Goal: Task Accomplishment & Management: Complete application form

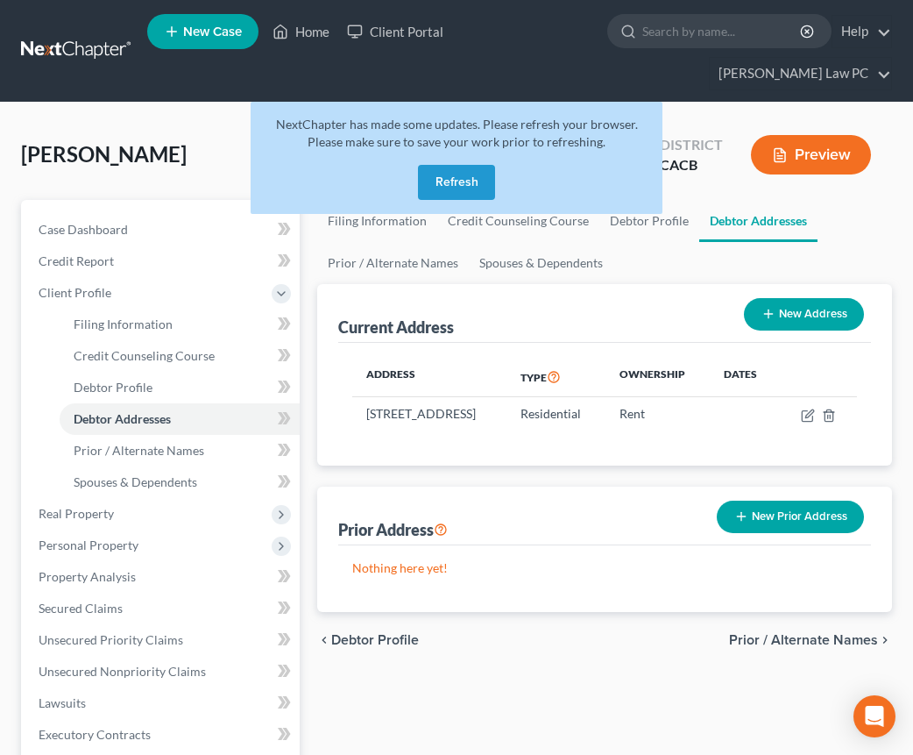
drag, startPoint x: 446, startPoint y: 160, endPoint x: 435, endPoint y: 169, distance: 14.9
click at [446, 165] on button "Refresh" at bounding box center [456, 182] width 77 height 35
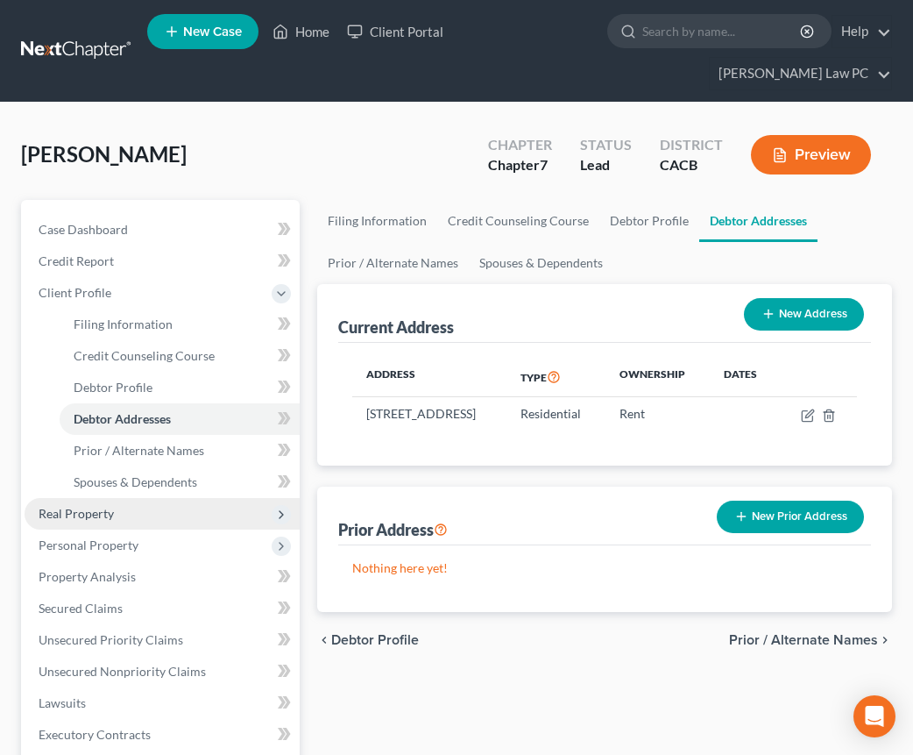
click at [131, 498] on span "Real Property" at bounding box center [162, 514] width 275 height 32
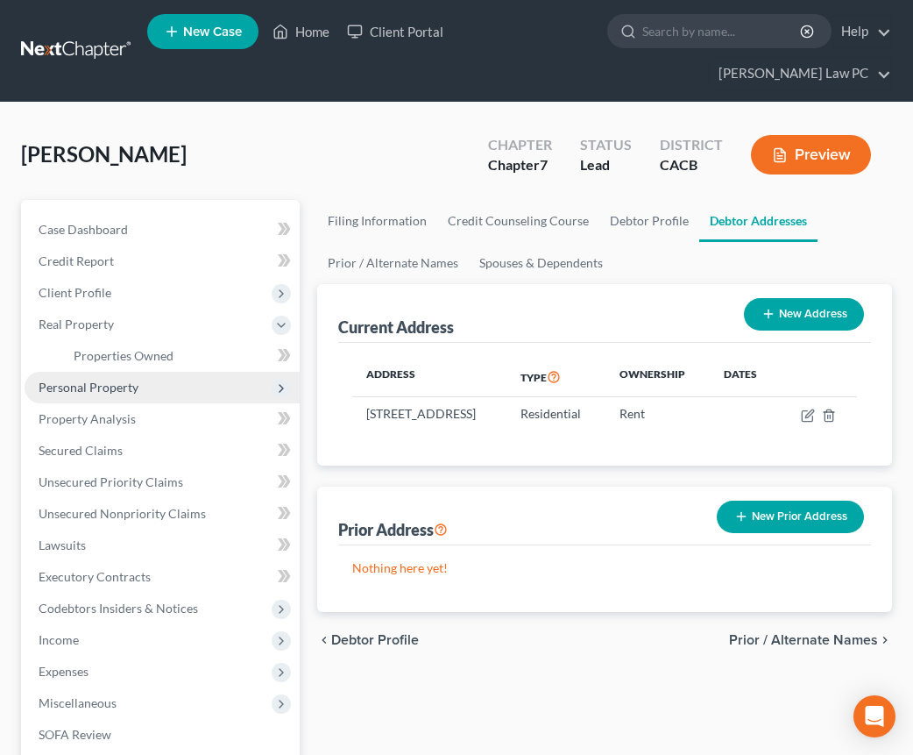
click at [115, 380] on span "Personal Property" at bounding box center [89, 387] width 100 height 15
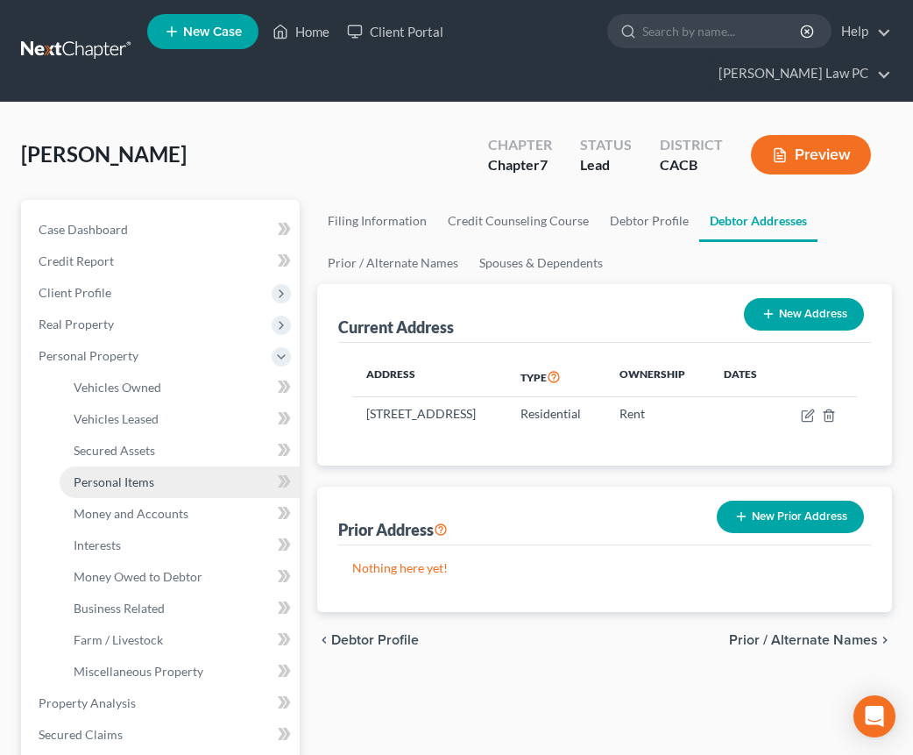
click at [117, 474] on span "Personal Items" at bounding box center [114, 481] width 81 height 15
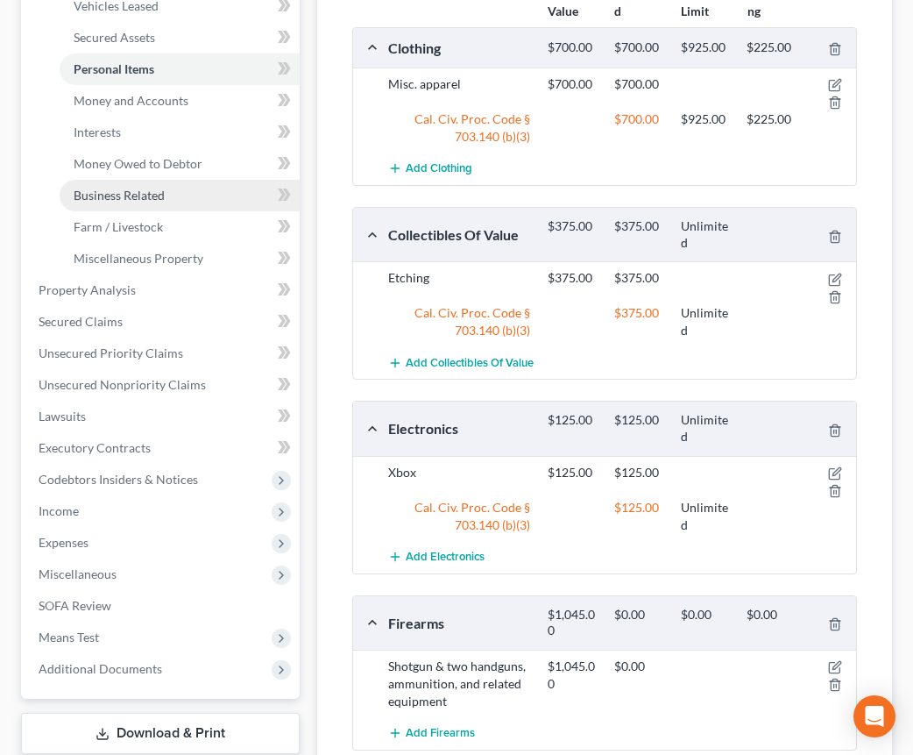
scroll to position [93, 0]
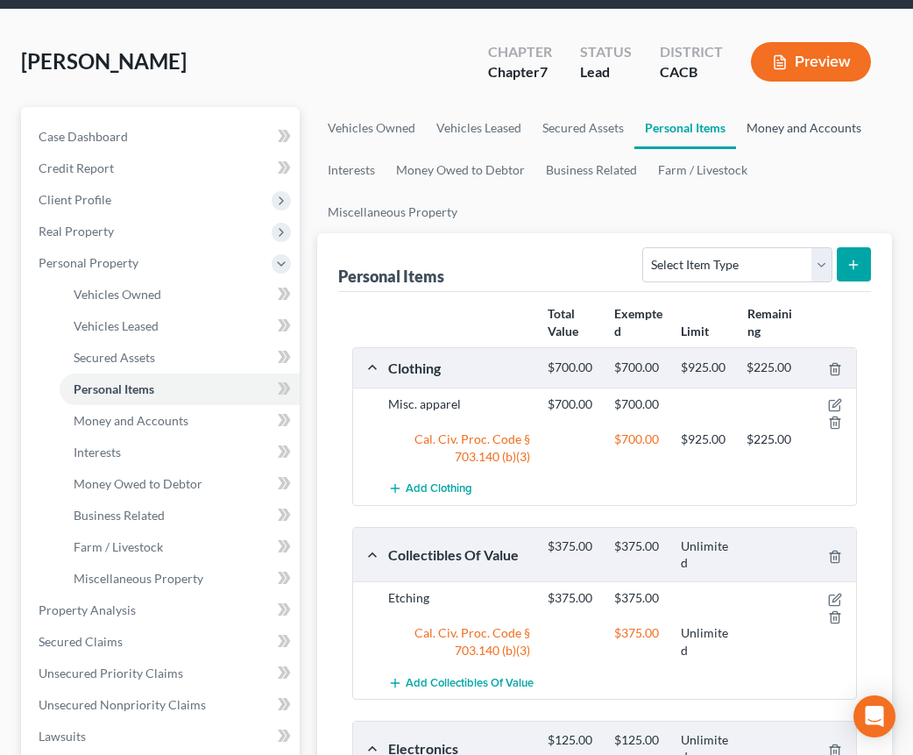
click at [777, 107] on link "Money and Accounts" at bounding box center [804, 128] width 136 height 42
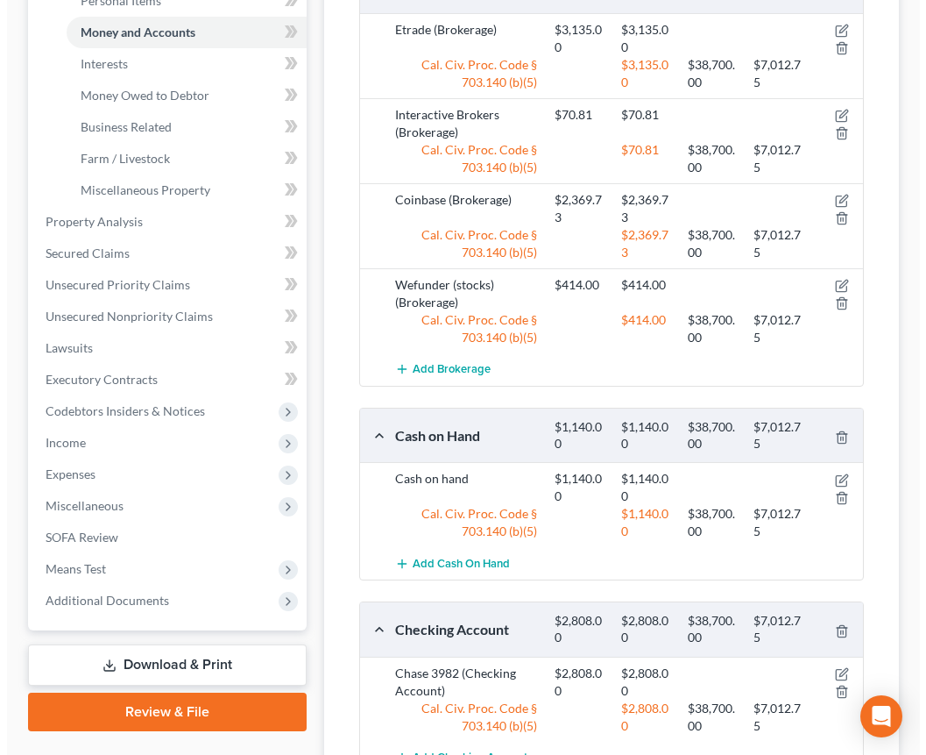
scroll to position [483, 0]
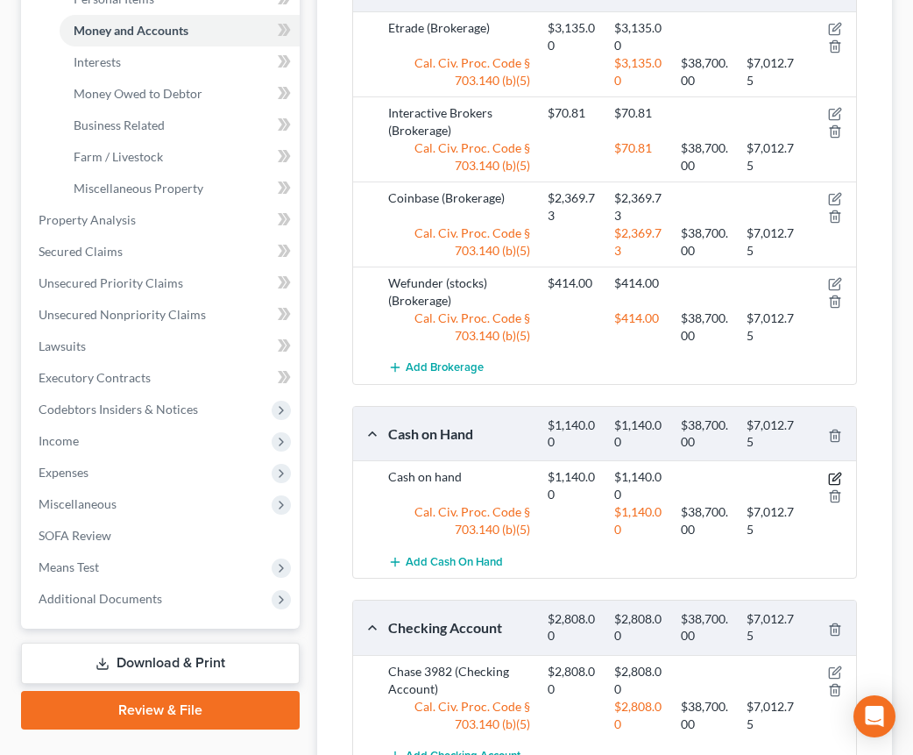
click at [835, 472] on icon "button" at bounding box center [835, 479] width 14 height 14
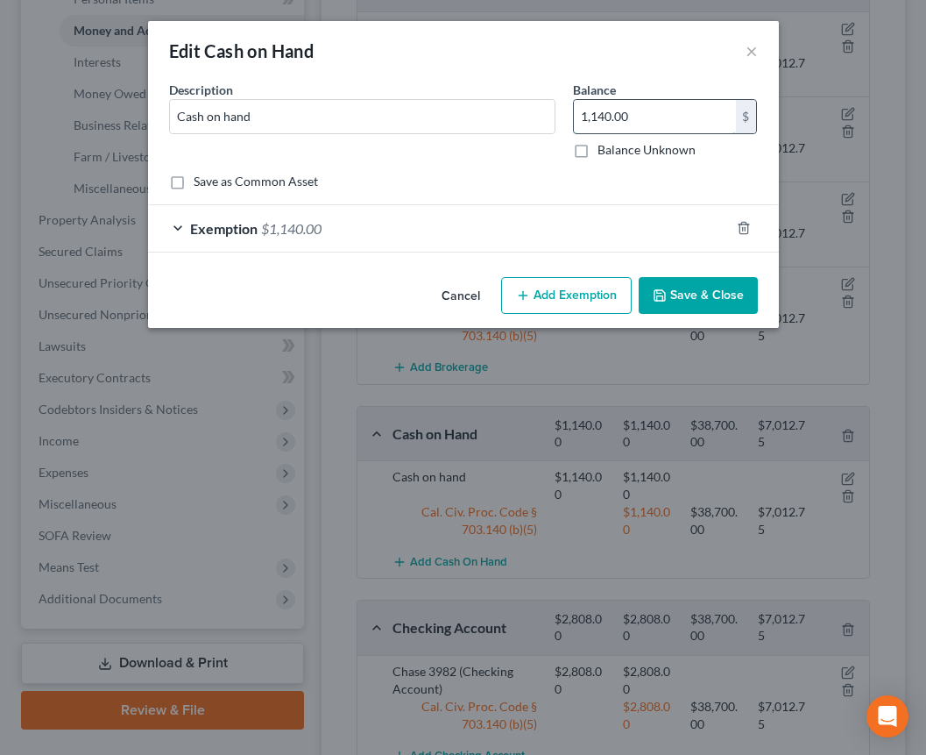
drag, startPoint x: 637, startPoint y: 119, endPoint x: 649, endPoint y: 116, distance: 12.8
click at [659, 117] on input "1,140.00" at bounding box center [655, 116] width 162 height 33
click at [649, 116] on input "1,140.00" at bounding box center [655, 116] width 162 height 33
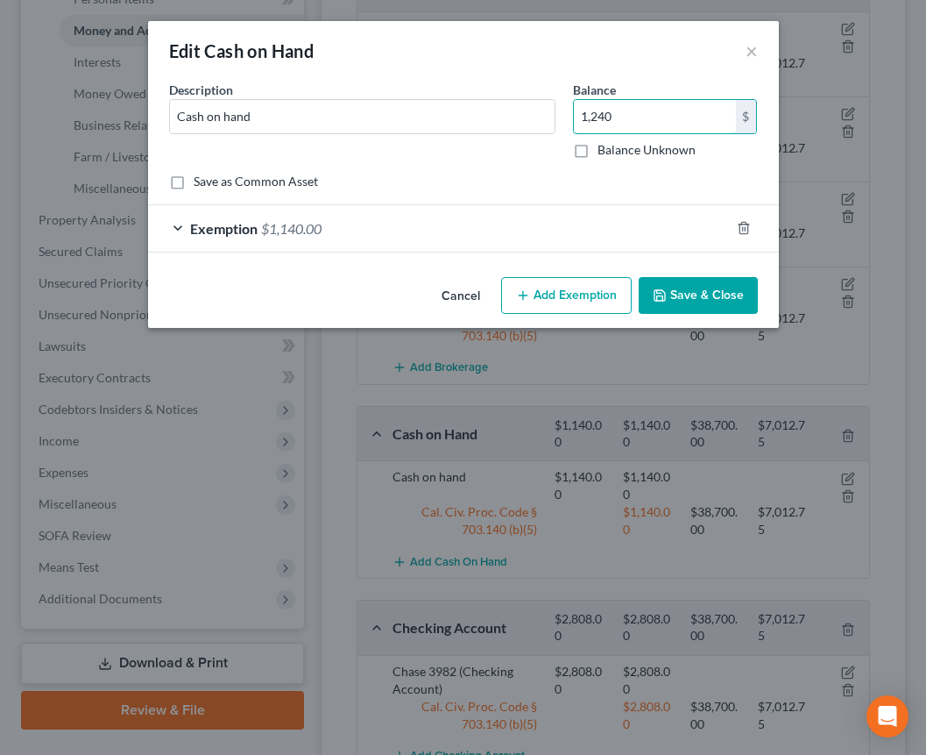
type input "1,240"
click at [366, 245] on div "Exemption $1,140.00" at bounding box center [439, 228] width 582 height 46
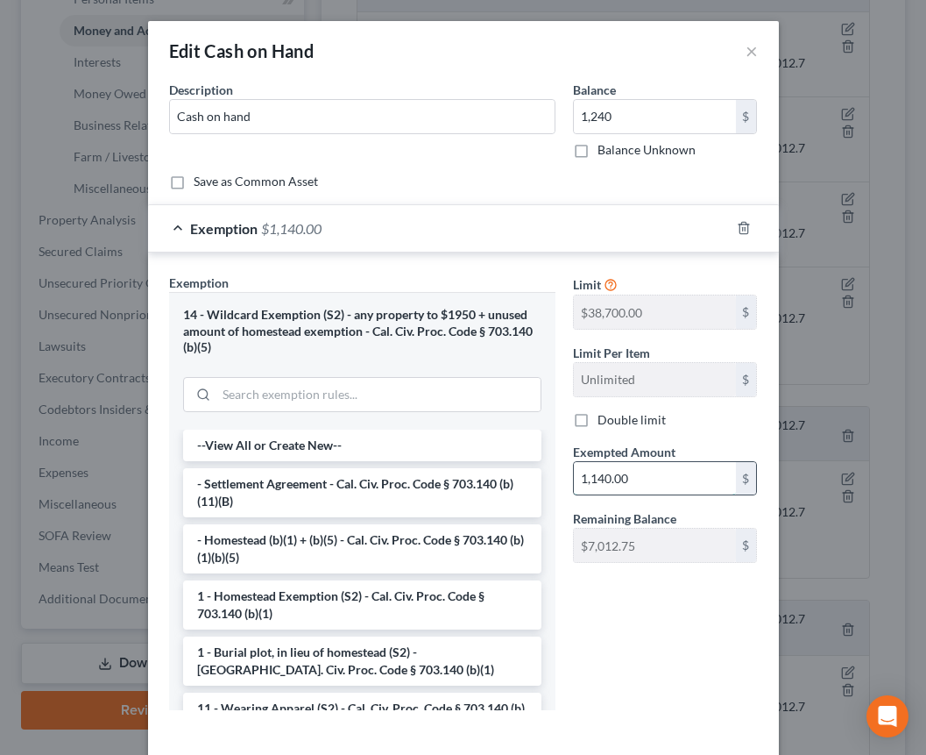
drag, startPoint x: 634, startPoint y: 475, endPoint x: 644, endPoint y: 483, distance: 13.1
click at [644, 483] on input "1,140.00" at bounding box center [655, 478] width 162 height 33
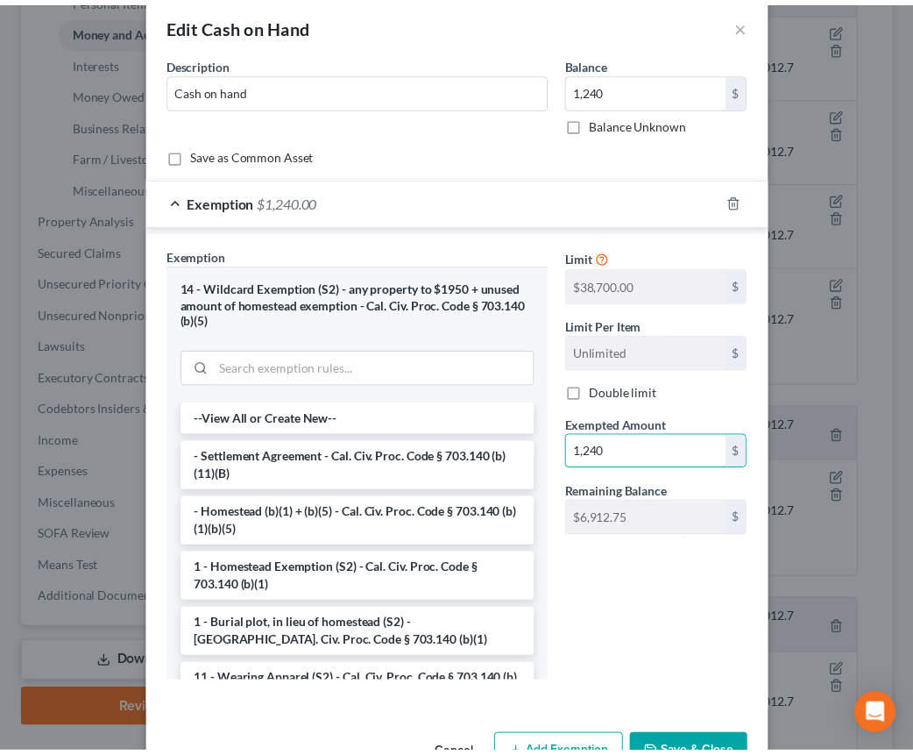
scroll to position [80, 0]
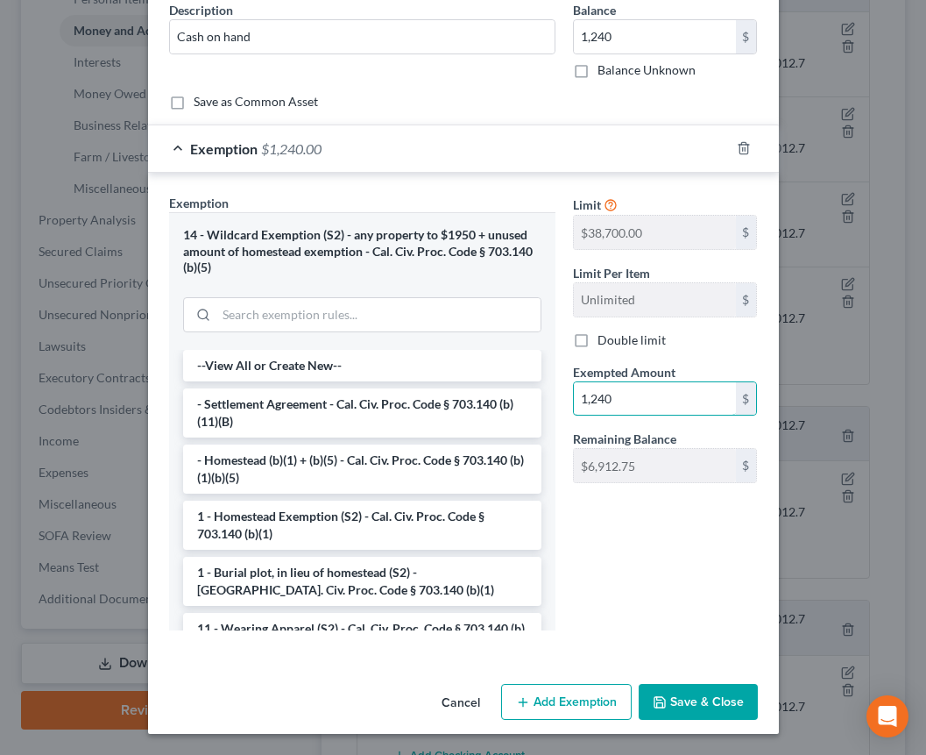
type input "1,240"
click at [685, 701] on button "Save & Close" at bounding box center [698, 702] width 119 height 37
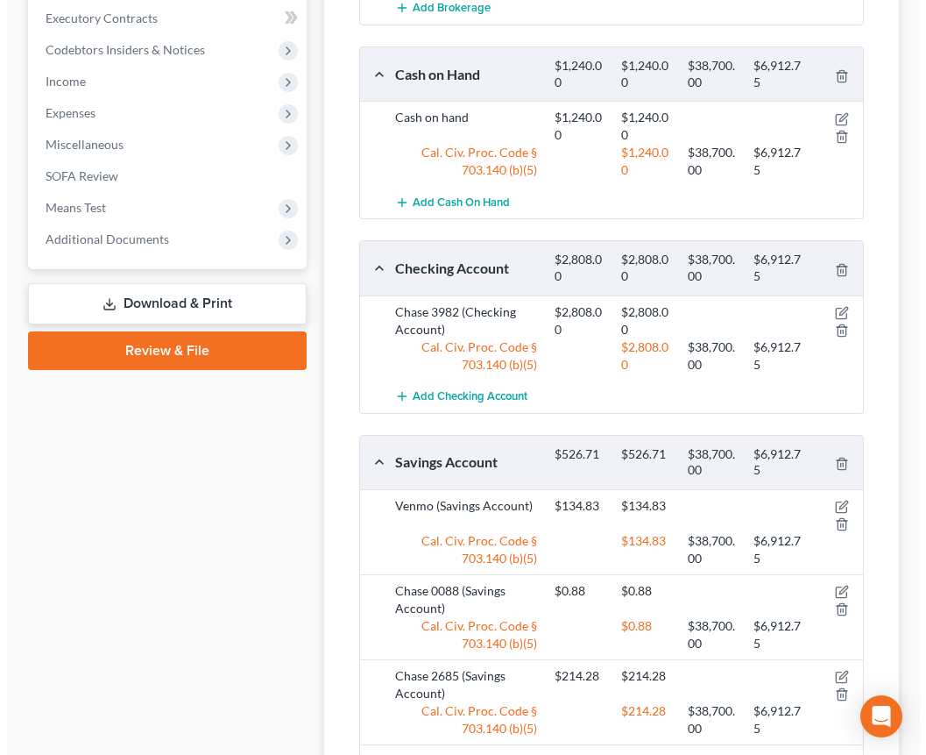
scroll to position [874, 0]
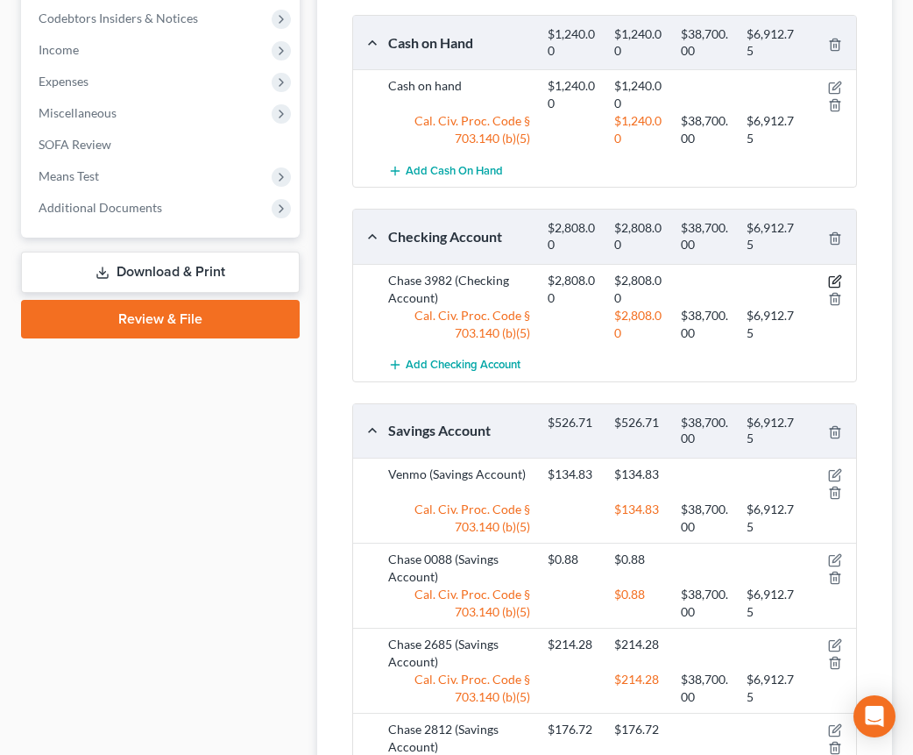
click at [839, 274] on icon "button" at bounding box center [835, 281] width 14 height 14
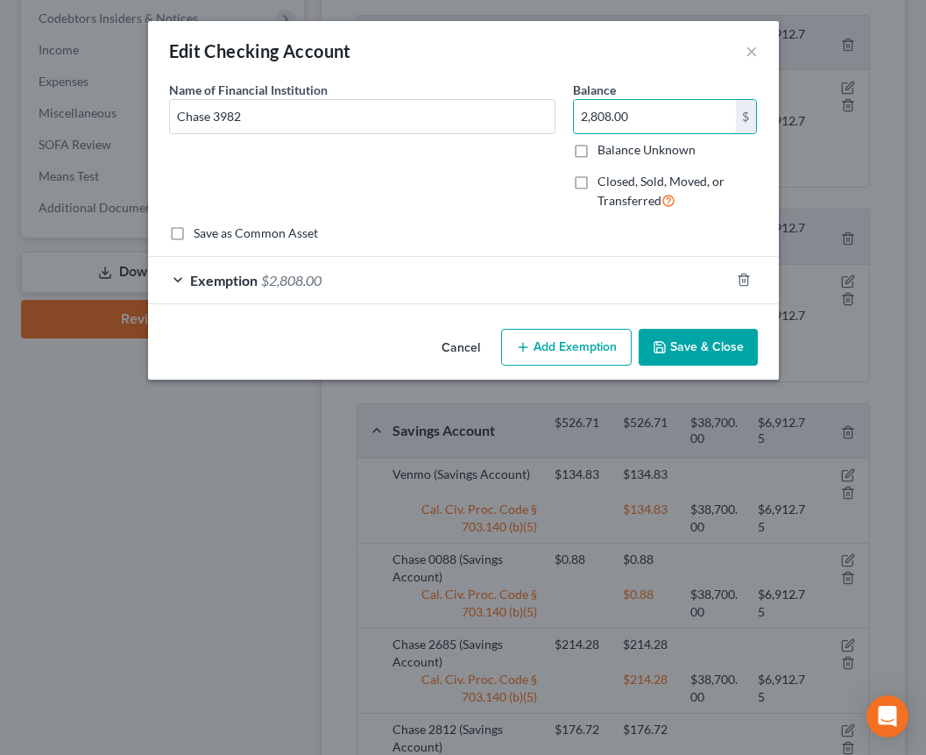
drag, startPoint x: 684, startPoint y: 129, endPoint x: 568, endPoint y: 118, distance: 116.2
click at [569, 119] on div "Balance 2,808.00 $ Balance Unknown Balance Undetermined 2,808.00 $ Balance Unkn…" at bounding box center [665, 153] width 202 height 144
type input "2,766.66"
click at [457, 276] on div "Exemption $2,808.00" at bounding box center [439, 280] width 582 height 46
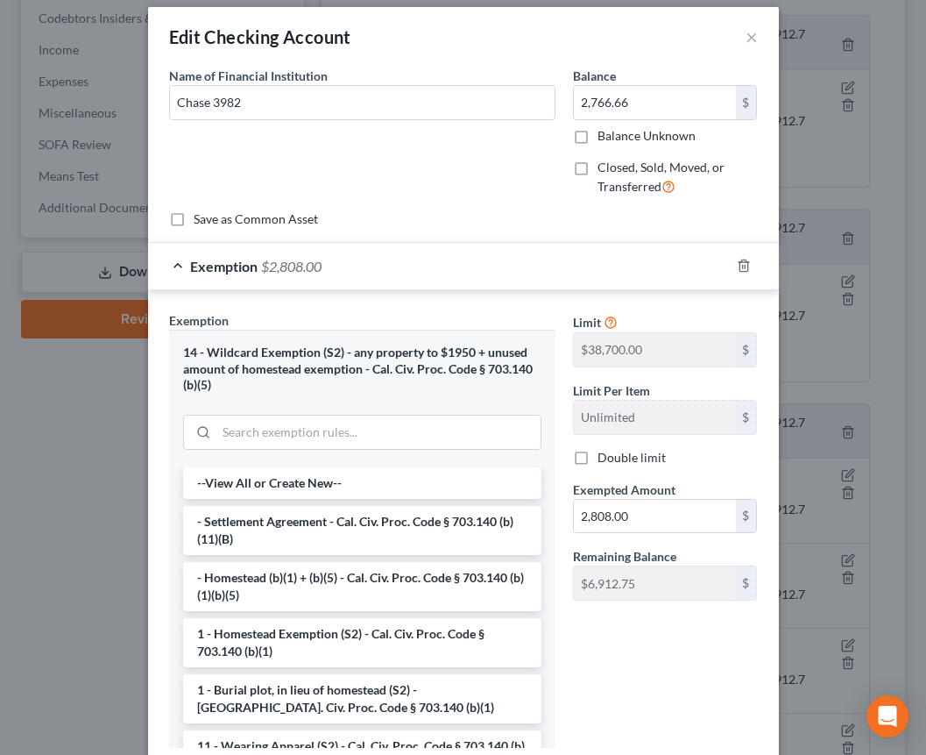
scroll to position [83, 0]
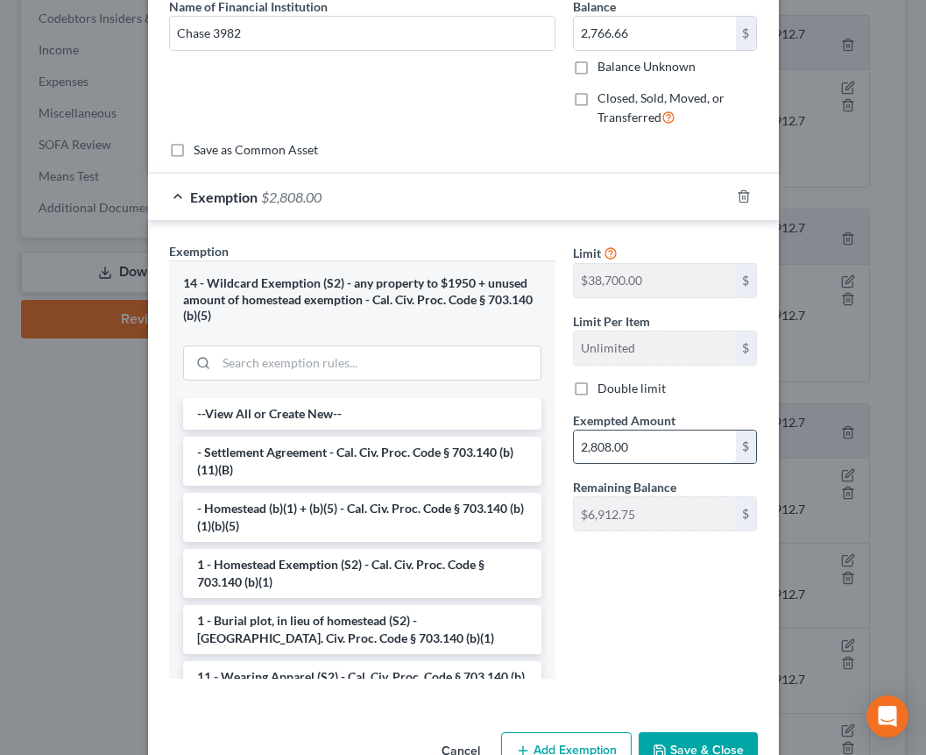
drag, startPoint x: 646, startPoint y: 449, endPoint x: 569, endPoint y: 451, distance: 77.2
click at [574, 451] on input "2,808.00" at bounding box center [655, 446] width 162 height 33
click at [582, 444] on input "2,808.00" at bounding box center [655, 446] width 162 height 33
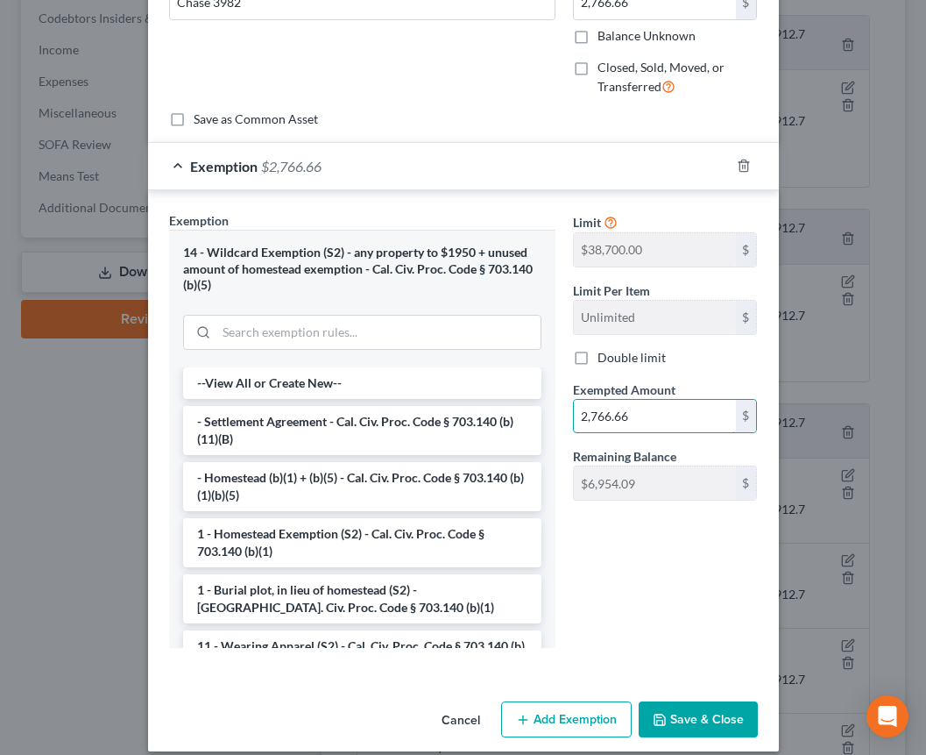
type input "2,766.66"
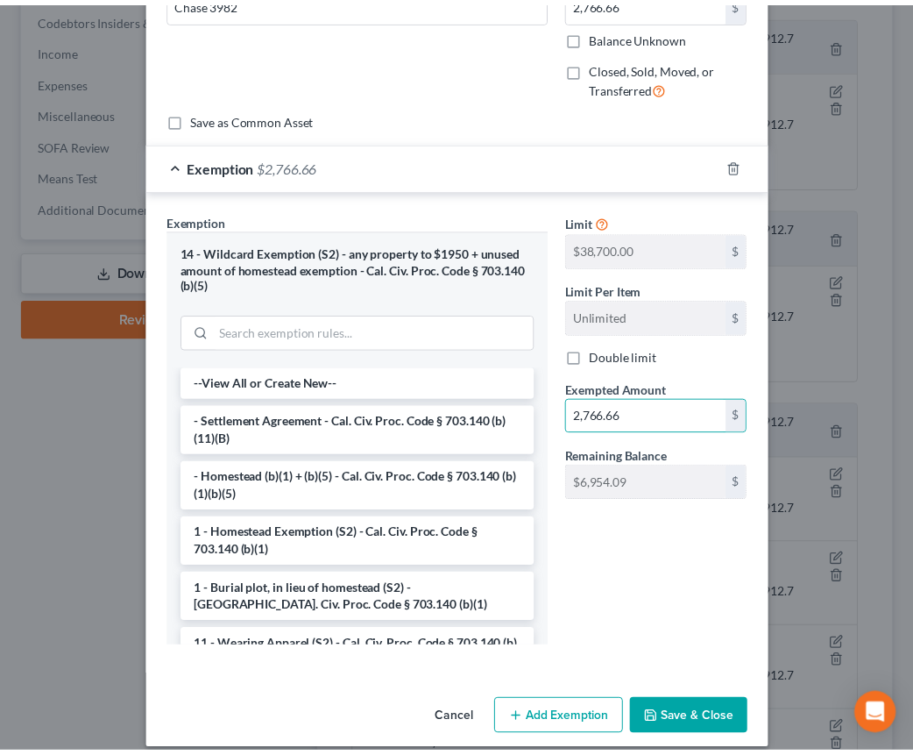
scroll to position [115, 0]
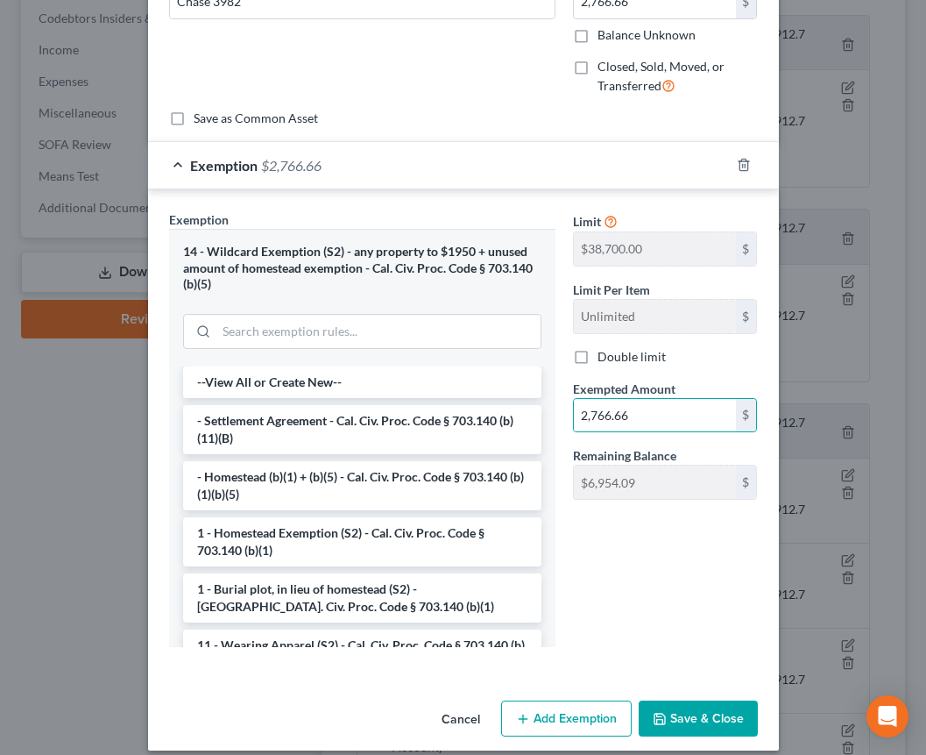
click at [608, 611] on div "Limit $38,700.00 $ Limit Per Item Unlimited $ Double limit Exempted Amount * 2,…" at bounding box center [665, 435] width 202 height 451
click at [702, 721] on button "Save & Close" at bounding box center [698, 718] width 119 height 37
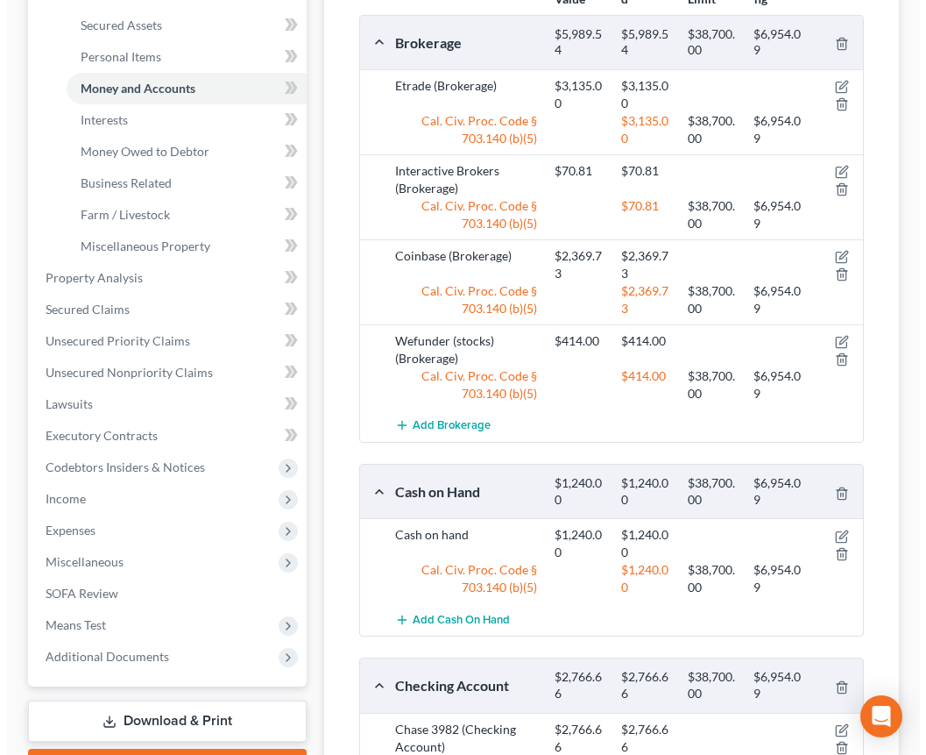
scroll to position [352, 0]
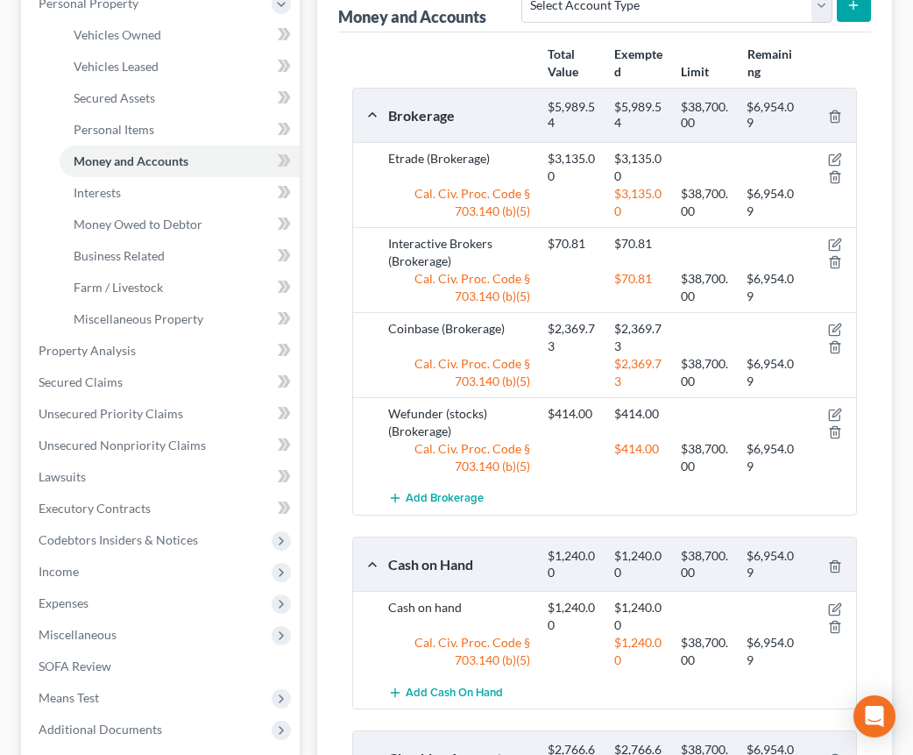
click at [429, 150] on div "Etrade (Brokerage)" at bounding box center [460, 167] width 160 height 35
click at [831, 153] on icon "button" at bounding box center [835, 160] width 14 height 14
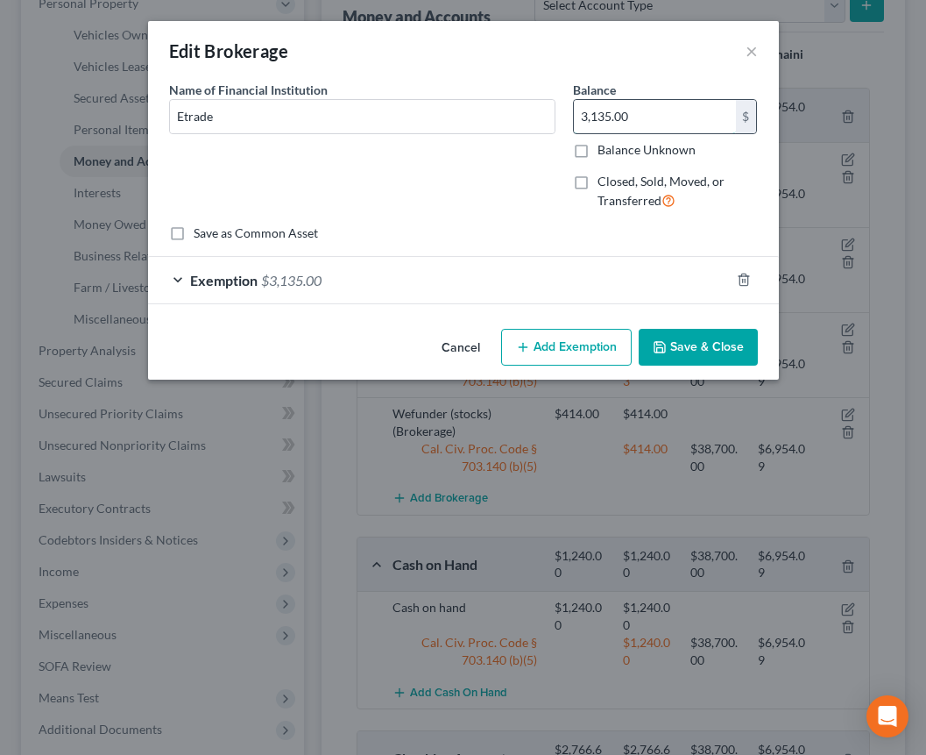
drag, startPoint x: 636, startPoint y: 124, endPoint x: 649, endPoint y: 120, distance: 13.9
click at [649, 120] on input "3,135.00" at bounding box center [655, 116] width 162 height 33
click at [646, 119] on input "3,135.00" at bounding box center [655, 116] width 162 height 33
type input "3,196.38"
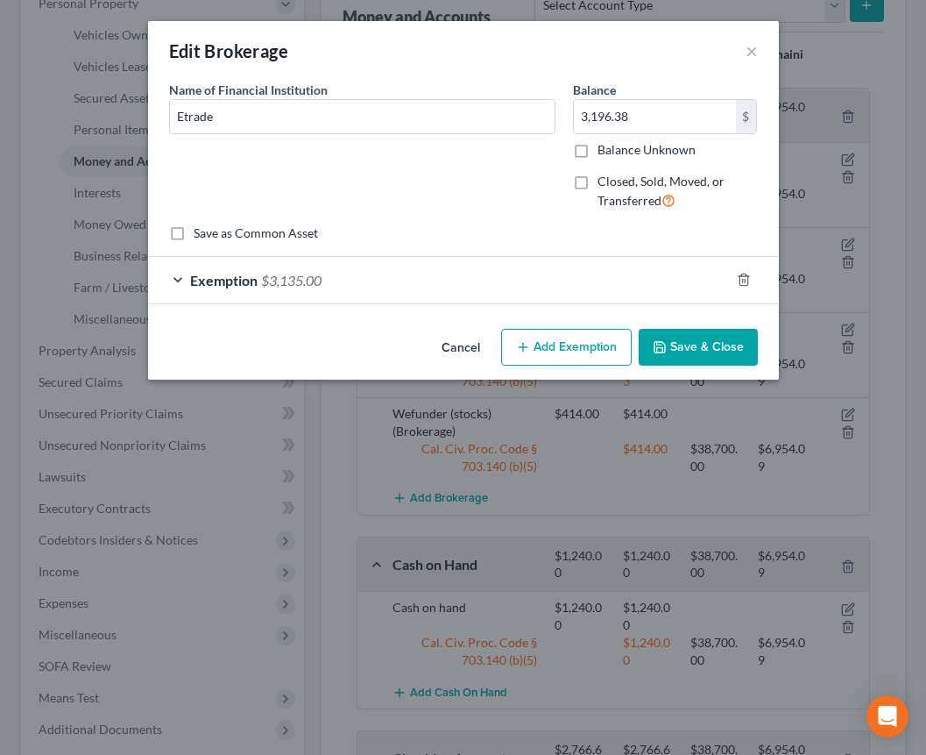
click at [304, 283] on span "$3,135.00" at bounding box center [291, 280] width 60 height 17
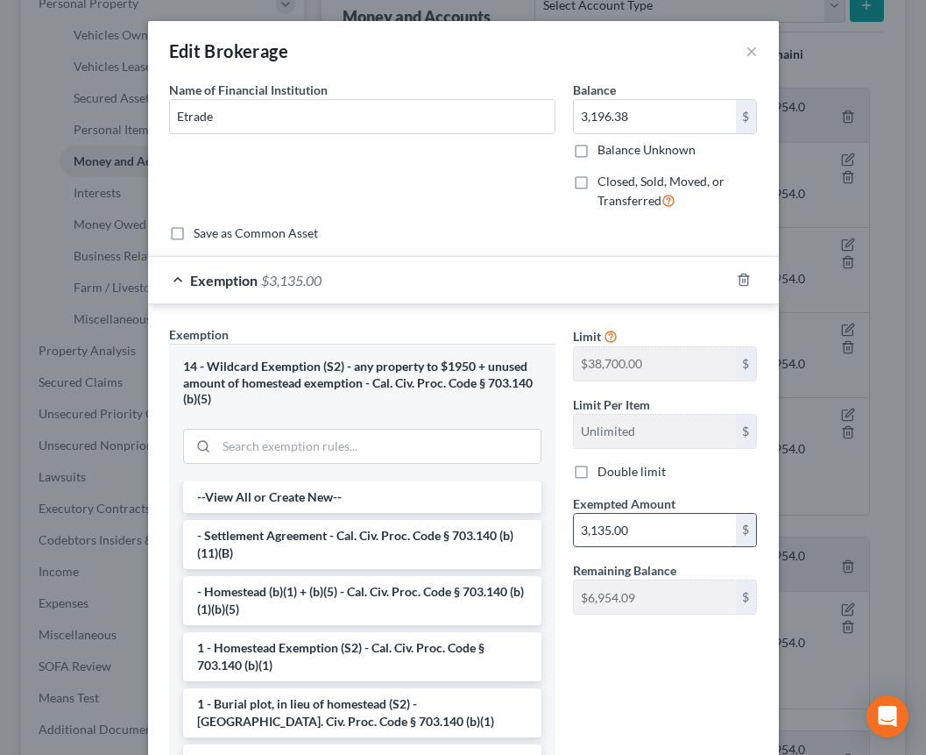
drag, startPoint x: 639, startPoint y: 527, endPoint x: 643, endPoint y: 537, distance: 11.4
click at [643, 537] on input "3,135.00" at bounding box center [655, 530] width 162 height 33
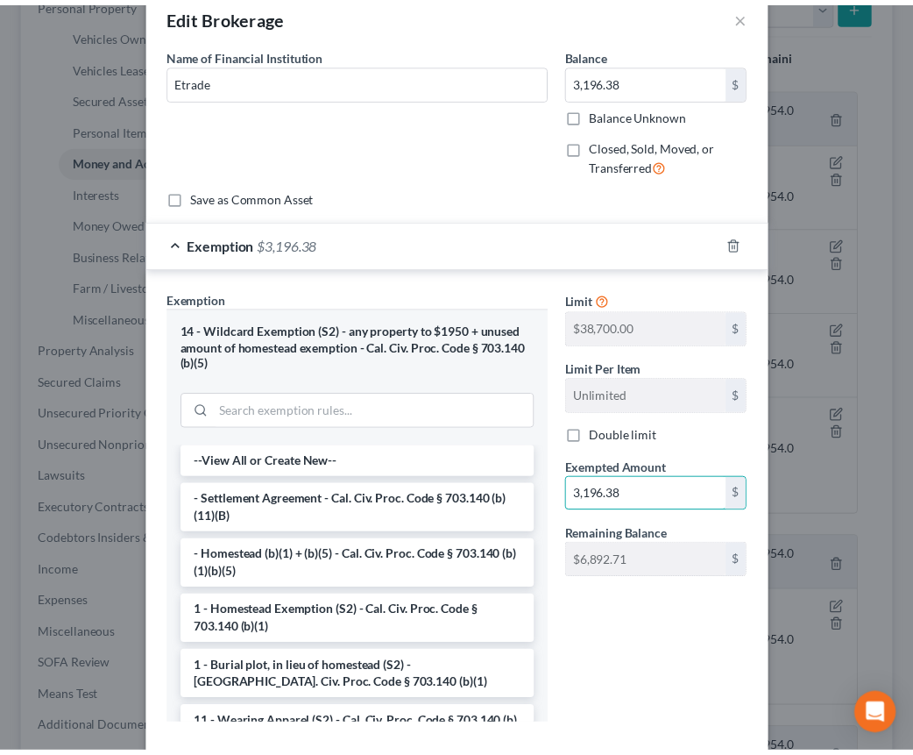
scroll to position [131, 0]
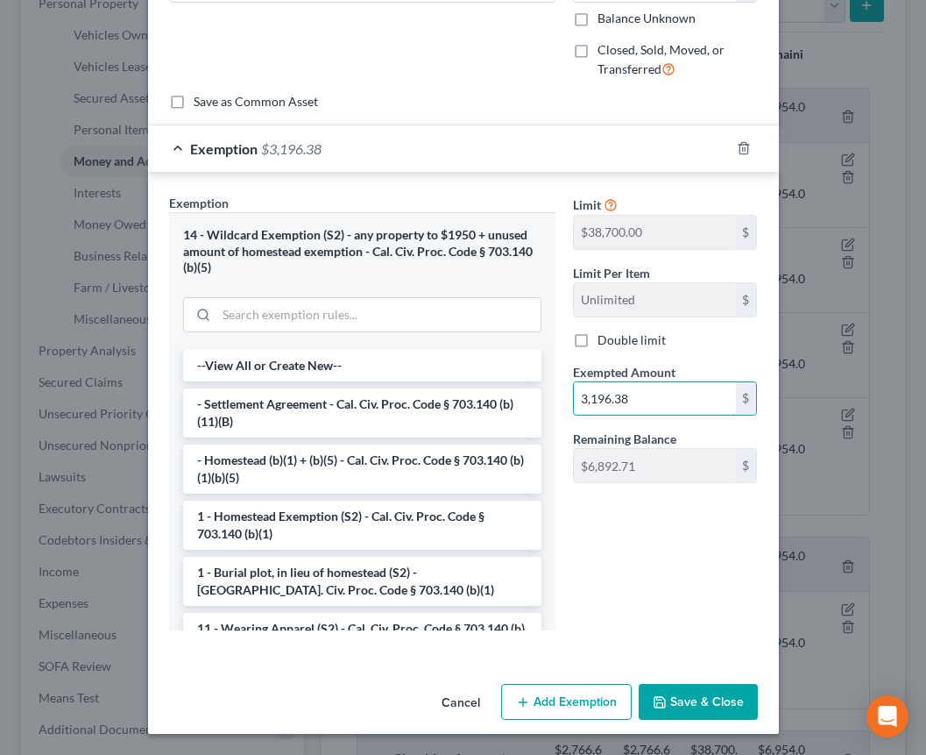
type input "3,196.38"
click at [693, 710] on button "Save & Close" at bounding box center [698, 702] width 119 height 37
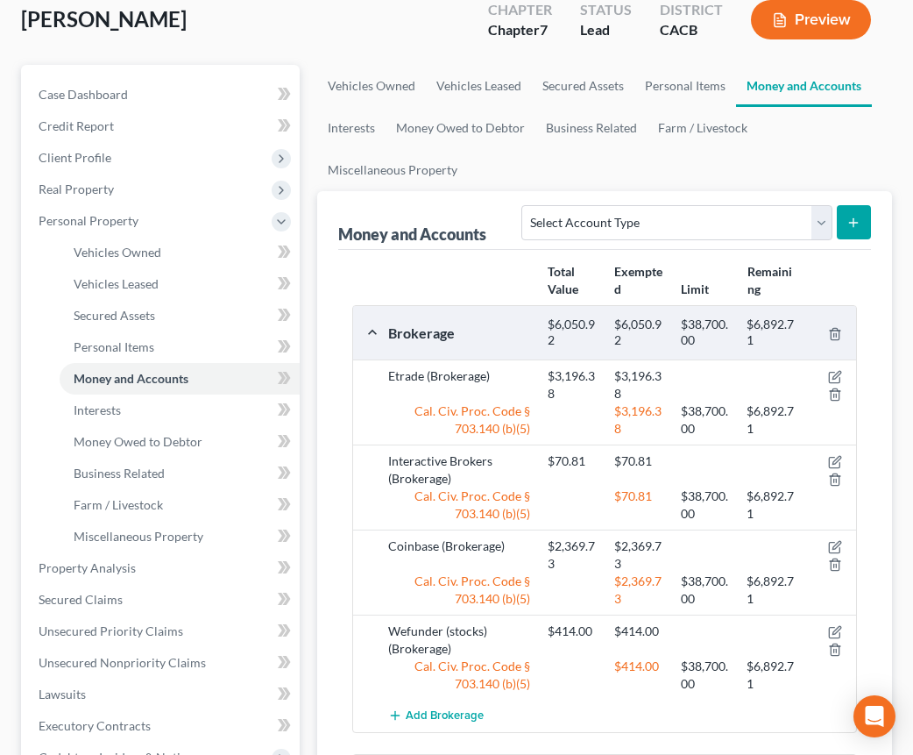
scroll to position [0, 0]
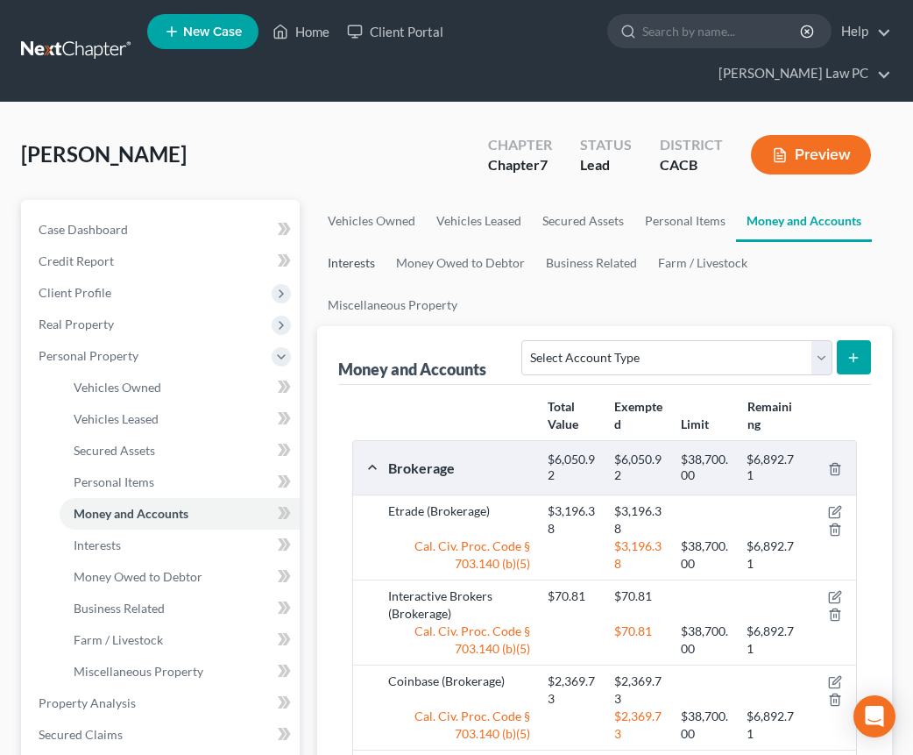
click at [363, 242] on link "Interests" at bounding box center [351, 263] width 68 height 42
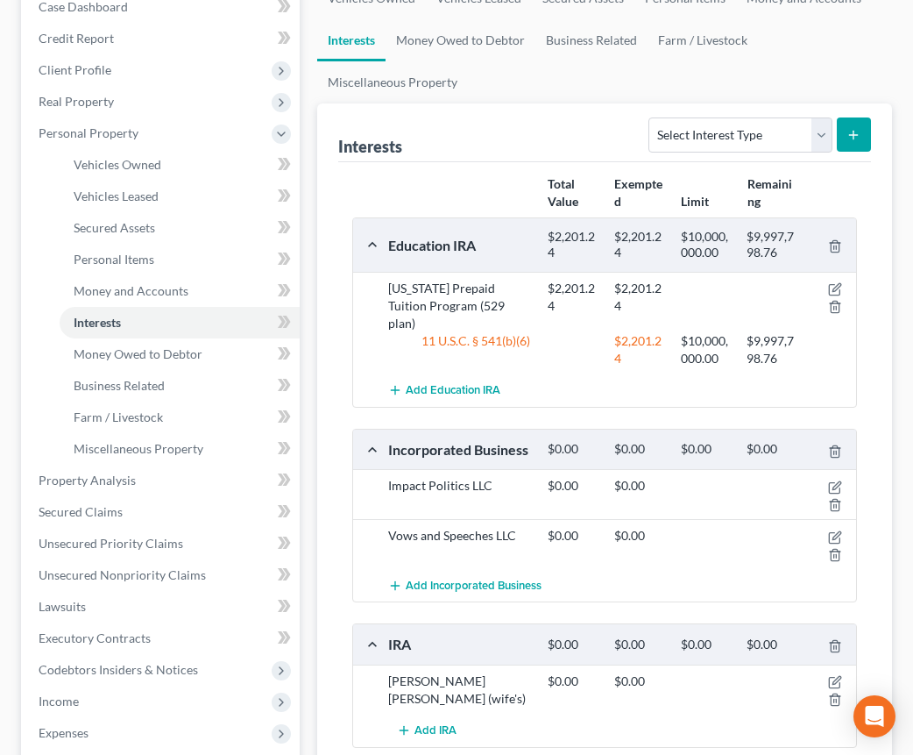
scroll to position [224, 0]
click at [839, 531] on icon "button" at bounding box center [834, 536] width 11 height 11
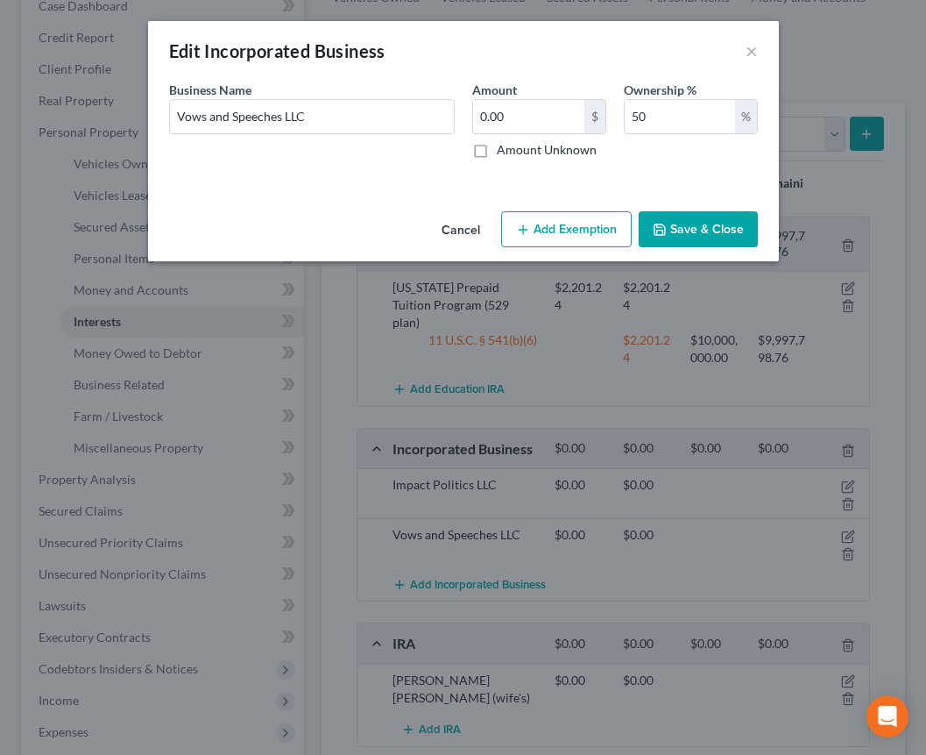
drag, startPoint x: 706, startPoint y: 238, endPoint x: 465, endPoint y: 330, distance: 259.1
click at [706, 238] on button "Save & Close" at bounding box center [698, 229] width 119 height 37
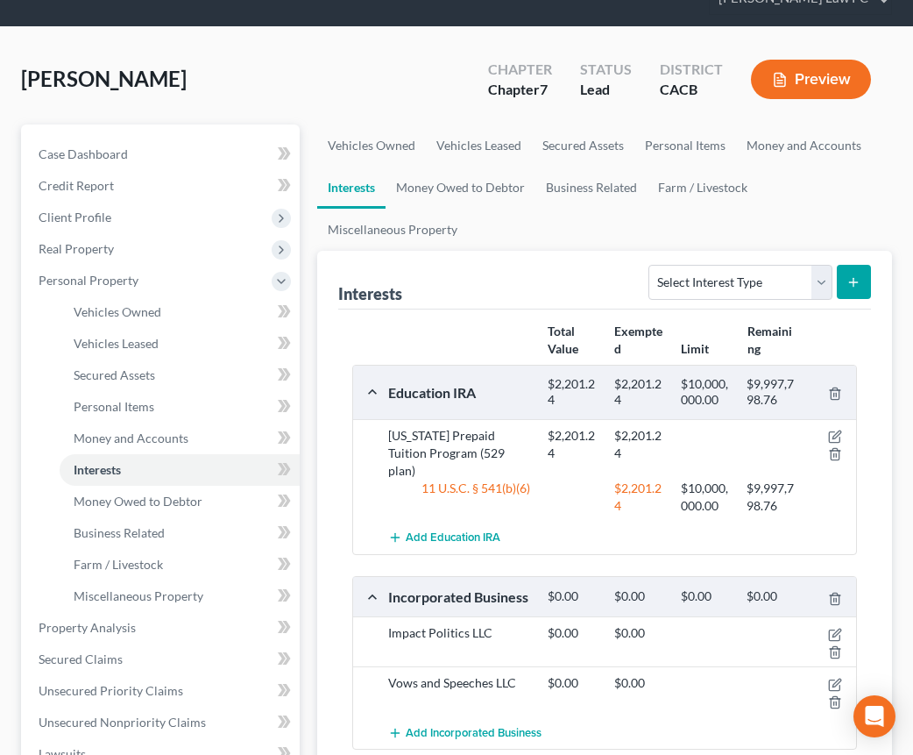
scroll to position [0, 0]
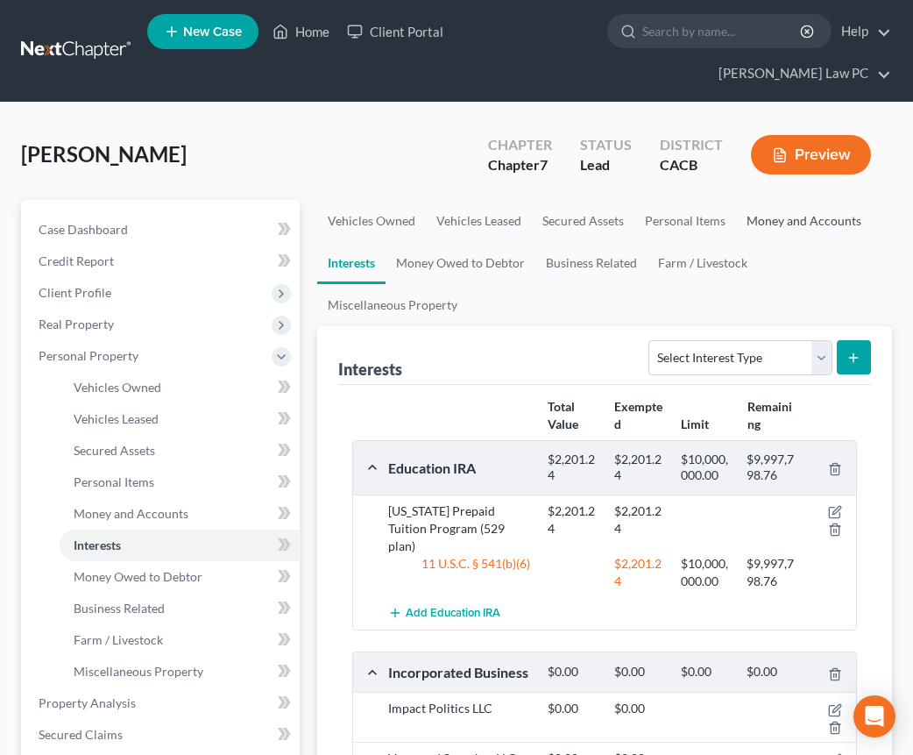
click at [770, 200] on link "Money and Accounts" at bounding box center [804, 221] width 136 height 42
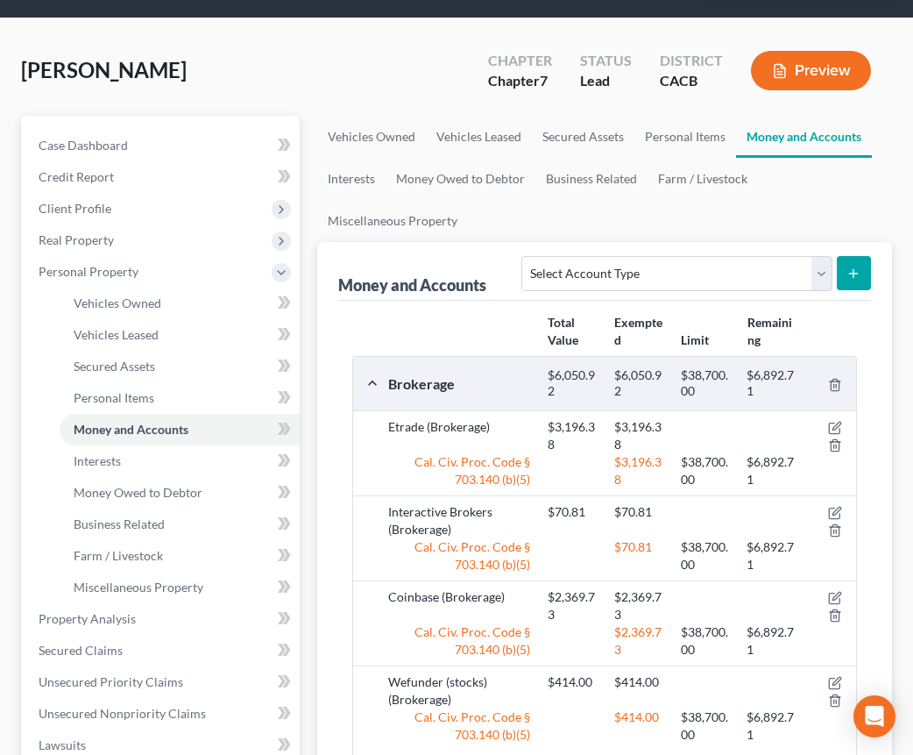
scroll to position [90, 0]
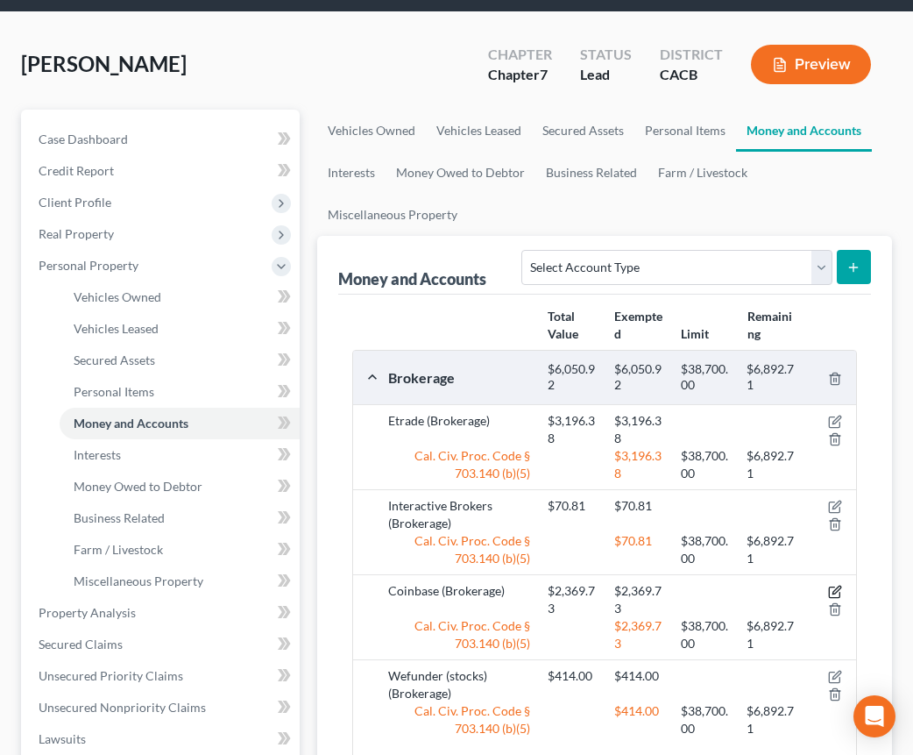
click at [834, 585] on icon "button" at bounding box center [835, 592] width 14 height 14
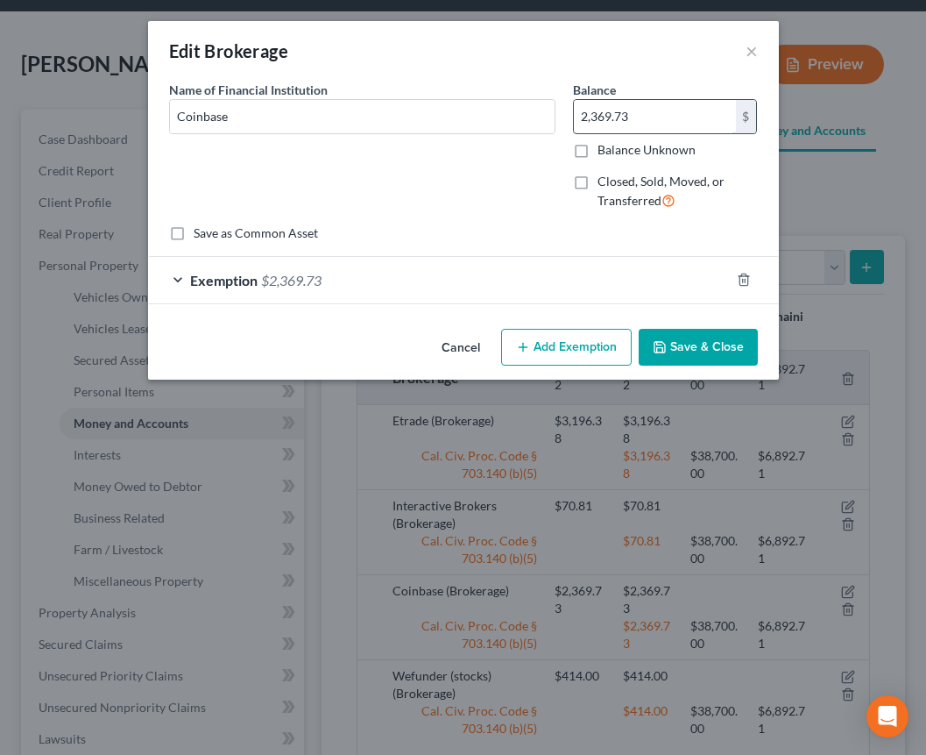
drag, startPoint x: 630, startPoint y: 117, endPoint x: 666, endPoint y: 120, distance: 36.0
click at [665, 121] on input "2,369.73" at bounding box center [655, 116] width 162 height 33
click at [329, 114] on input "Coinbase" at bounding box center [362, 116] width 385 height 33
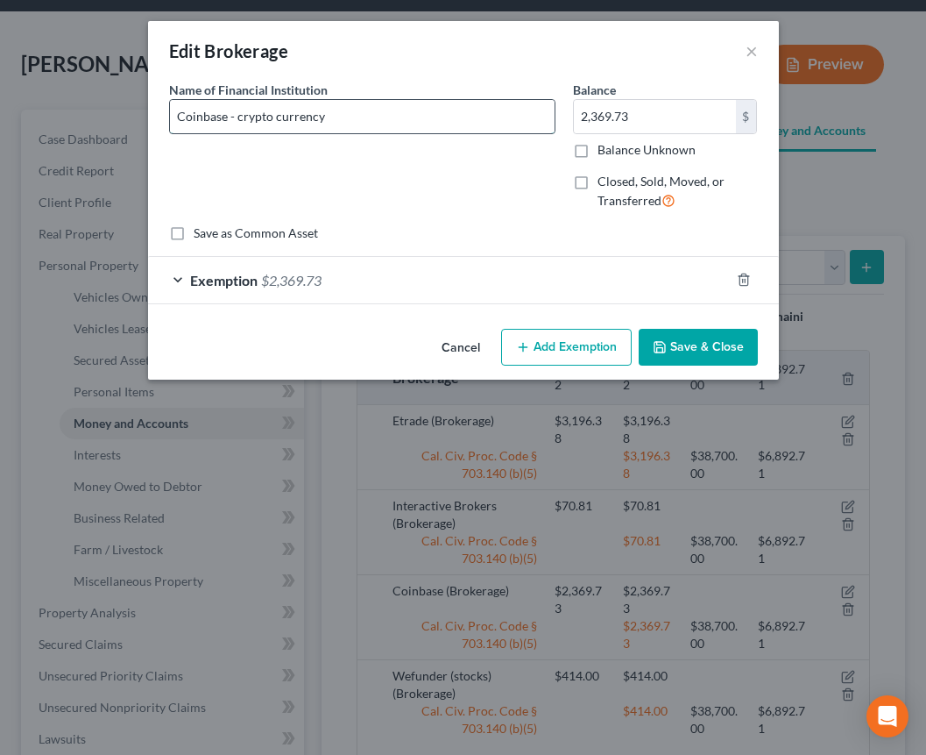
type input "Coinbase - crypto currency"
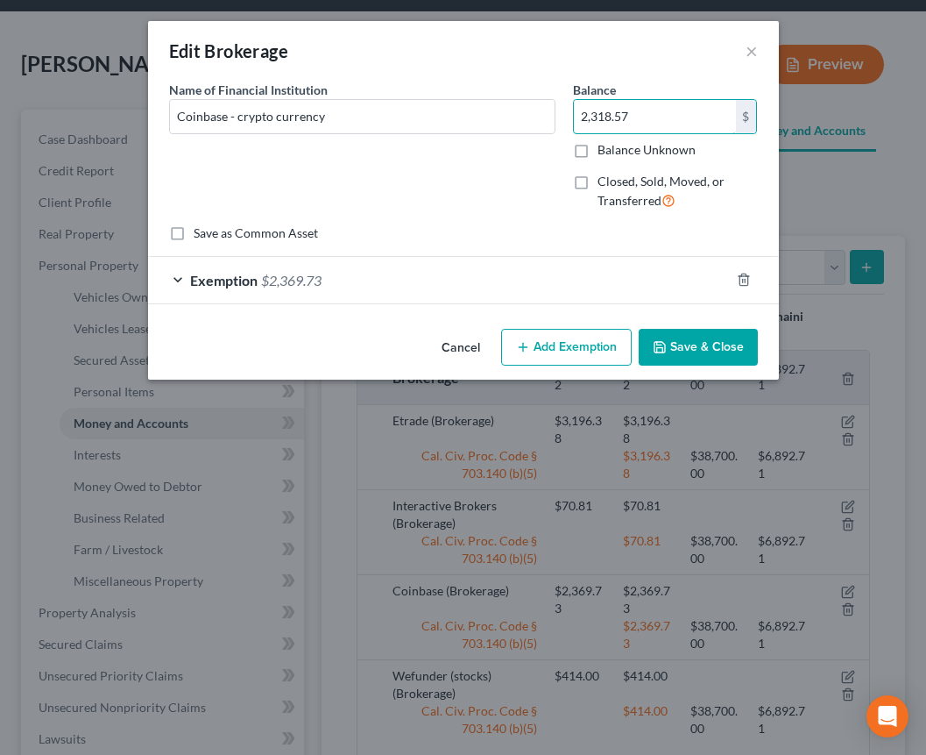
type input "2,318.57"
click at [675, 351] on button "Save & Close" at bounding box center [698, 347] width 119 height 37
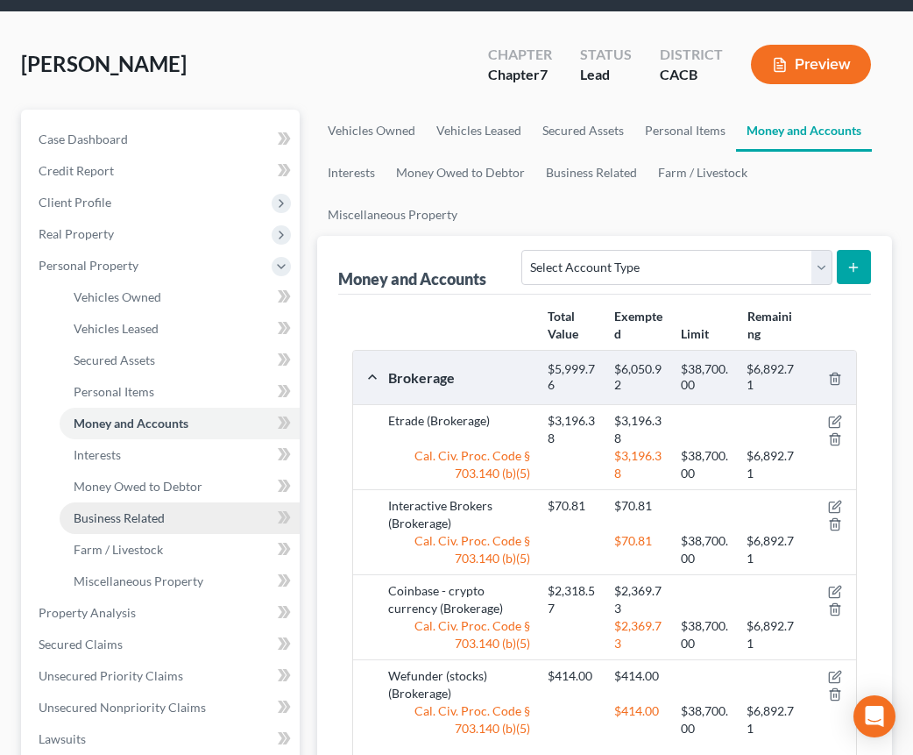
click at [175, 502] on link "Business Related" at bounding box center [180, 518] width 240 height 32
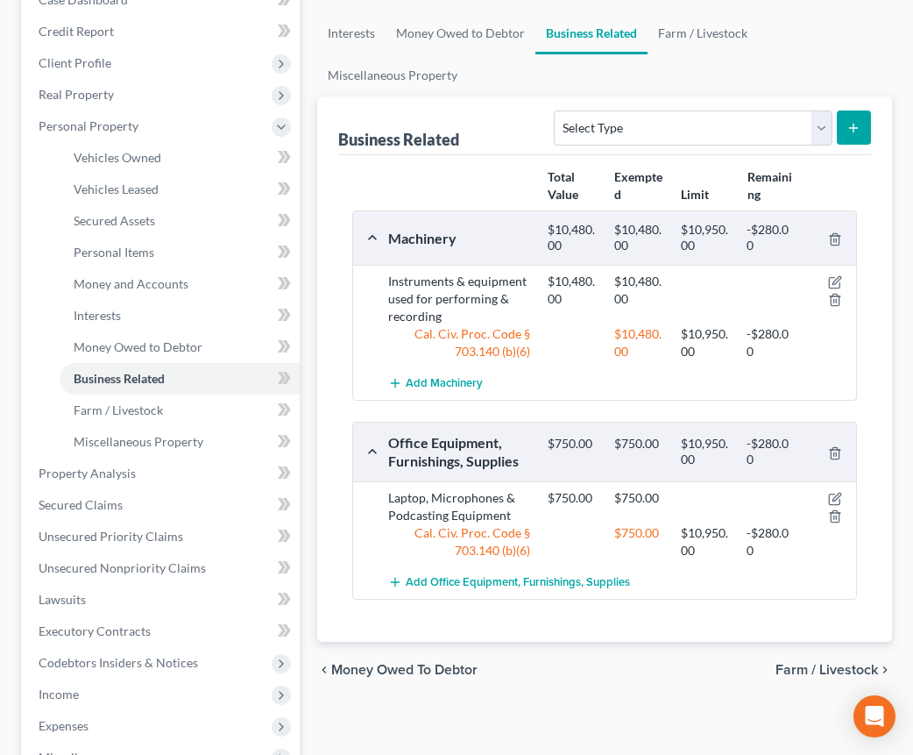
scroll to position [280, 0]
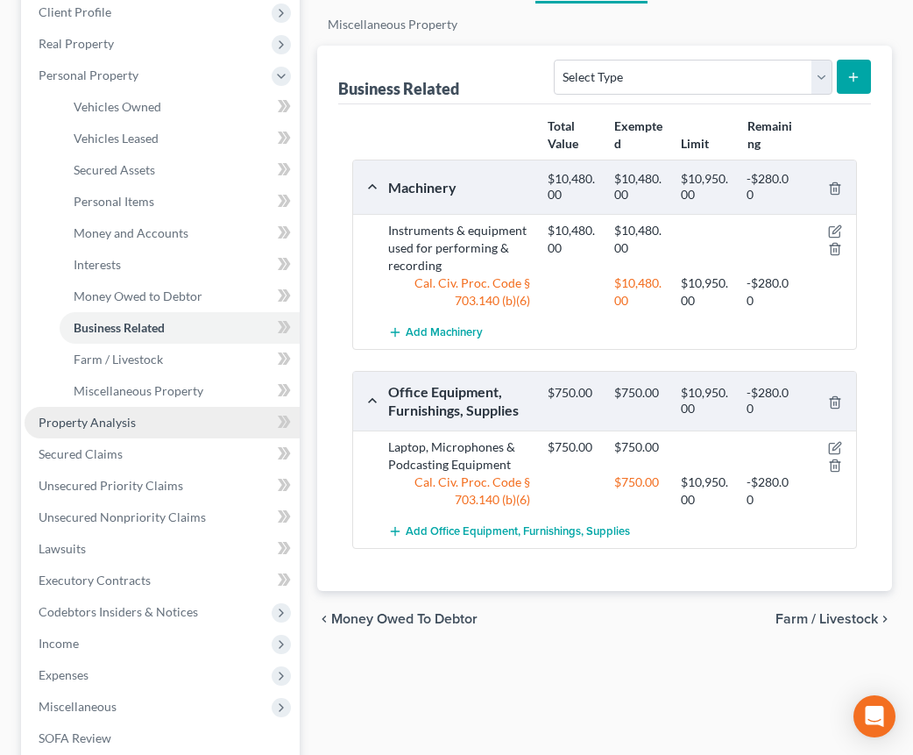
click at [86, 415] on span "Property Analysis" at bounding box center [87, 422] width 97 height 15
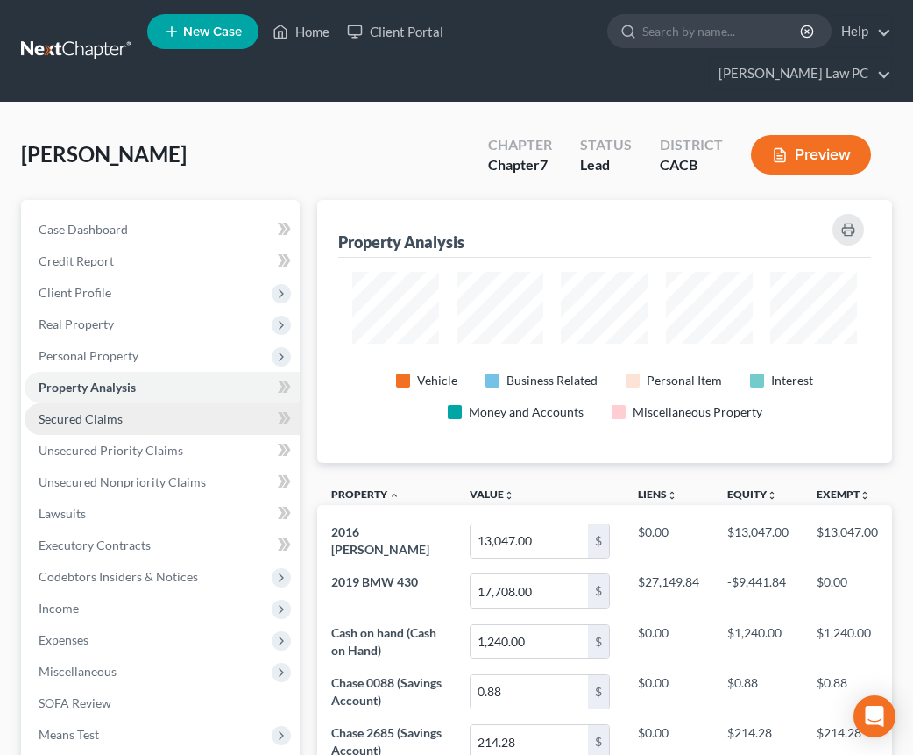
scroll to position [294, 0]
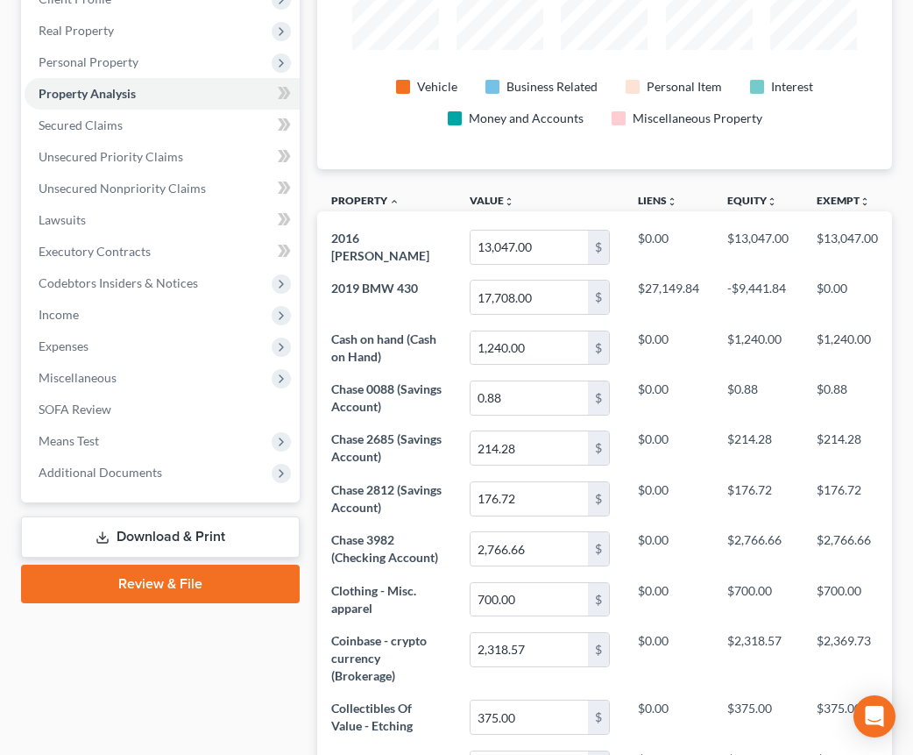
drag, startPoint x: 179, startPoint y: 634, endPoint x: 182, endPoint y: 578, distance: 56.2
click at [87, 299] on span "Income" at bounding box center [162, 315] width 275 height 32
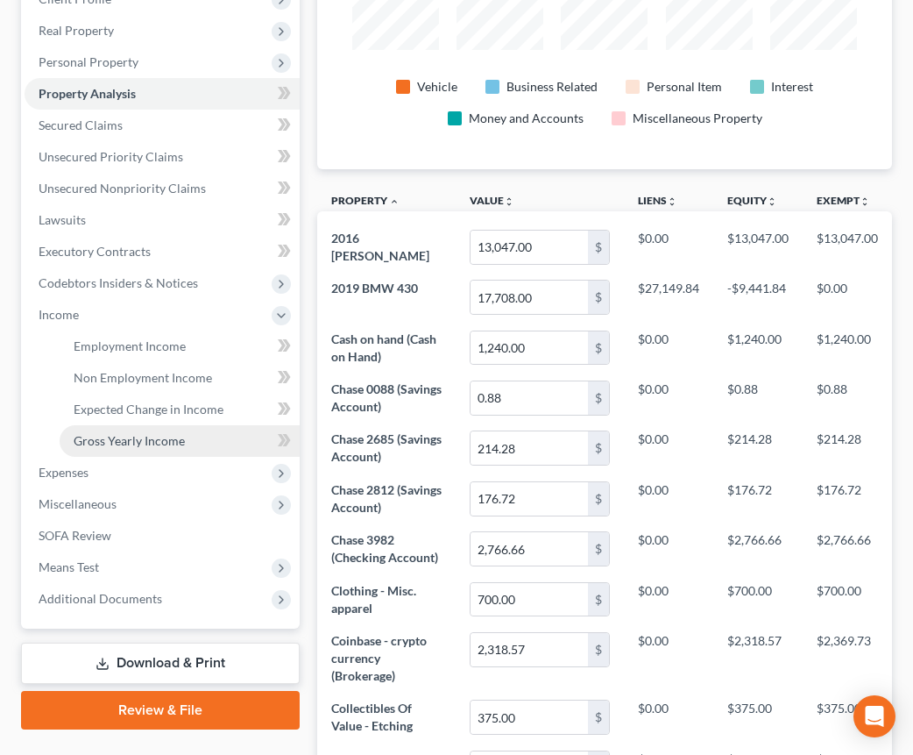
click at [138, 433] on span "Gross Yearly Income" at bounding box center [129, 440] width 111 height 15
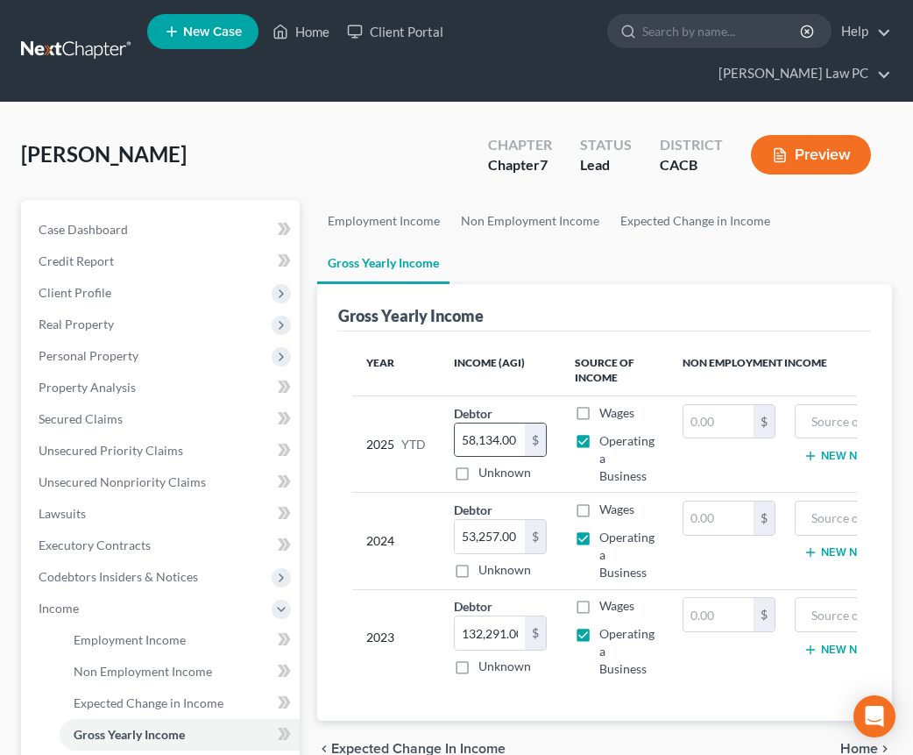
click at [490, 424] on div "58,134.00 $" at bounding box center [500, 439] width 93 height 35
drag, startPoint x: 461, startPoint y: 407, endPoint x: 523, endPoint y: 409, distance: 62.3
click at [523, 423] on input "58,134.00" at bounding box center [490, 439] width 70 height 33
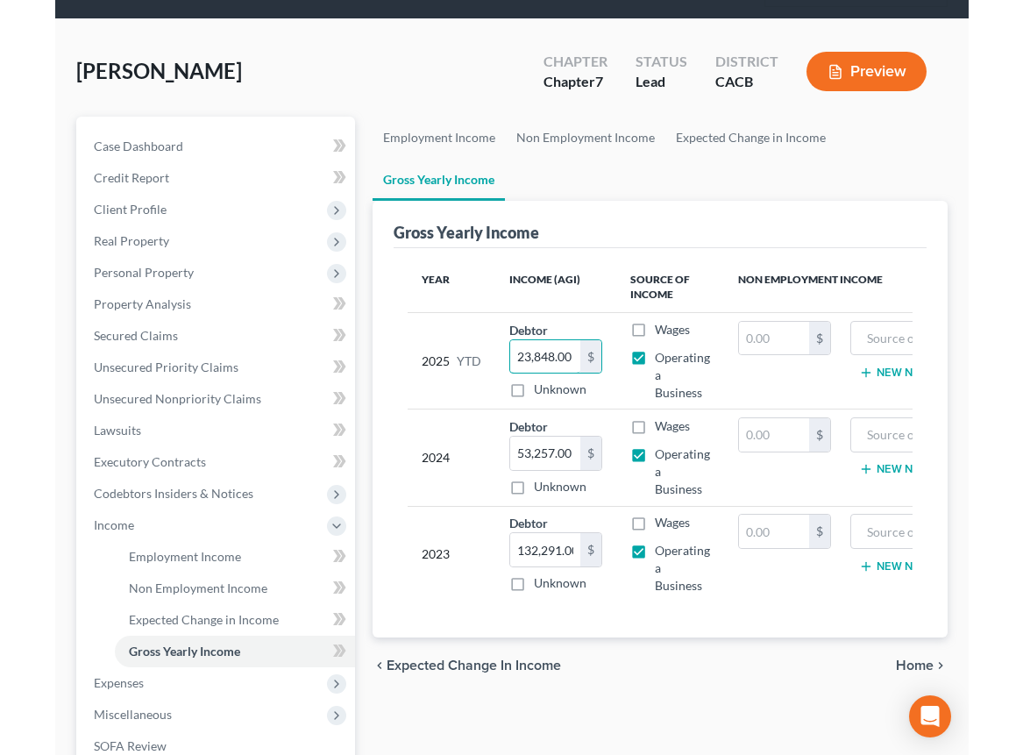
scroll to position [52, 0]
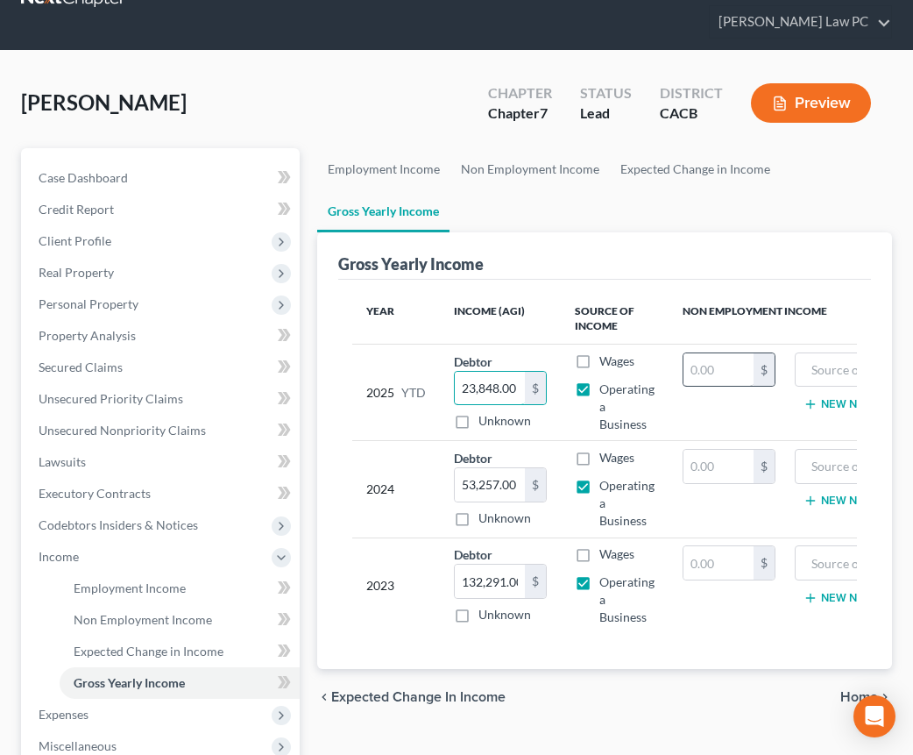
type input "23,848.00"
click at [722, 353] on input "text" at bounding box center [719, 369] width 70 height 33
type input "157"
click at [731, 450] on input "text" at bounding box center [719, 466] width 70 height 33
type input "285"
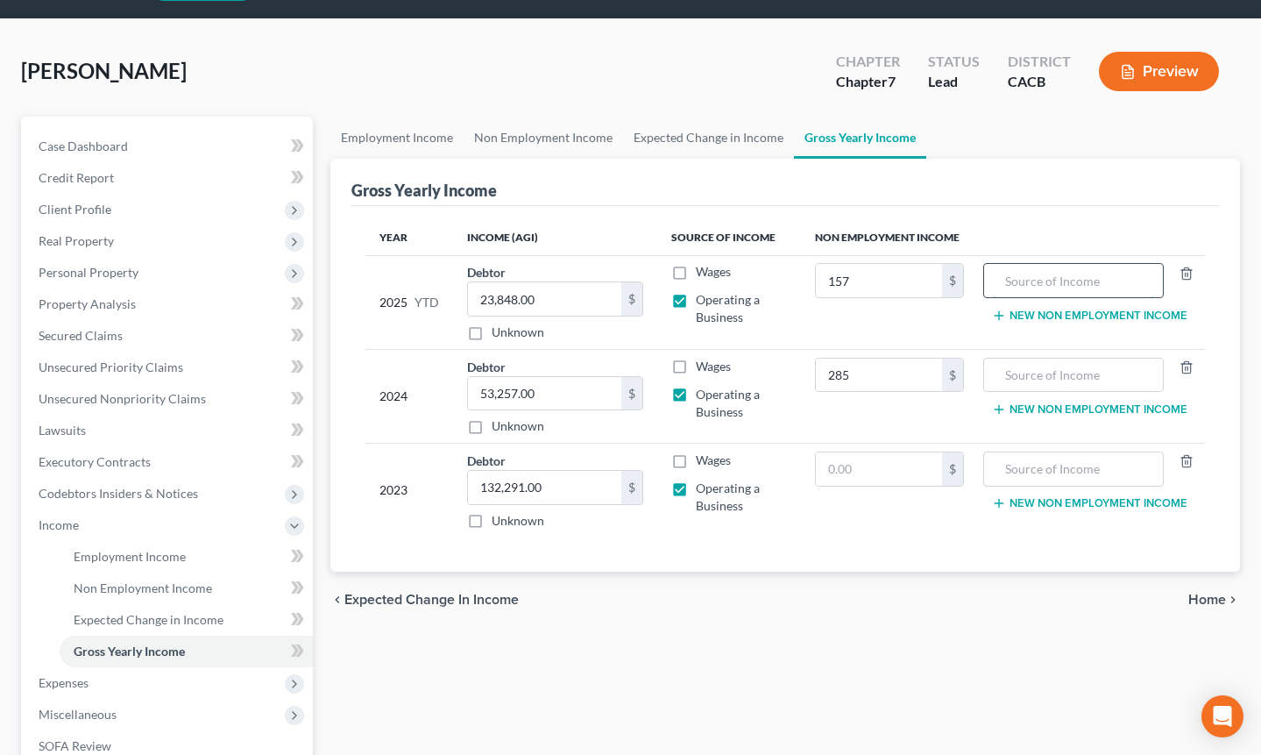
click at [926, 281] on input "text" at bounding box center [1073, 280] width 161 height 33
paste input "Musical Performances"
type input "Musical Performances"
click at [926, 381] on input "text" at bounding box center [1073, 374] width 161 height 33
paste input "Musical Performances"
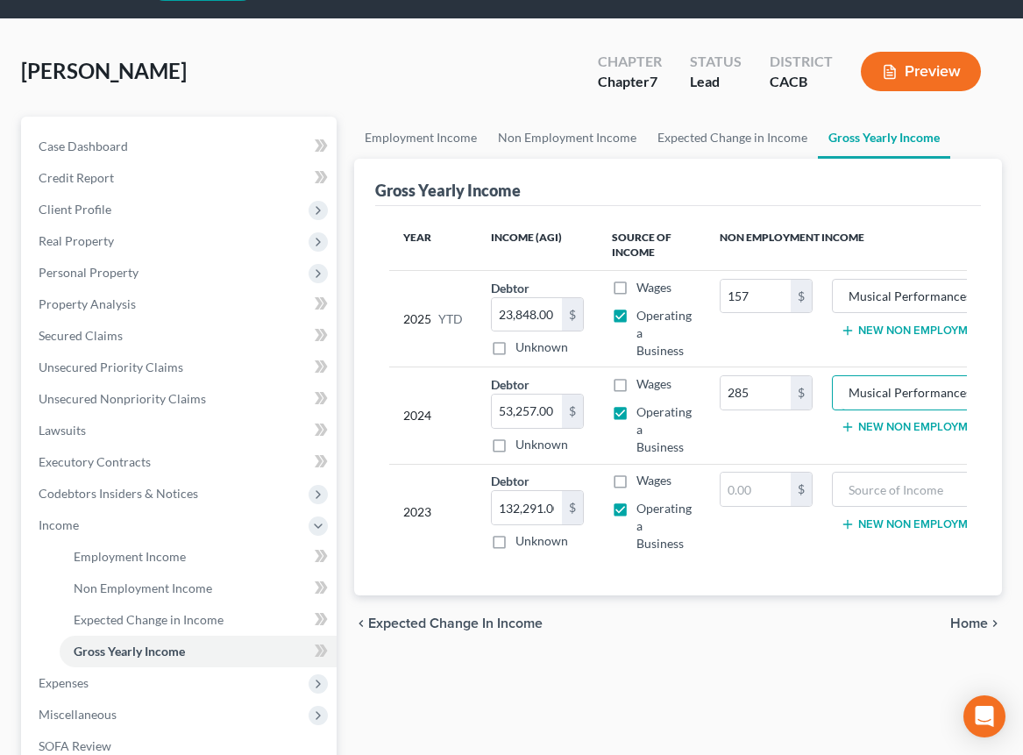
type input "Musical Performances"
click at [926, 630] on span "Home" at bounding box center [969, 623] width 38 height 14
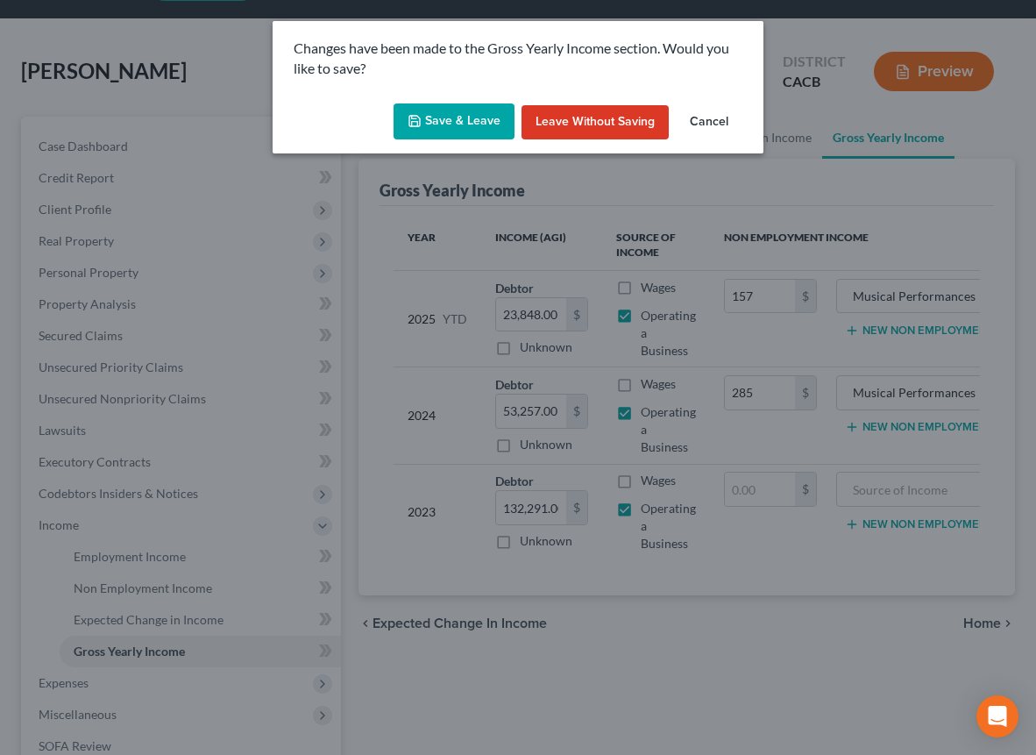
click at [441, 122] on button "Save & Leave" at bounding box center [454, 121] width 121 height 37
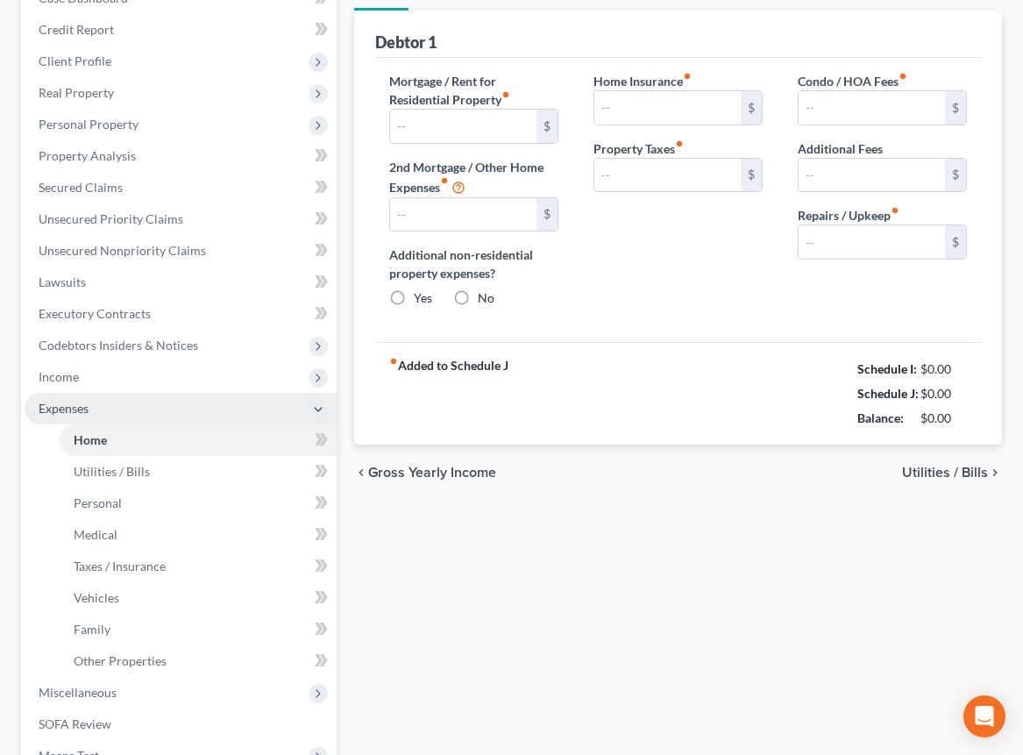
type input "5,732.00"
radio input "true"
type input "67.57"
type input "0.00"
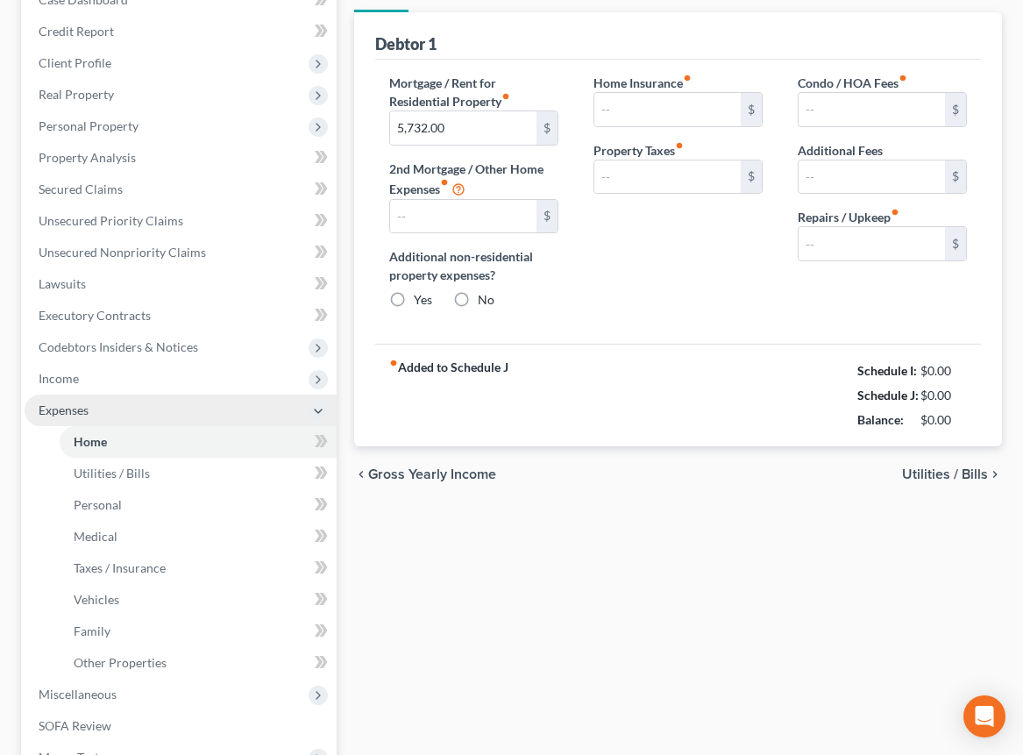
type input "0.00"
type input "150.00"
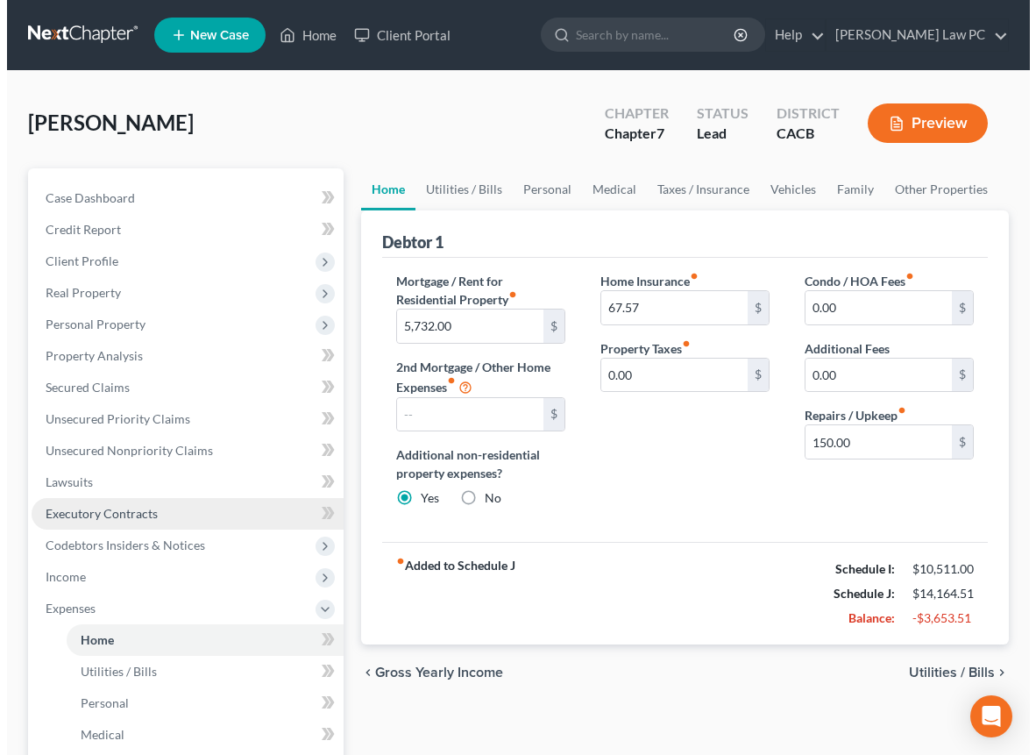
scroll to position [428, 0]
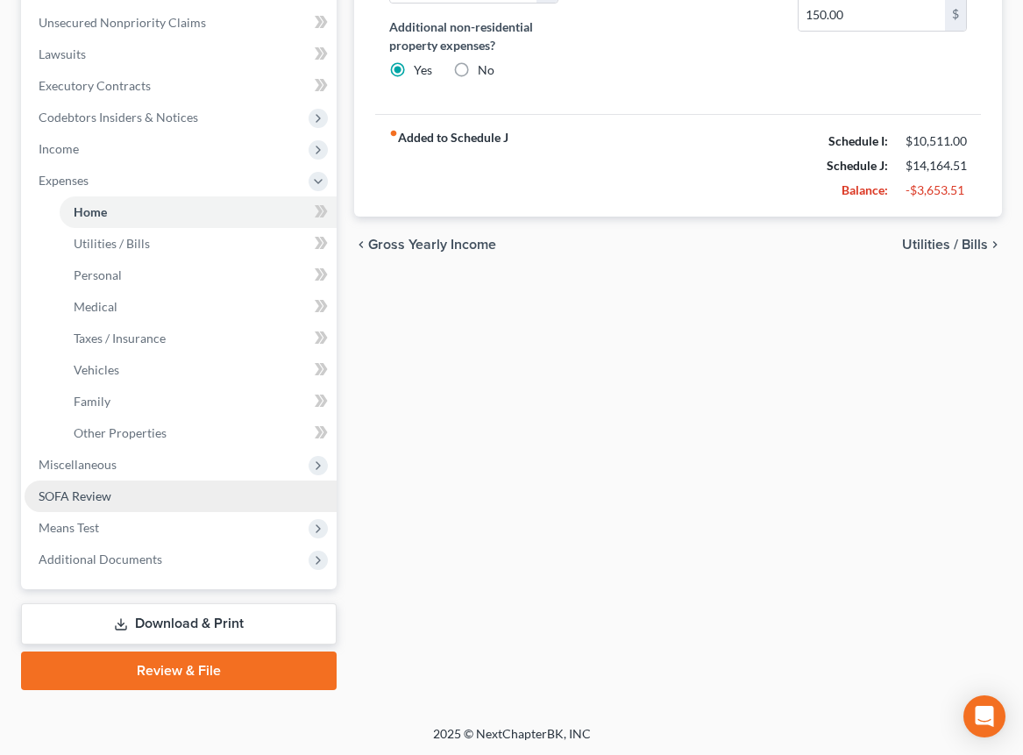
click at [116, 500] on link "SOFA Review" at bounding box center [181, 496] width 312 height 32
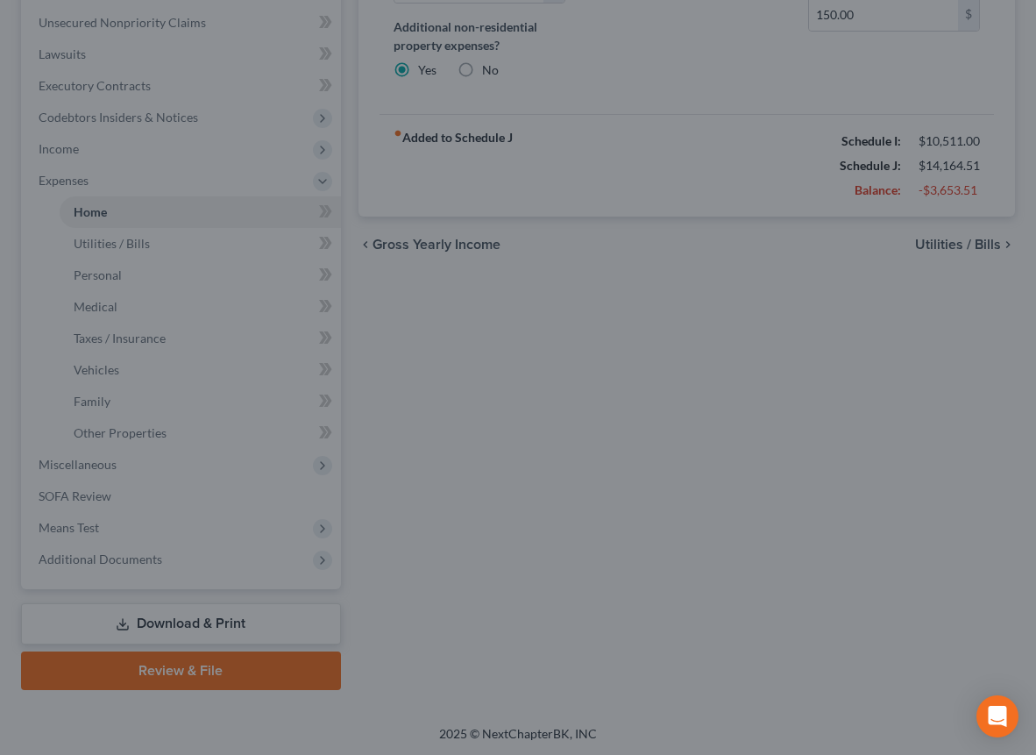
click at [434, 485] on div at bounding box center [518, 377] width 1036 height 755
click at [550, 465] on div at bounding box center [518, 377] width 1036 height 755
click at [686, 444] on div at bounding box center [518, 377] width 1036 height 755
click at [436, 496] on div at bounding box center [518, 377] width 1036 height 755
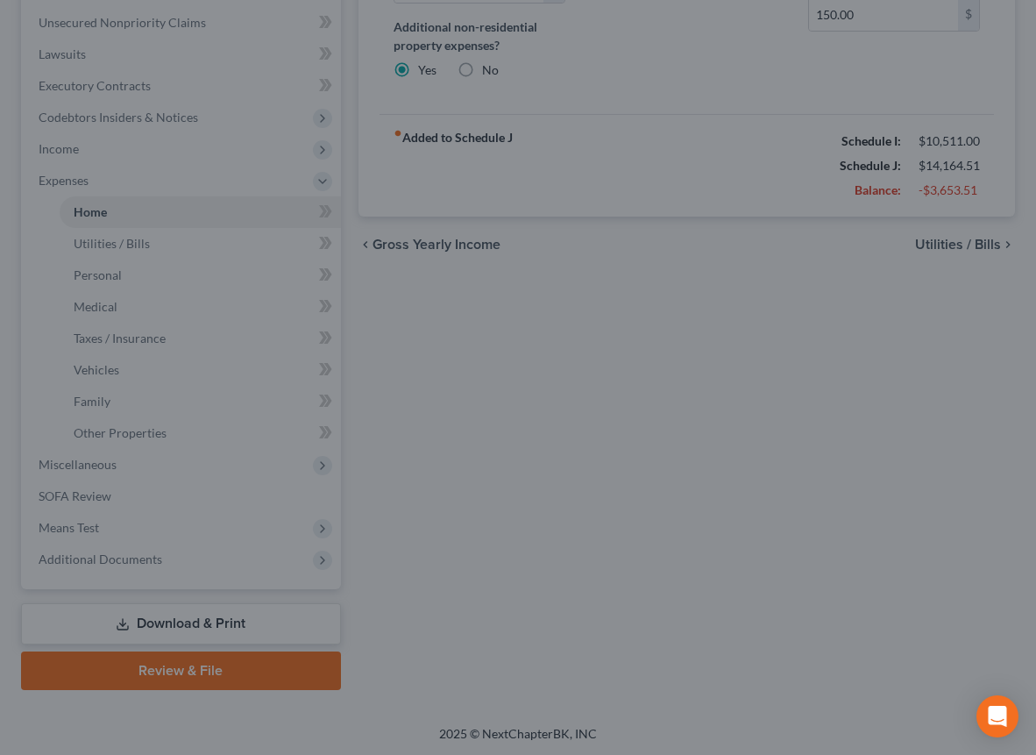
click at [436, 496] on div at bounding box center [518, 377] width 1036 height 755
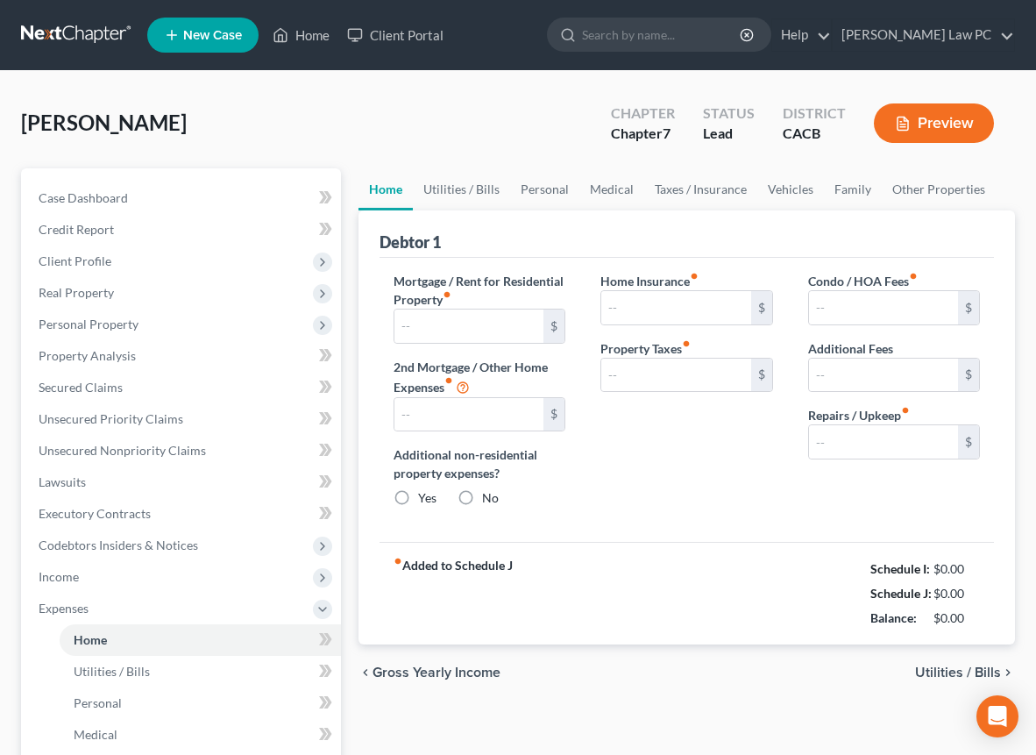
type input "5,732.00"
radio input "true"
type input "67.57"
type input "0.00"
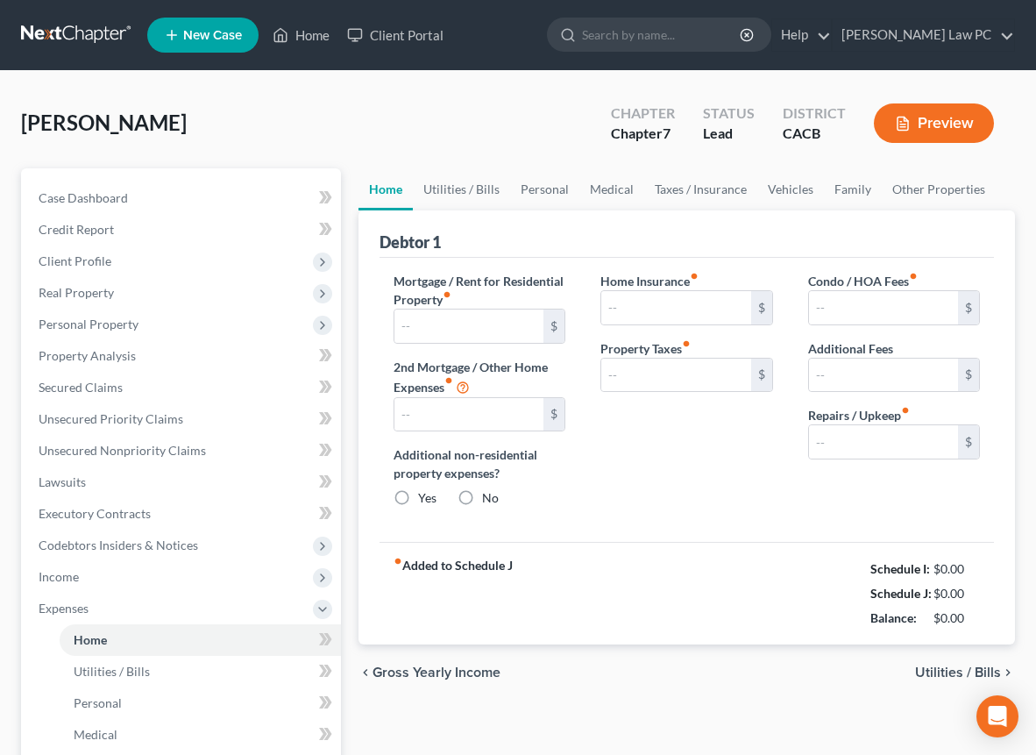
type input "0.00"
type input "150.00"
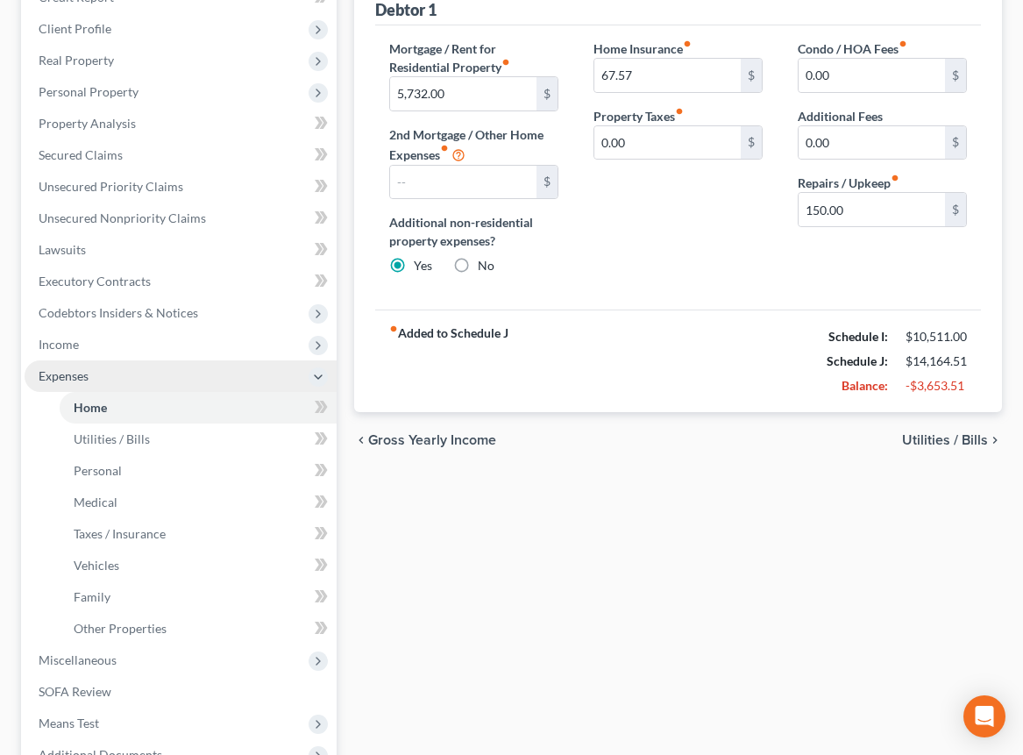
scroll to position [240, 0]
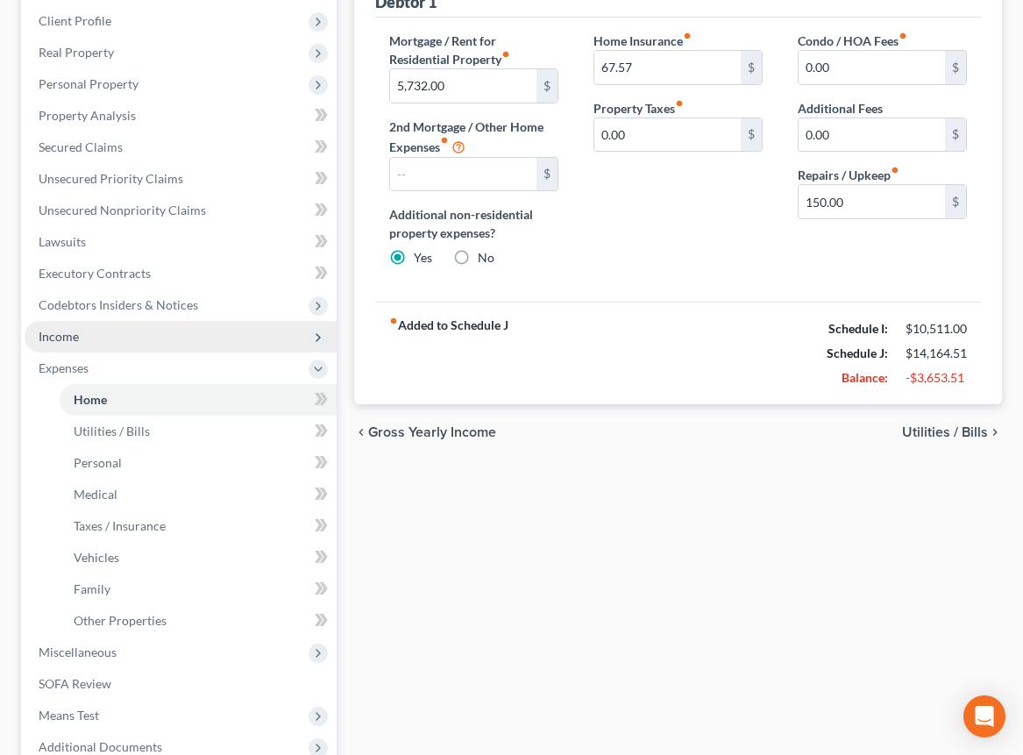
click at [79, 330] on span "Income" at bounding box center [181, 337] width 312 height 32
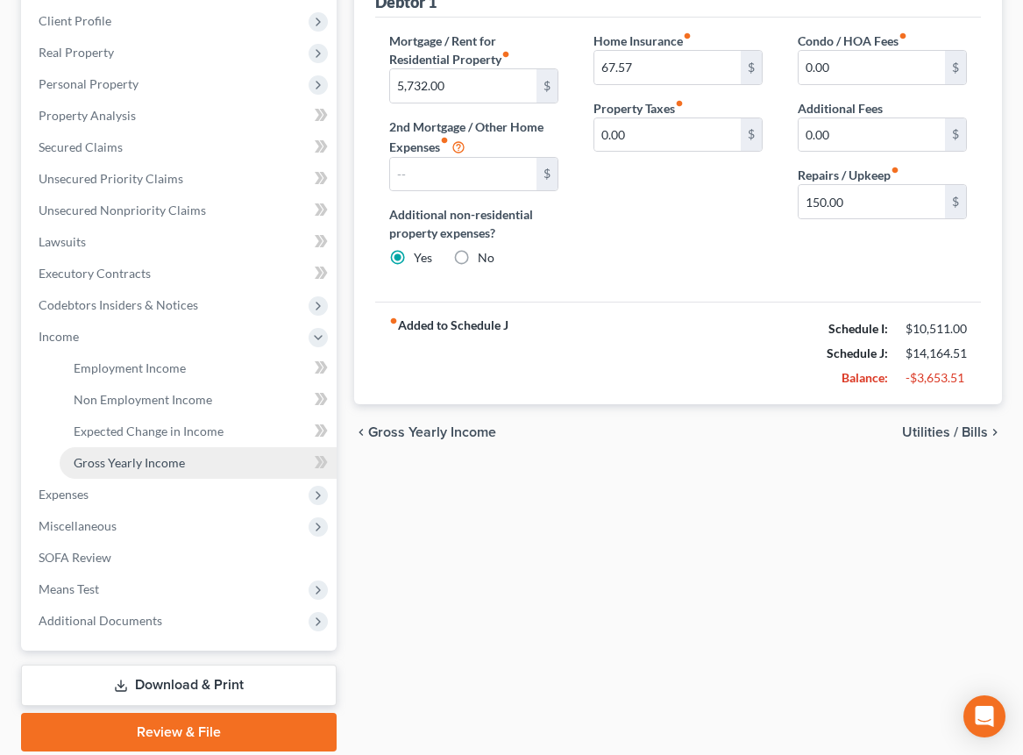
click at [195, 466] on link "Gross Yearly Income" at bounding box center [198, 463] width 277 height 32
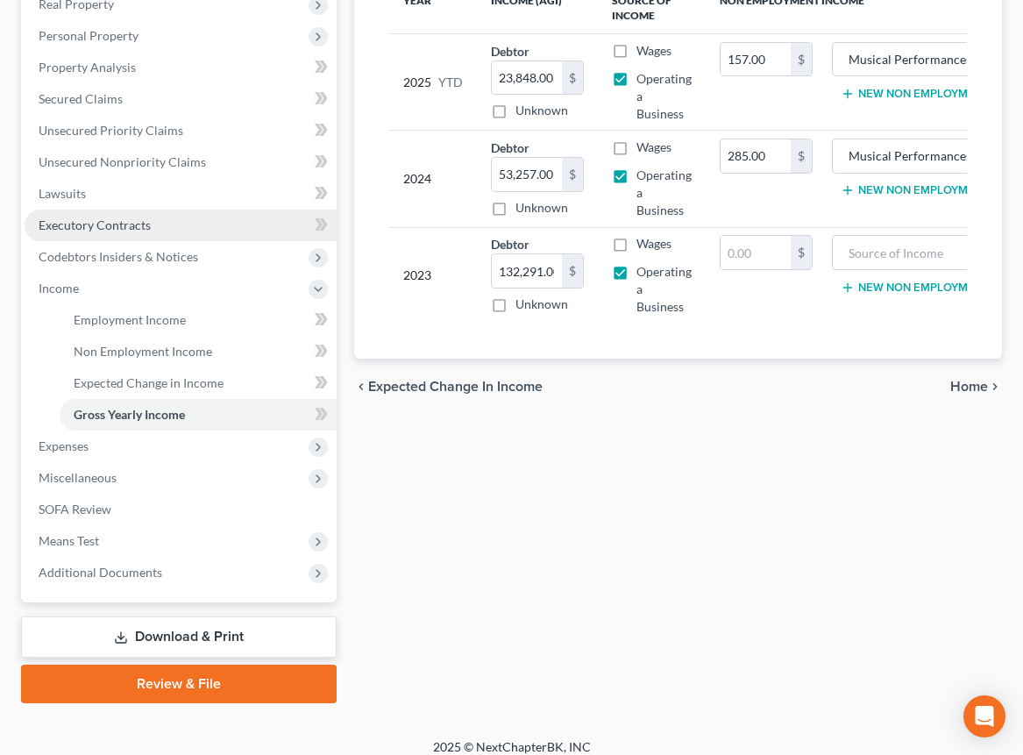
scroll to position [302, 0]
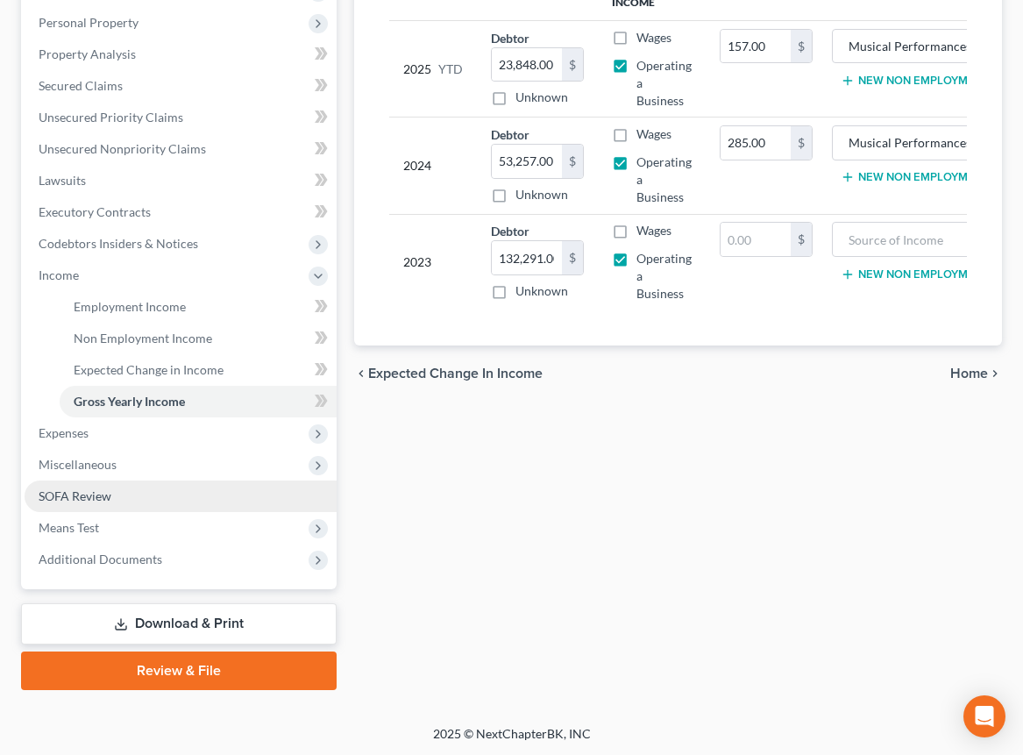
click at [76, 498] on span "SOFA Review" at bounding box center [75, 495] width 73 height 15
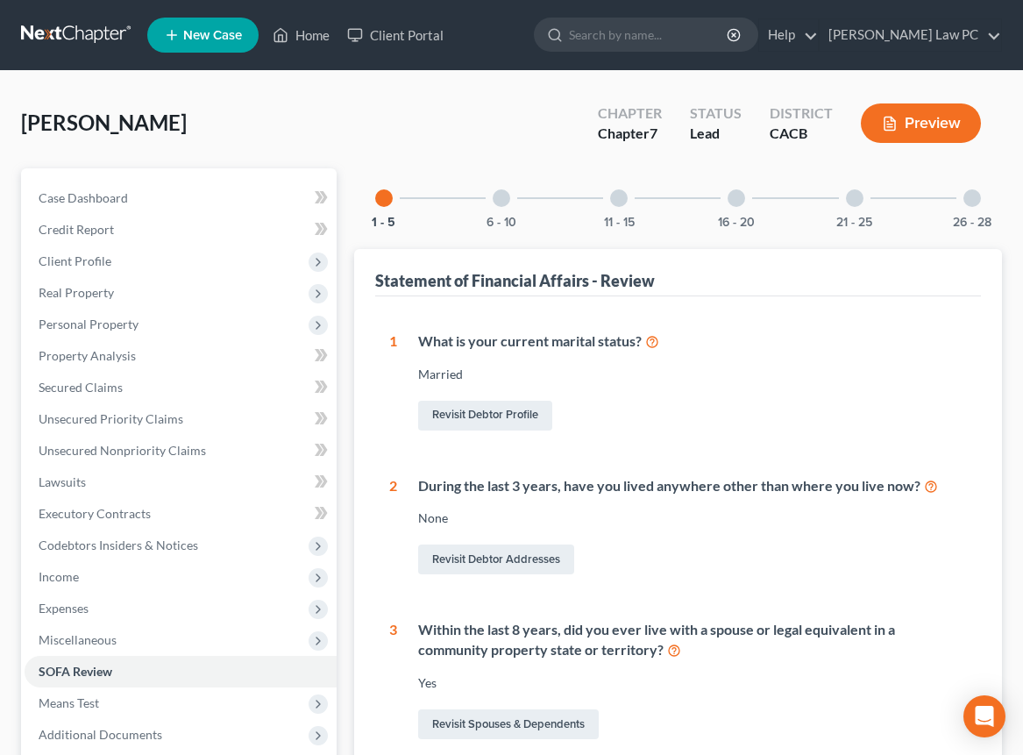
click at [501, 197] on div at bounding box center [502, 198] width 18 height 18
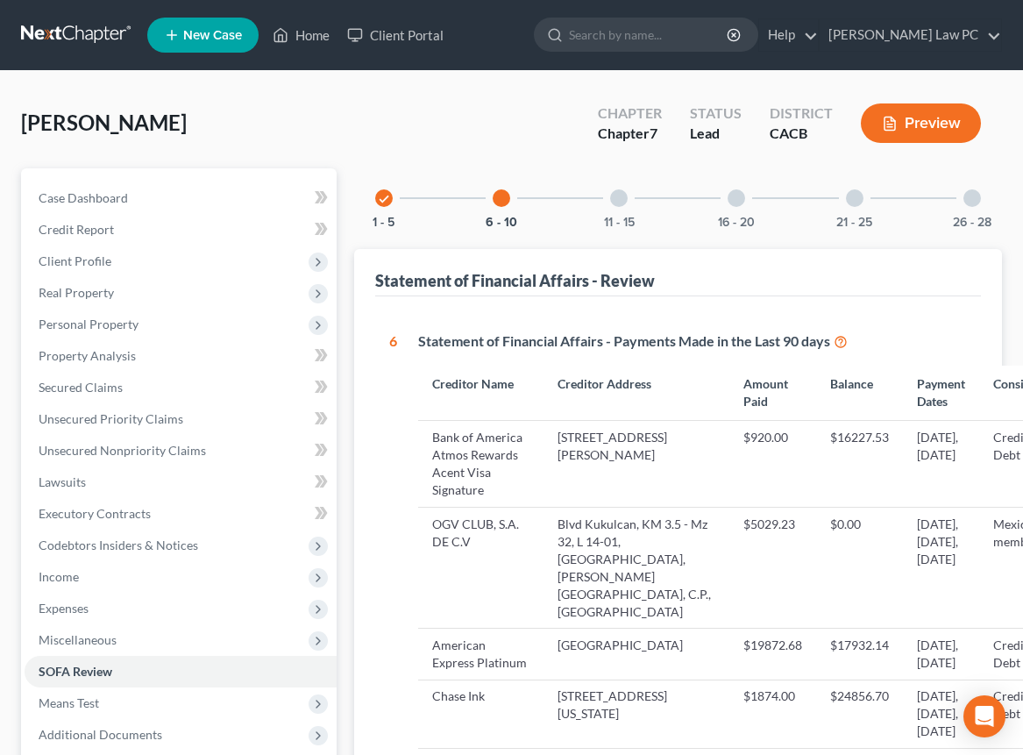
click at [624, 199] on div at bounding box center [619, 198] width 18 height 18
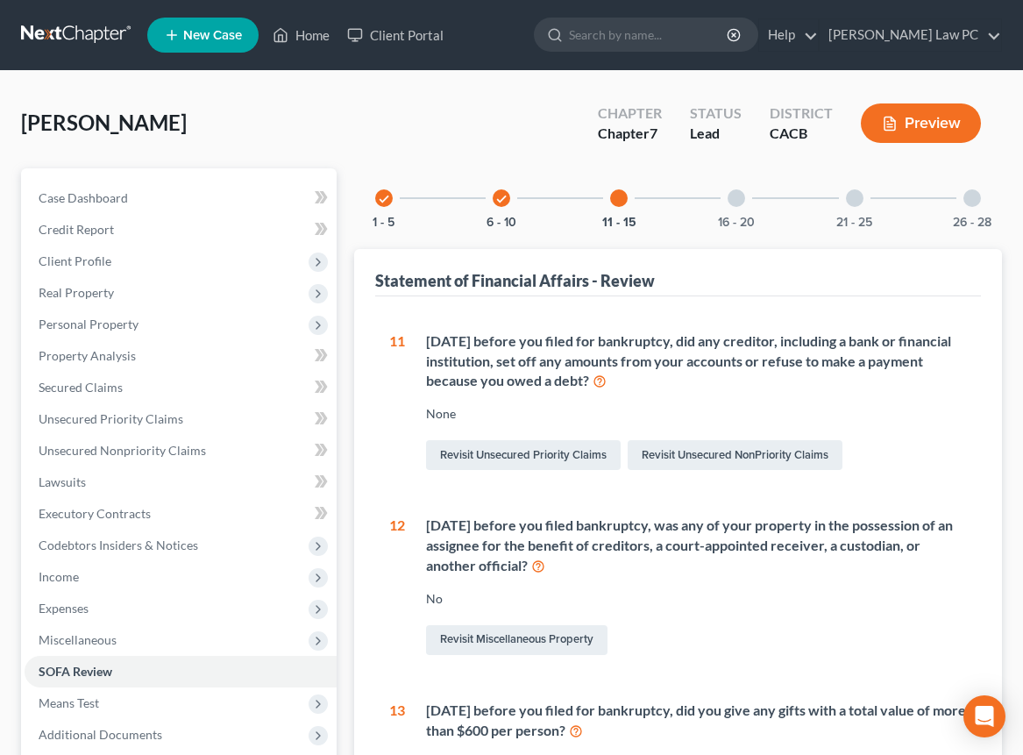
click at [744, 206] on div "16 - 20" at bounding box center [736, 198] width 60 height 60
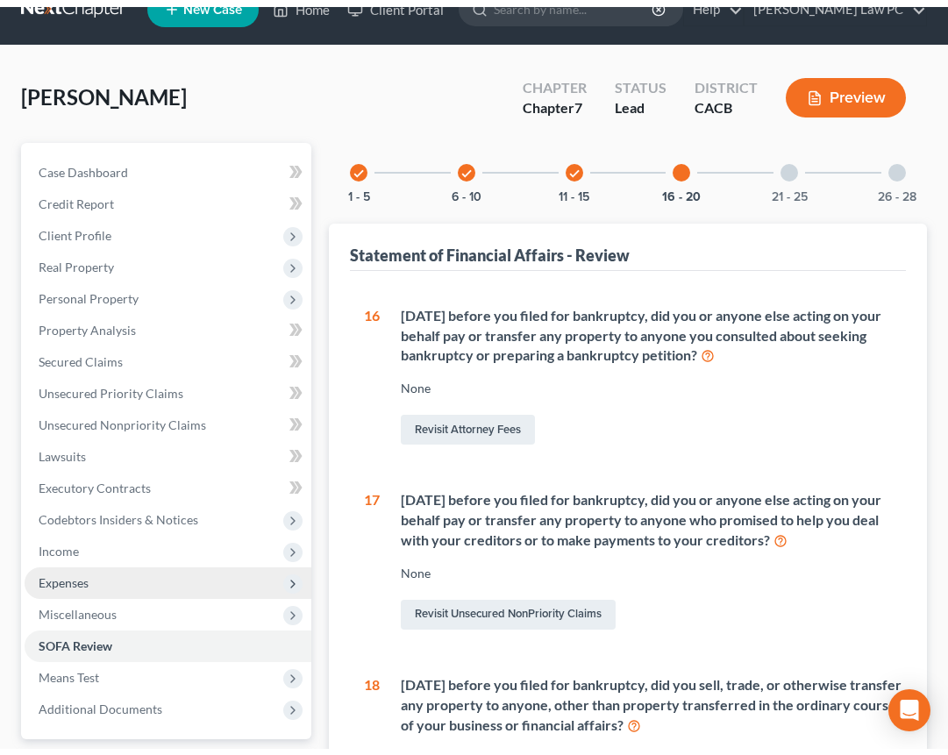
scroll to position [54, 0]
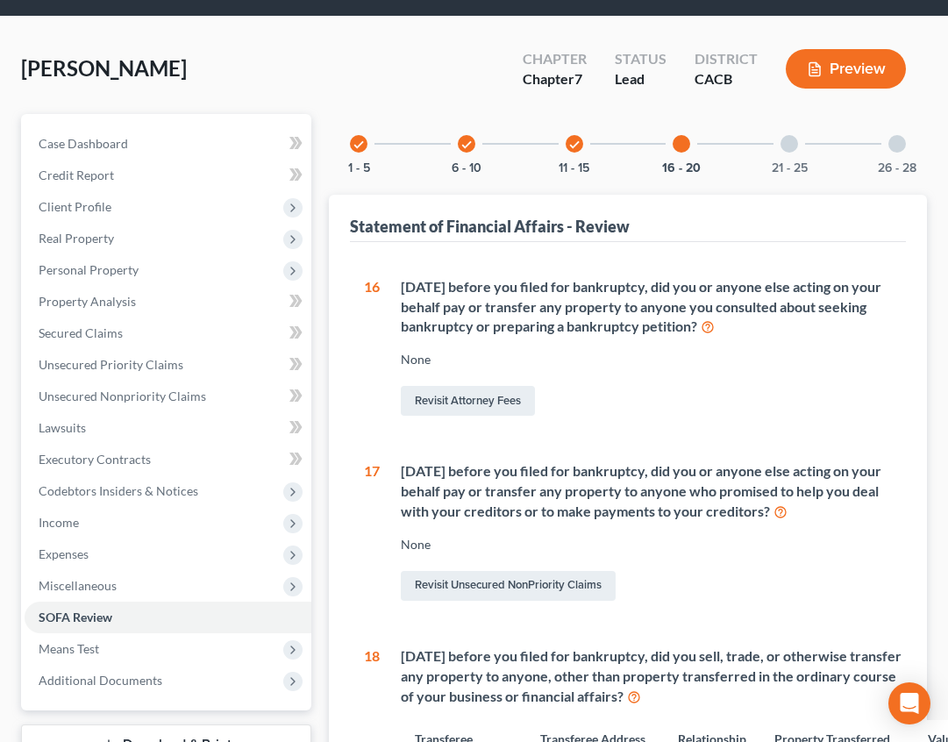
click at [786, 143] on div at bounding box center [789, 144] width 18 height 18
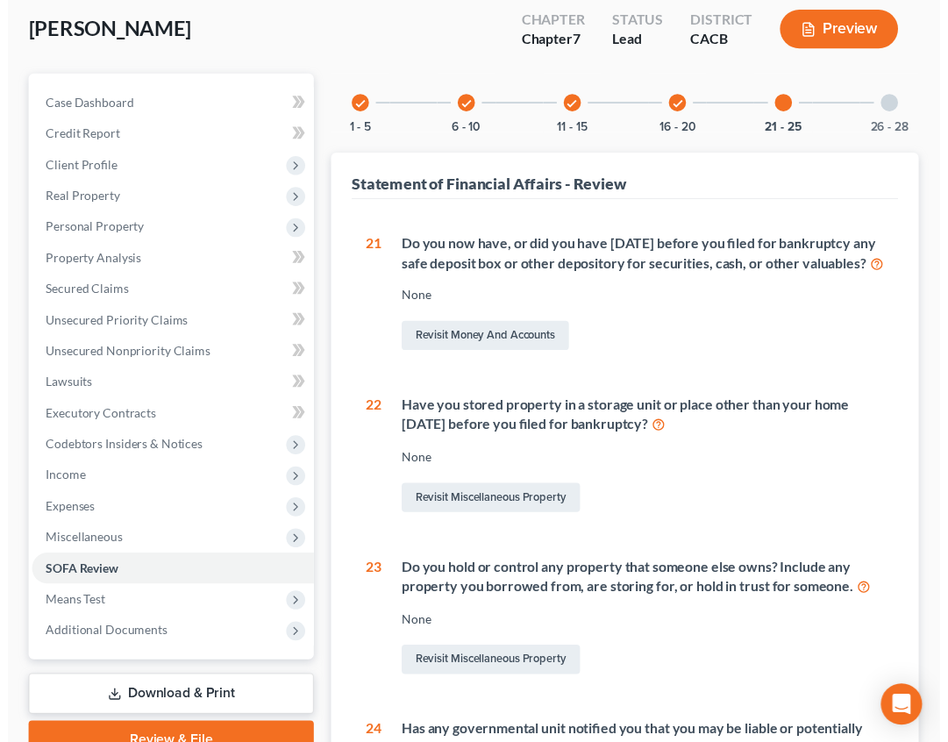
scroll to position [0, 0]
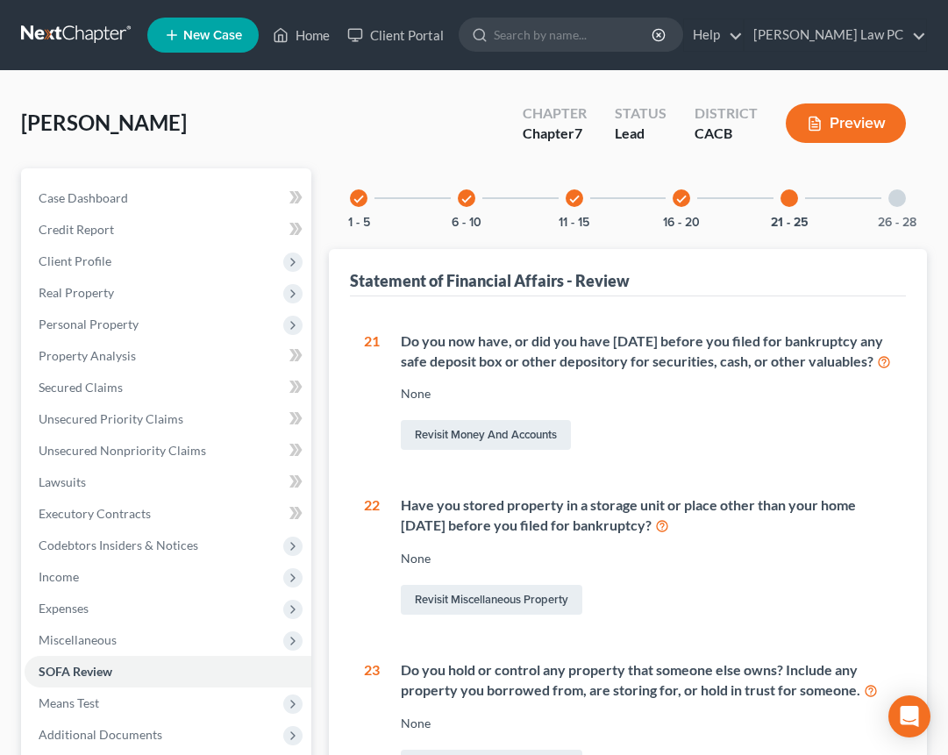
click at [892, 197] on div at bounding box center [897, 198] width 18 height 18
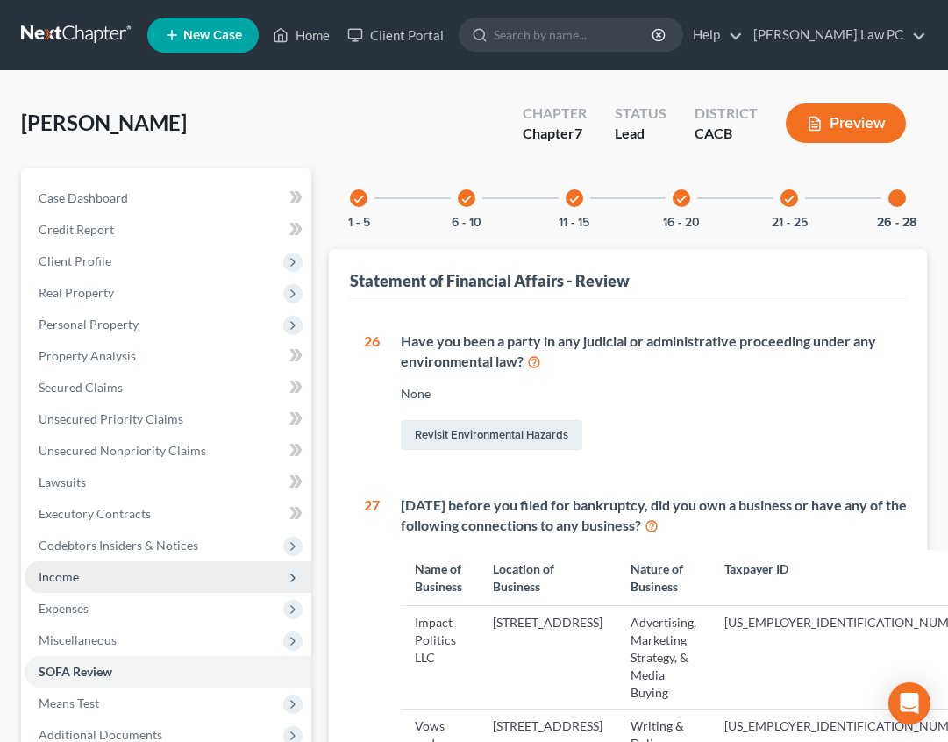
click at [90, 572] on span "Income" at bounding box center [168, 577] width 287 height 32
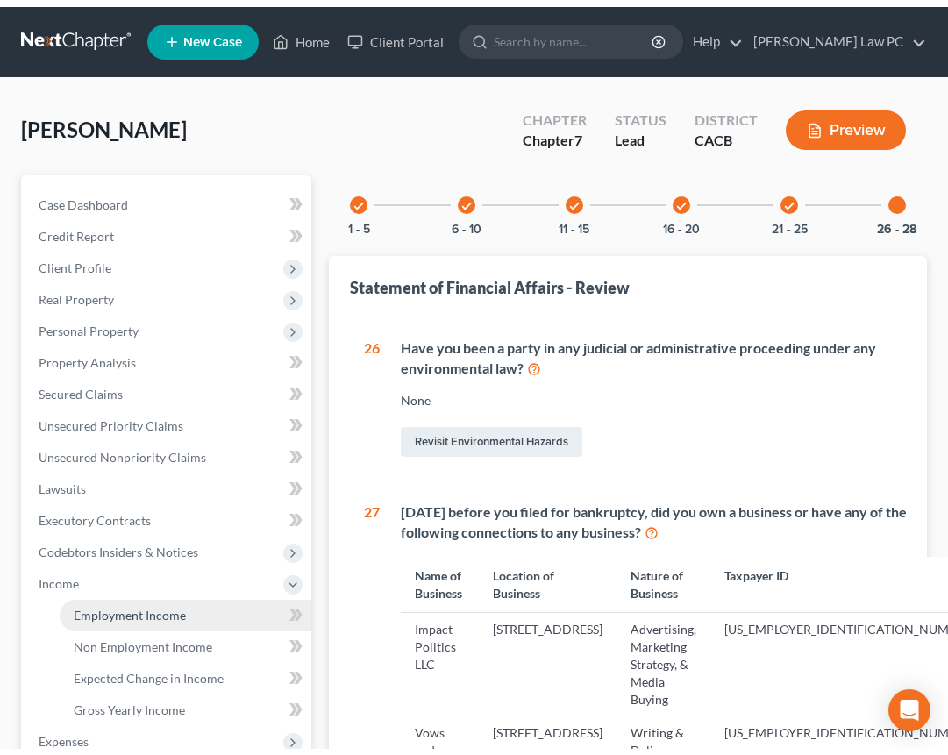
scroll to position [143, 0]
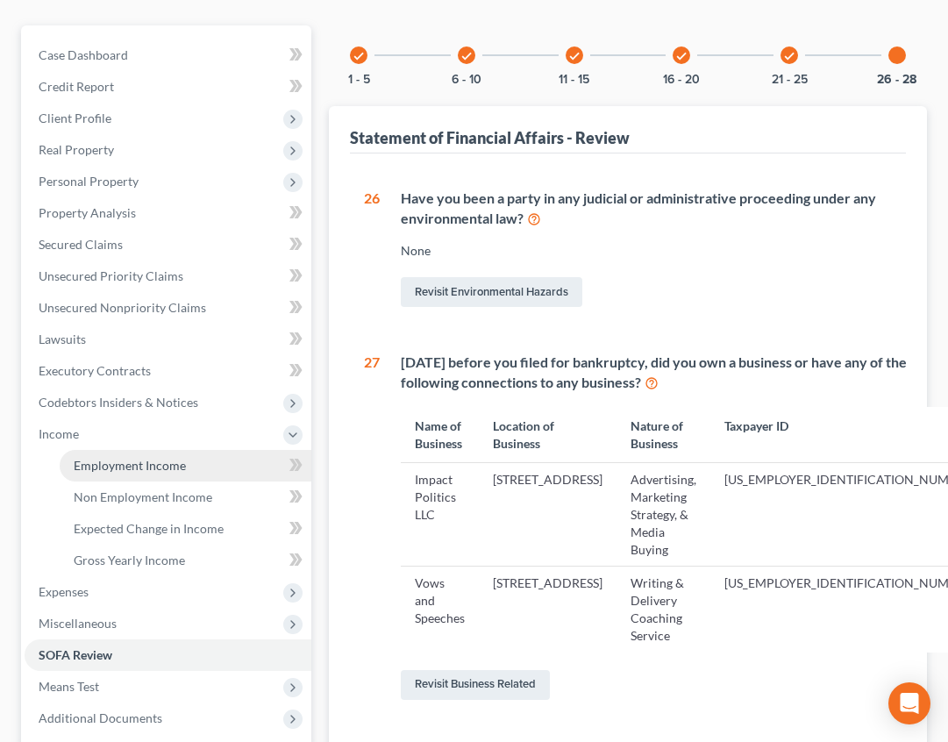
click at [177, 472] on link "Employment Income" at bounding box center [186, 466] width 252 height 32
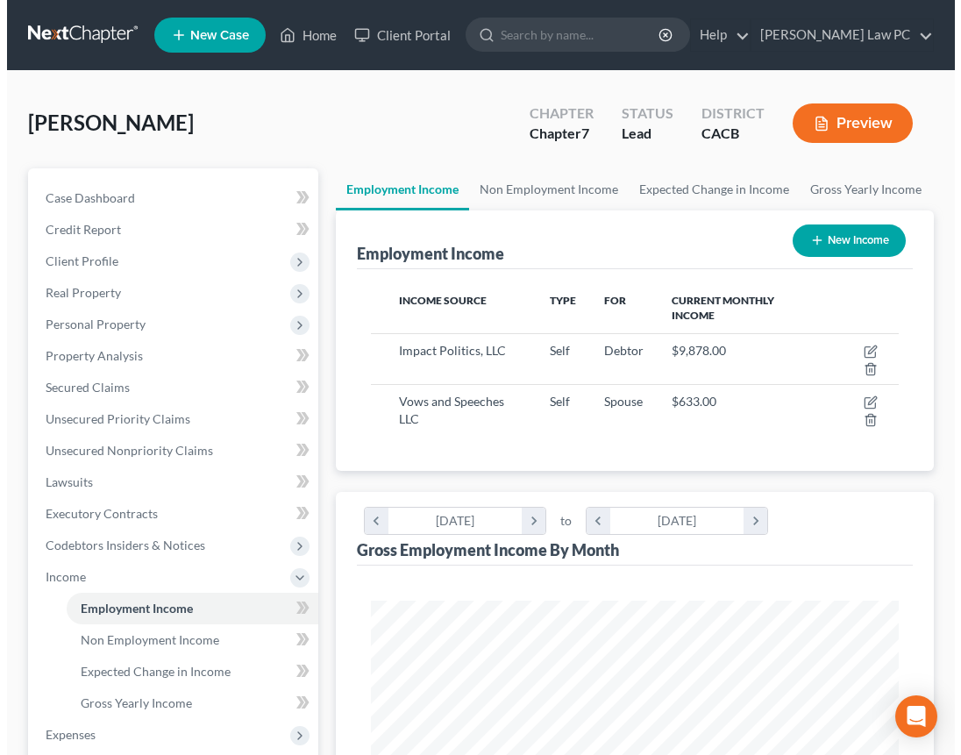
scroll to position [264, 563]
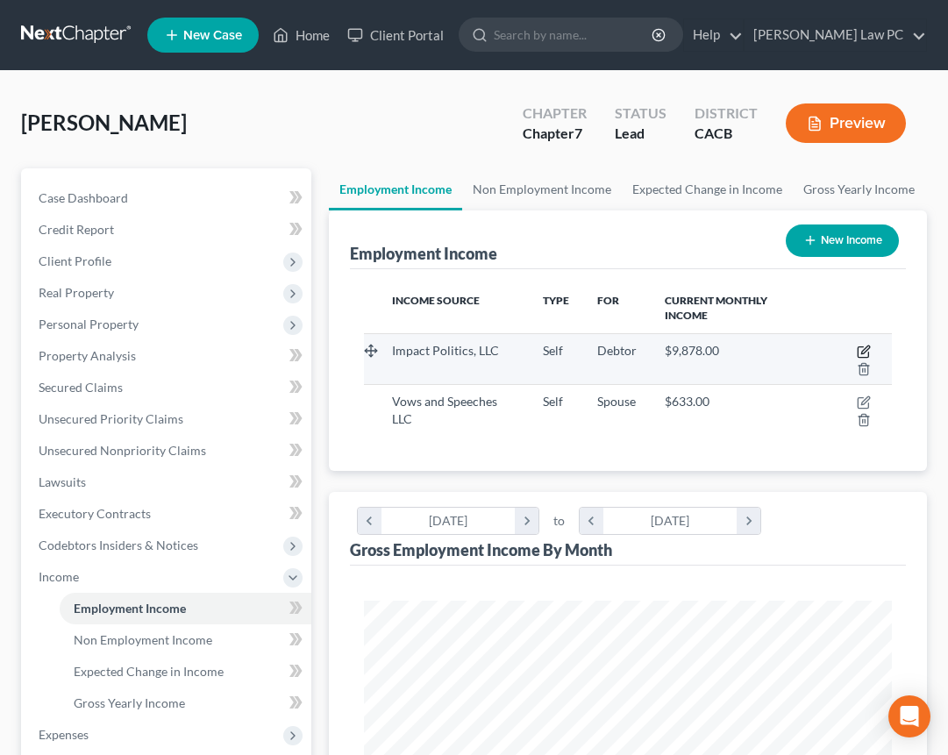
click at [862, 350] on icon "button" at bounding box center [865, 349] width 8 height 8
select select "1"
select select "4"
select select "0"
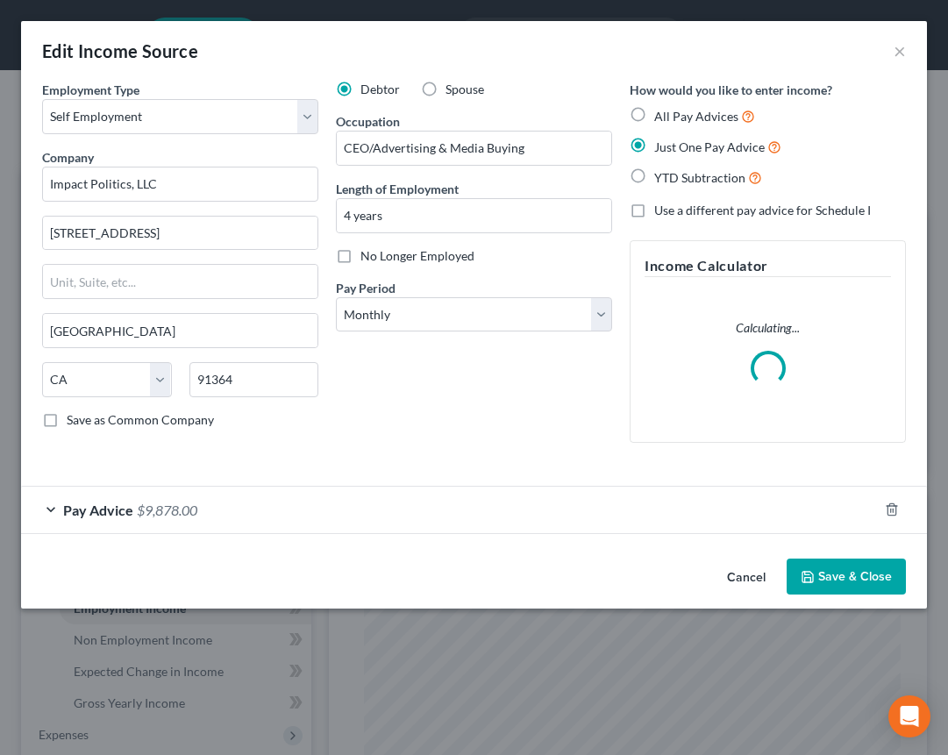
scroll to position [268, 571]
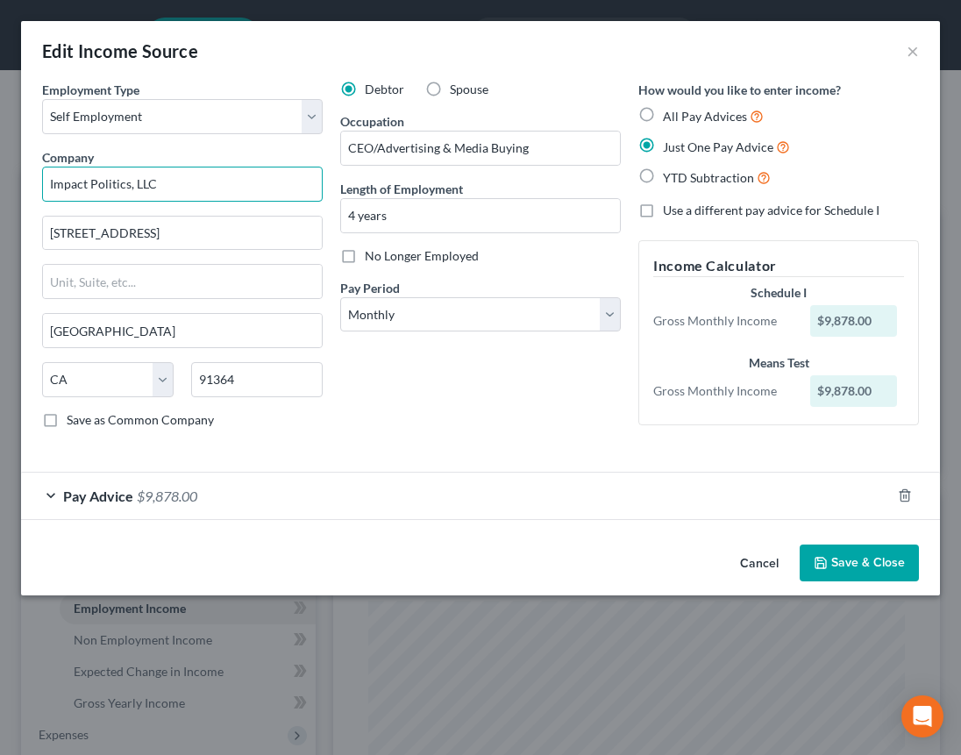
click at [247, 188] on input "Impact Politics, LLC" at bounding box center [182, 184] width 280 height 35
type input "Impact Politics, LLC and Vows and Speeches LLC"
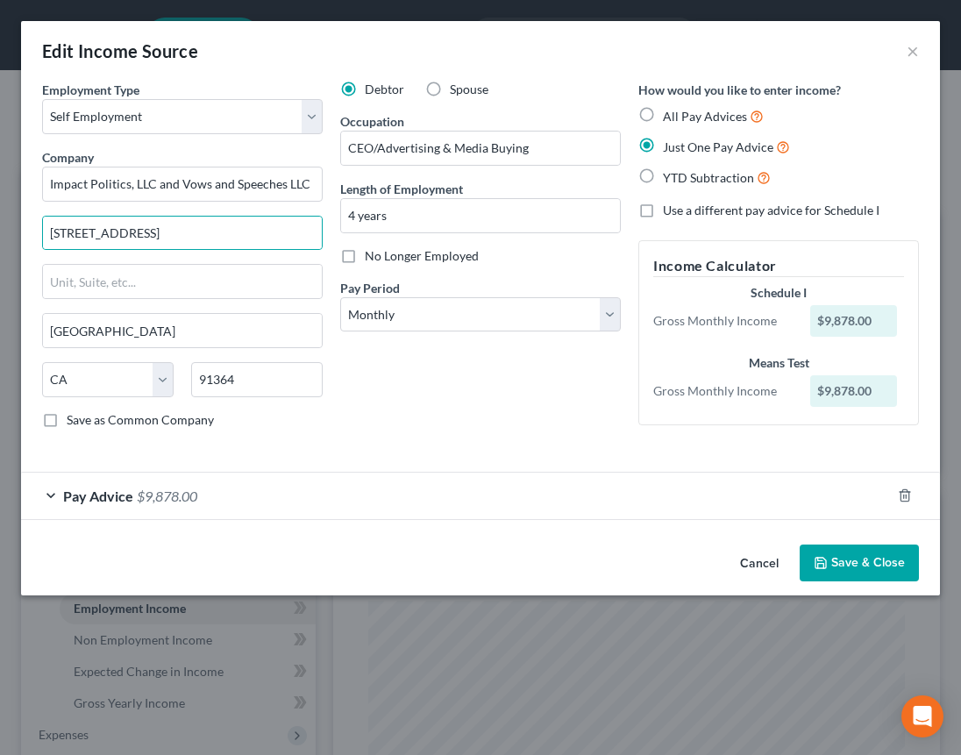
click at [94, 500] on span "Pay Advice" at bounding box center [98, 495] width 70 height 17
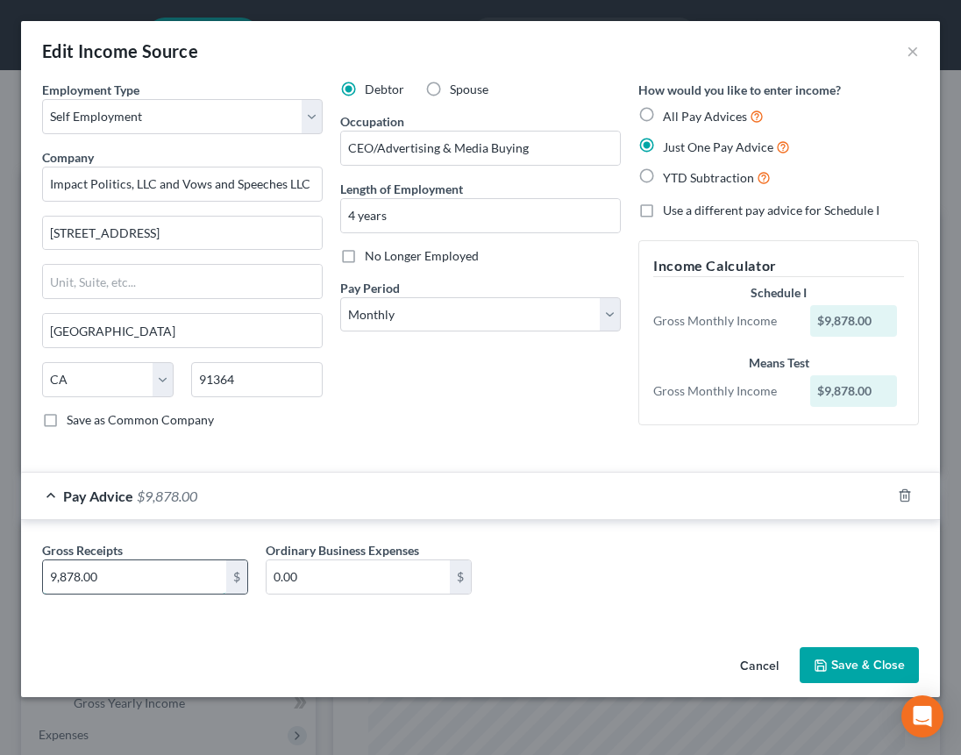
click at [114, 580] on input "9,878.00" at bounding box center [134, 576] width 183 height 33
click at [144, 578] on input "9,878.00" at bounding box center [134, 576] width 183 height 33
click at [145, 578] on input "9,878.00" at bounding box center [134, 576] width 183 height 33
type input "4,031.83"
click at [607, 592] on div "Gross Receipts 4,031.83 $ Ordinary Business Expenses 0.00 $" at bounding box center [480, 574] width 894 height 67
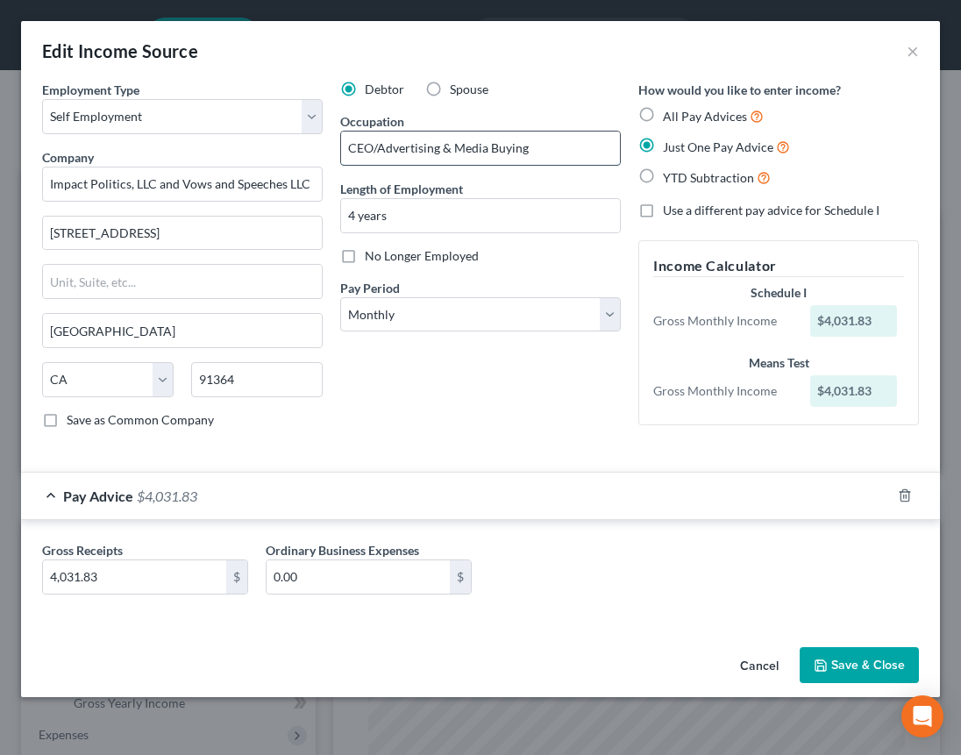
drag, startPoint x: 380, startPoint y: 150, endPoint x: 542, endPoint y: 155, distance: 162.2
click at [541, 155] on input "CEO/Advertising & Media Buying" at bounding box center [480, 147] width 279 height 33
type input "C"
type input "Co-Founder with wife of each entity"
click at [848, 675] on button "Save & Close" at bounding box center [858, 665] width 119 height 37
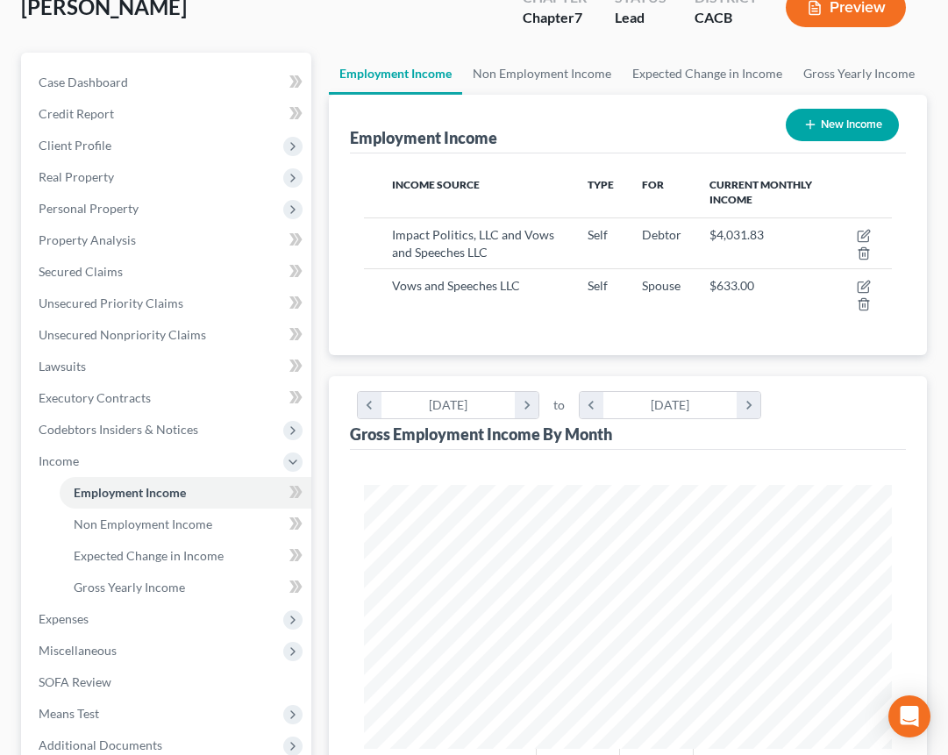
scroll to position [110, 0]
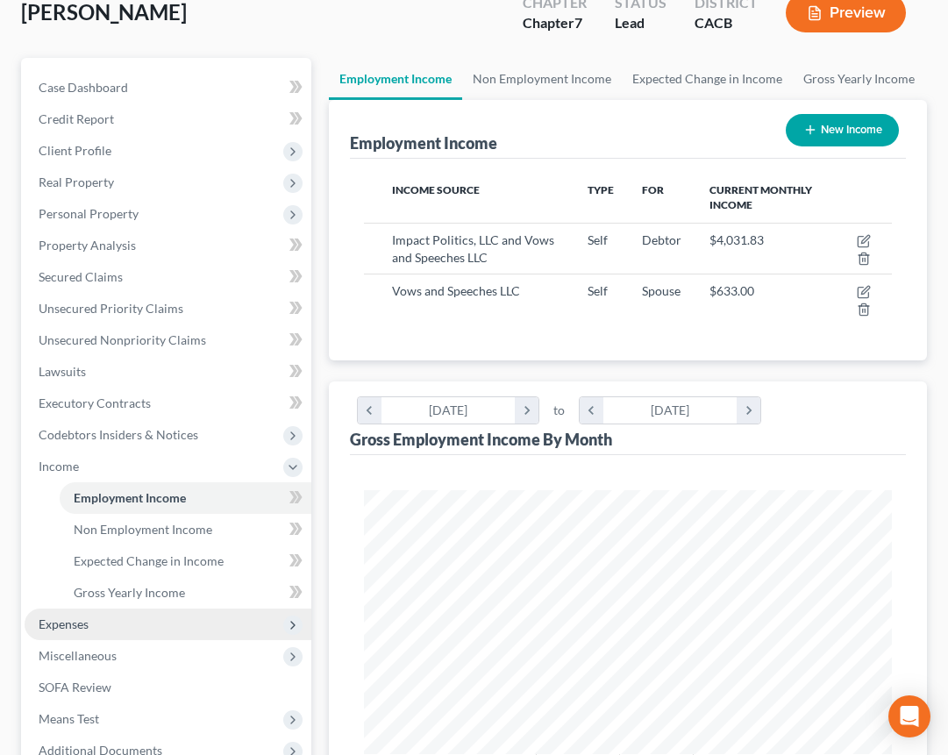
click at [70, 625] on span "Expenses" at bounding box center [64, 623] width 50 height 15
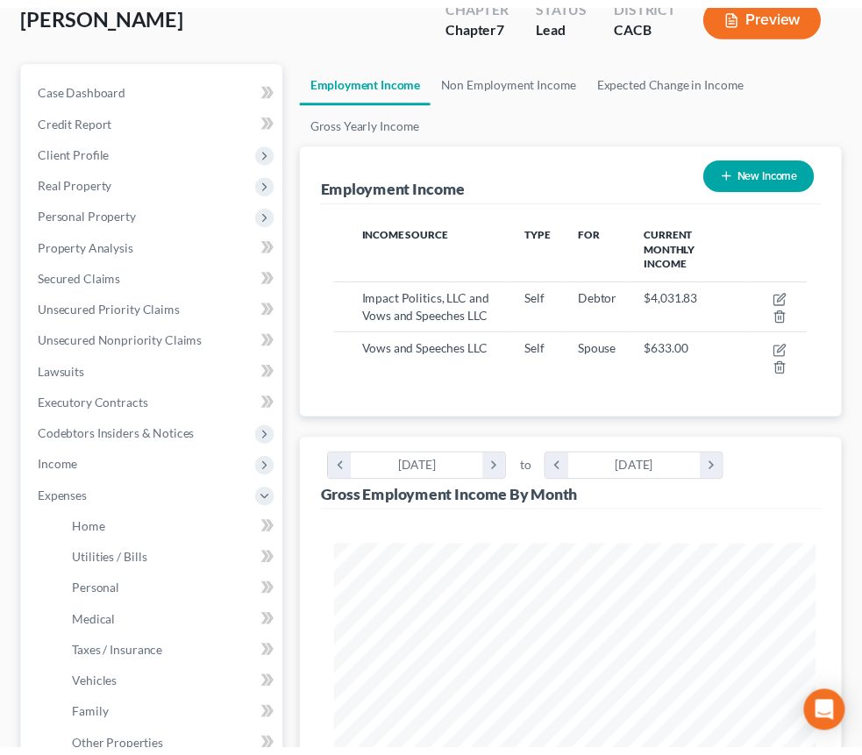
scroll to position [876271, 876000]
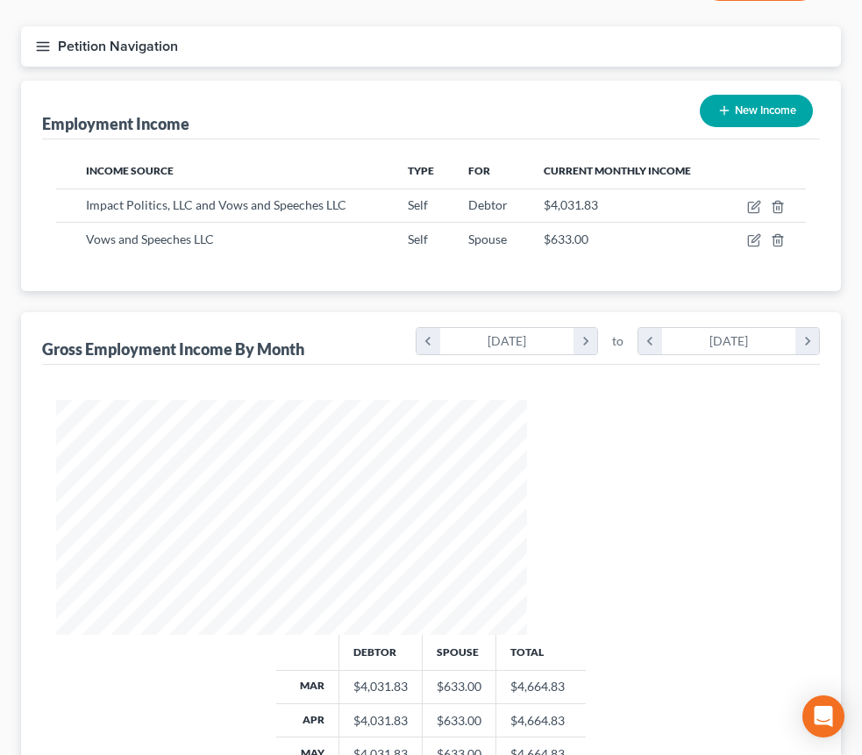
click at [0, 0] on span "Home" at bounding box center [0, 0] width 0 height 0
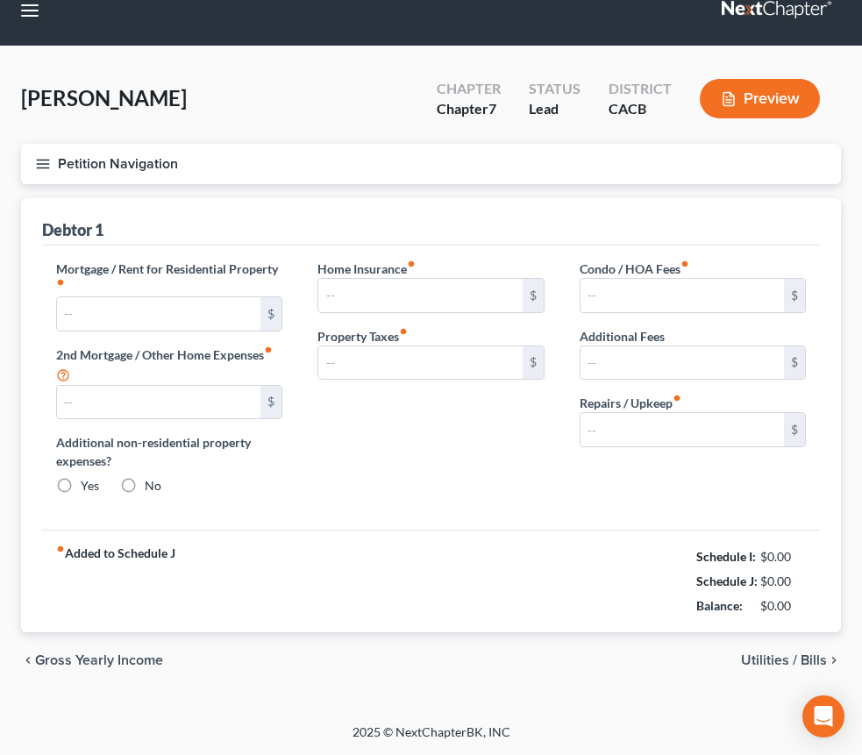
type input "5,732.00"
radio input "true"
type input "67.57"
type input "0.00"
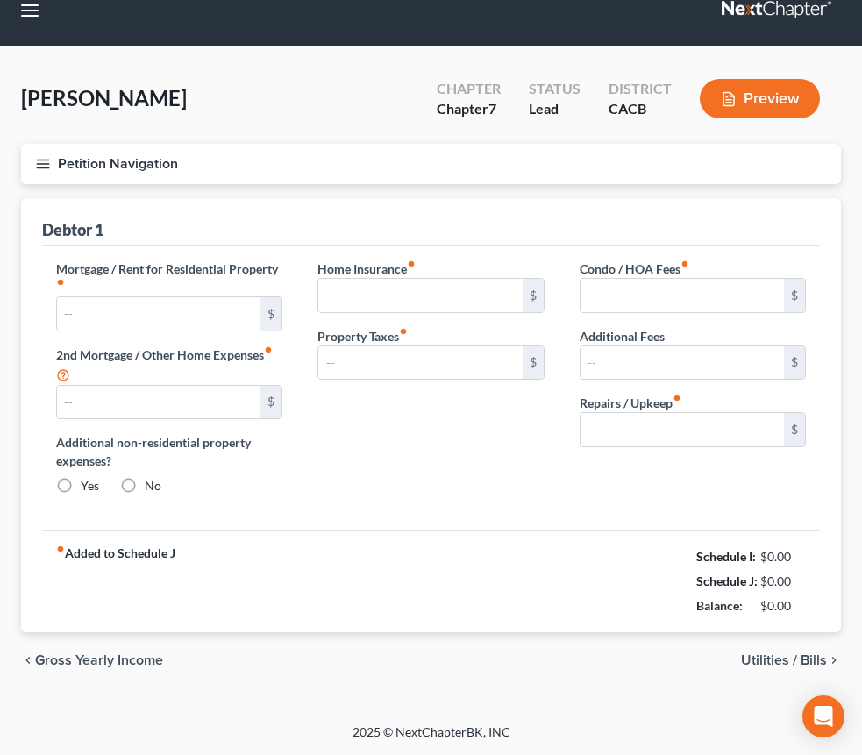
type input "0.00"
type input "150.00"
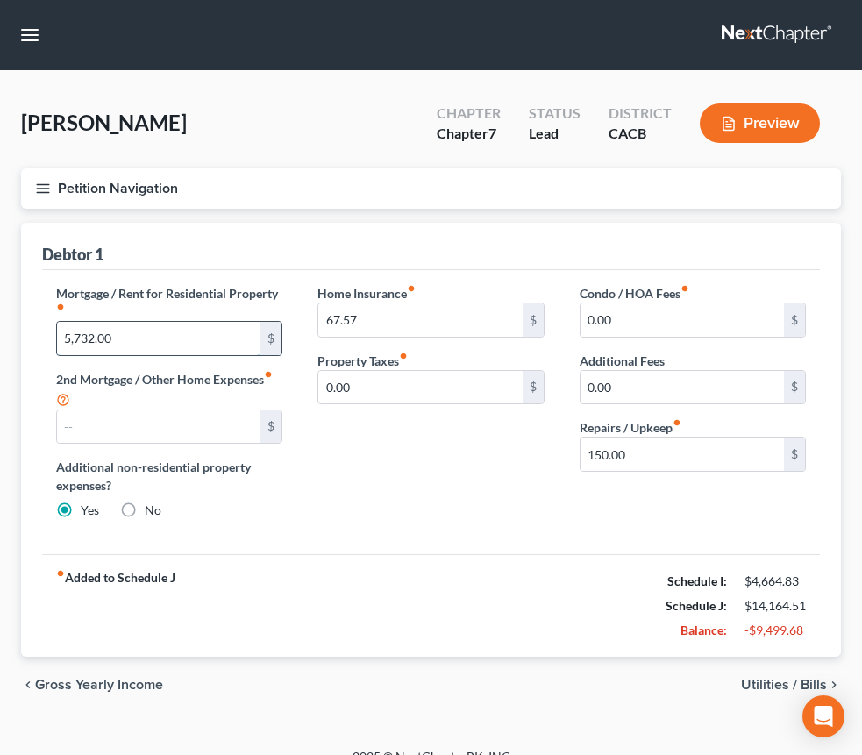
drag, startPoint x: 387, startPoint y: 399, endPoint x: 427, endPoint y: 399, distance: 40.3
click at [260, 355] on input "5,732.00" at bounding box center [158, 338] width 203 height 33
type input "716"
click at [0, 0] on link "Utilities / Bills" at bounding box center [0, 0] width 0 height 0
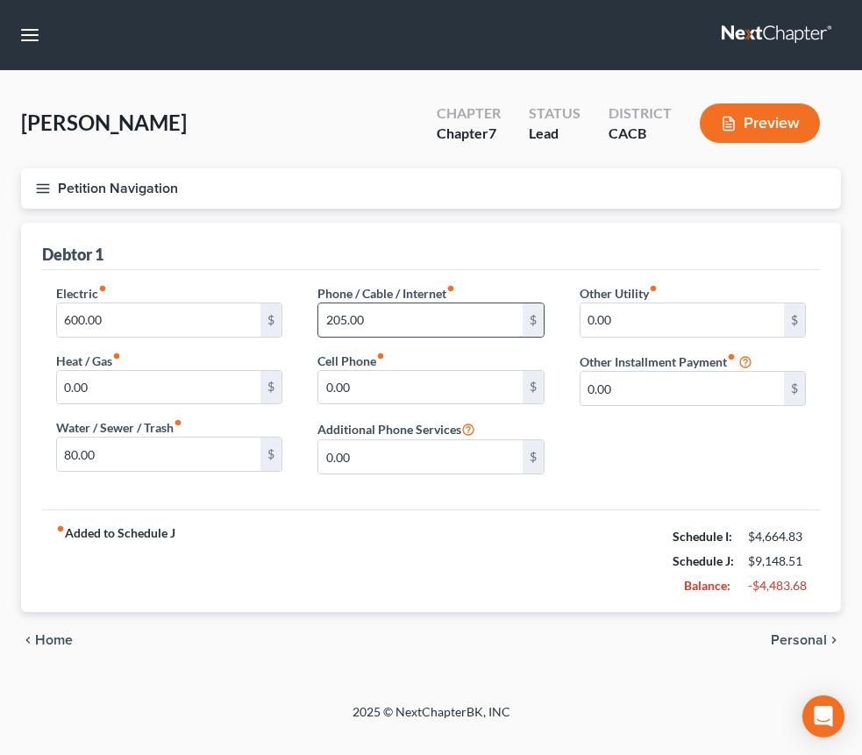
click at [519, 337] on input "205.00" at bounding box center [419, 319] width 203 height 33
click at [0, 0] on link "Personal" at bounding box center [0, 0] width 0 height 0
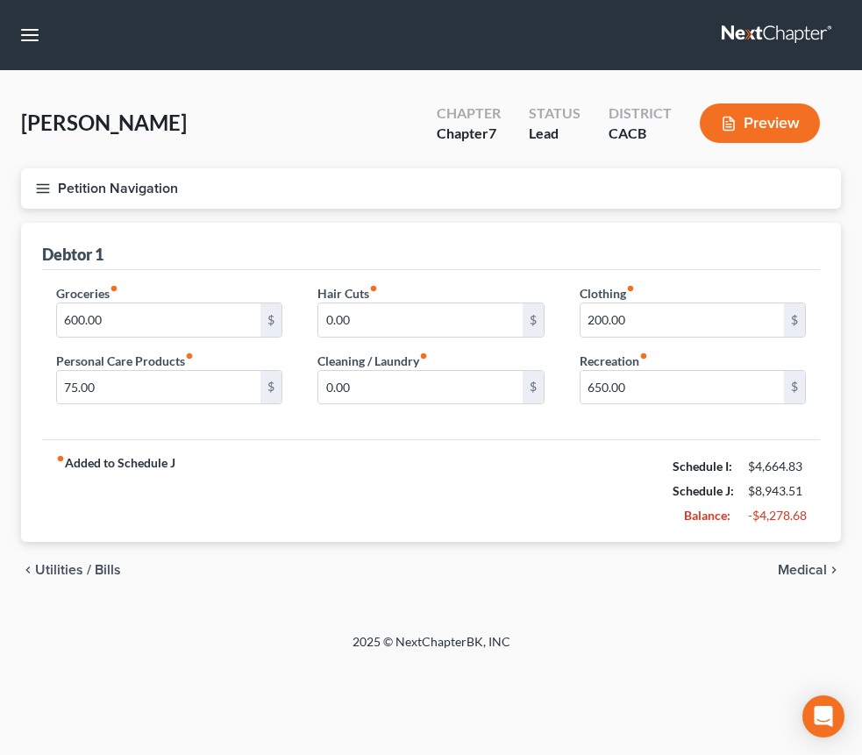
click at [0, 0] on link "Medical" at bounding box center [0, 0] width 0 height 0
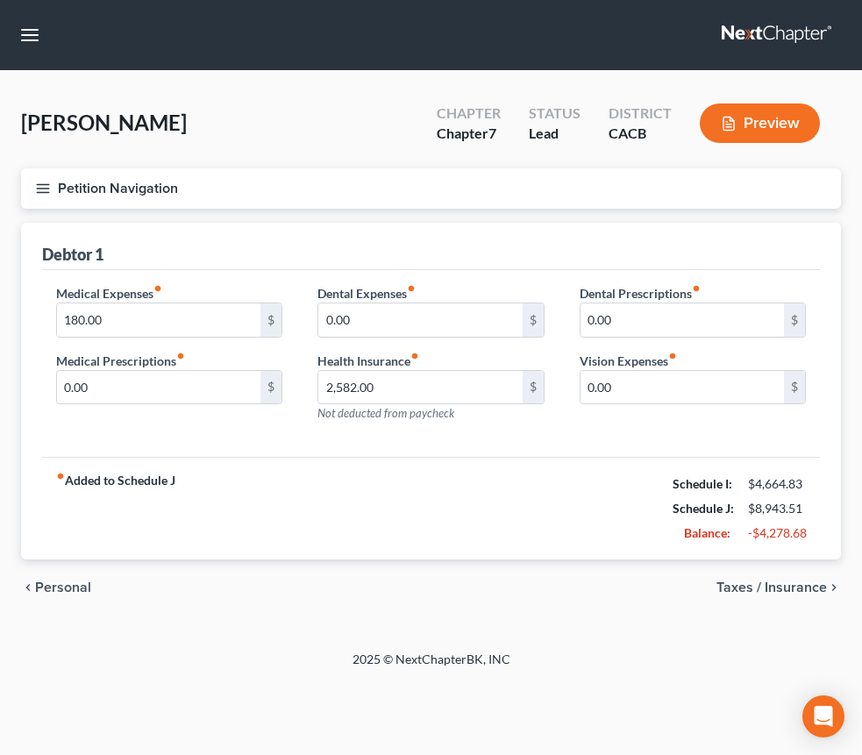
click at [0, 0] on link "Vehicles" at bounding box center [0, 0] width 0 height 0
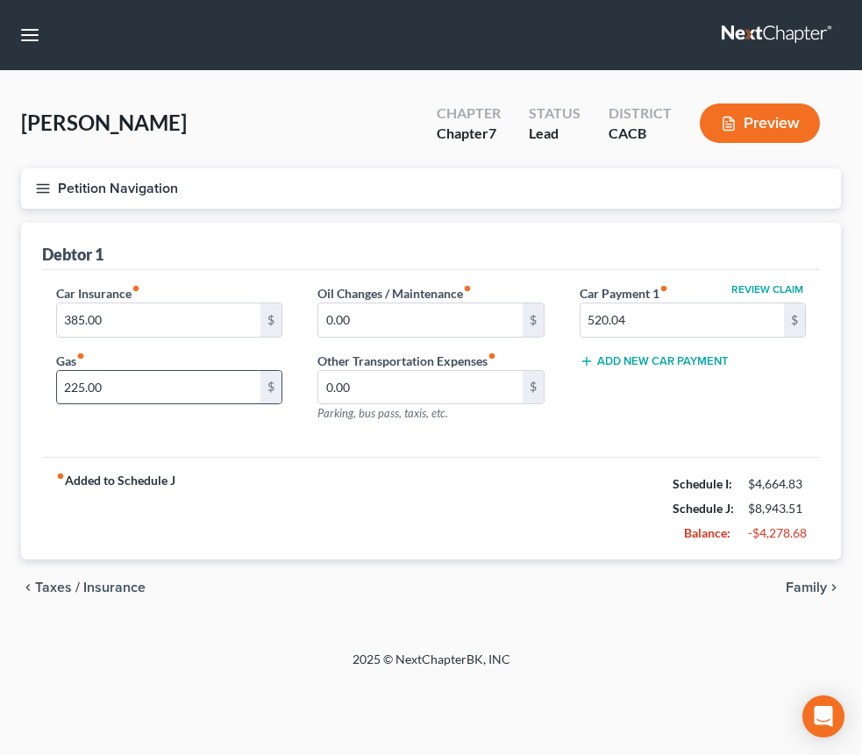
drag, startPoint x: 379, startPoint y: 451, endPoint x: 388, endPoint y: 449, distance: 9.8
click at [260, 404] on input "225.00" at bounding box center [158, 387] width 203 height 33
type input "100"
click at [0, 0] on link "Personal" at bounding box center [0, 0] width 0 height 0
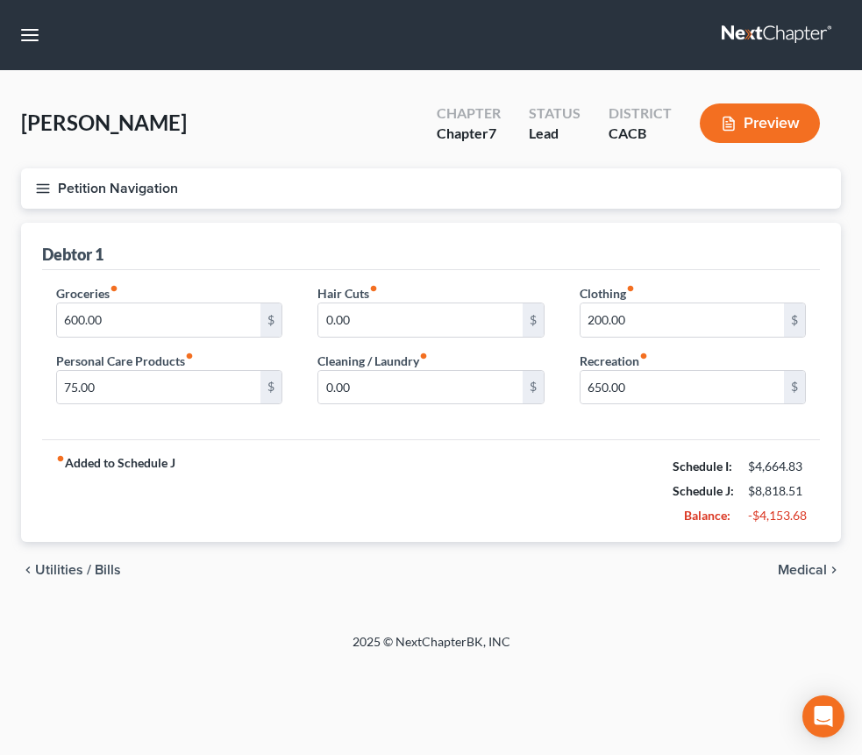
click at [0, 0] on link "Vehicles" at bounding box center [0, 0] width 0 height 0
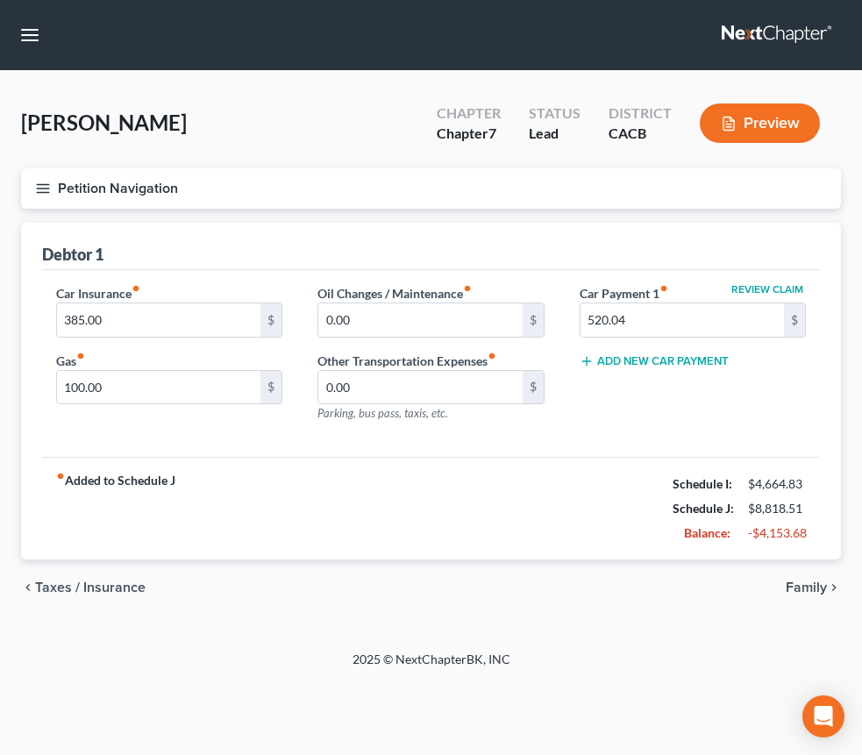
click at [0, 0] on link "Family" at bounding box center [0, 0] width 0 height 0
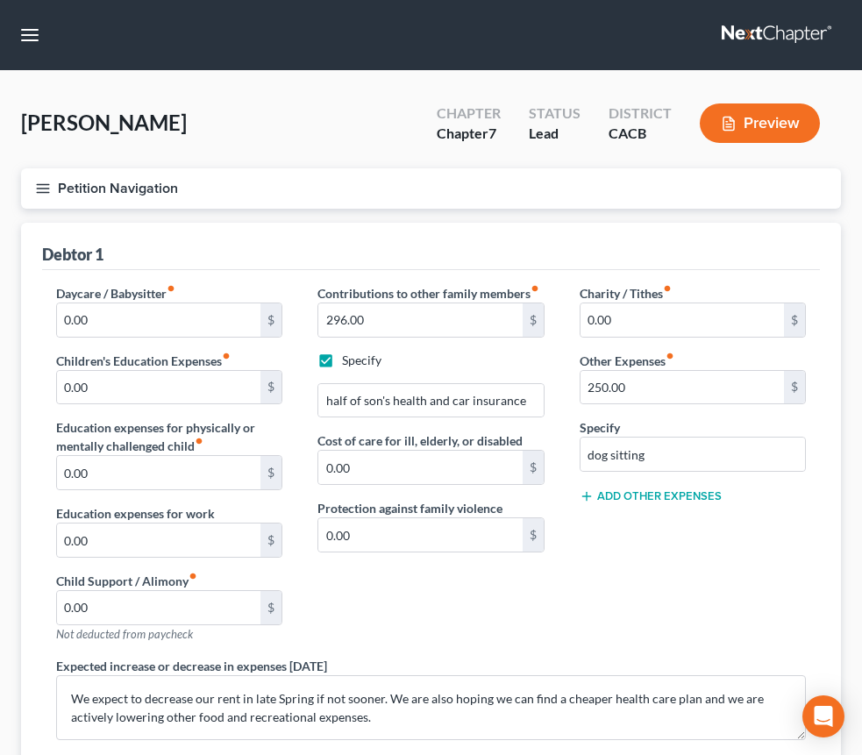
click at [0, 0] on link "Personal" at bounding box center [0, 0] width 0 height 0
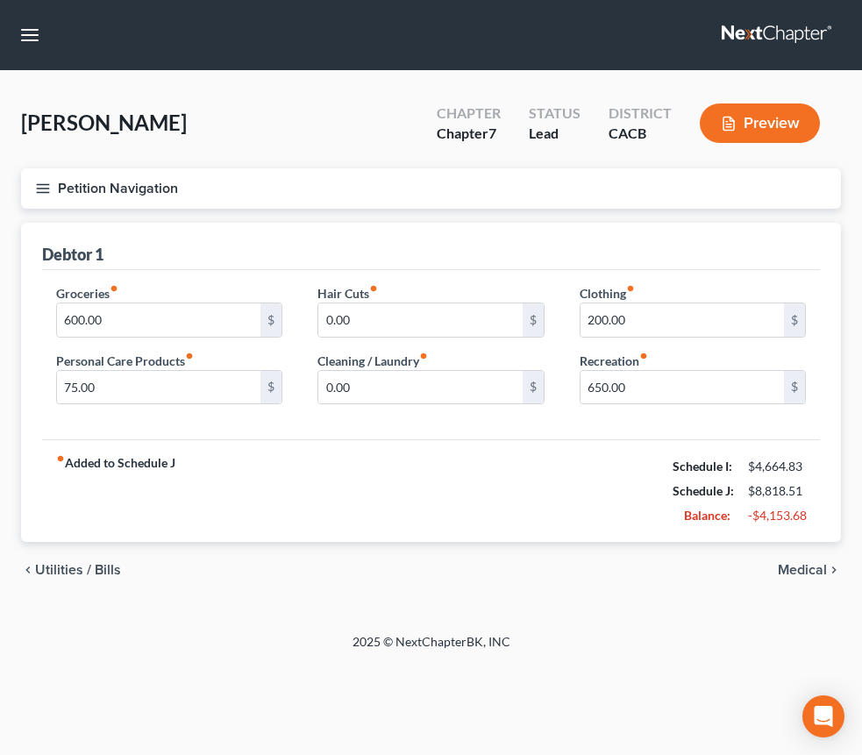
click at [0, 0] on link "Medical" at bounding box center [0, 0] width 0 height 0
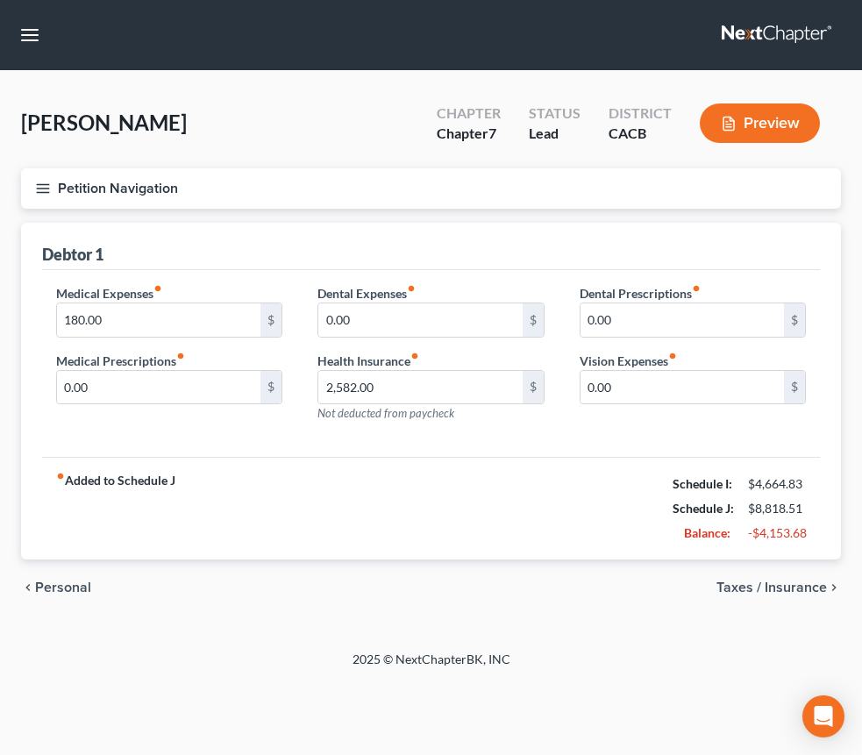
click at [0, 0] on link "Personal" at bounding box center [0, 0] width 0 height 0
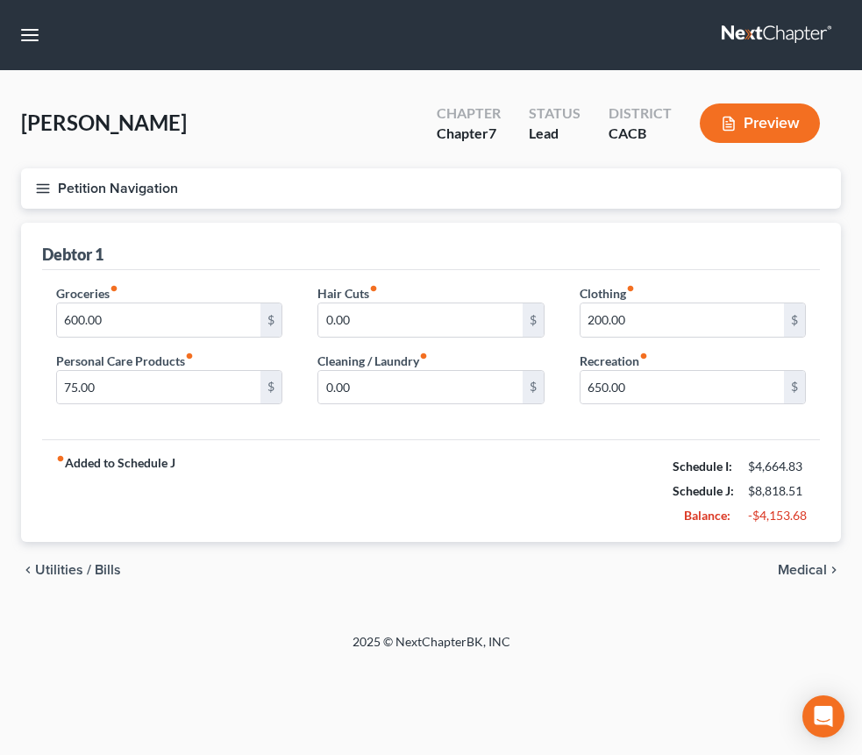
click at [0, 0] on link "Family" at bounding box center [0, 0] width 0 height 0
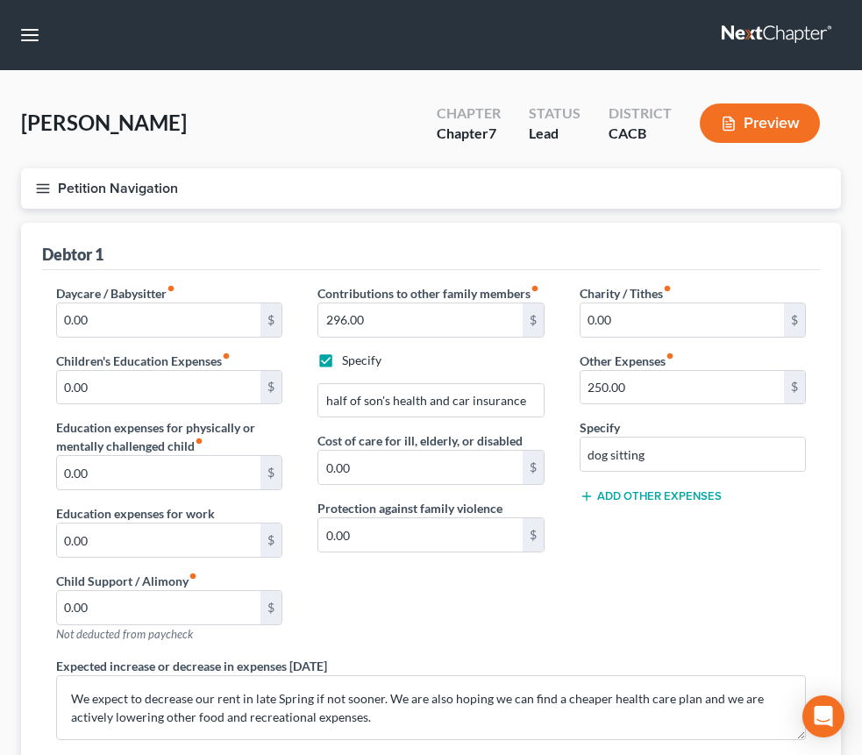
click at [0, 0] on link "Medical" at bounding box center [0, 0] width 0 height 0
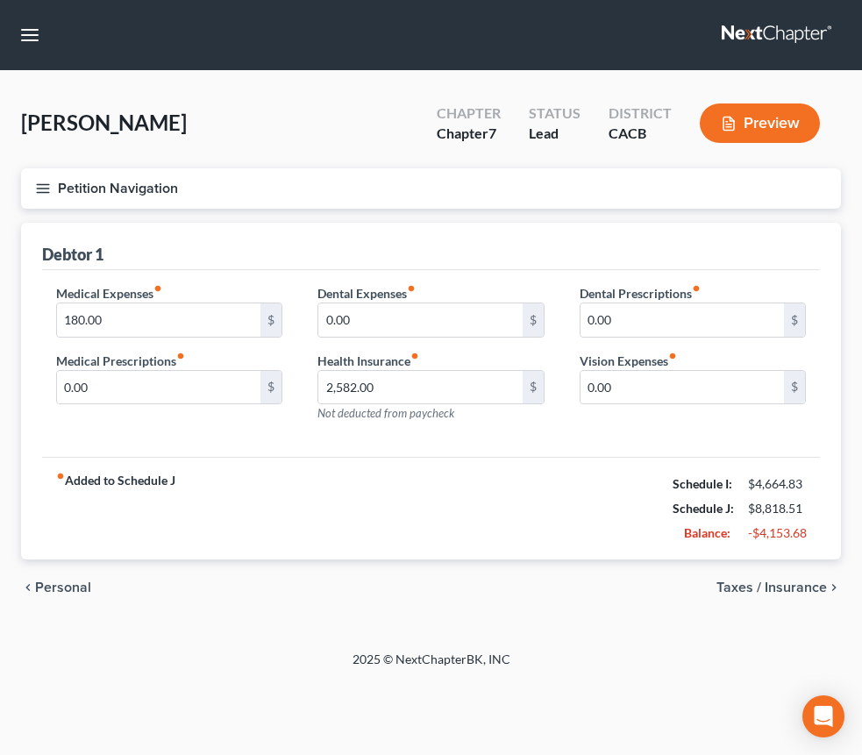
click at [0, 0] on link "Taxes / Insurance" at bounding box center [0, 0] width 0 height 0
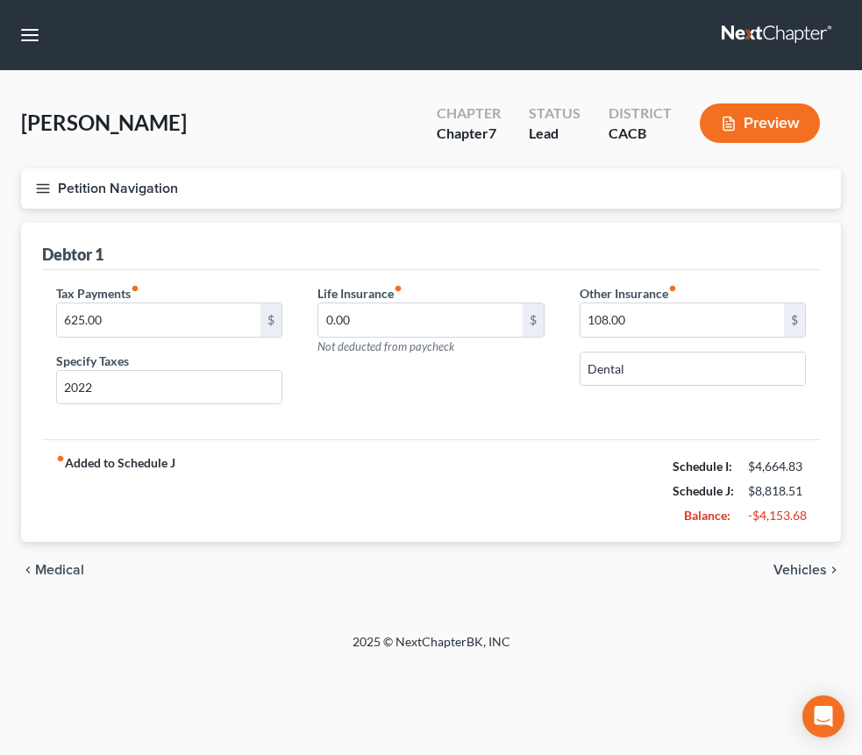
click at [0, 0] on link "Vehicles" at bounding box center [0, 0] width 0 height 0
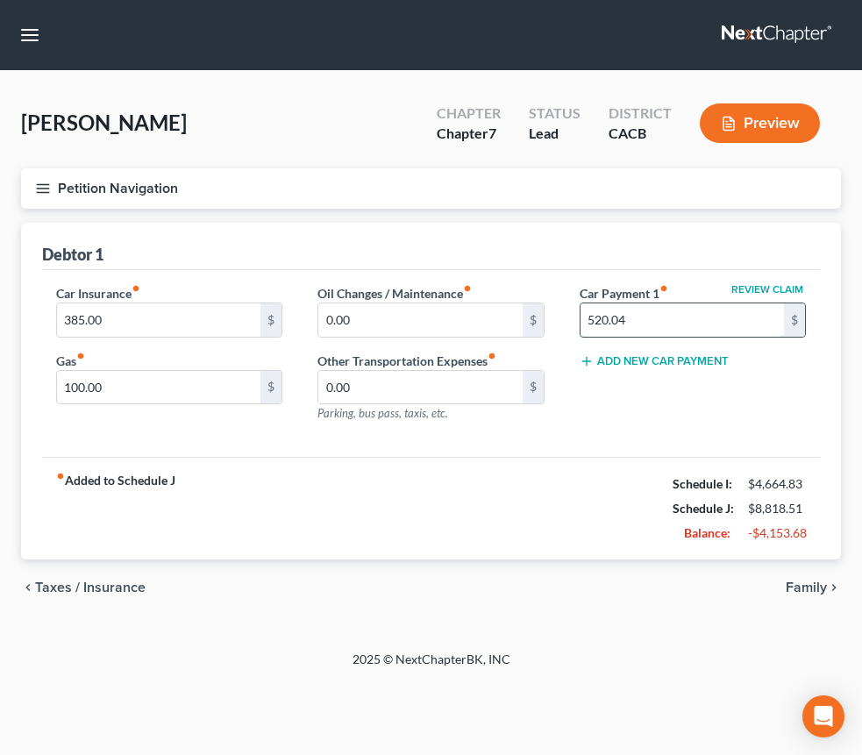
drag, startPoint x: 733, startPoint y: 387, endPoint x: 739, endPoint y: 394, distance: 9.3
click at [742, 337] on input "520.04" at bounding box center [681, 319] width 203 height 33
click at [0, 0] on link "Family" at bounding box center [0, 0] width 0 height 0
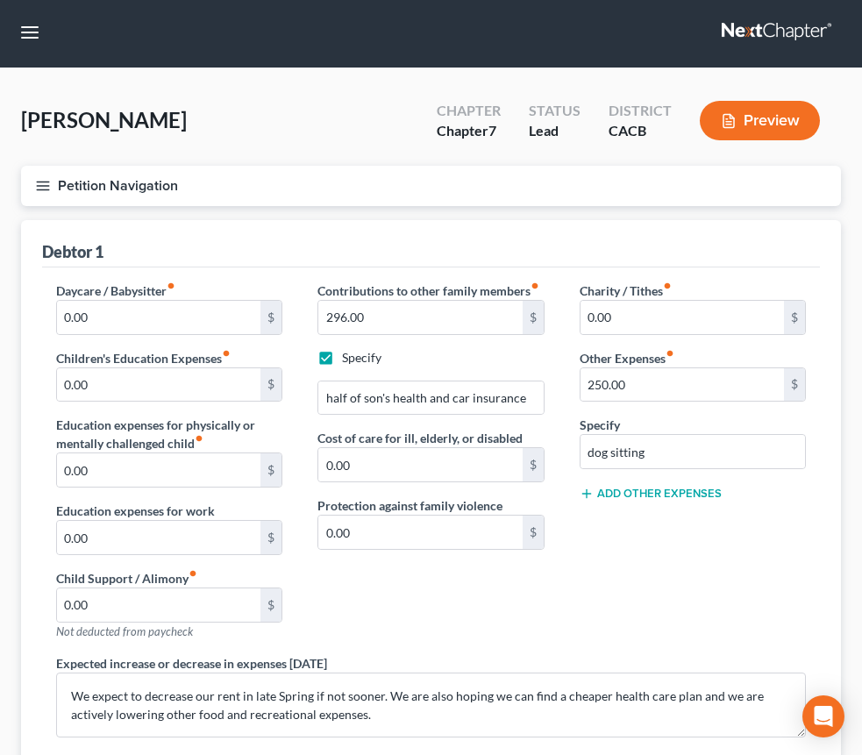
scroll to position [4, 0]
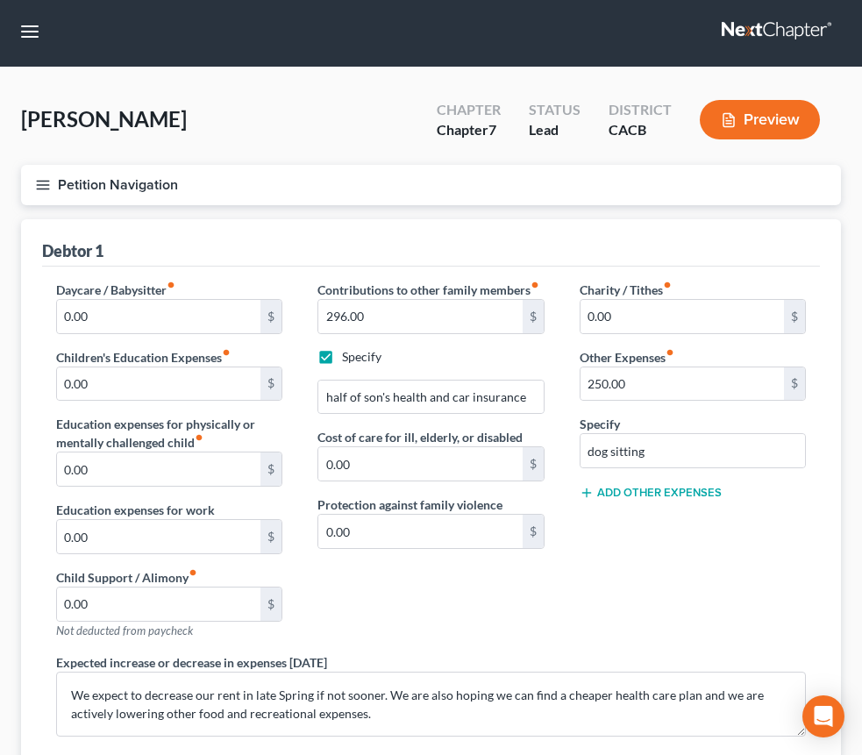
click at [0, 0] on link "Other Properties" at bounding box center [0, 0] width 0 height 0
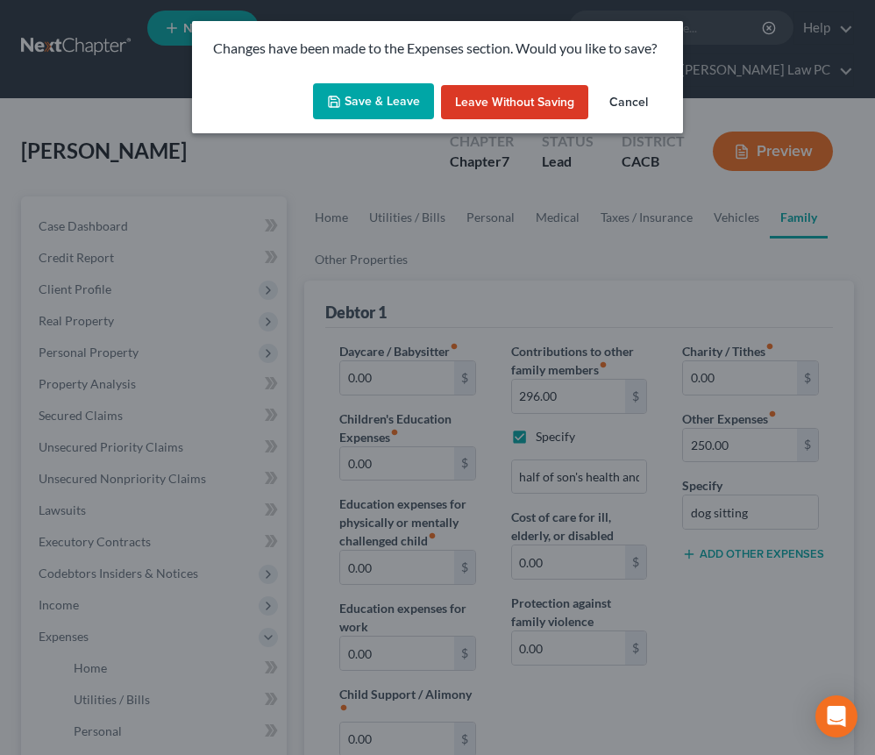
click at [369, 102] on button "Save & Leave" at bounding box center [373, 101] width 121 height 37
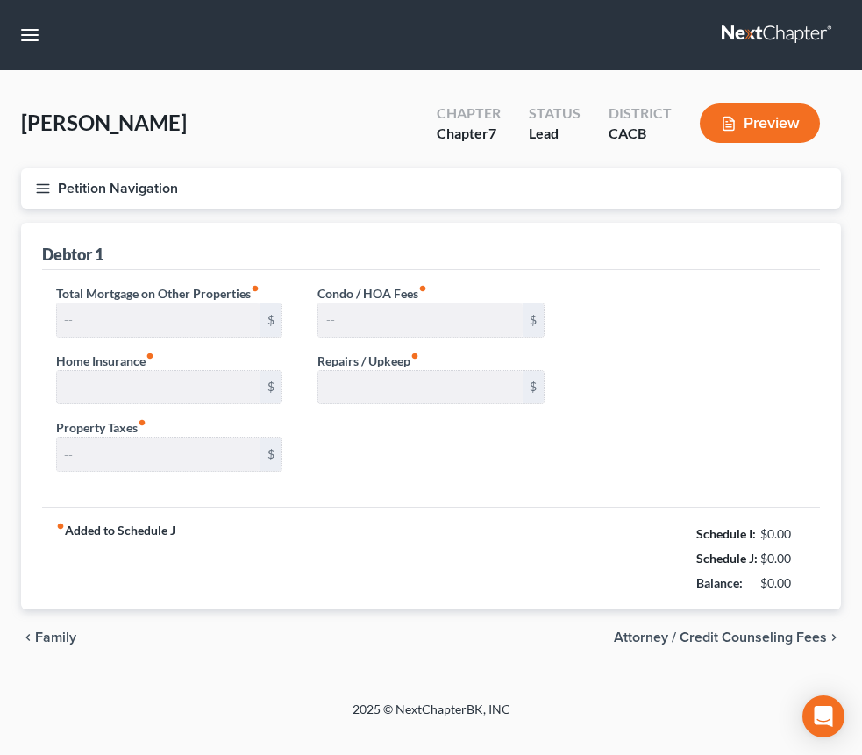
type input "419.90"
type input "214.00"
type input "0.00"
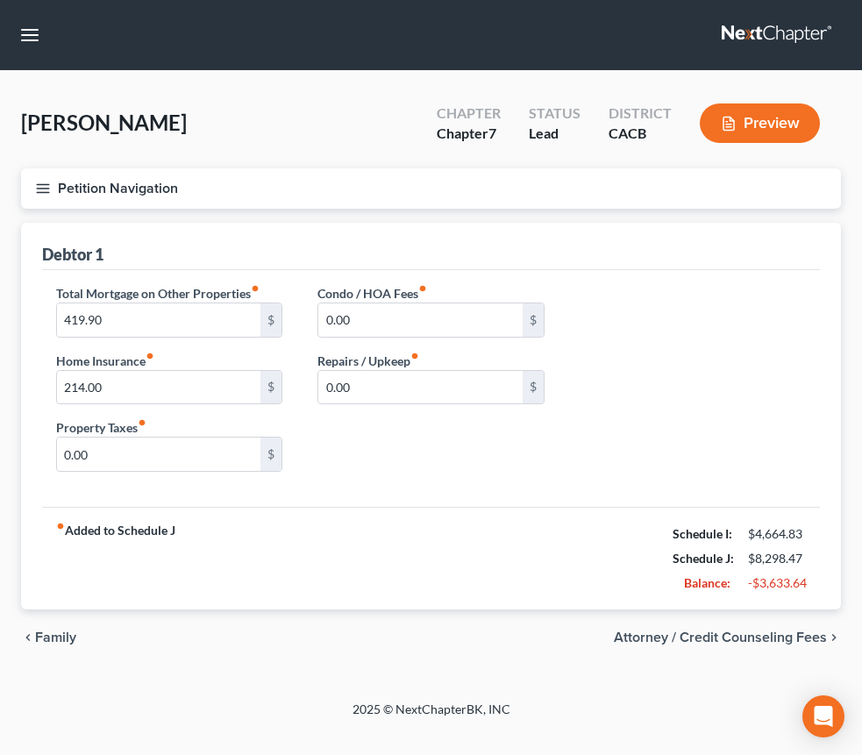
click at [0, 0] on link "Home" at bounding box center [0, 0] width 0 height 0
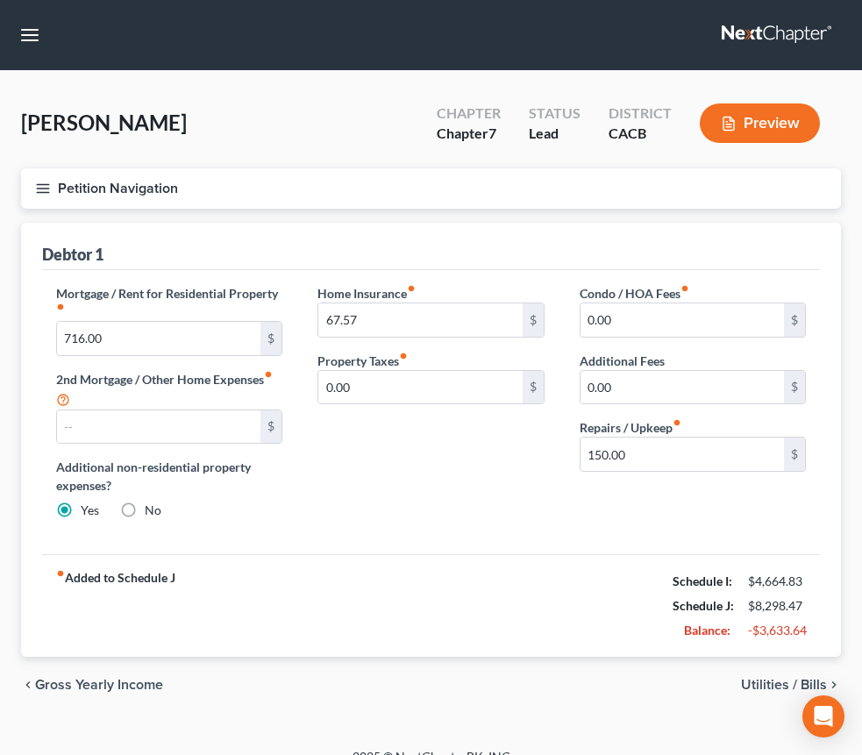
click at [0, 0] on link "Utilities / Bills" at bounding box center [0, 0] width 0 height 0
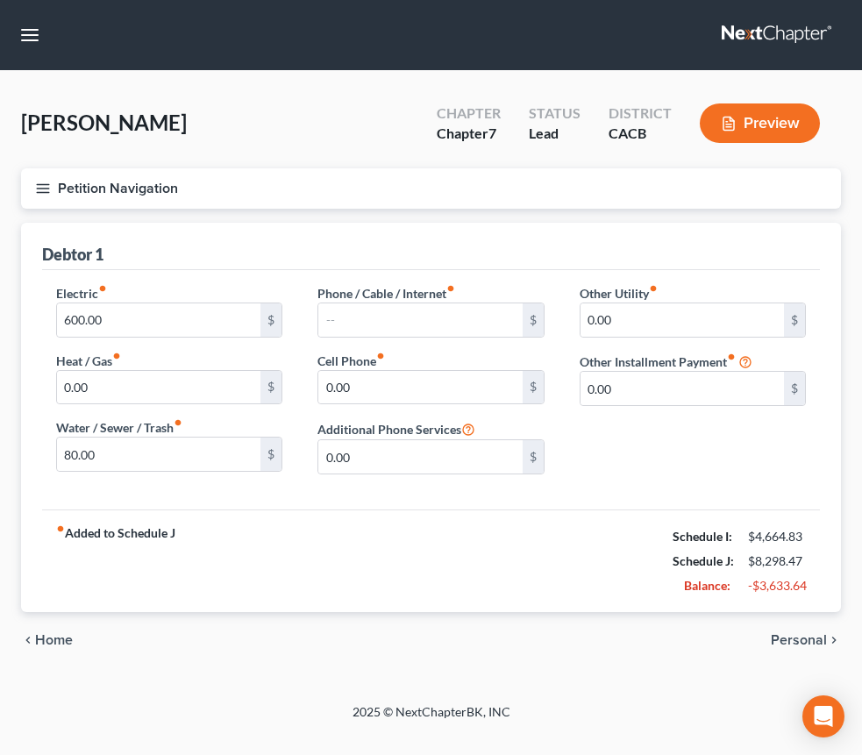
click at [0, 0] on link "Personal" at bounding box center [0, 0] width 0 height 0
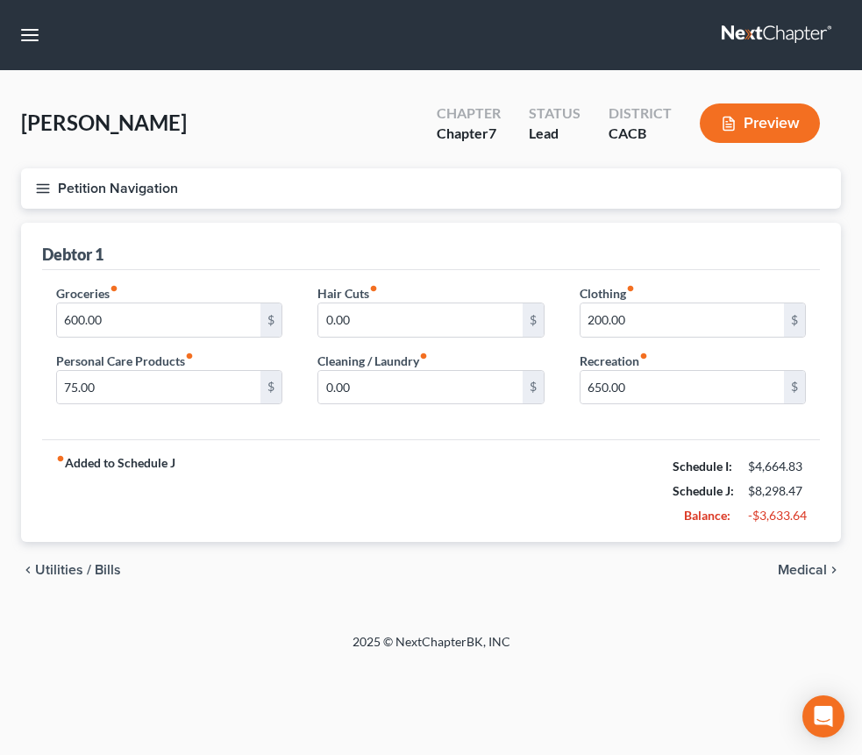
click at [0, 0] on link "Medical" at bounding box center [0, 0] width 0 height 0
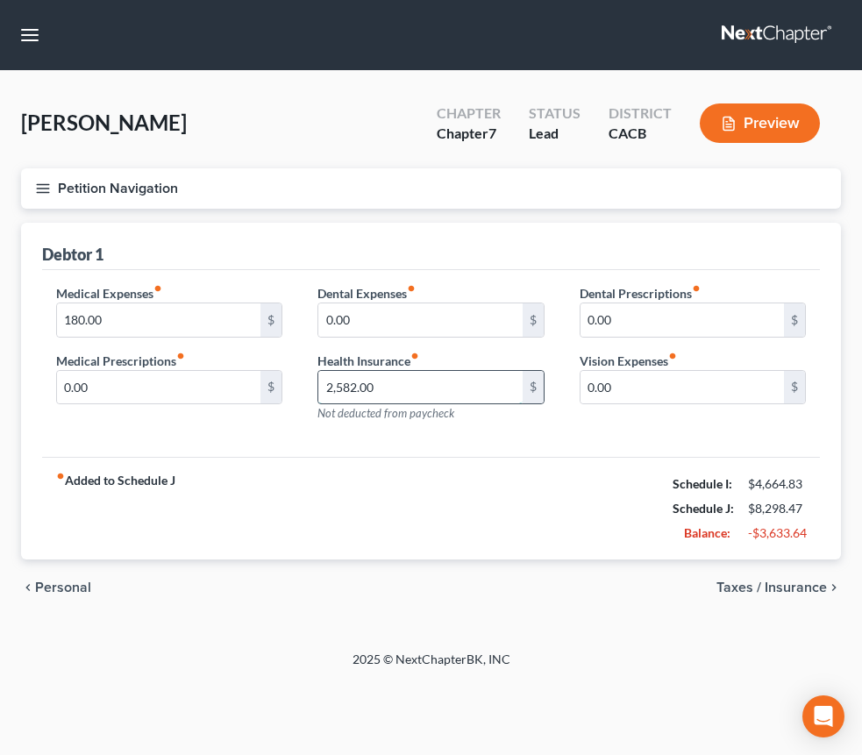
drag, startPoint x: 570, startPoint y: 450, endPoint x: 586, endPoint y: 457, distance: 17.3
click at [522, 404] on input "2,582.00" at bounding box center [419, 387] width 203 height 33
click at [553, 525] on div "fiber_manual_record Added to Schedule J Schedule I: $4,664.83 Schedule J: $5,71…" at bounding box center [430, 508] width 777 height 103
click at [0, 0] on link "Taxes / Insurance" at bounding box center [0, 0] width 0 height 0
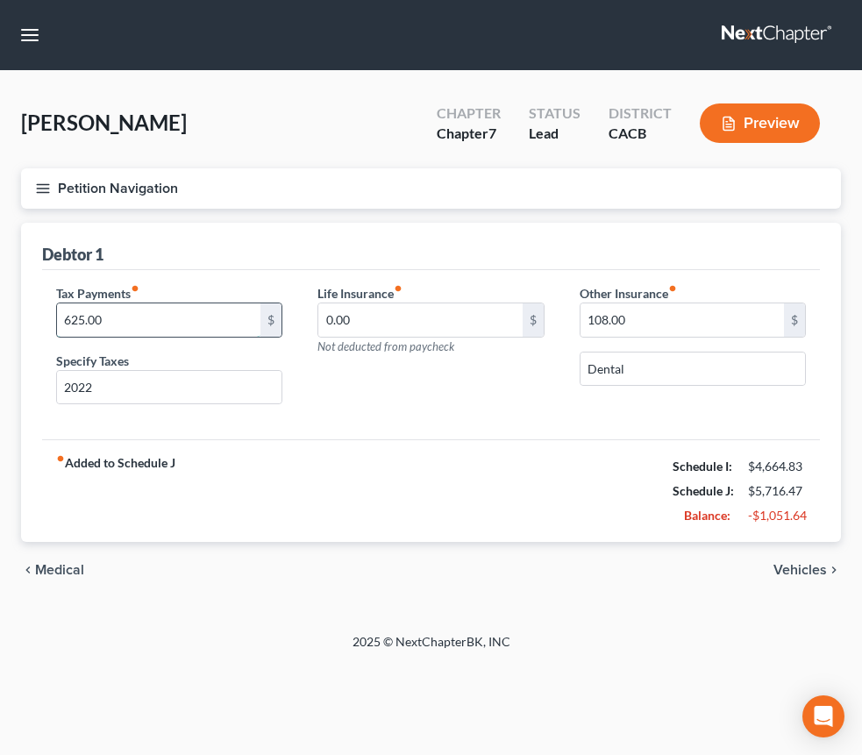
click at [260, 337] on input "625.00" at bounding box center [158, 319] width 203 height 33
click at [493, 536] on div "fiber_manual_record Added to Schedule J Schedule I: $4,664.83 Schedule J: $5,09…" at bounding box center [430, 490] width 777 height 103
click at [738, 143] on button "Preview" at bounding box center [759, 122] width 120 height 39
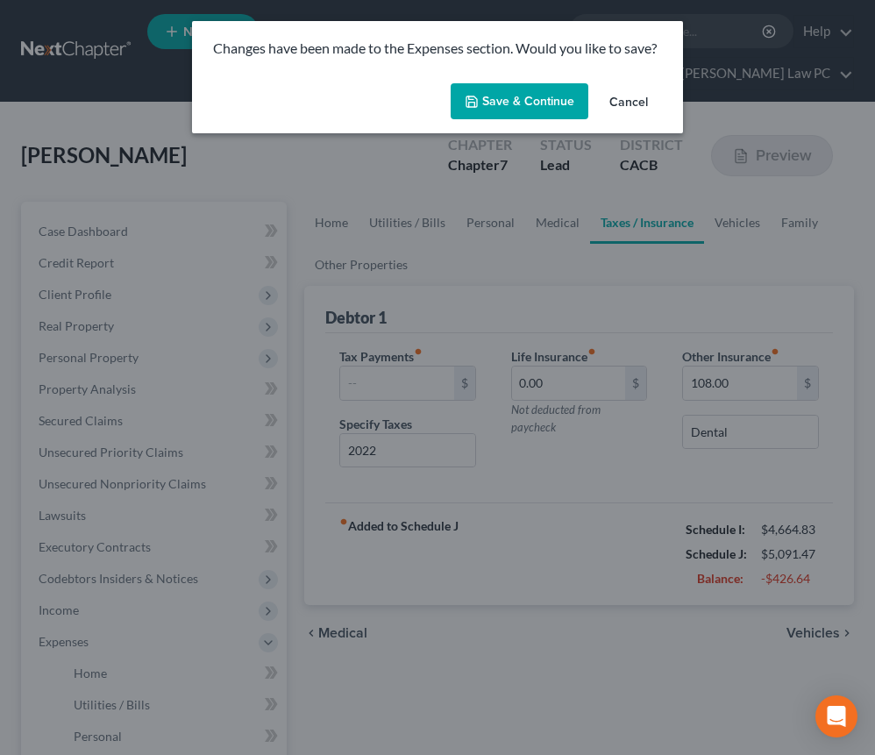
click at [530, 99] on button "Save & Continue" at bounding box center [520, 101] width 138 height 37
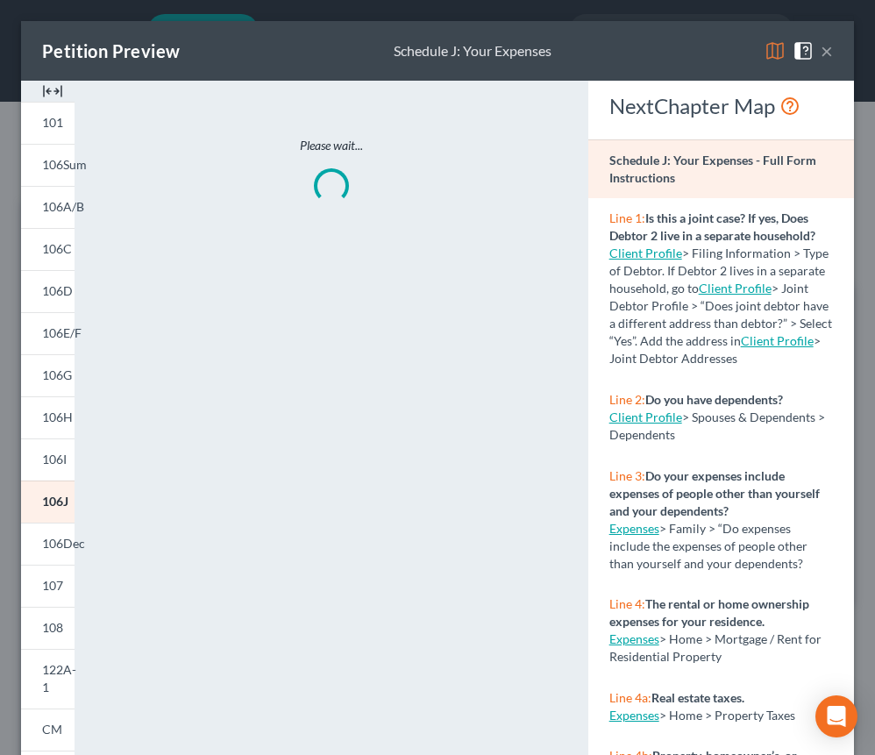
click at [767, 50] on img at bounding box center [774, 50] width 21 height 21
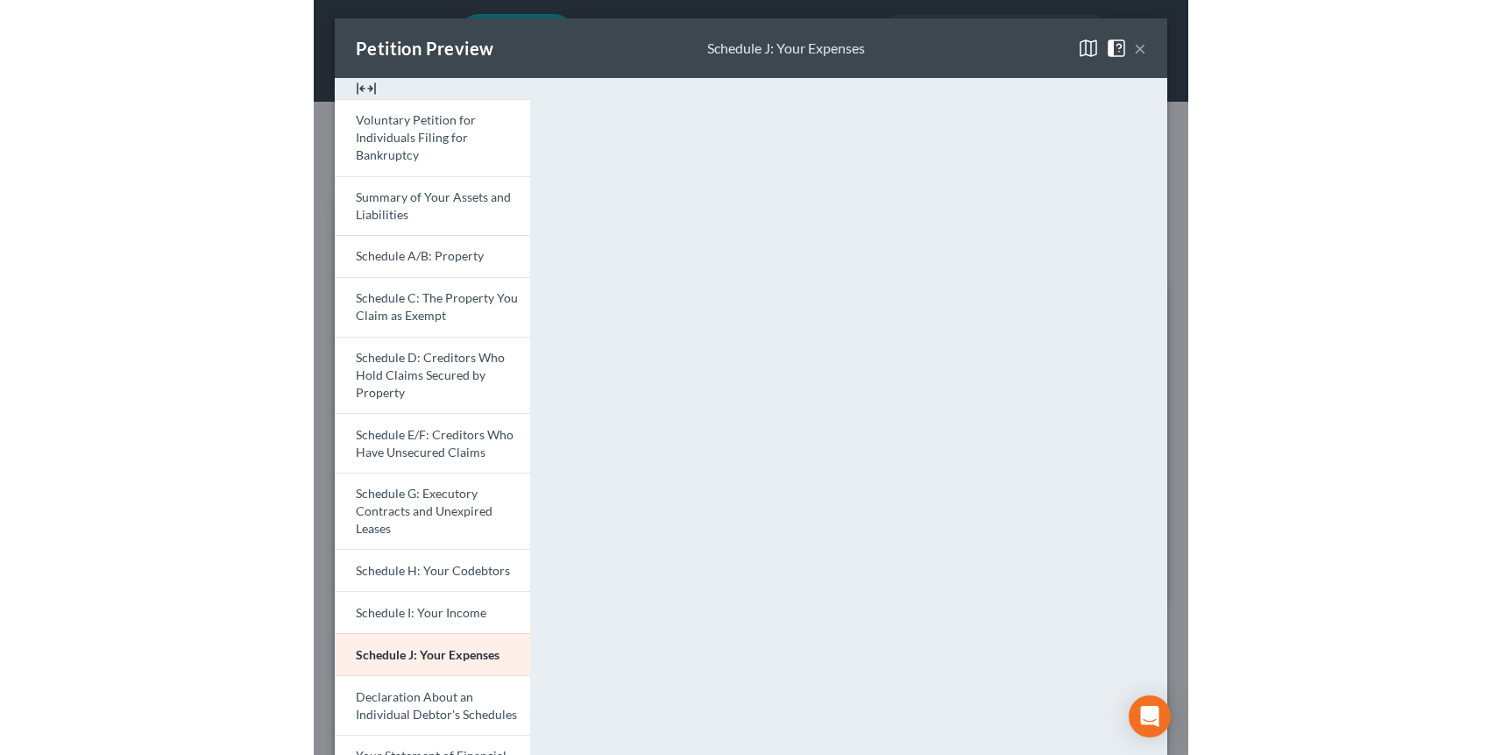
scroll to position [4, 0]
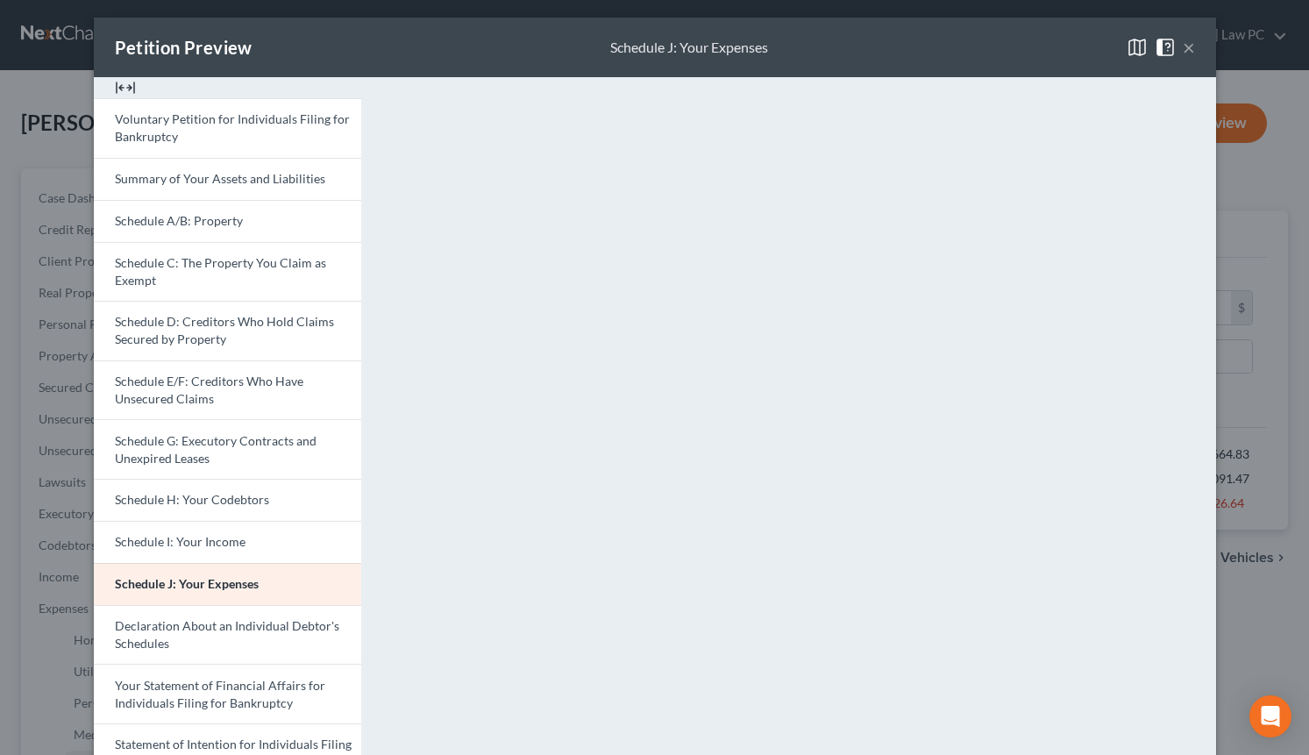
click at [1035, 45] on button "×" at bounding box center [1188, 47] width 12 height 21
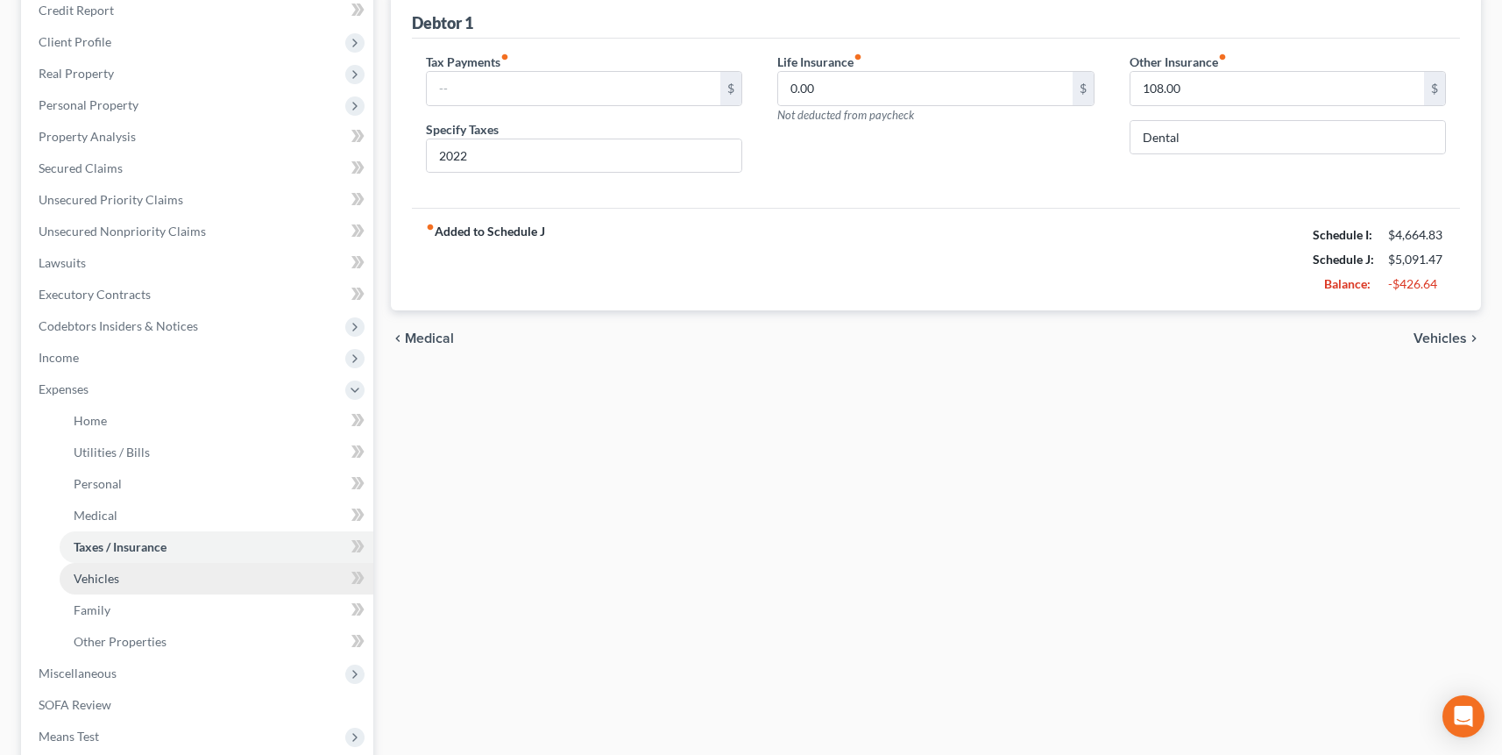
scroll to position [428, 0]
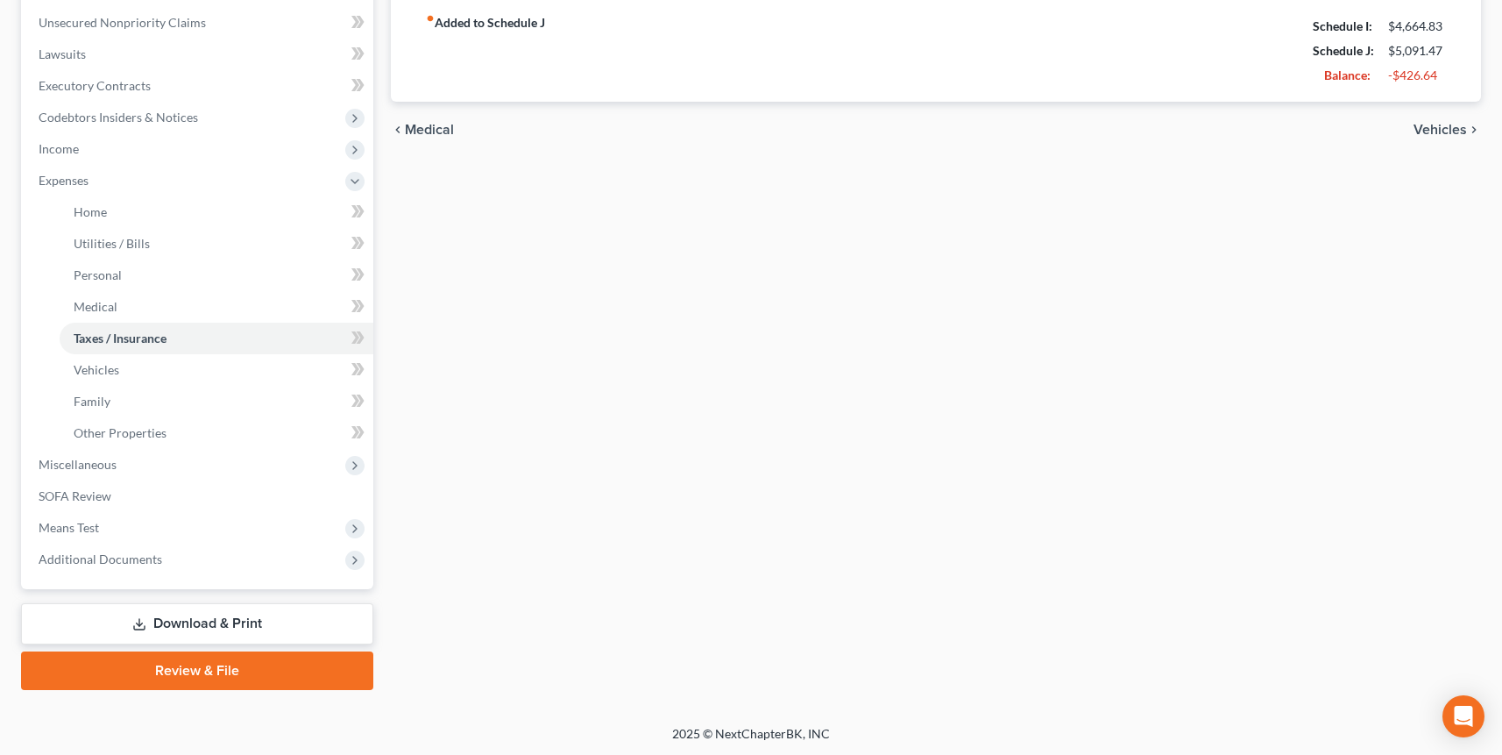
click at [251, 621] on link "Download & Print" at bounding box center [197, 623] width 352 height 41
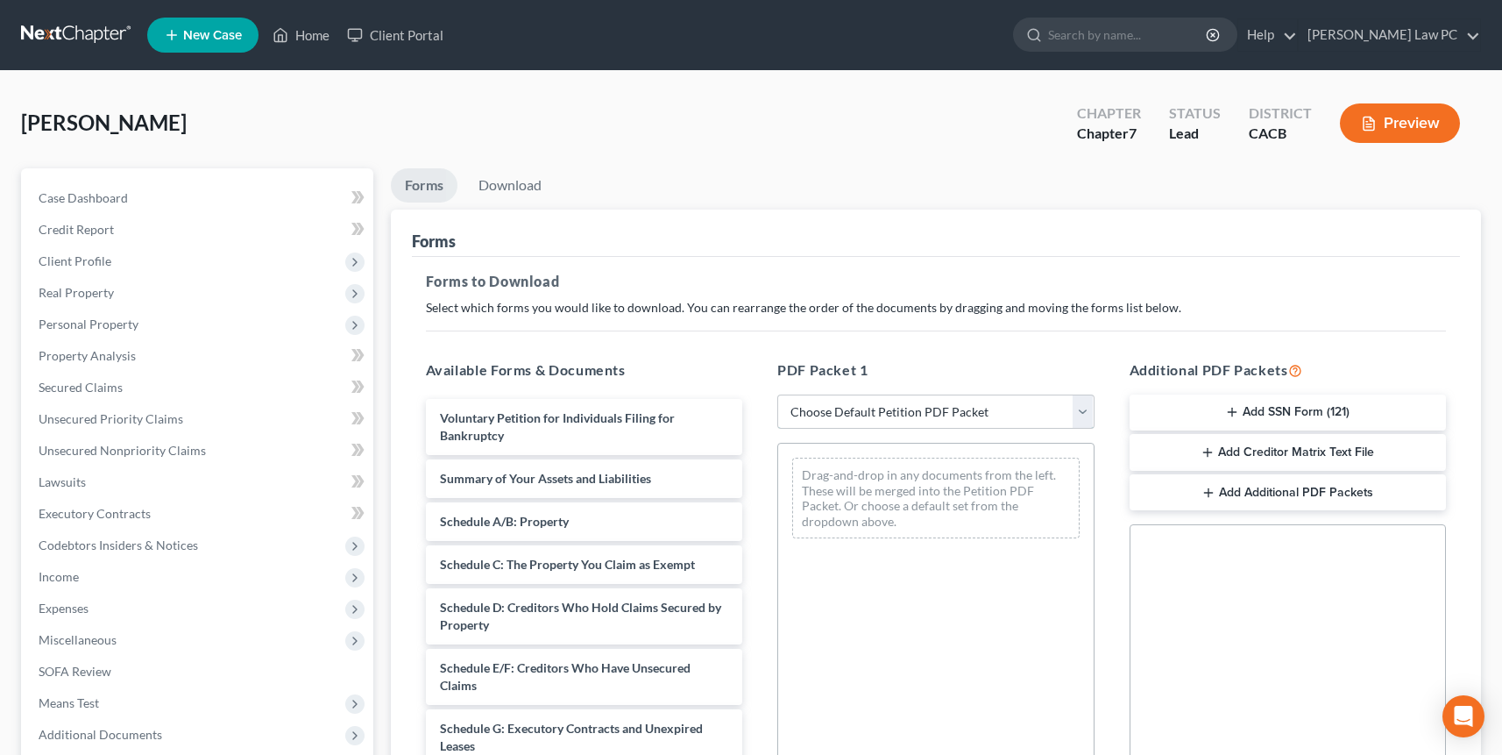
click at [882, 414] on select "Choose Default Petition PDF Packet Complete Bankruptcy Petition (all forms and …" at bounding box center [935, 411] width 317 height 35
select select "0"
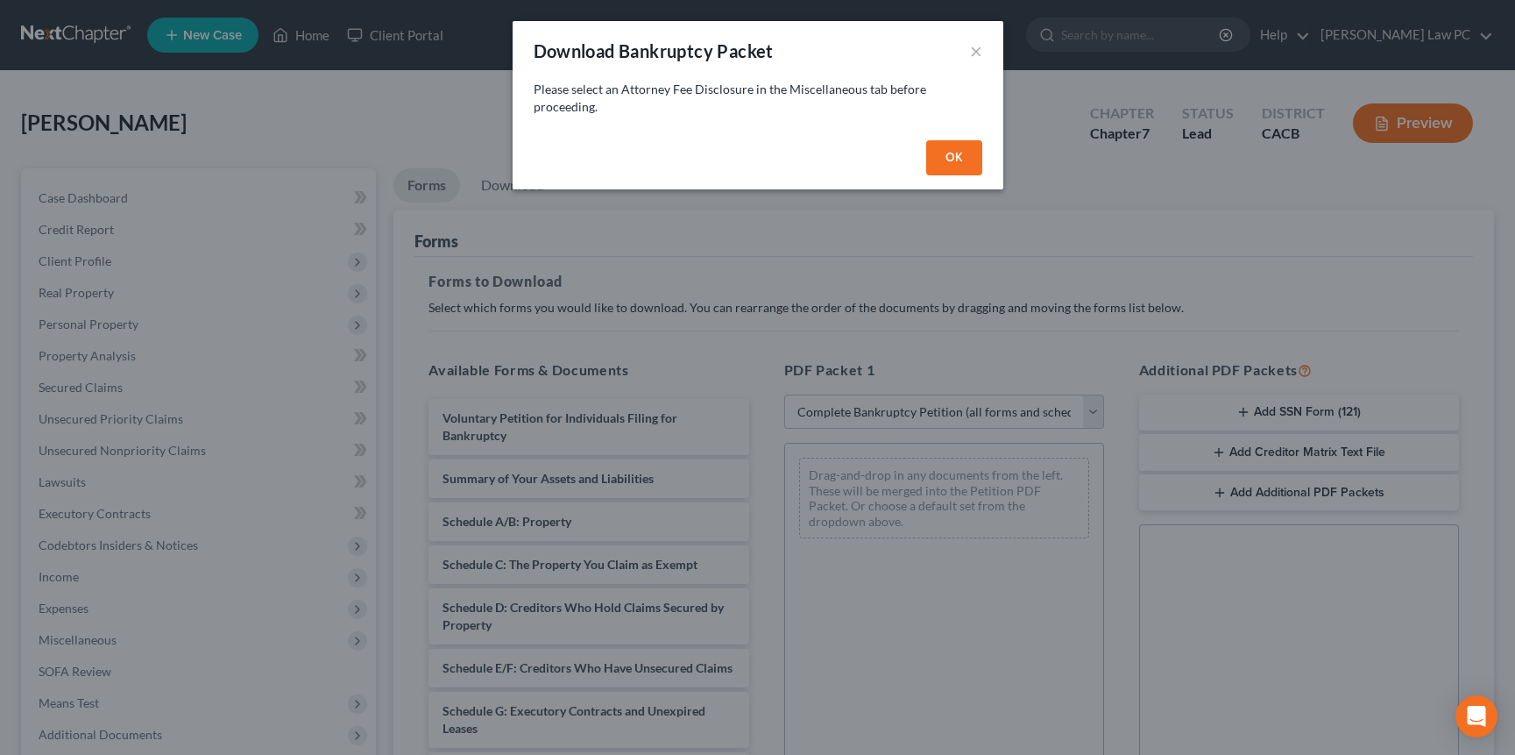
click at [955, 160] on button "OK" at bounding box center [954, 157] width 56 height 35
select select
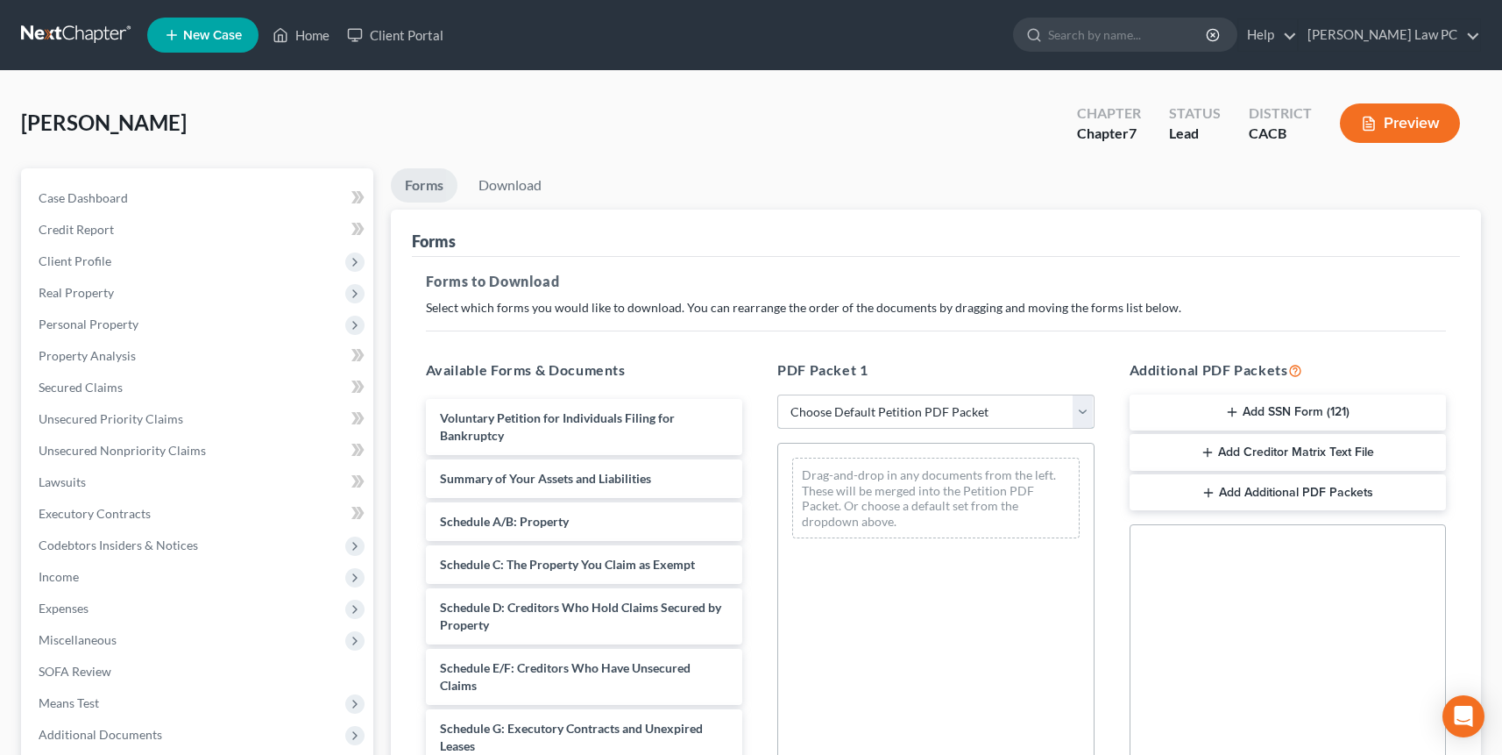
click at [977, 410] on select "Choose Default Petition PDF Packet Complete Bankruptcy Petition (all forms and …" at bounding box center [935, 411] width 317 height 35
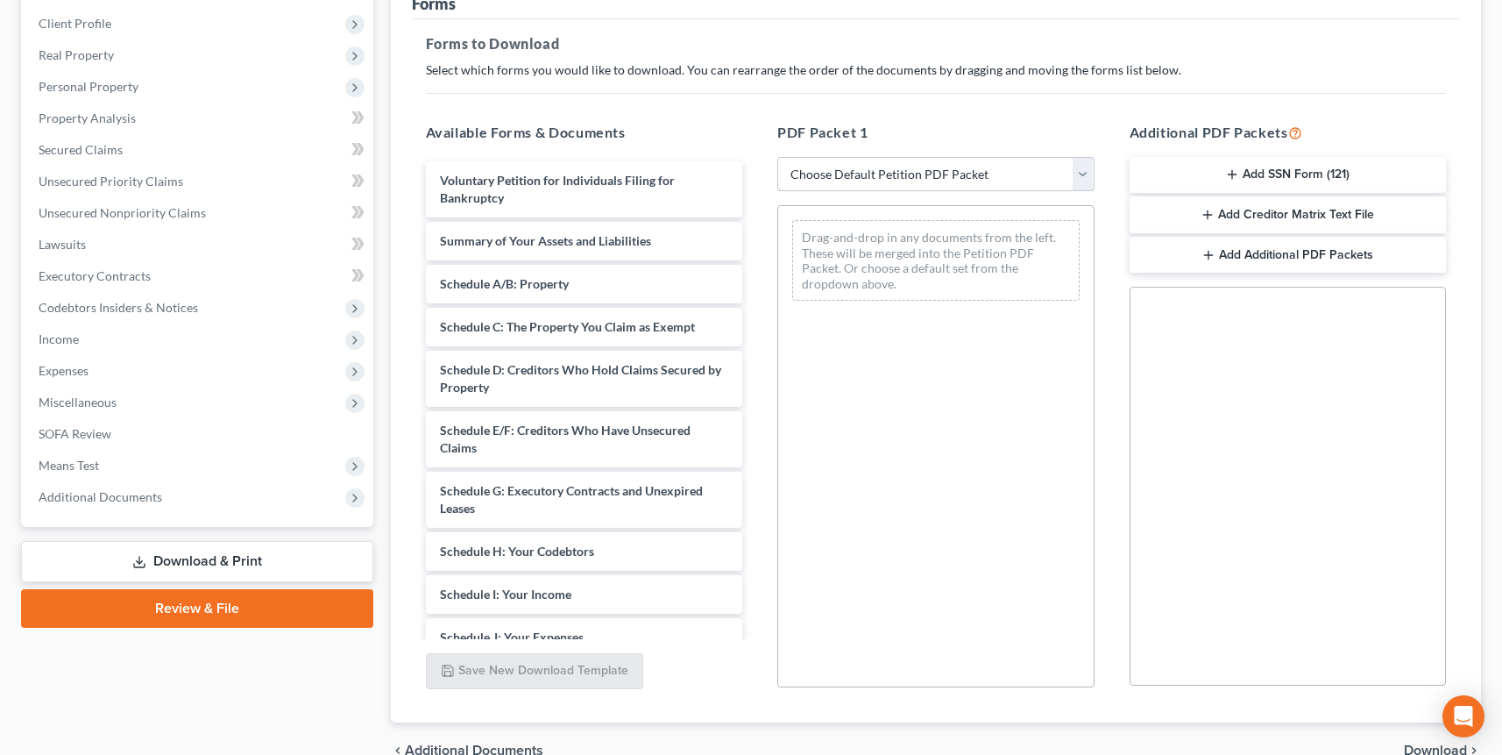
scroll to position [241, 0]
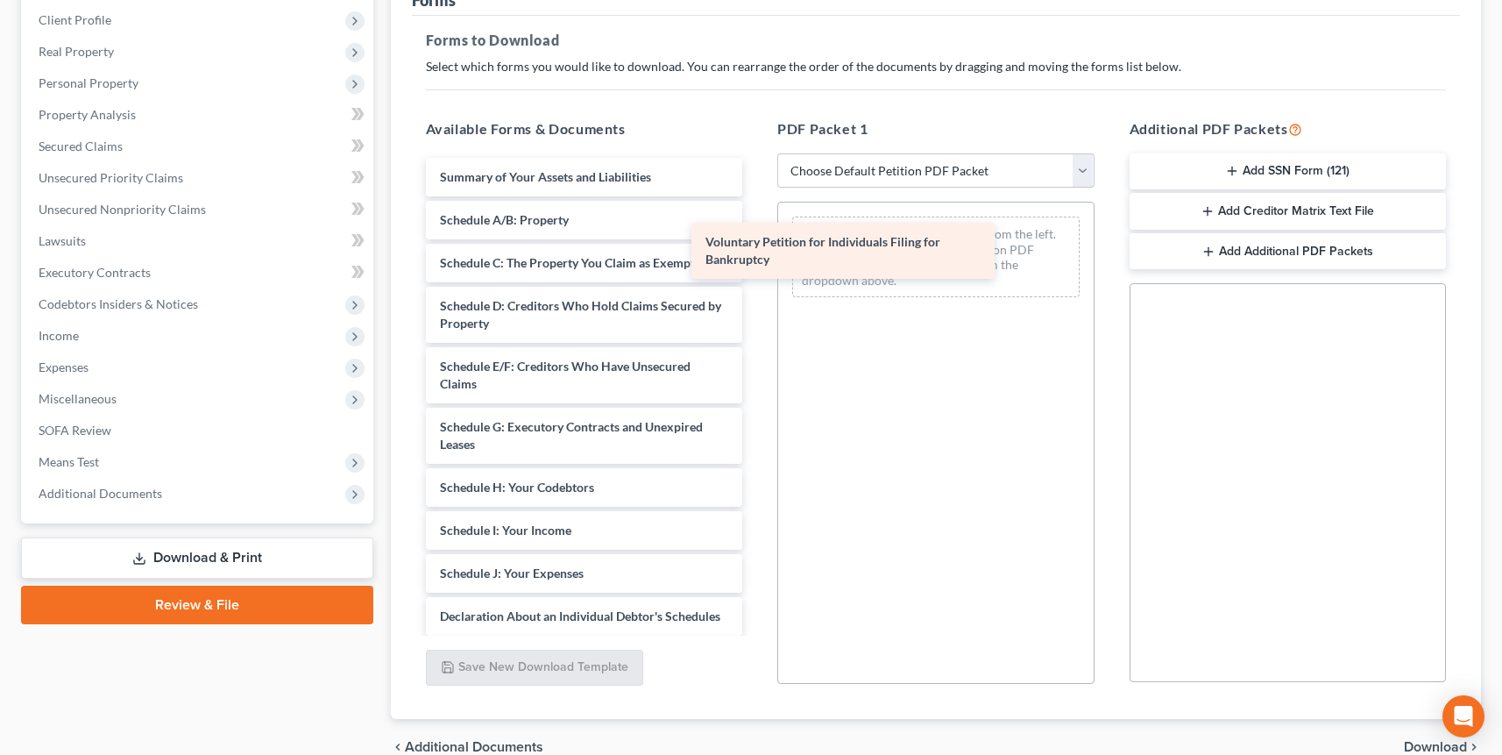
drag, startPoint x: 580, startPoint y: 181, endPoint x: 852, endPoint y: 248, distance: 280.0
click at [757, 248] on div "Voluntary Petition for Individuals Filing for Bankruptcy Voluntary Petition for…" at bounding box center [584, 582] width 345 height 848
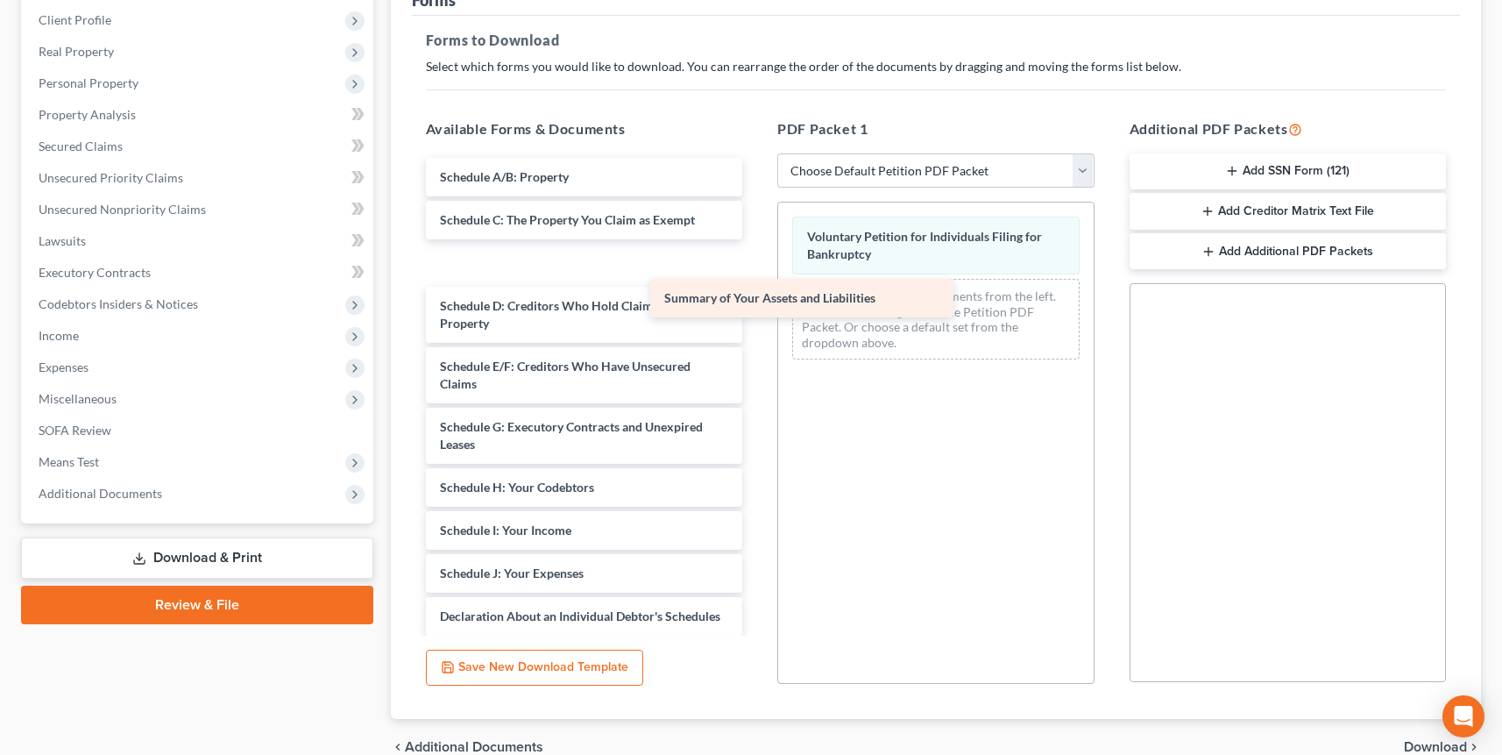
drag, startPoint x: 665, startPoint y: 250, endPoint x: 839, endPoint y: 333, distance: 192.5
click at [757, 334] on div "Summary of Your Assets and Liabilities Summary of Your Assets and Liabilities S…" at bounding box center [584, 582] width 345 height 848
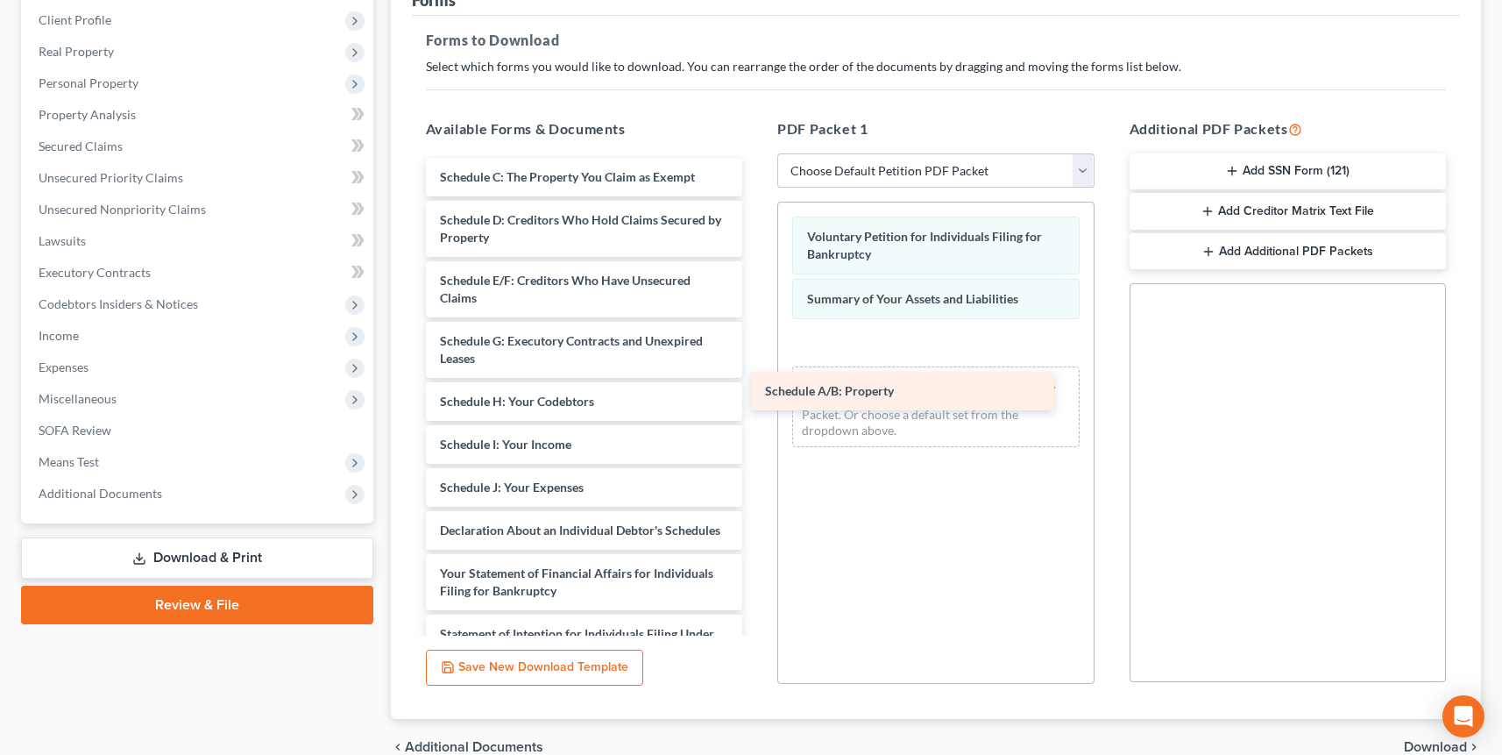
drag, startPoint x: 573, startPoint y: 176, endPoint x: 898, endPoint y: 388, distance: 387.5
click at [757, 390] on div "Schedule A/B: Property Schedule A/B: Property Schedule C: The Property You Clai…" at bounding box center [584, 539] width 345 height 763
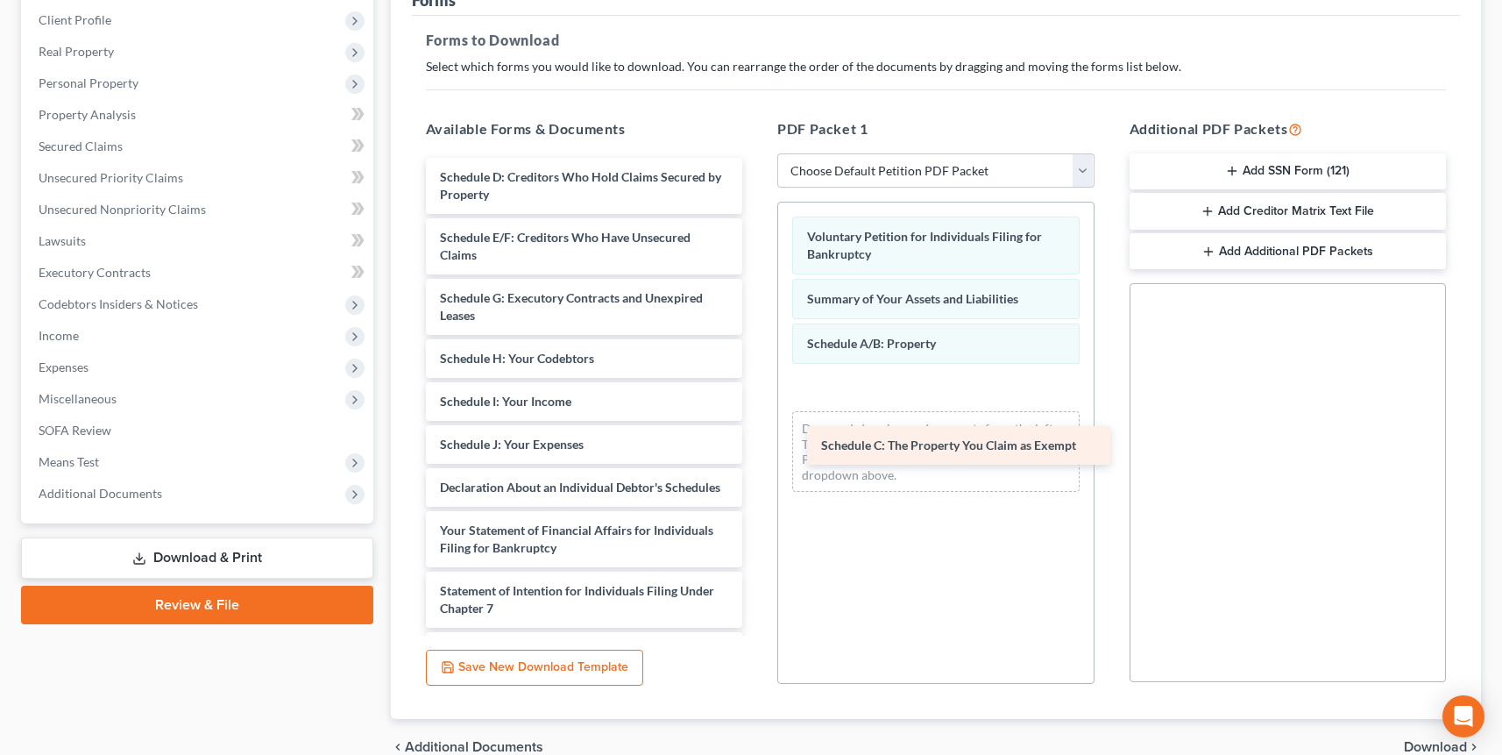
drag, startPoint x: 797, startPoint y: 309, endPoint x: 947, endPoint y: 413, distance: 182.6
click at [757, 418] on div "Schedule C: The Property You Claim as Exempt Schedule C: The Property You Claim…" at bounding box center [584, 518] width 345 height 720
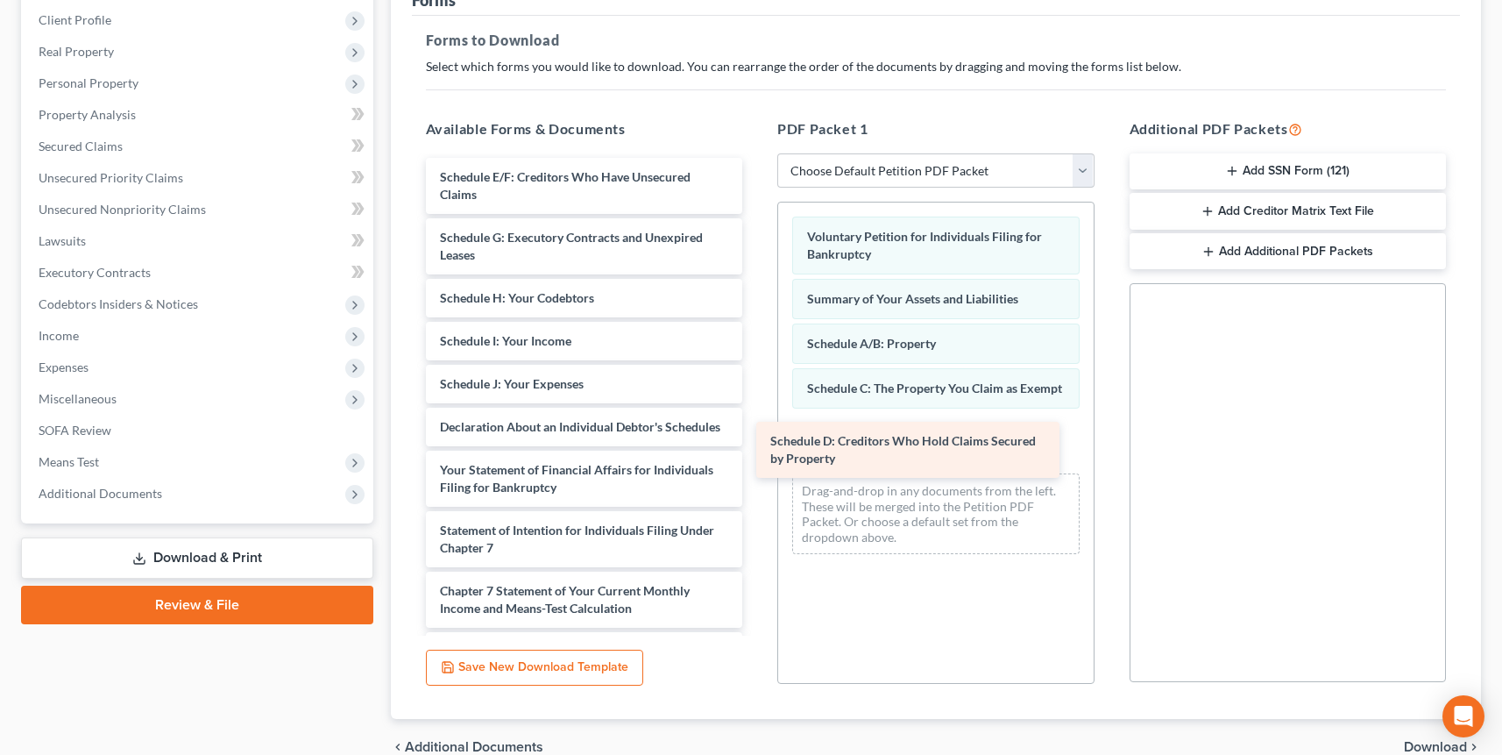
drag, startPoint x: 744, startPoint y: 310, endPoint x: 938, endPoint y: 441, distance: 233.6
click at [757, 441] on div "Schedule D: Creditors Who Hold Claims Secured by Property Schedule D: Creditors…" at bounding box center [584, 487] width 345 height 659
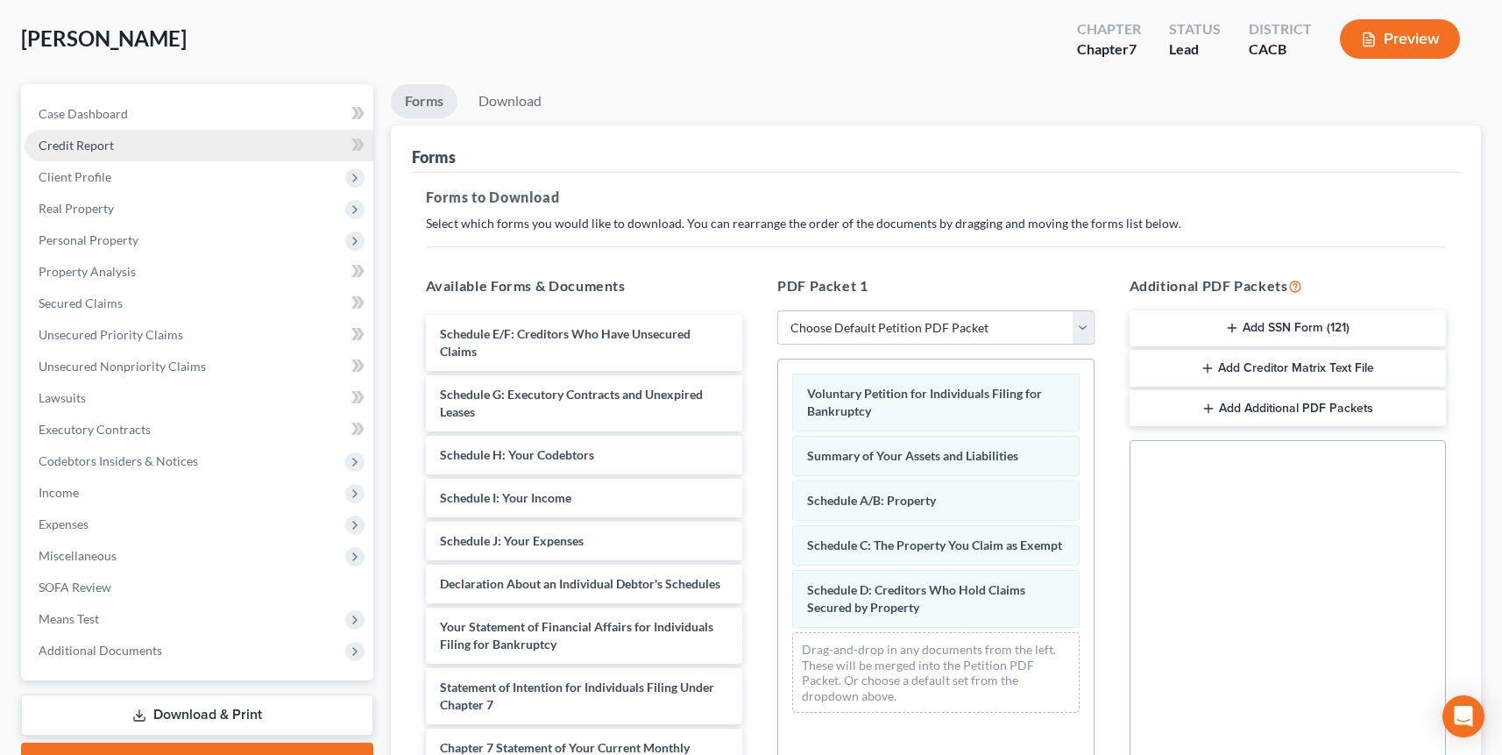
scroll to position [0, 0]
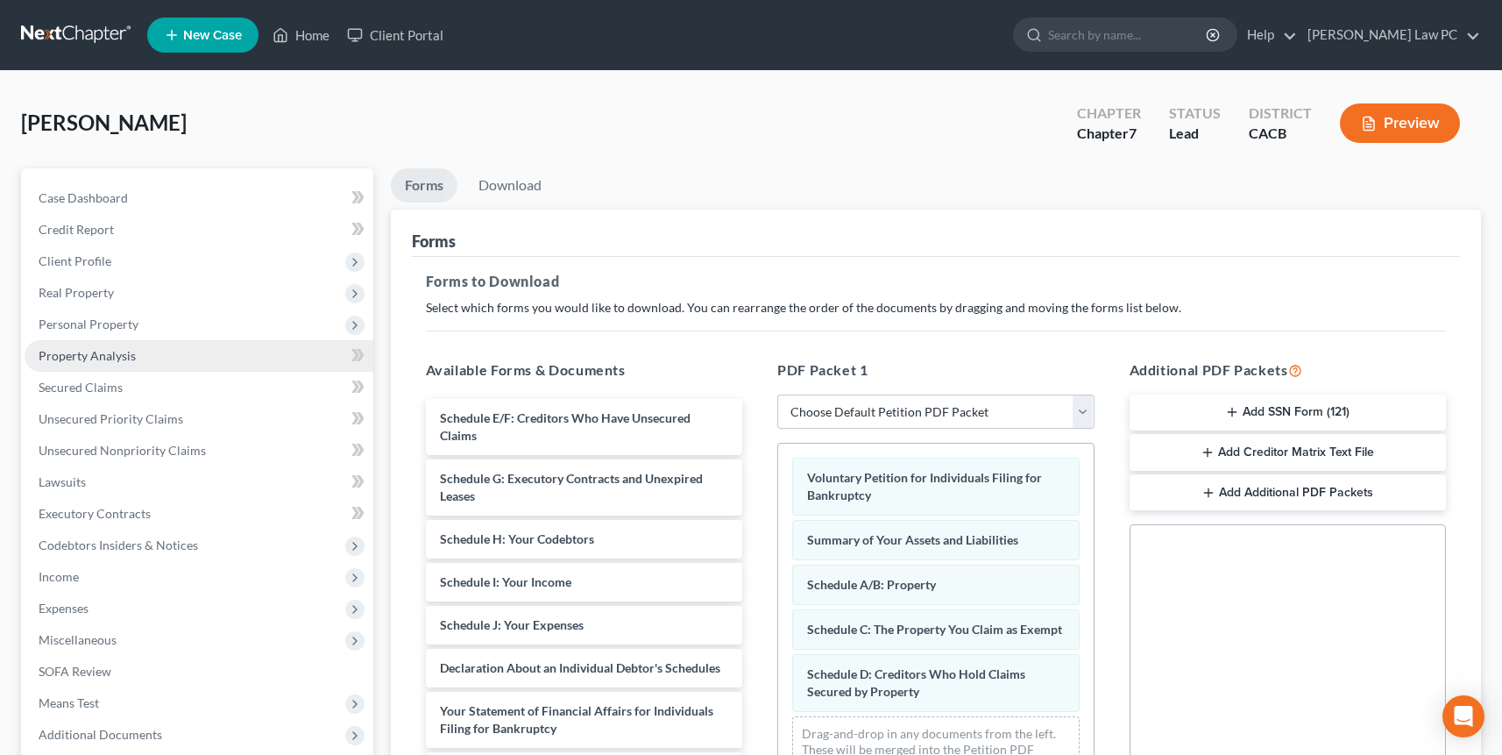
click at [112, 358] on span "Property Analysis" at bounding box center [87, 355] width 97 height 15
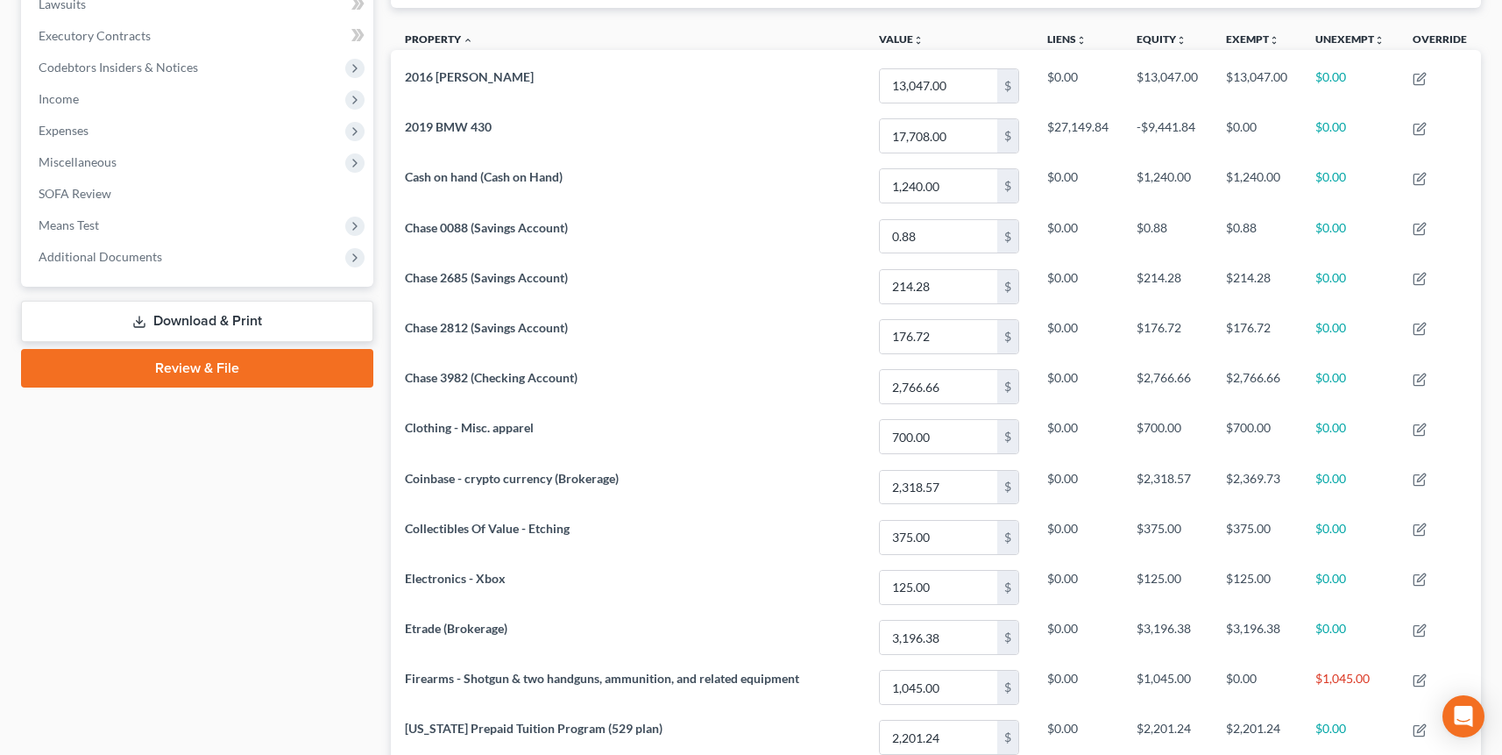
scroll to position [112, 0]
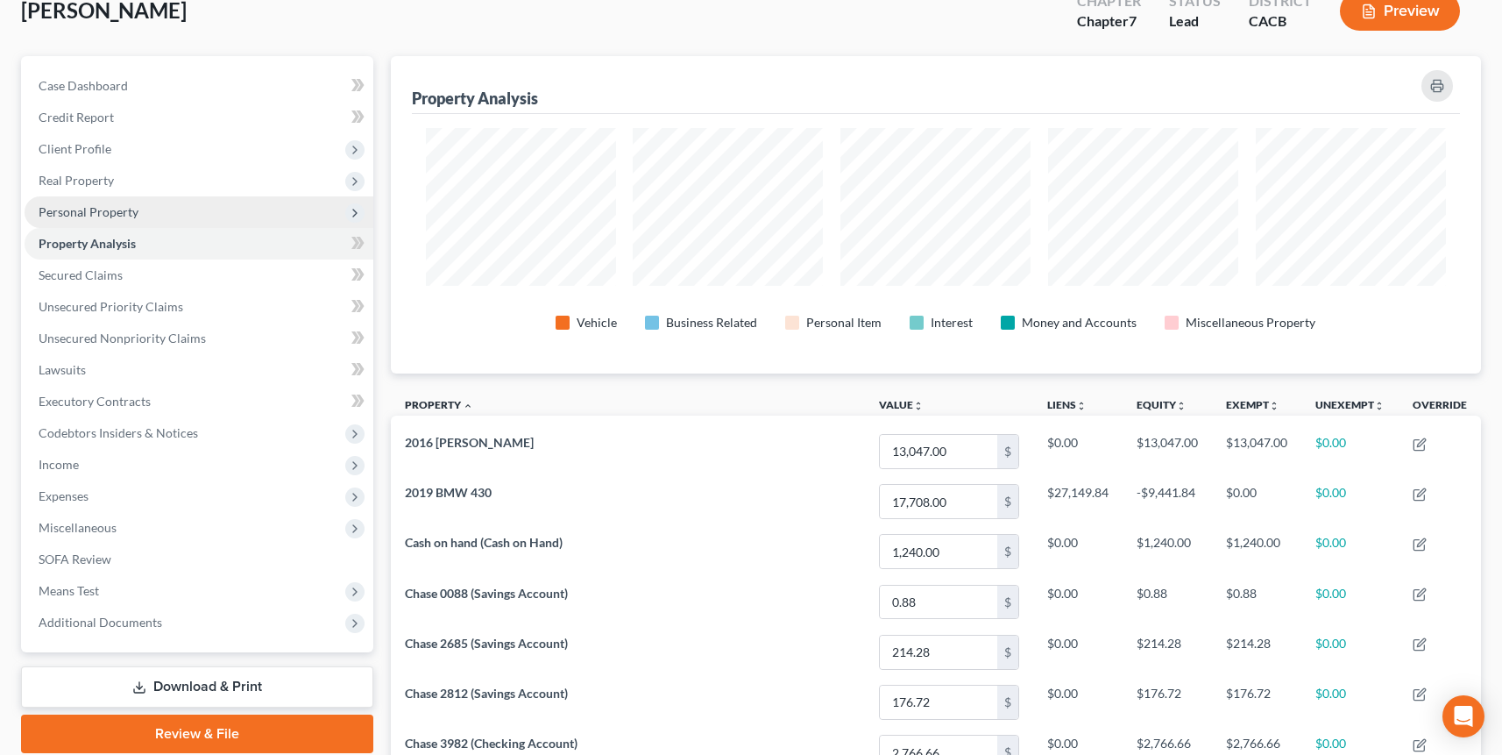
click at [99, 211] on span "Personal Property" at bounding box center [89, 211] width 100 height 15
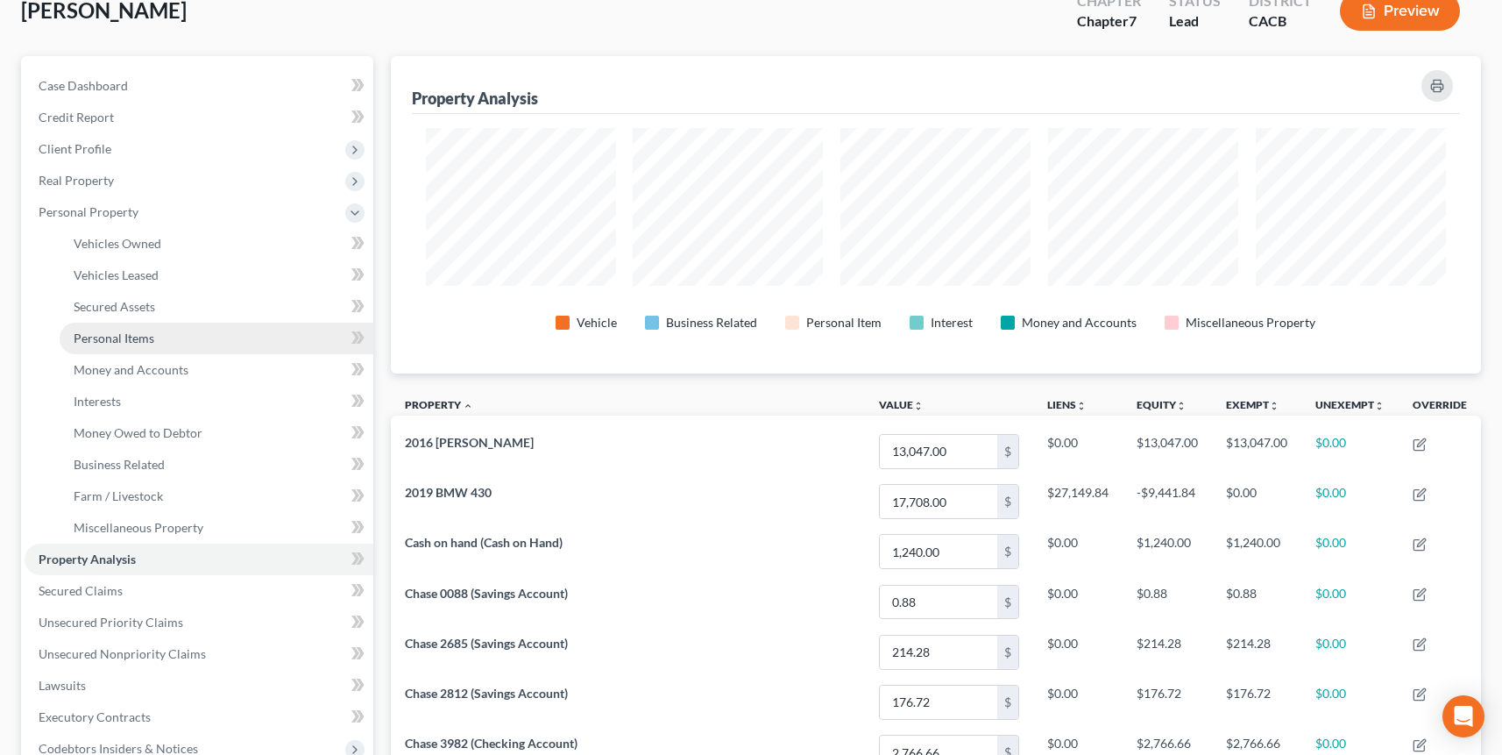
click at [107, 336] on span "Personal Items" at bounding box center [114, 337] width 81 height 15
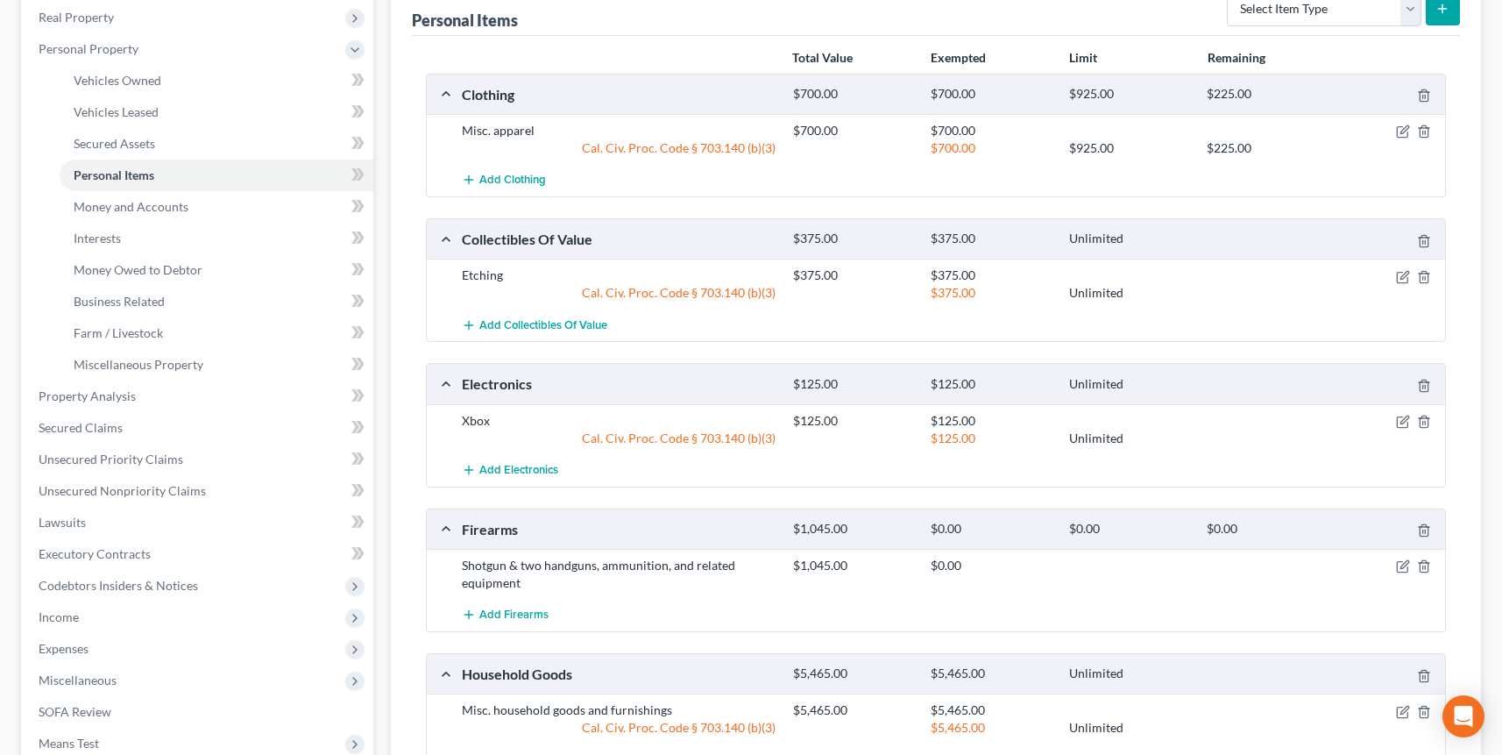
scroll to position [525, 0]
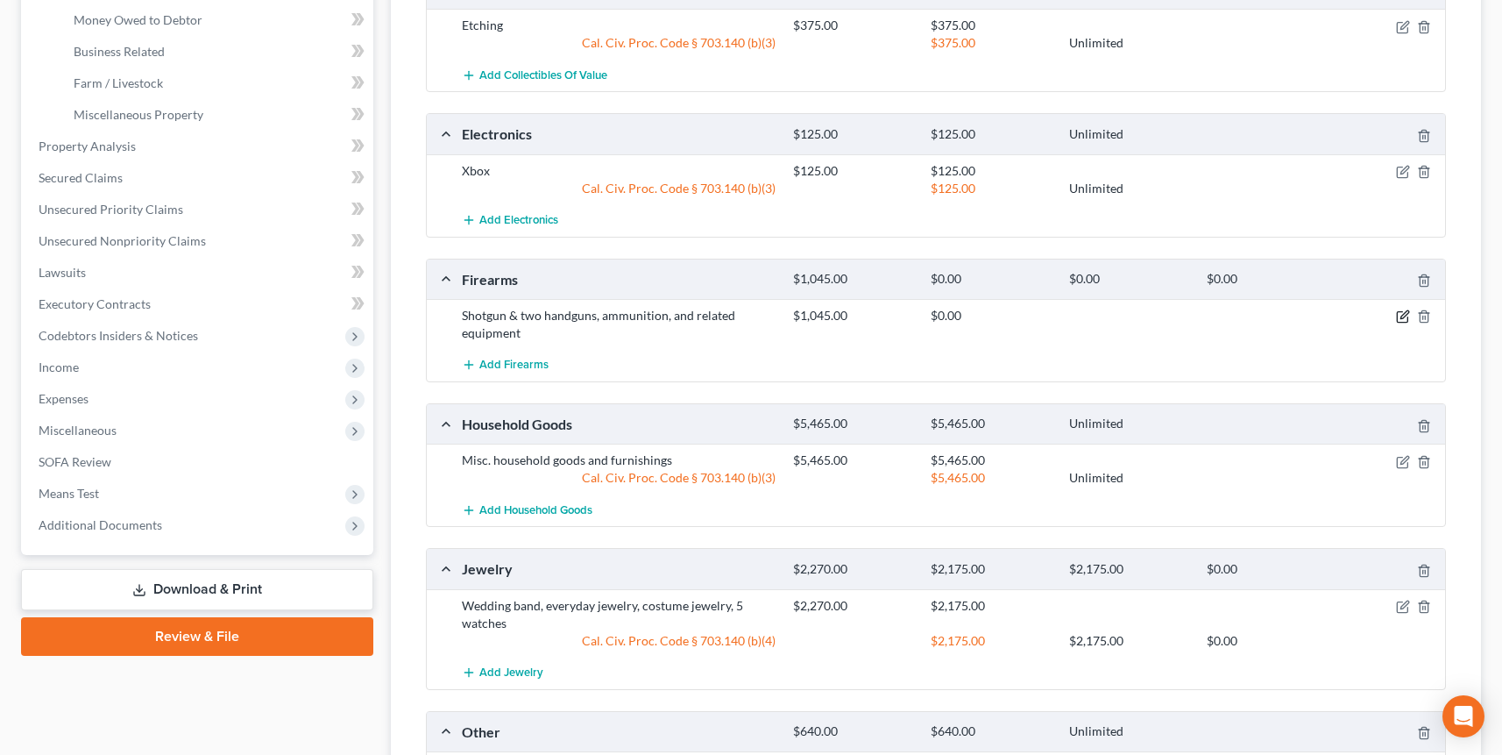
click at [1035, 318] on icon "button" at bounding box center [1403, 316] width 14 height 14
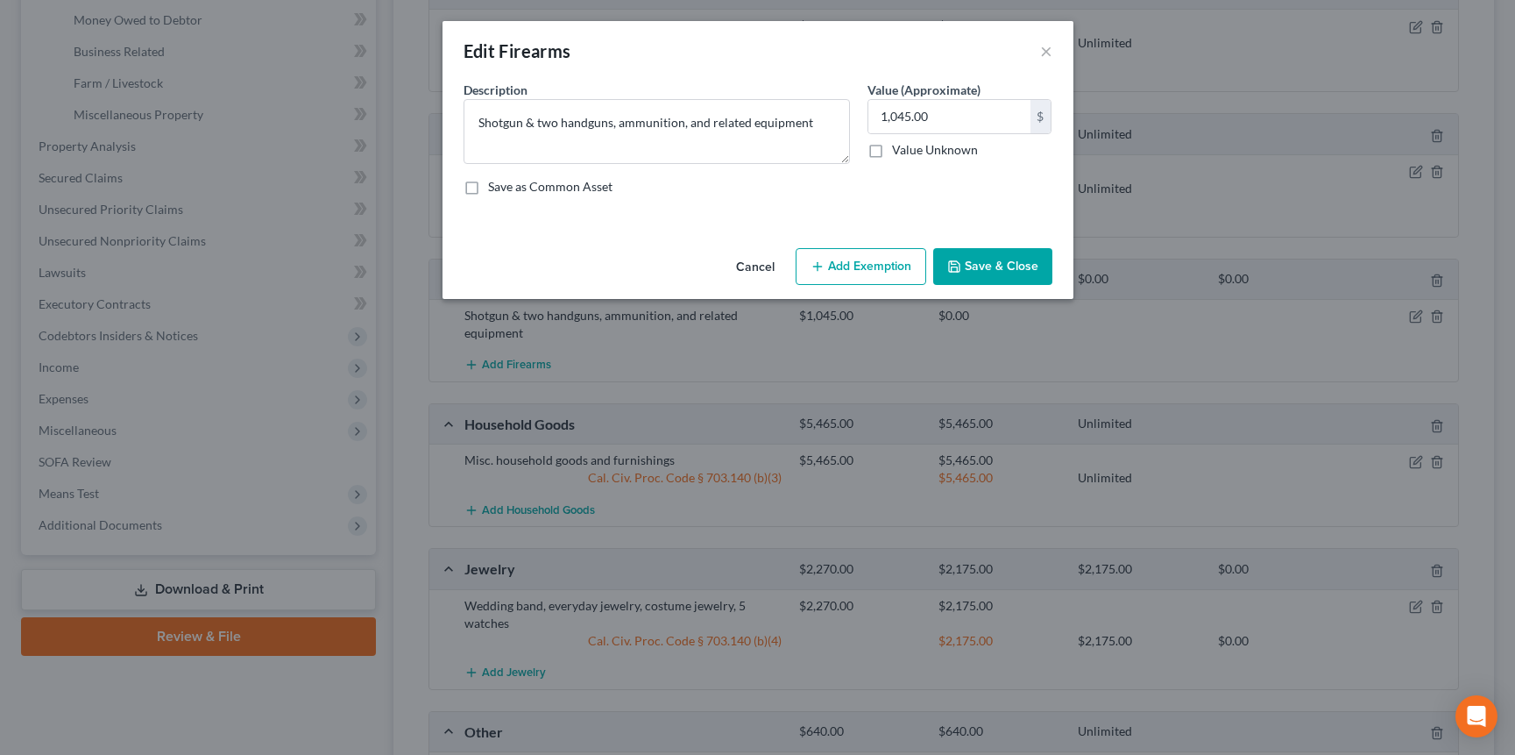
click at [833, 266] on button "Add Exemption" at bounding box center [861, 266] width 131 height 37
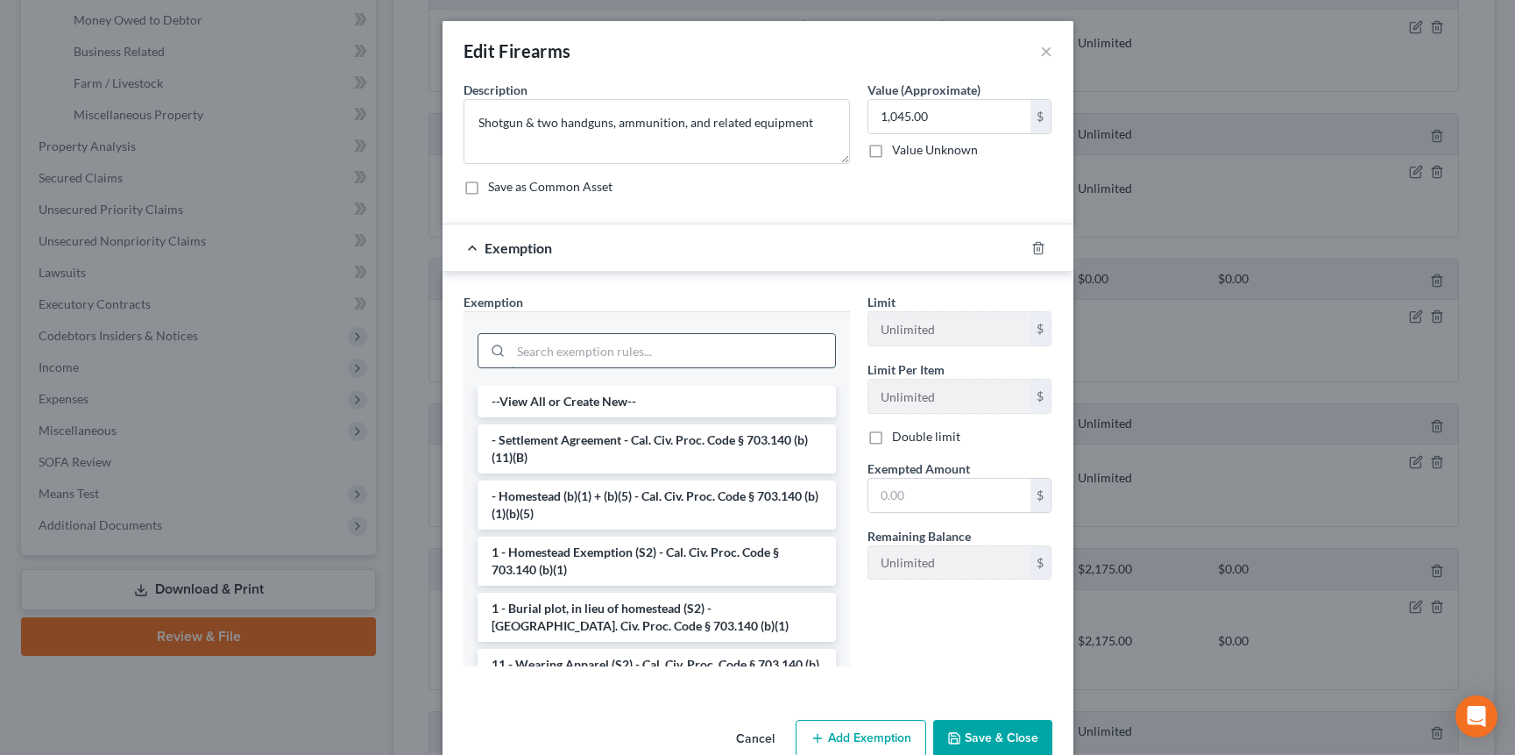
click at [588, 355] on input "search" at bounding box center [673, 350] width 324 height 33
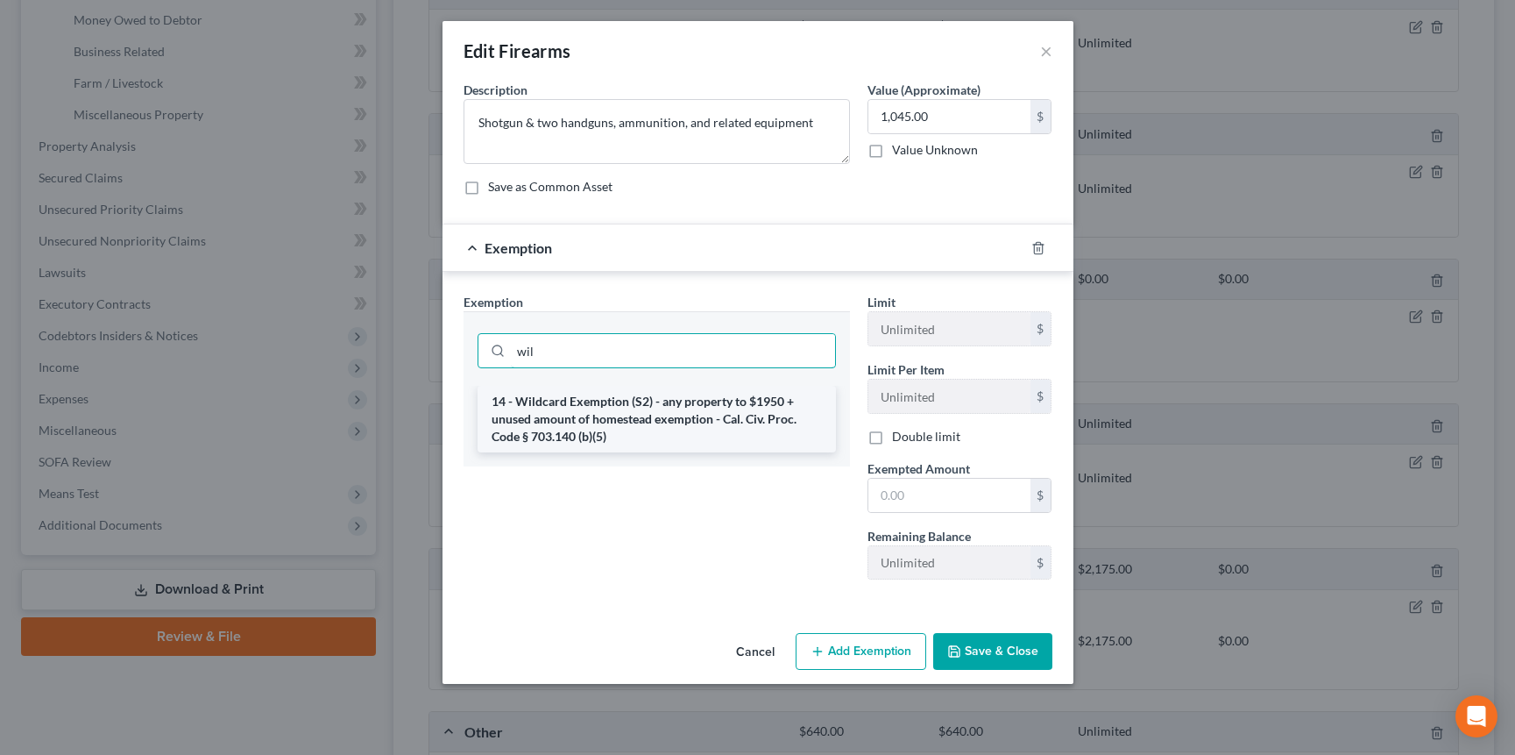
type input "wil"
drag, startPoint x: 626, startPoint y: 416, endPoint x: 654, endPoint y: 419, distance: 28.2
click at [626, 416] on li "14 - Wildcard Exemption (S2) - any property to $1950 + unused amount of homeste…" at bounding box center [657, 419] width 358 height 67
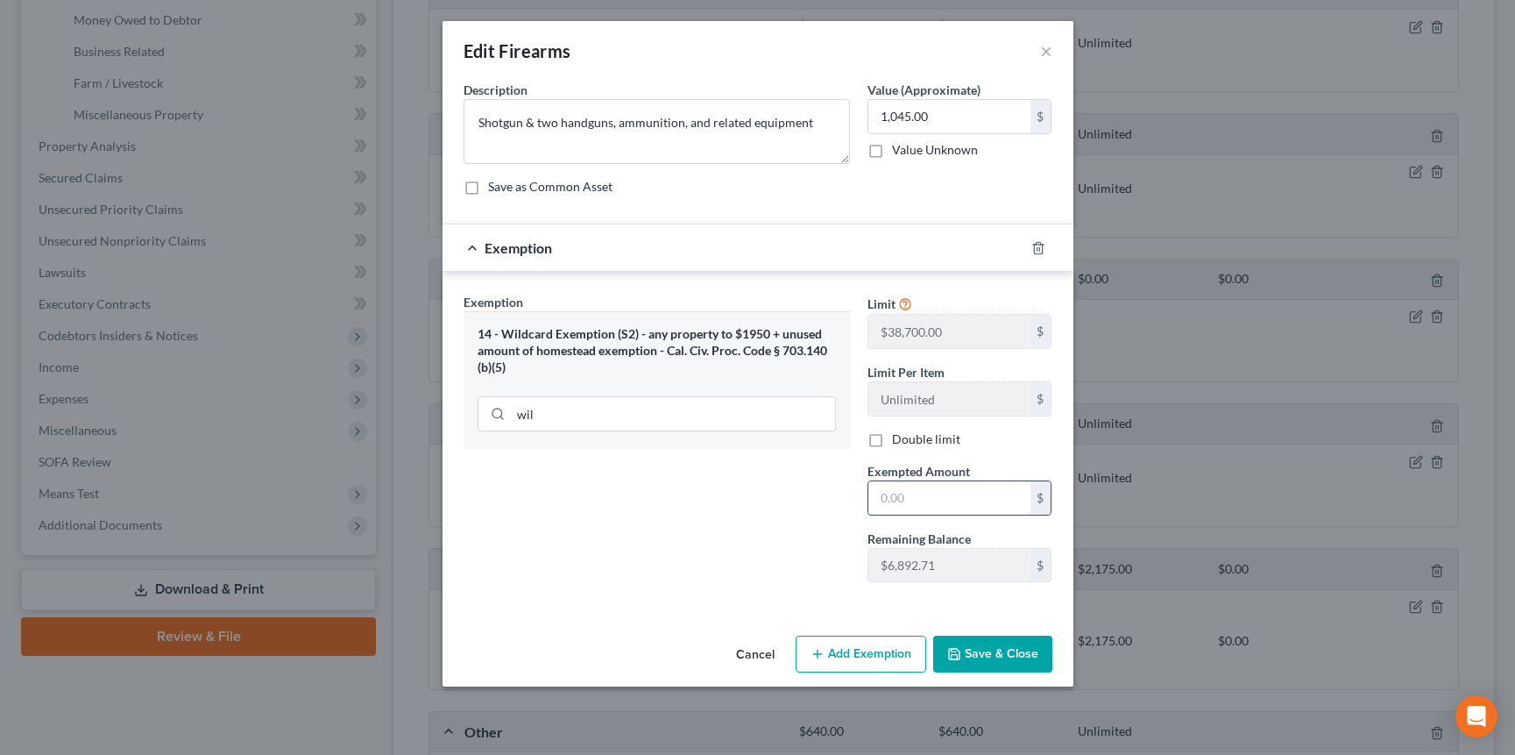
click at [946, 504] on input "text" at bounding box center [950, 497] width 162 height 33
type input "1,045"
click at [1004, 655] on button "Save & Close" at bounding box center [992, 653] width 119 height 37
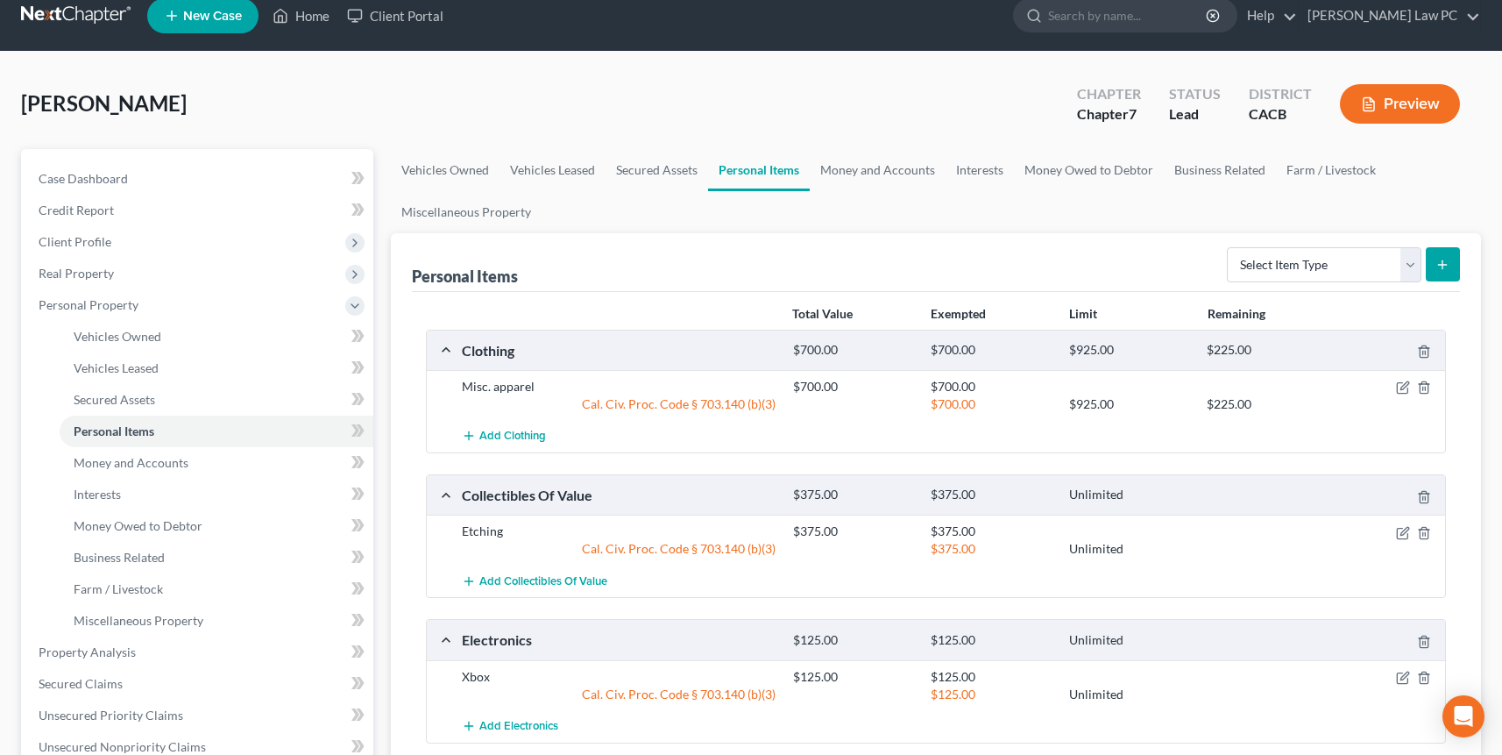
scroll to position [18, 0]
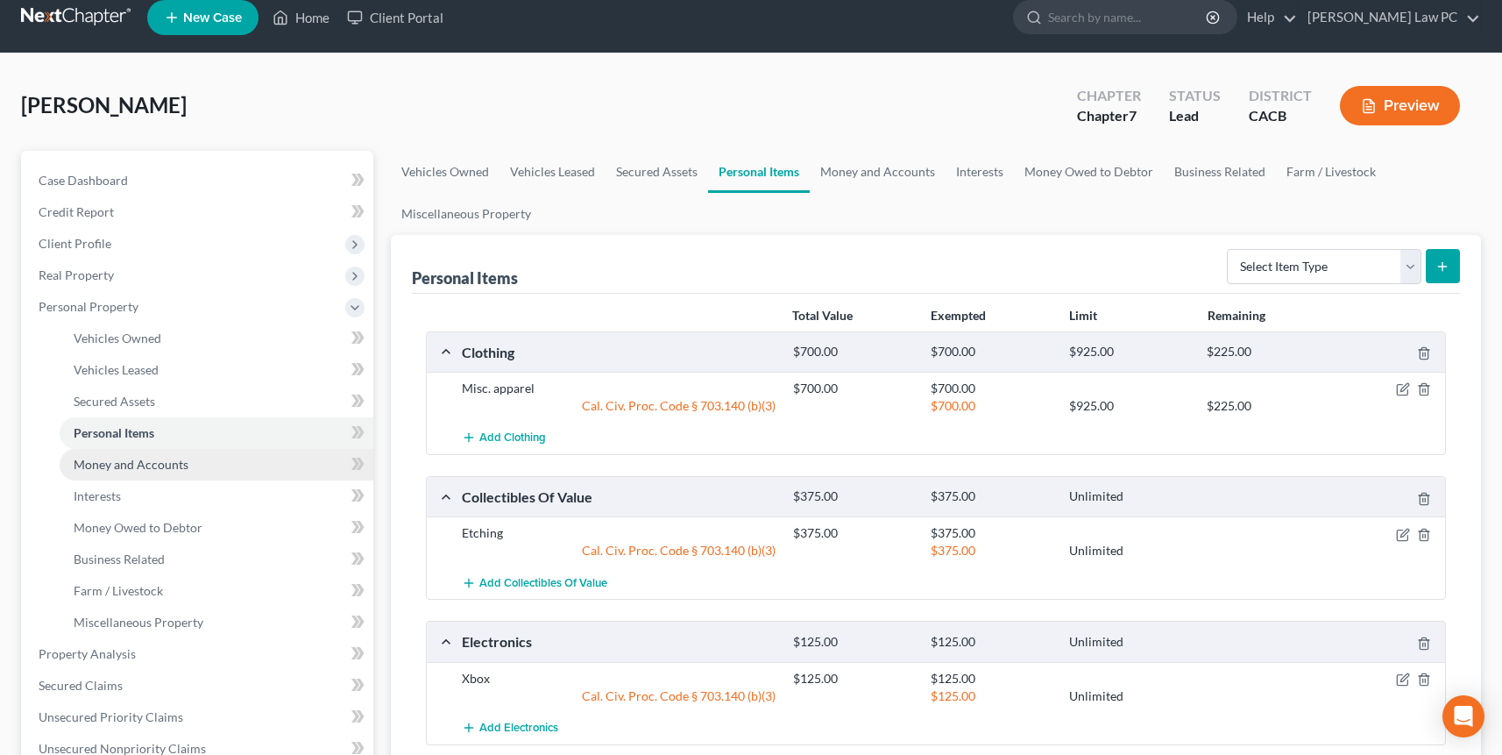
click at [147, 466] on span "Money and Accounts" at bounding box center [131, 464] width 115 height 15
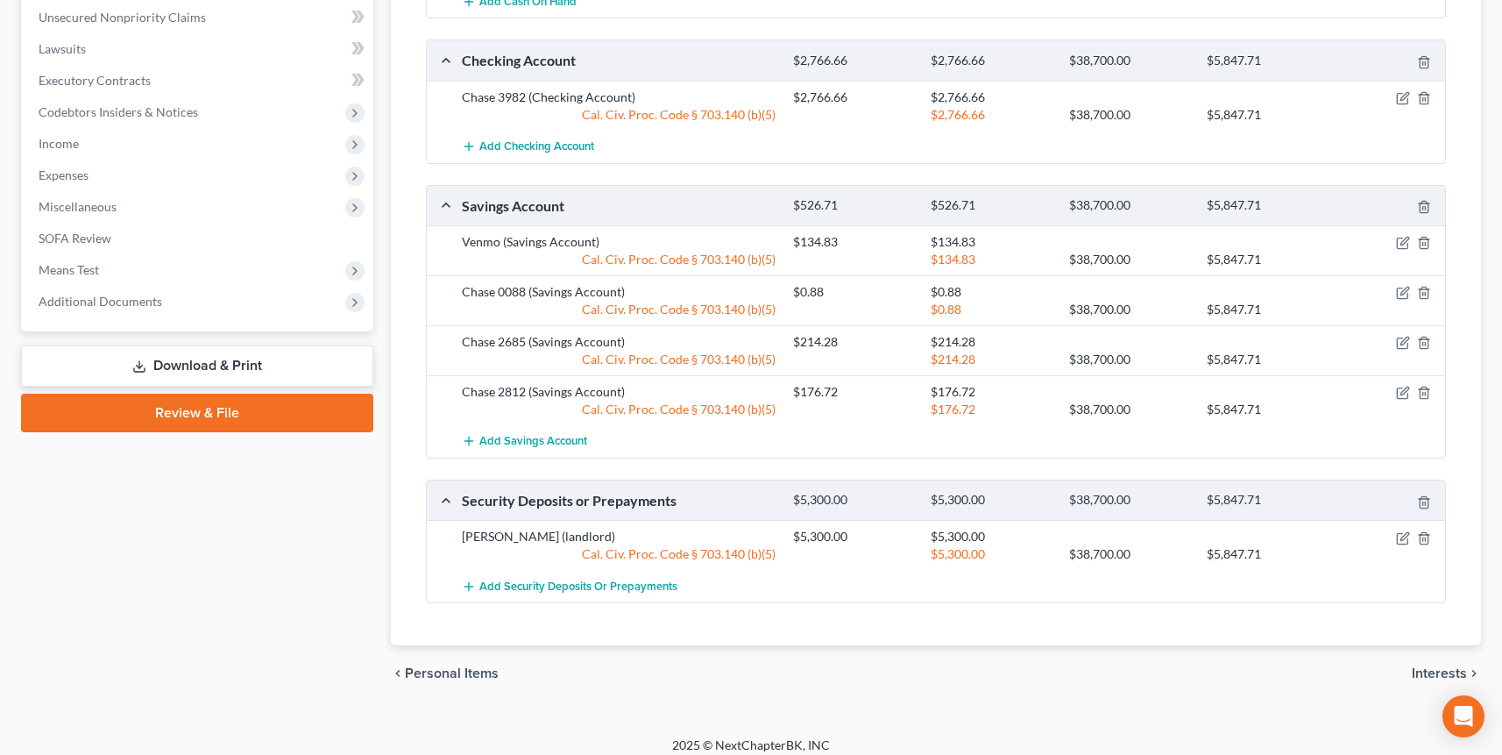
scroll to position [435, 0]
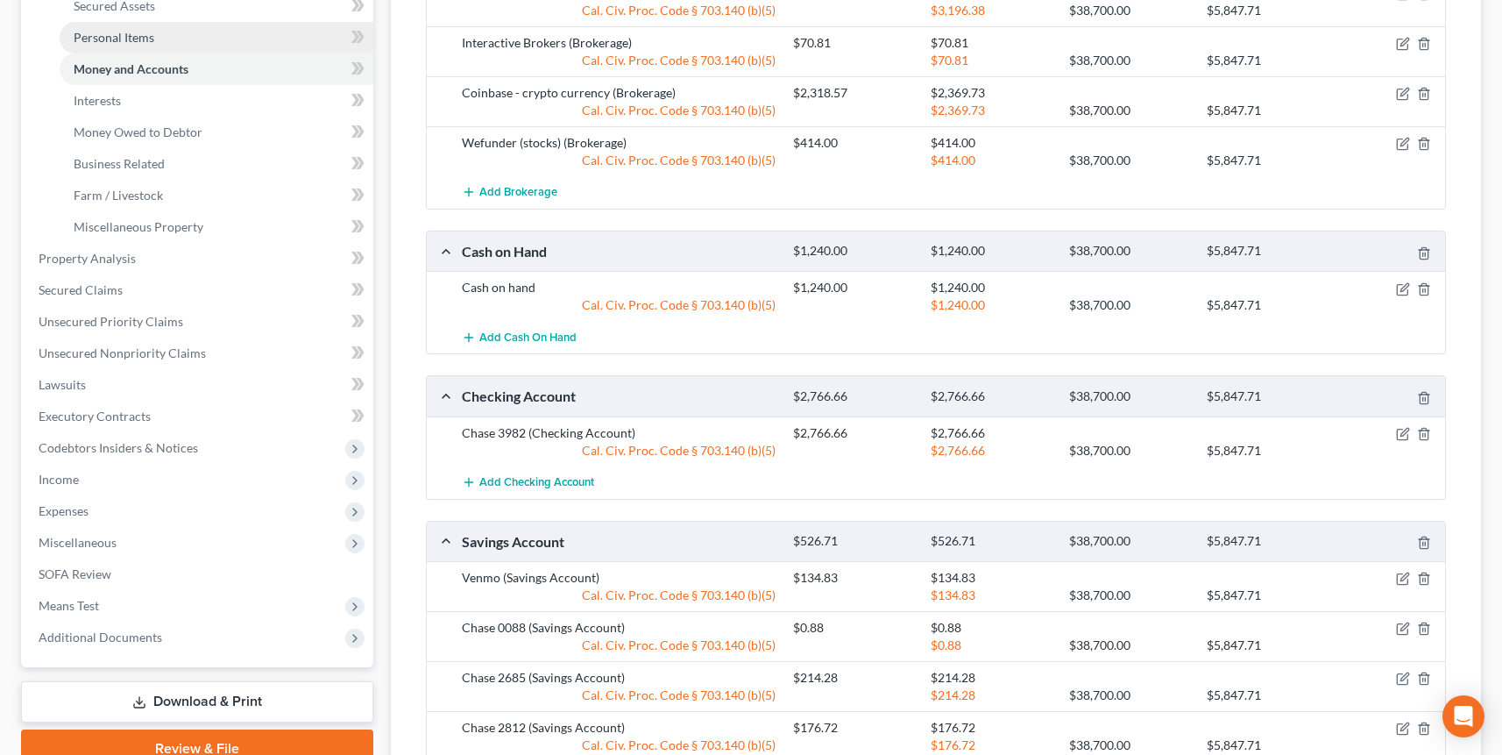
click at [131, 39] on span "Personal Items" at bounding box center [114, 37] width 81 height 15
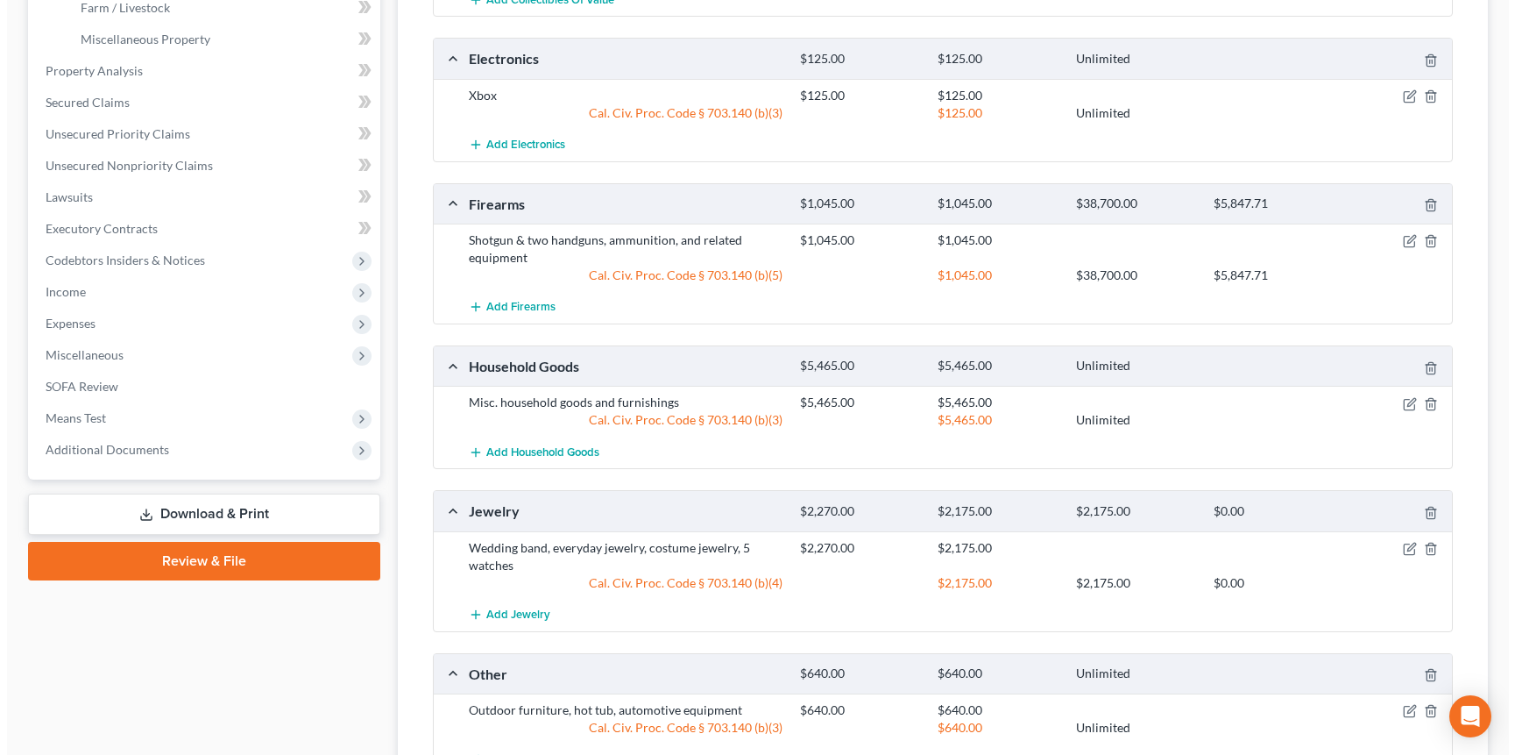
scroll to position [889, 0]
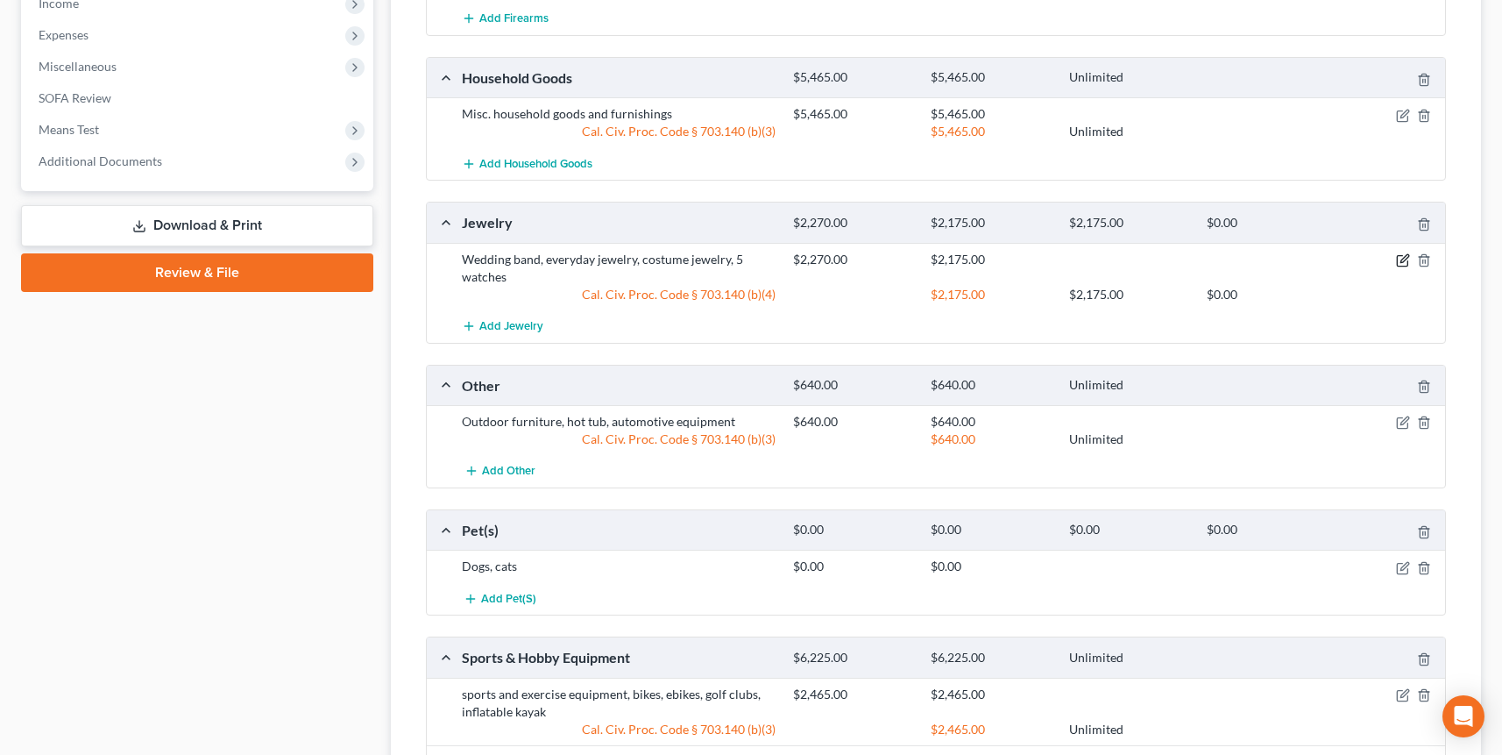
click at [1035, 262] on icon "button" at bounding box center [1403, 260] width 14 height 14
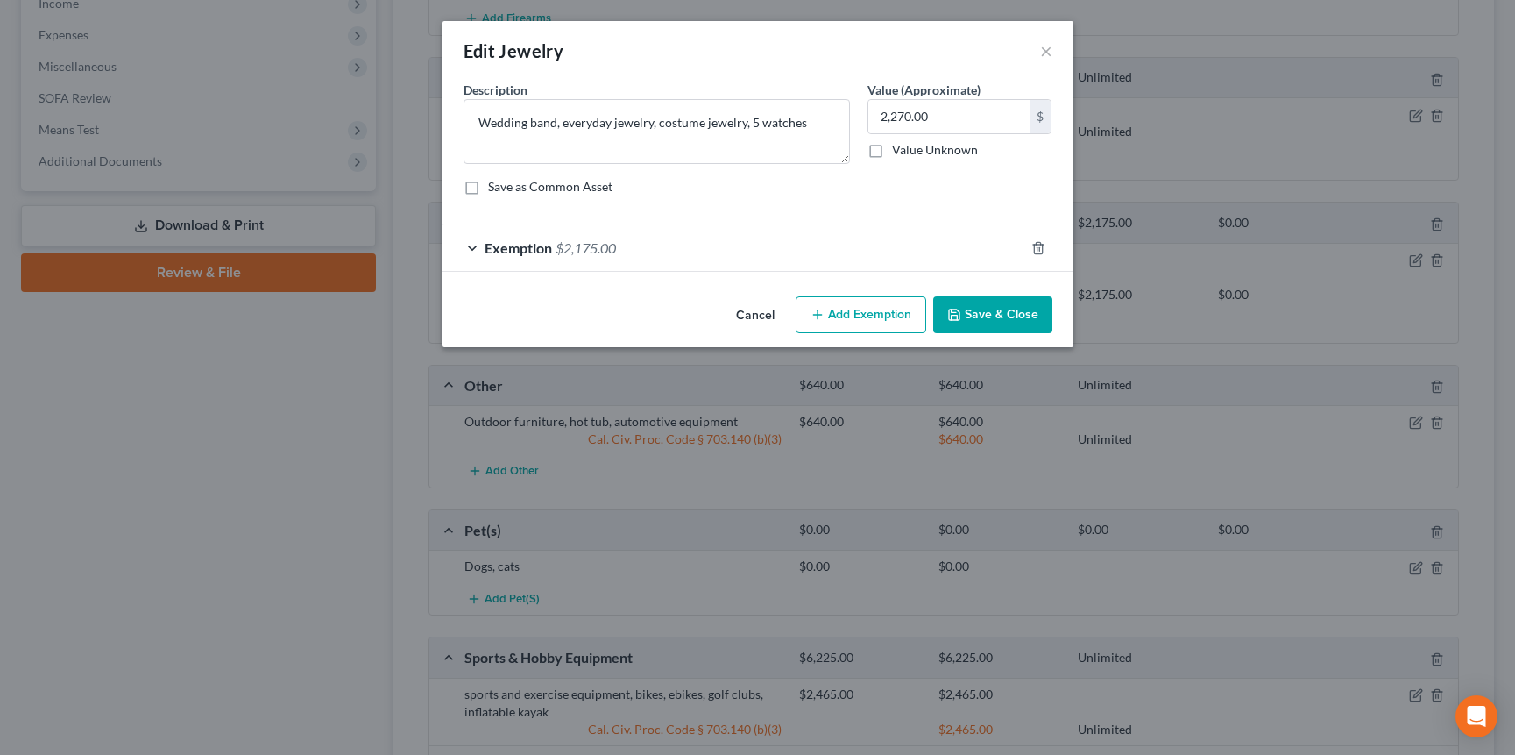
click at [767, 251] on div "Exemption $2,175.00" at bounding box center [734, 247] width 582 height 46
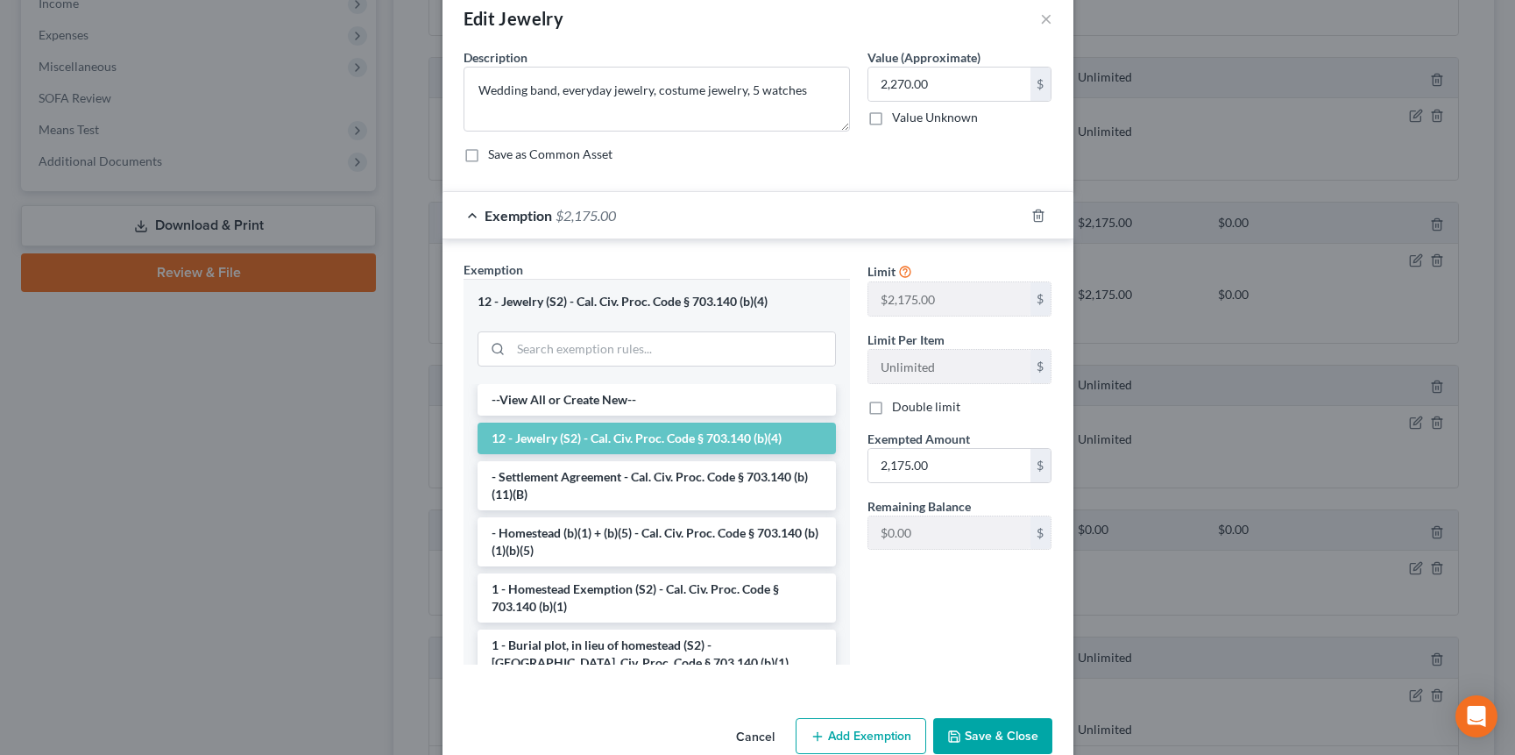
scroll to position [67, 0]
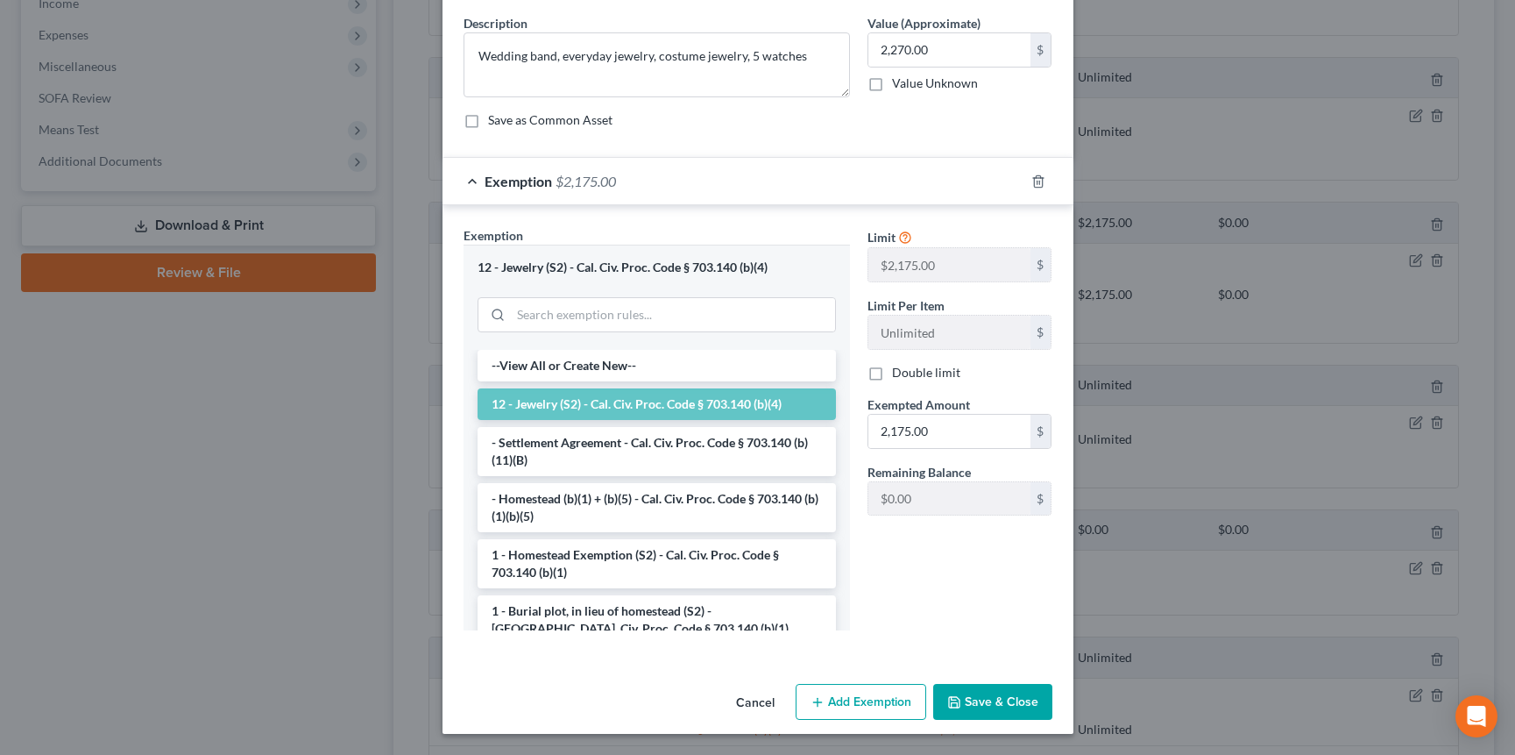
click at [866, 705] on button "Add Exemption" at bounding box center [861, 702] width 131 height 37
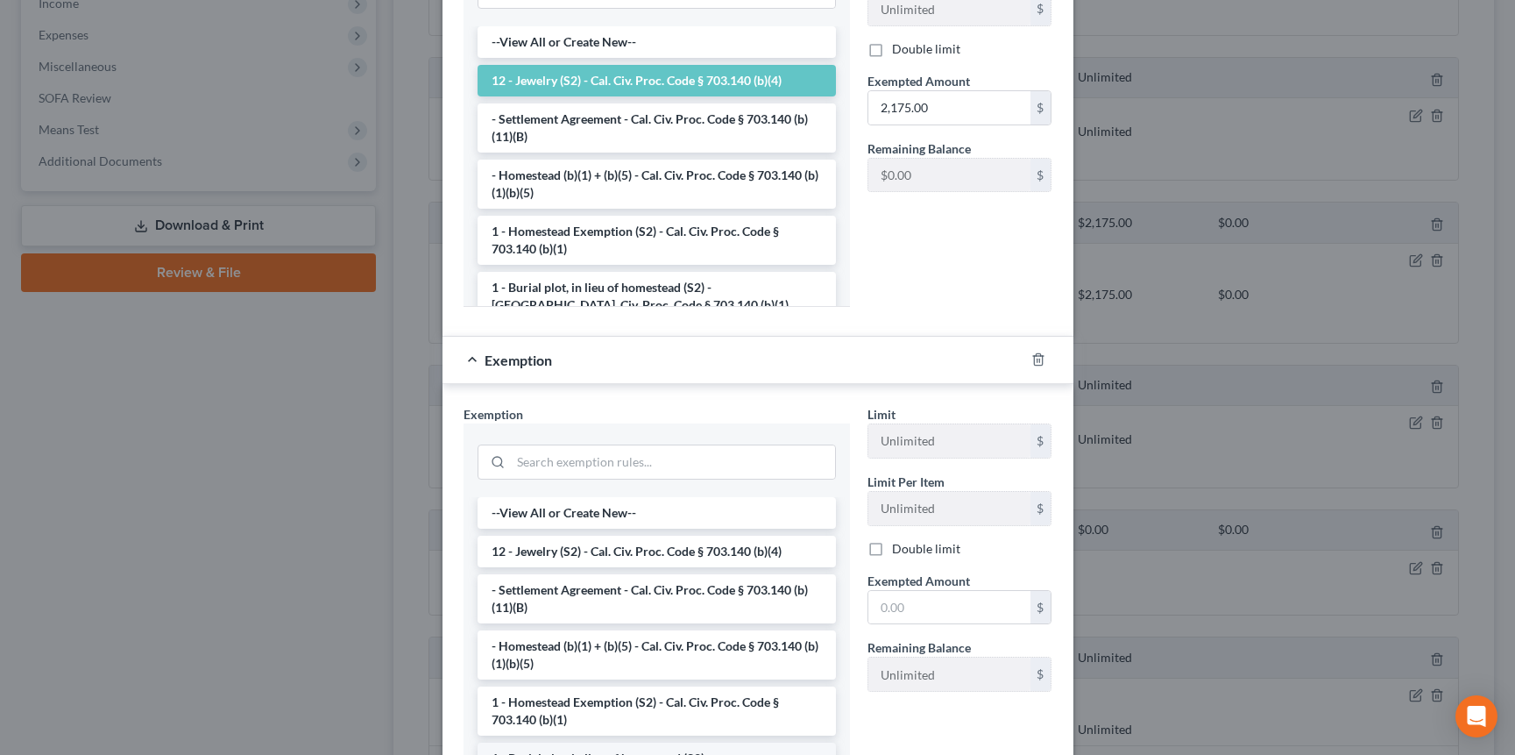
scroll to position [483, 0]
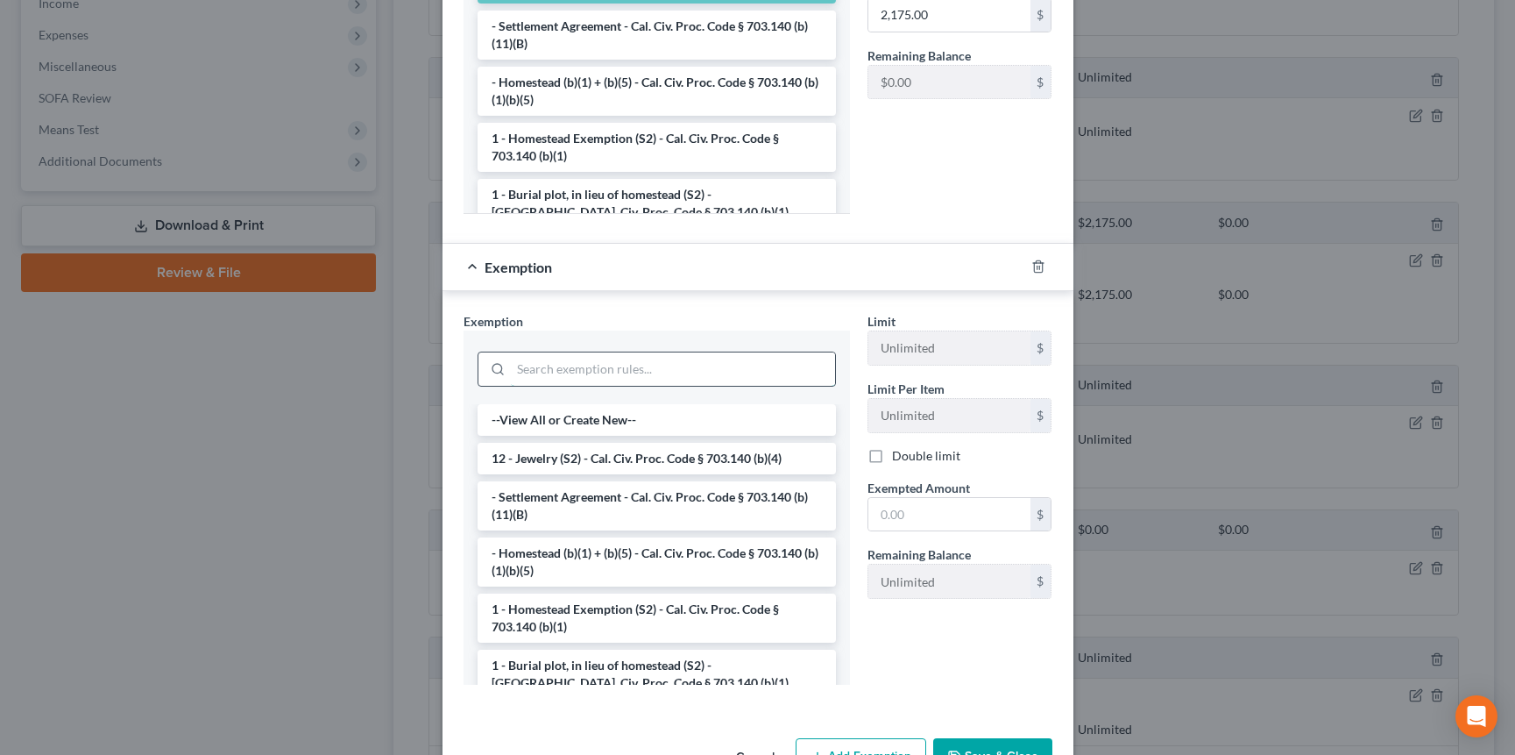
click at [571, 363] on input "search" at bounding box center [673, 368] width 324 height 33
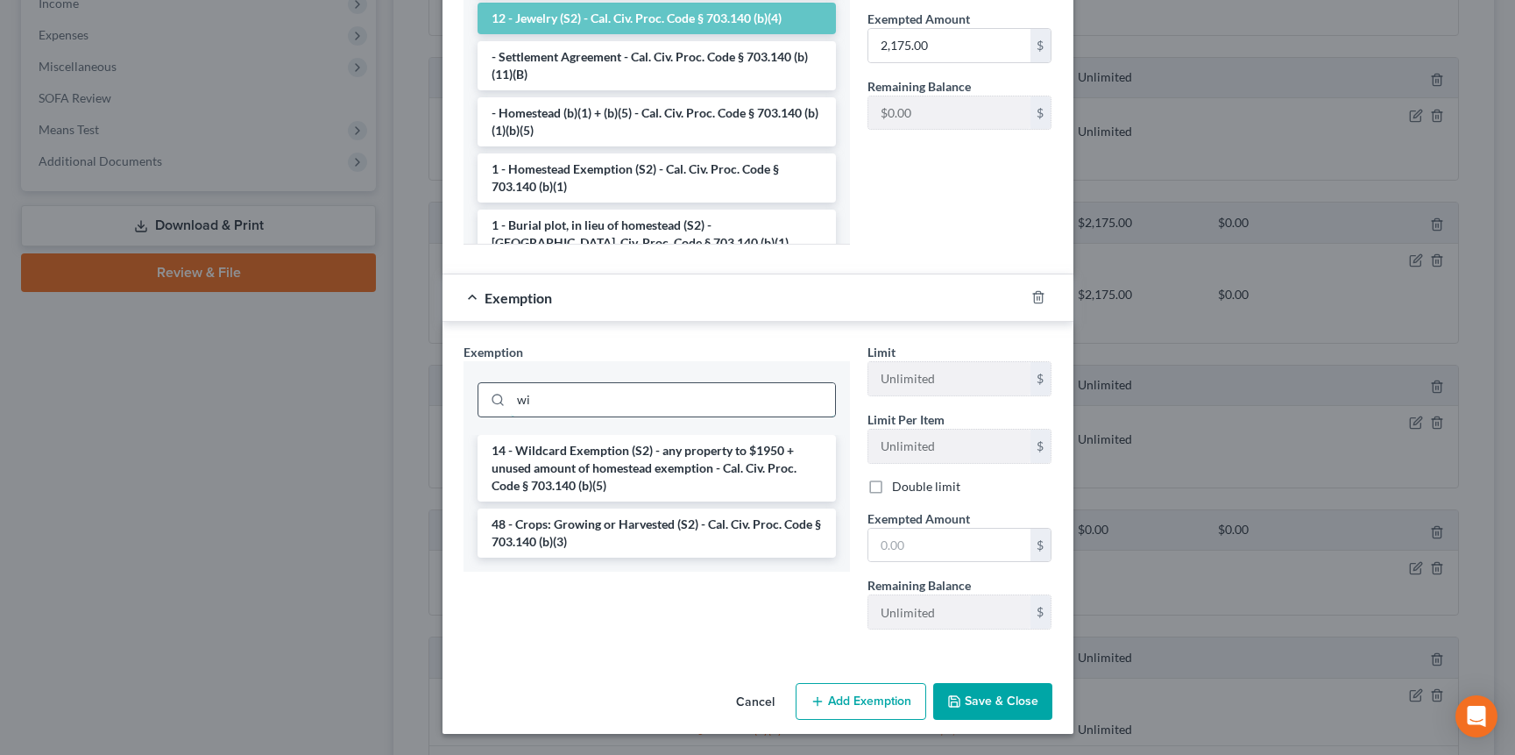
scroll to position [452, 0]
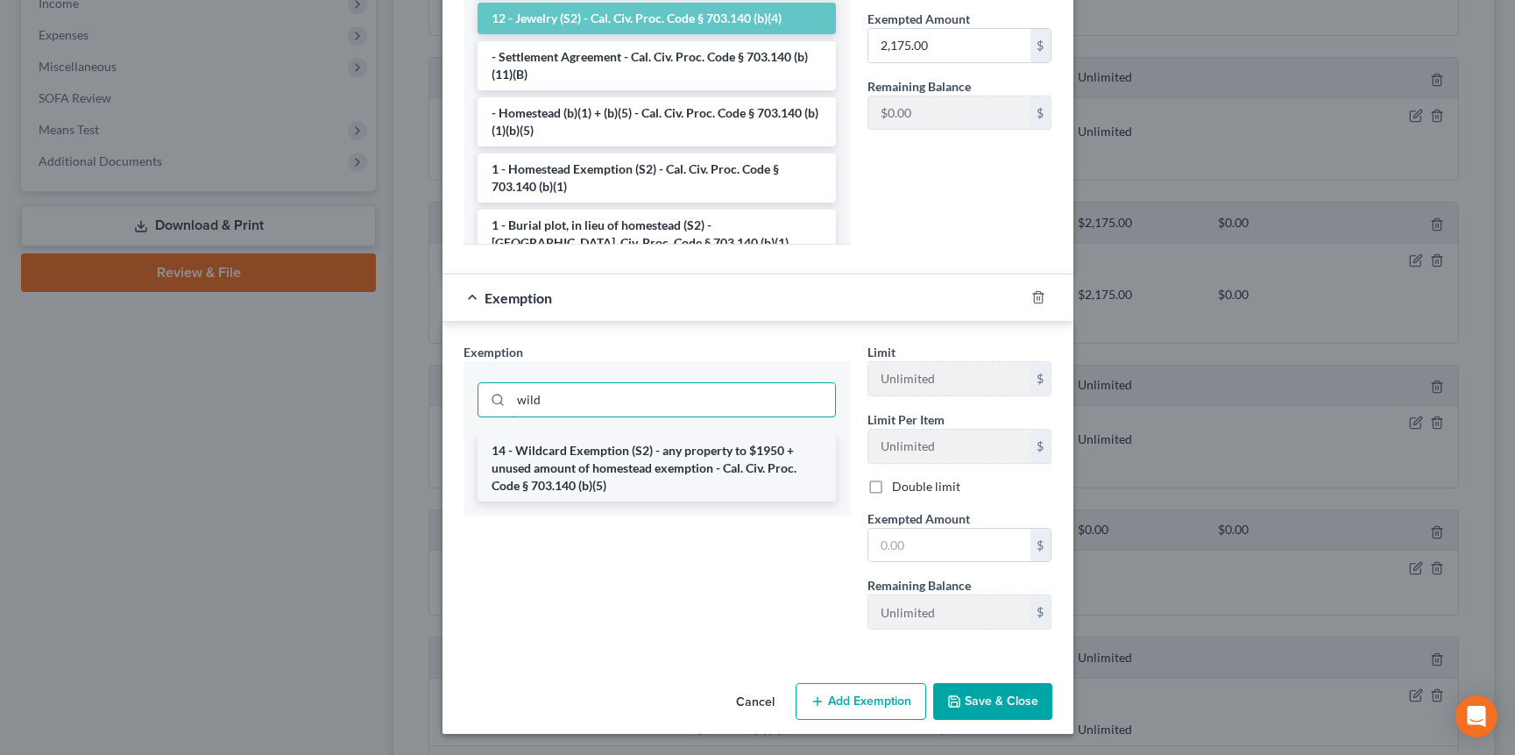
type input "wild"
click at [591, 468] on li "14 - Wildcard Exemption (S2) - any property to $1950 + unused amount of homeste…" at bounding box center [657, 468] width 358 height 67
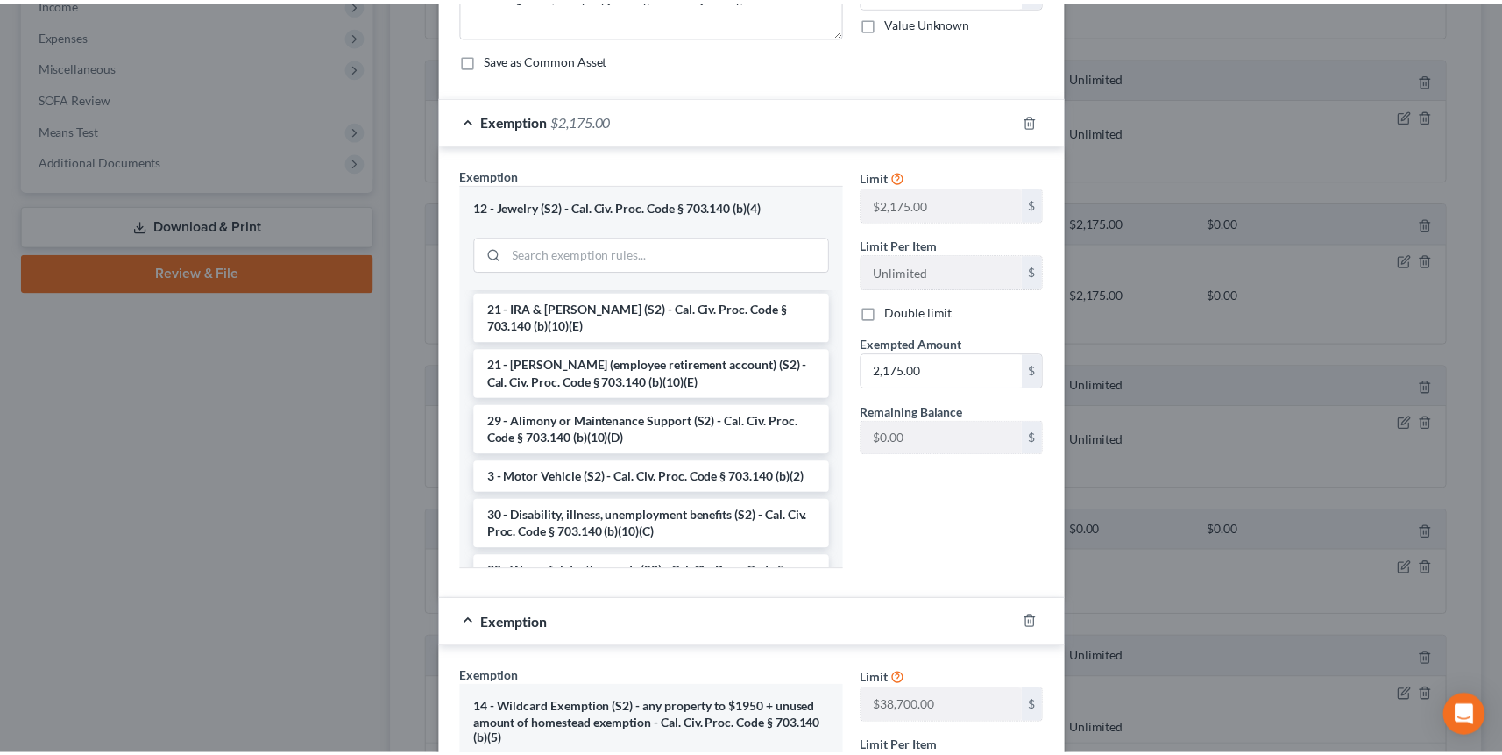
scroll to position [455, 0]
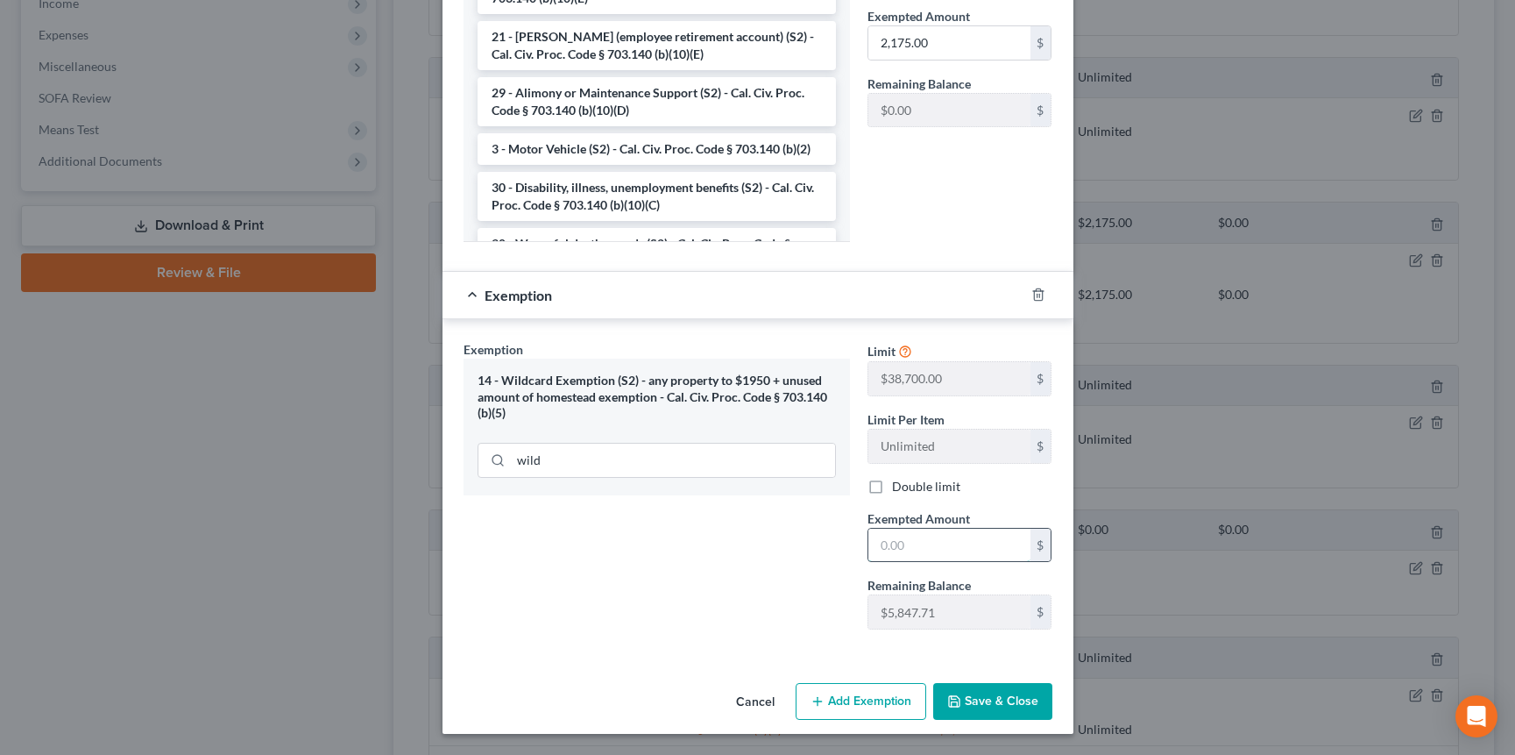
click at [952, 546] on input "text" at bounding box center [950, 545] width 162 height 33
type input "95"
click at [763, 614] on div "Exemption Set must be selected for CA. Exemption * 14 - Wildcard Exemption (S2)…" at bounding box center [657, 491] width 404 height 303
click at [987, 706] on button "Save & Close" at bounding box center [992, 701] width 119 height 37
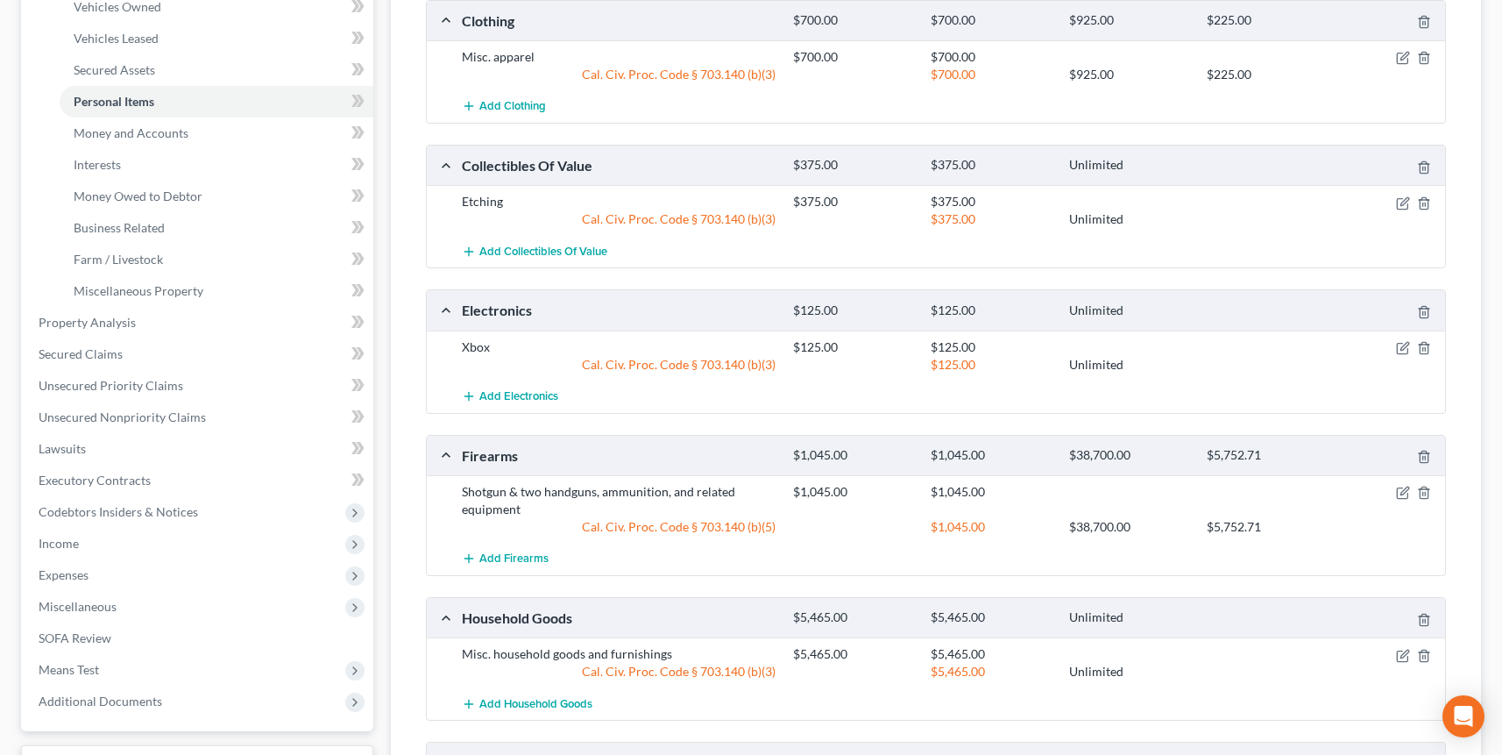
scroll to position [32, 0]
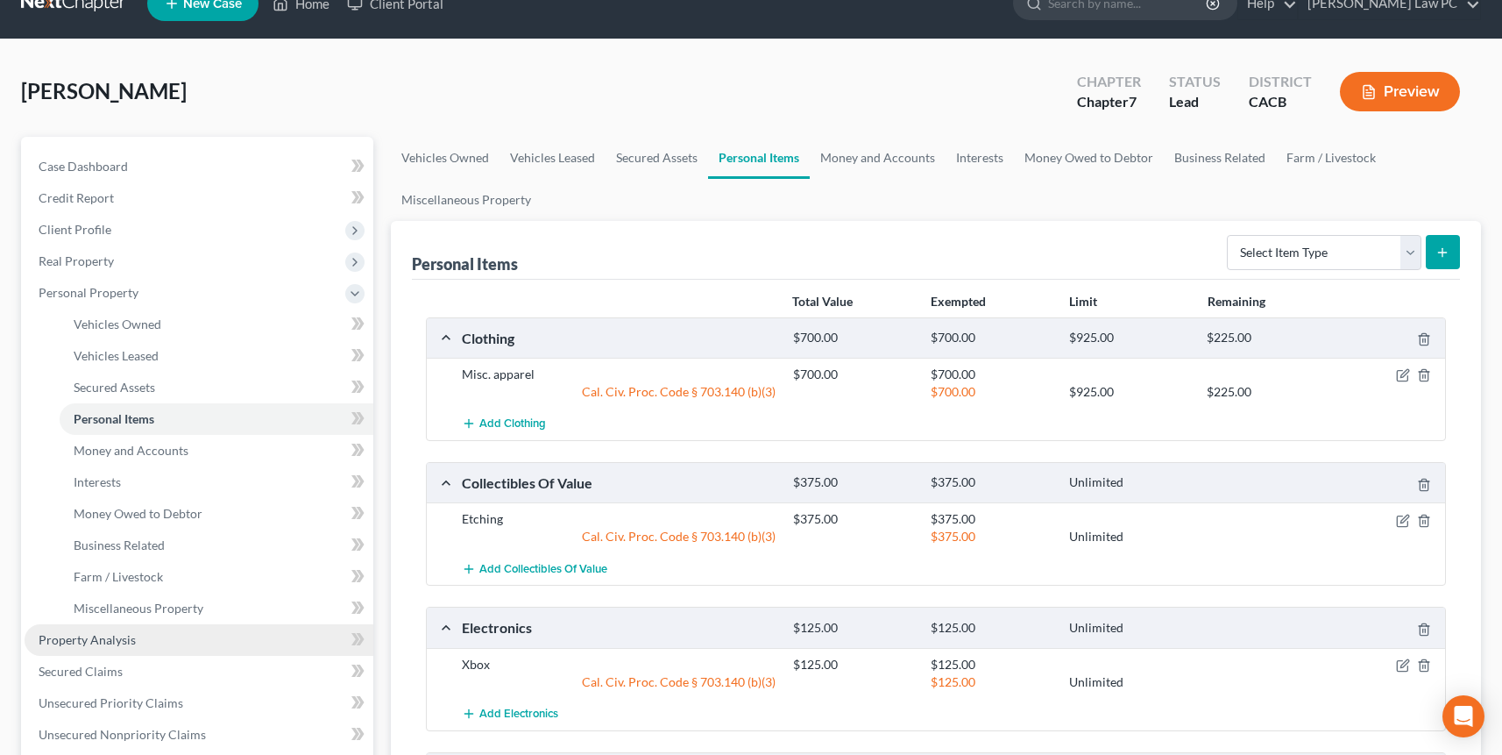
click at [124, 642] on span "Property Analysis" at bounding box center [87, 639] width 97 height 15
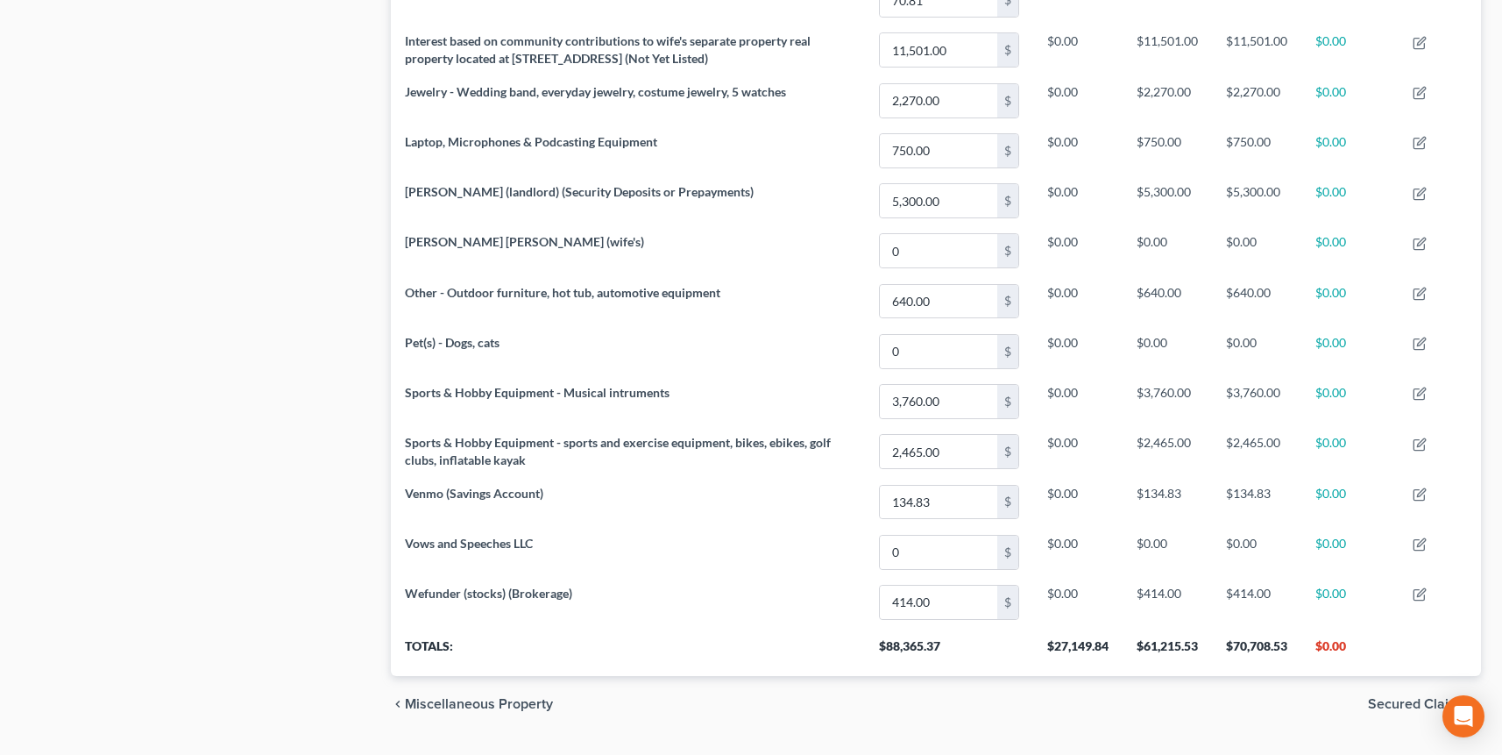
scroll to position [1459, 0]
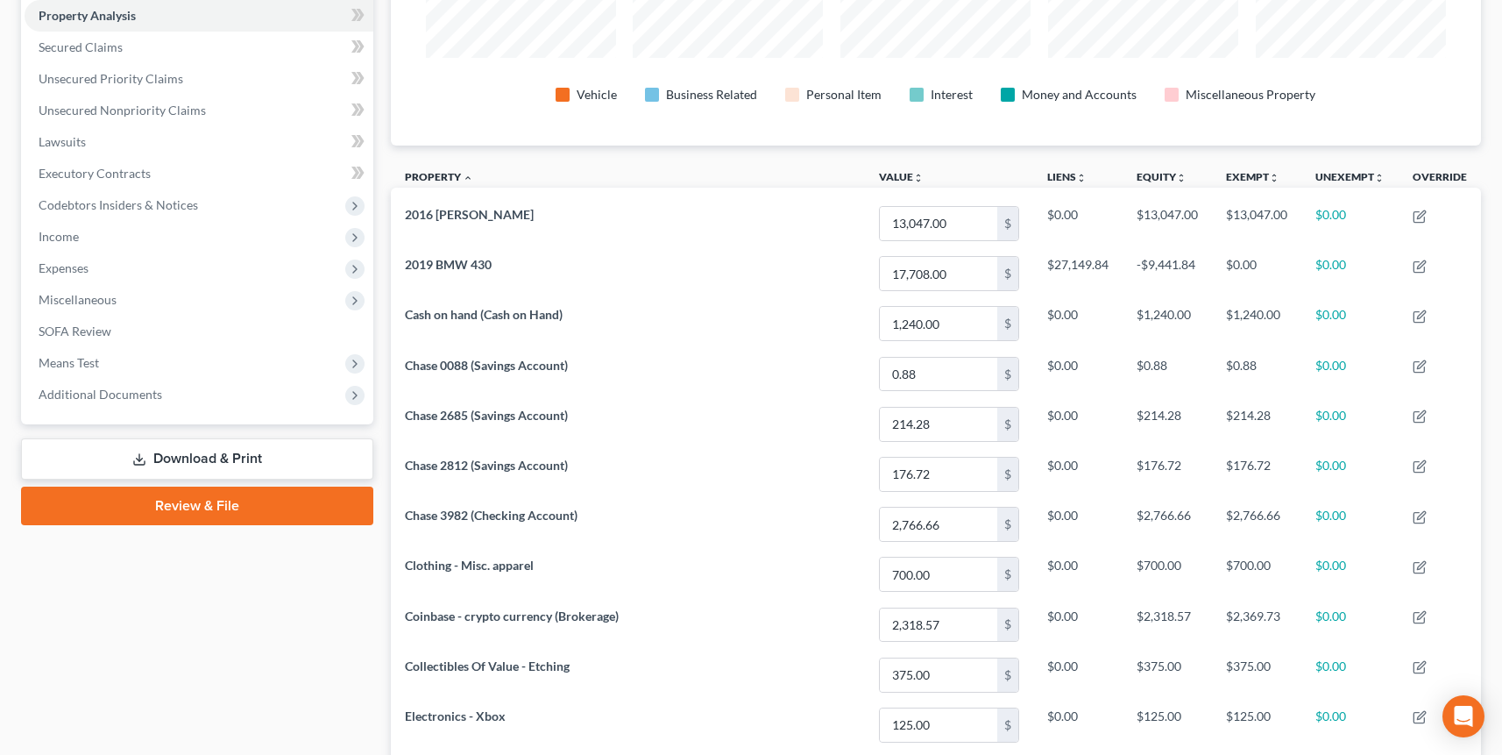
drag, startPoint x: 166, startPoint y: 455, endPoint x: 235, endPoint y: 436, distance: 71.9
click at [166, 455] on link "Download & Print" at bounding box center [197, 458] width 352 height 41
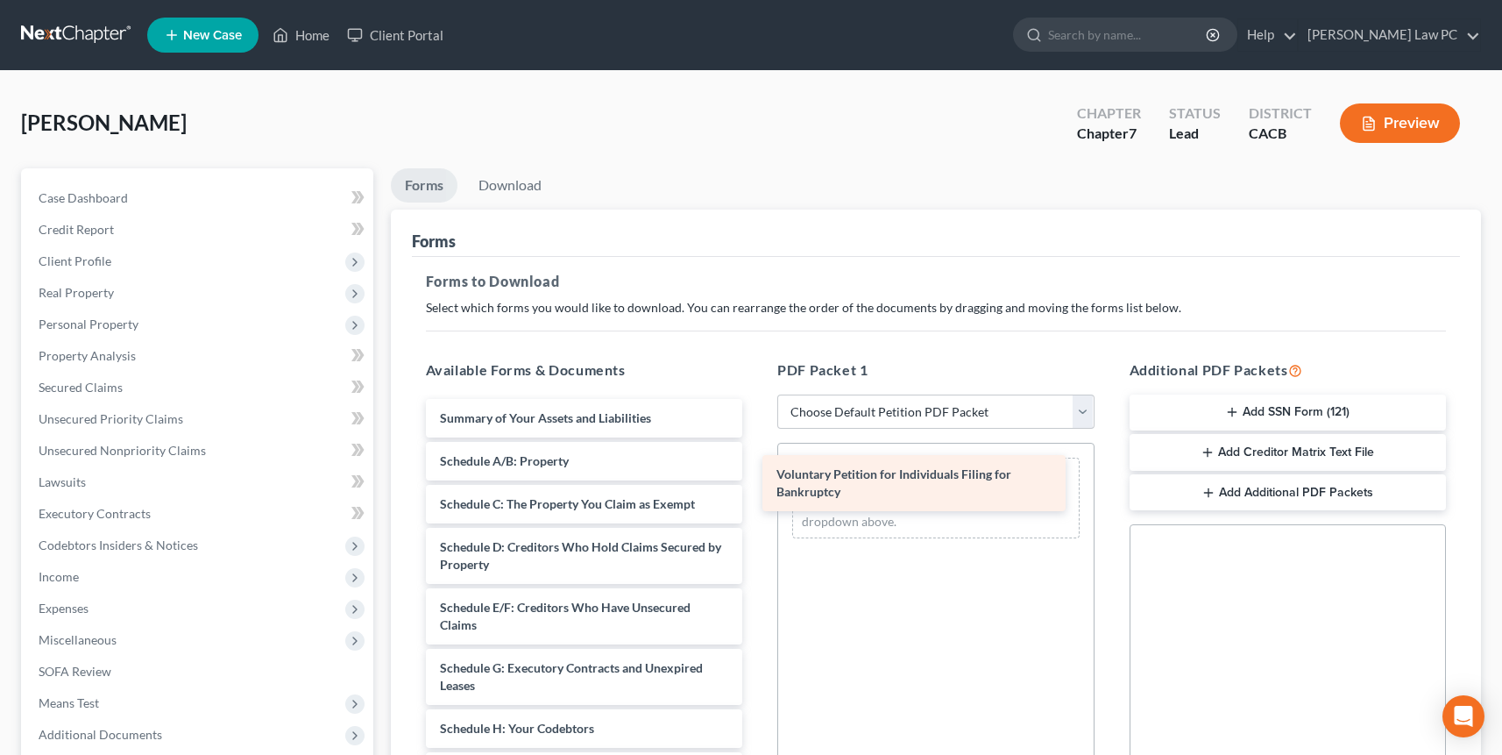
drag, startPoint x: 600, startPoint y: 419, endPoint x: 937, endPoint y: 476, distance: 341.4
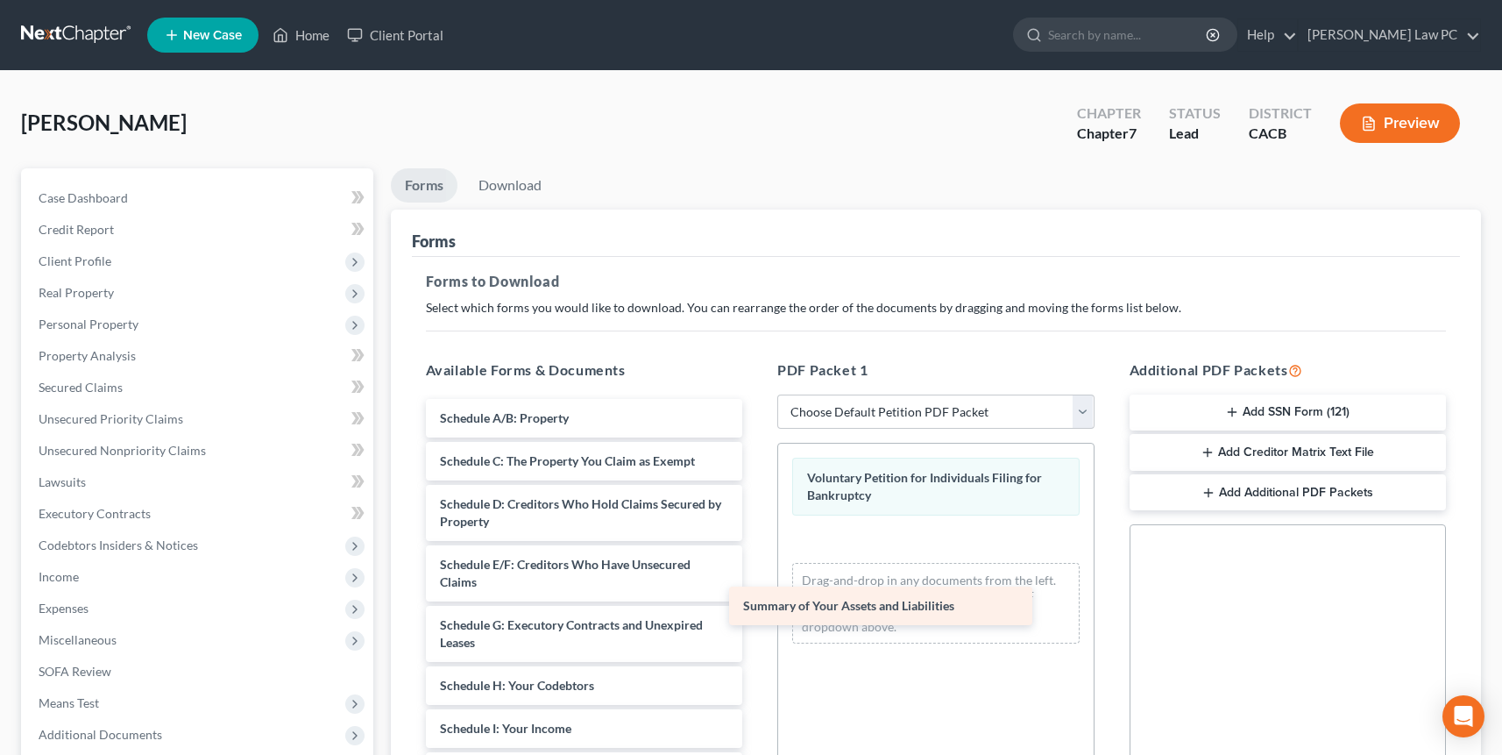
drag, startPoint x: 586, startPoint y: 415, endPoint x: 879, endPoint y: 588, distance: 340.3
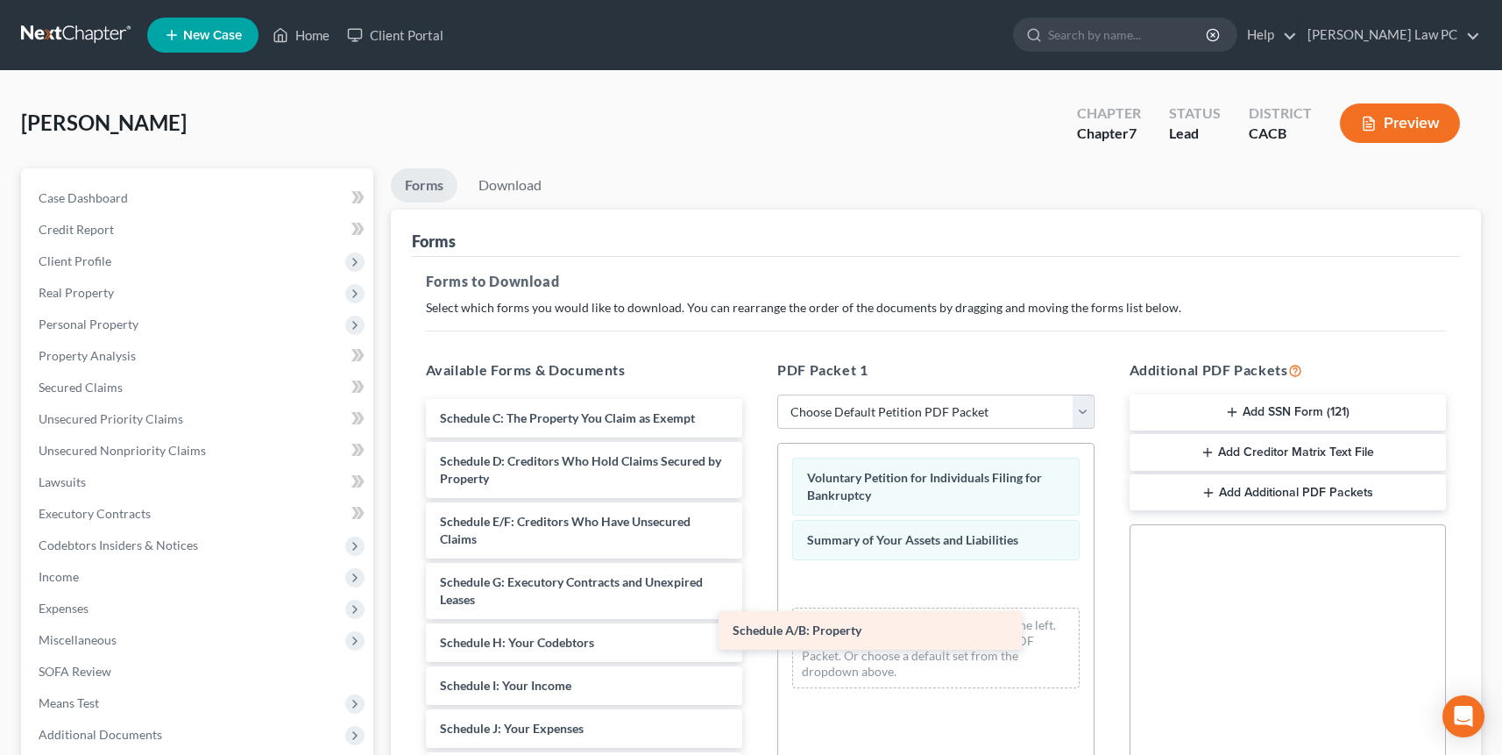
drag, startPoint x: 612, startPoint y: 413, endPoint x: 890, endPoint y: 599, distance: 334.3
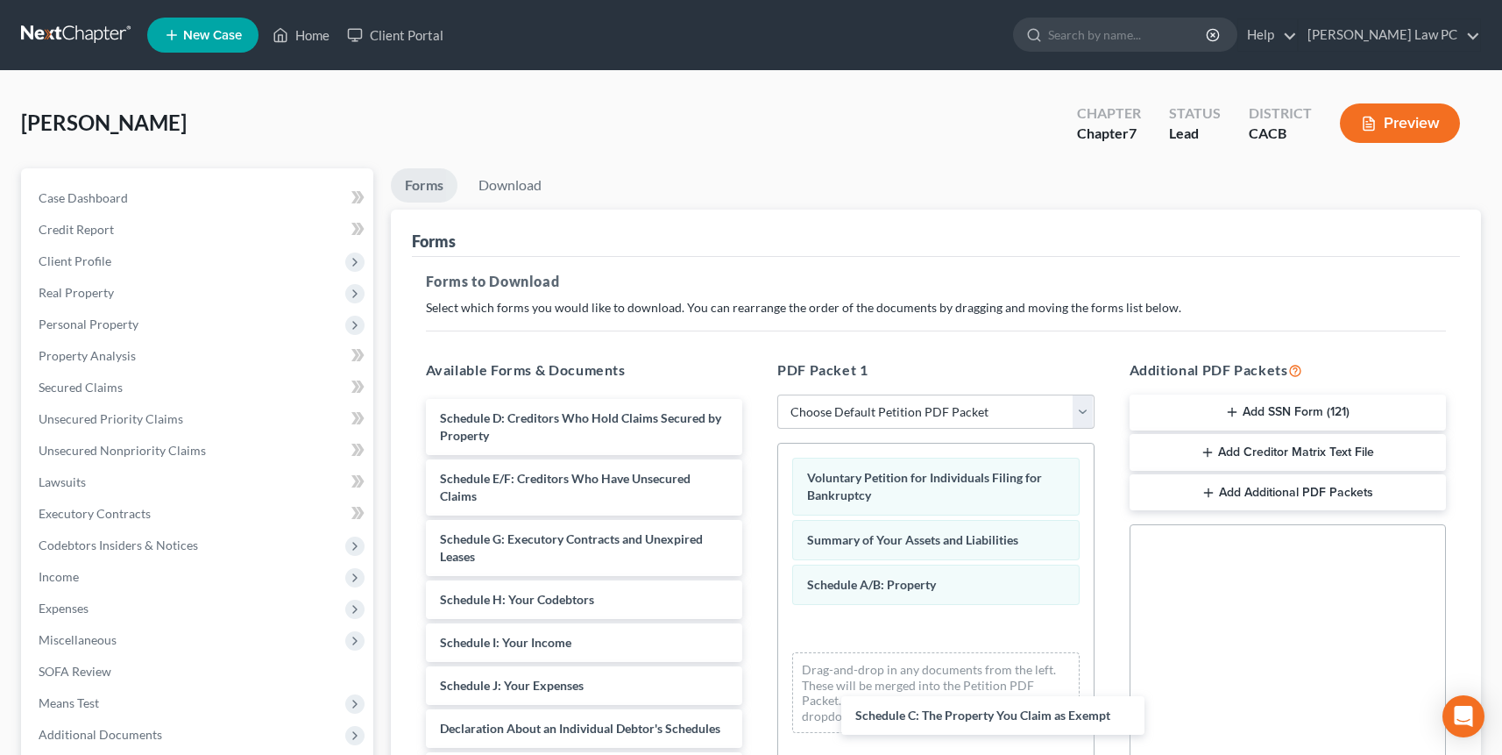
drag, startPoint x: 618, startPoint y: 418, endPoint x: 999, endPoint y: 684, distance: 464.7
click at [757, 712] on div "Schedule C: The Property You Claim as Exempt Schedule C: The Property You Claim…" at bounding box center [584, 759] width 345 height 720
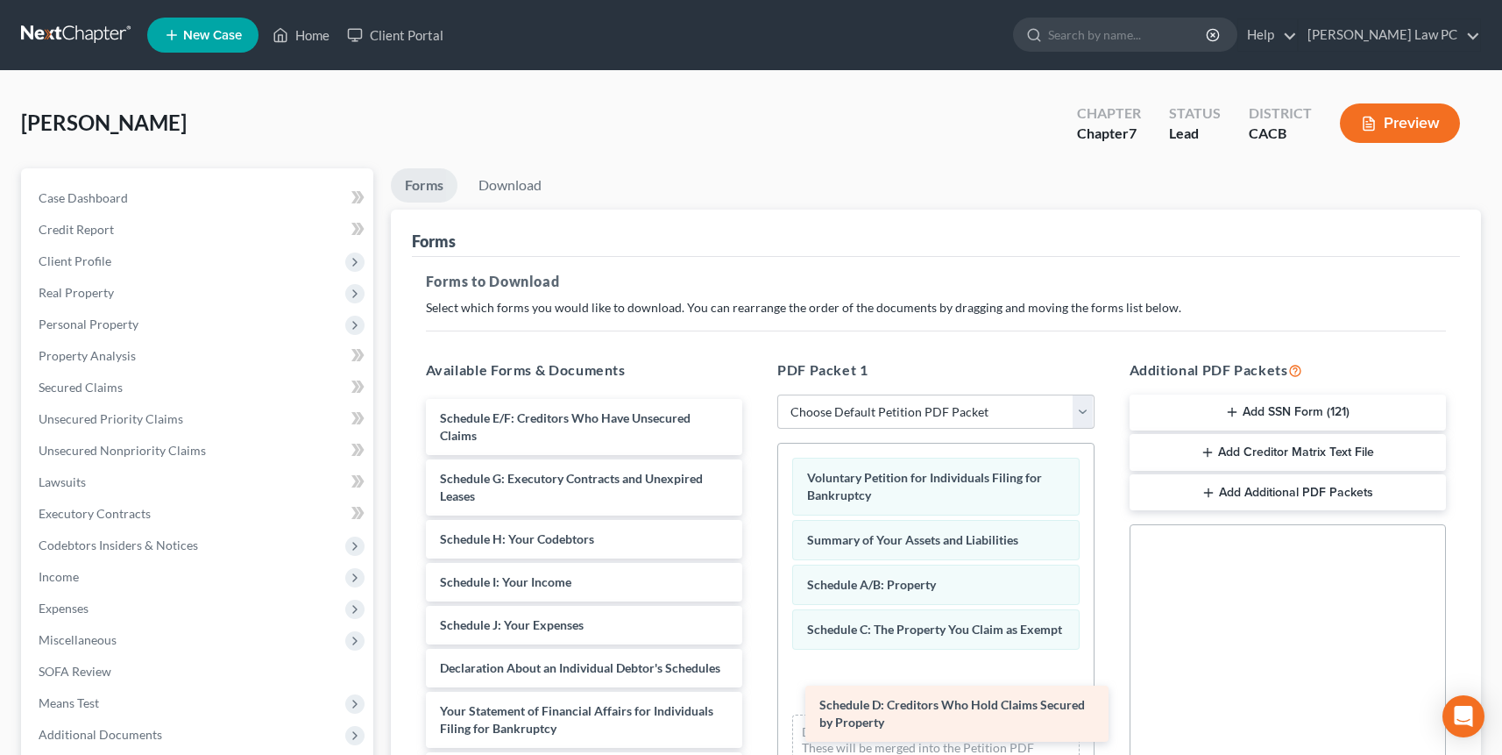
drag, startPoint x: 786, startPoint y: 534, endPoint x: 997, endPoint y: 682, distance: 257.3
click at [757, 695] on div "Schedule D: Creditors Who Hold Claims Secured by Property Schedule D: Creditors…" at bounding box center [584, 728] width 345 height 659
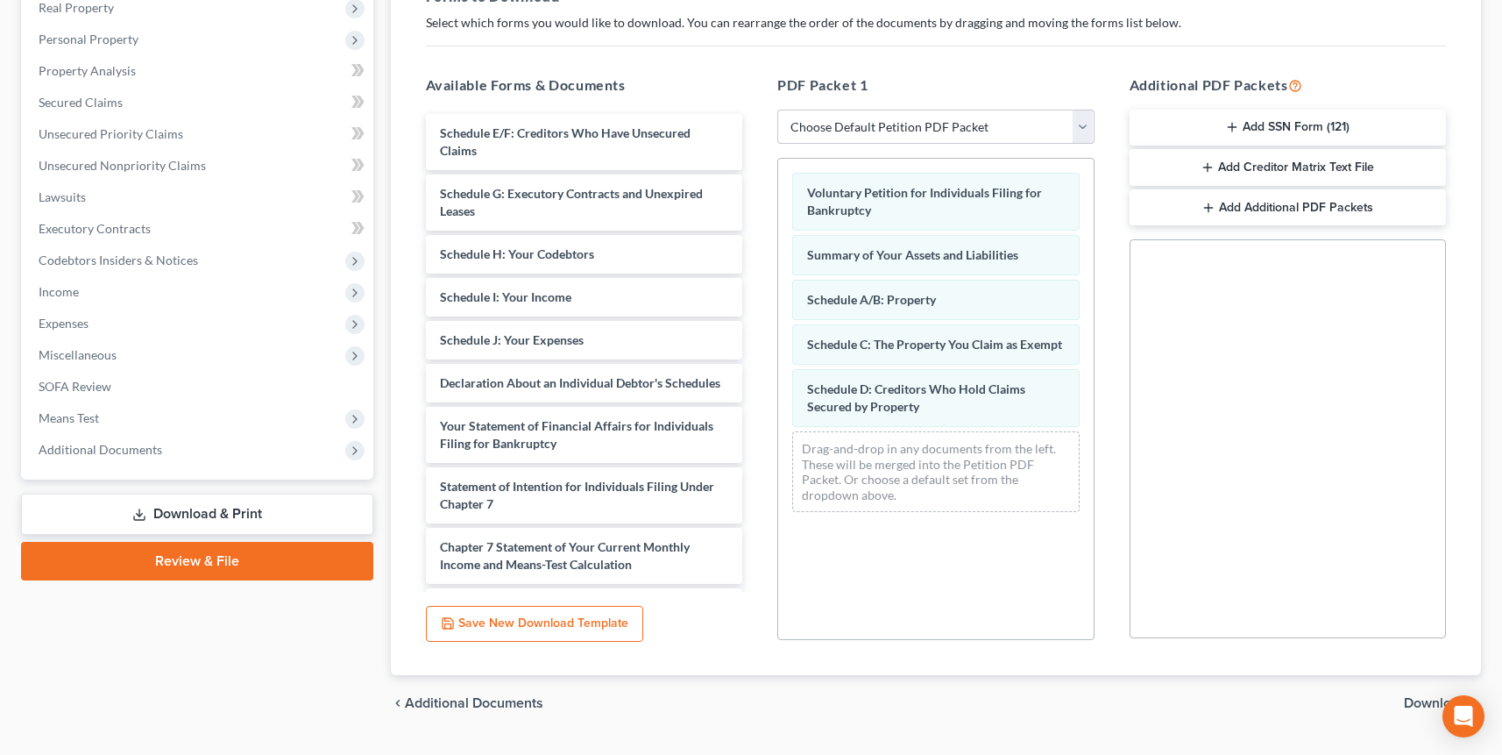
scroll to position [327, 0]
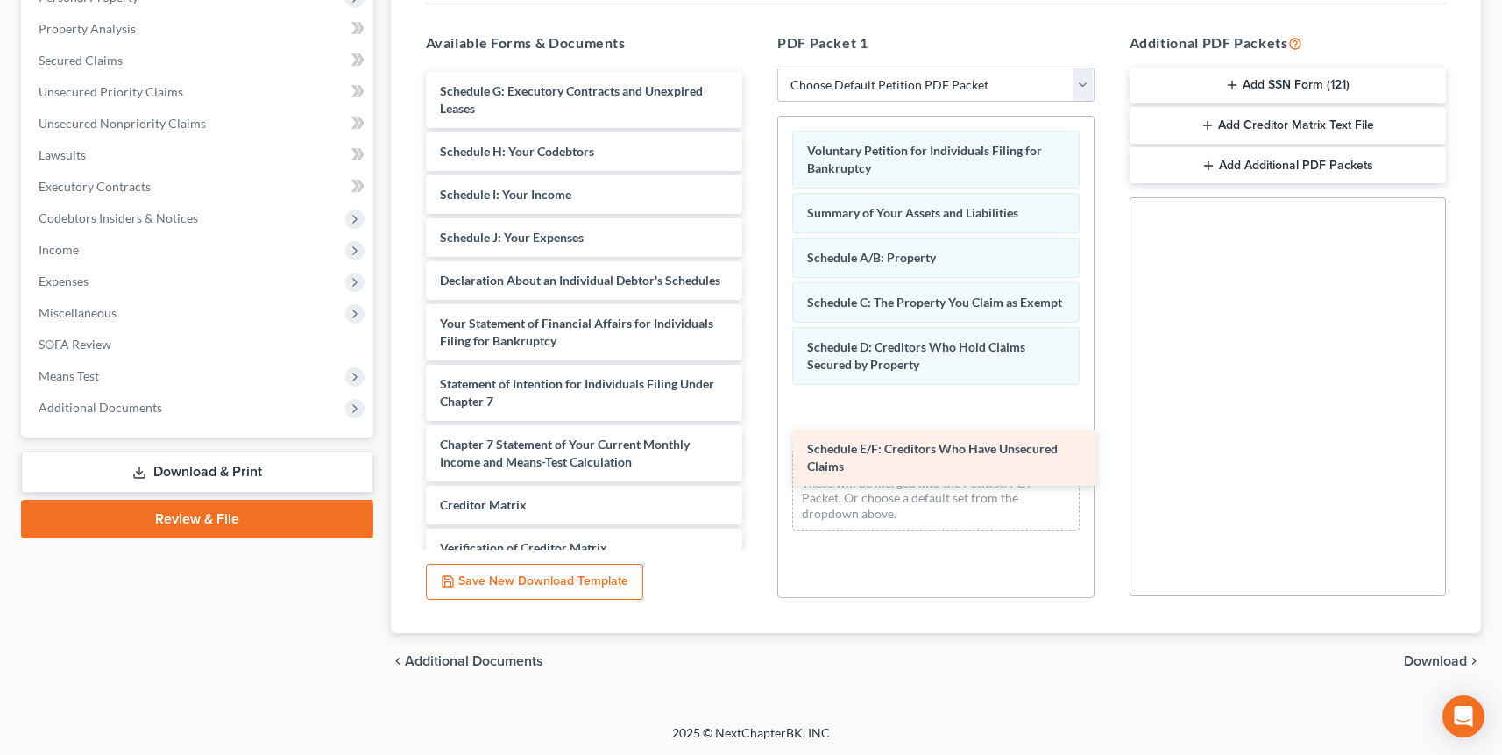
drag, startPoint x: 589, startPoint y: 92, endPoint x: 936, endPoint y: 447, distance: 496.5
click at [757, 460] on div "Schedule E/F: Creditors Who Have Unsecured Claims Schedule E/F: Creditors Who H…" at bounding box center [584, 371] width 345 height 599
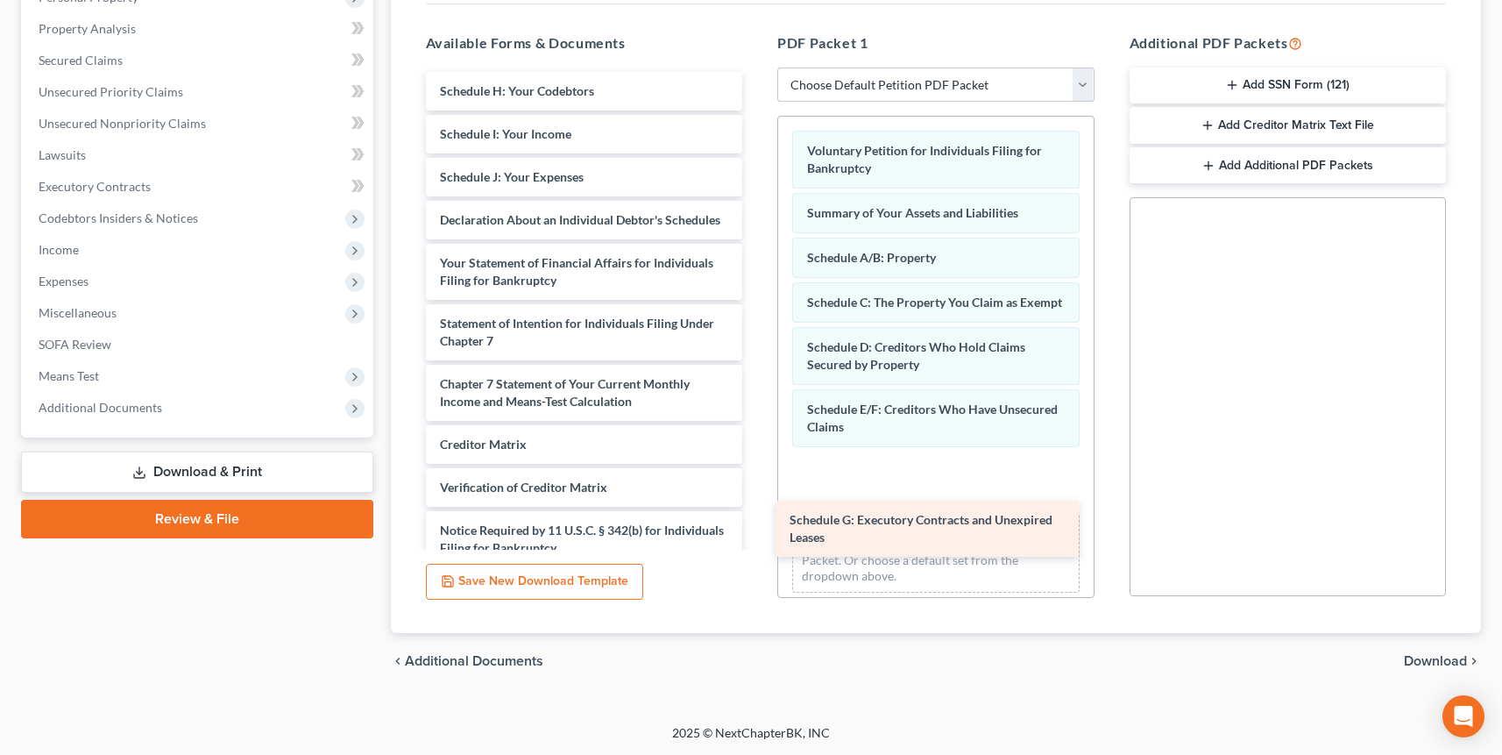
drag, startPoint x: 531, startPoint y: 94, endPoint x: 877, endPoint y: 512, distance: 542.3
click at [757, 524] on div "Schedule G: Executory Contracts and Unexpired Leases Schedule G: Executory Cont…" at bounding box center [584, 341] width 345 height 538
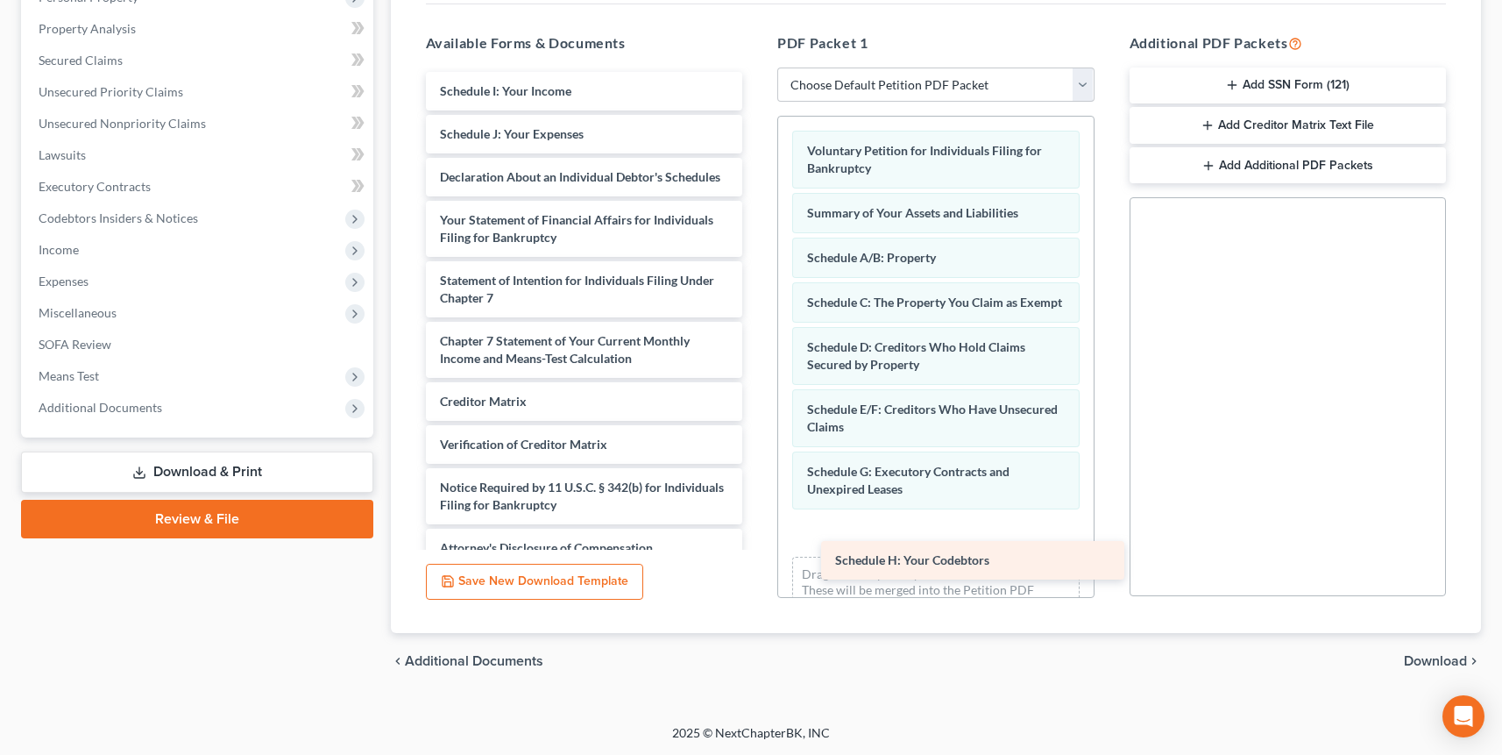
drag, startPoint x: 504, startPoint y: 87, endPoint x: 885, endPoint y: 545, distance: 596.3
click at [757, 546] on div "Schedule H: Your Codebtors Schedule H: Your Codebtors Schedule I: Your Income S…" at bounding box center [584, 319] width 345 height 495
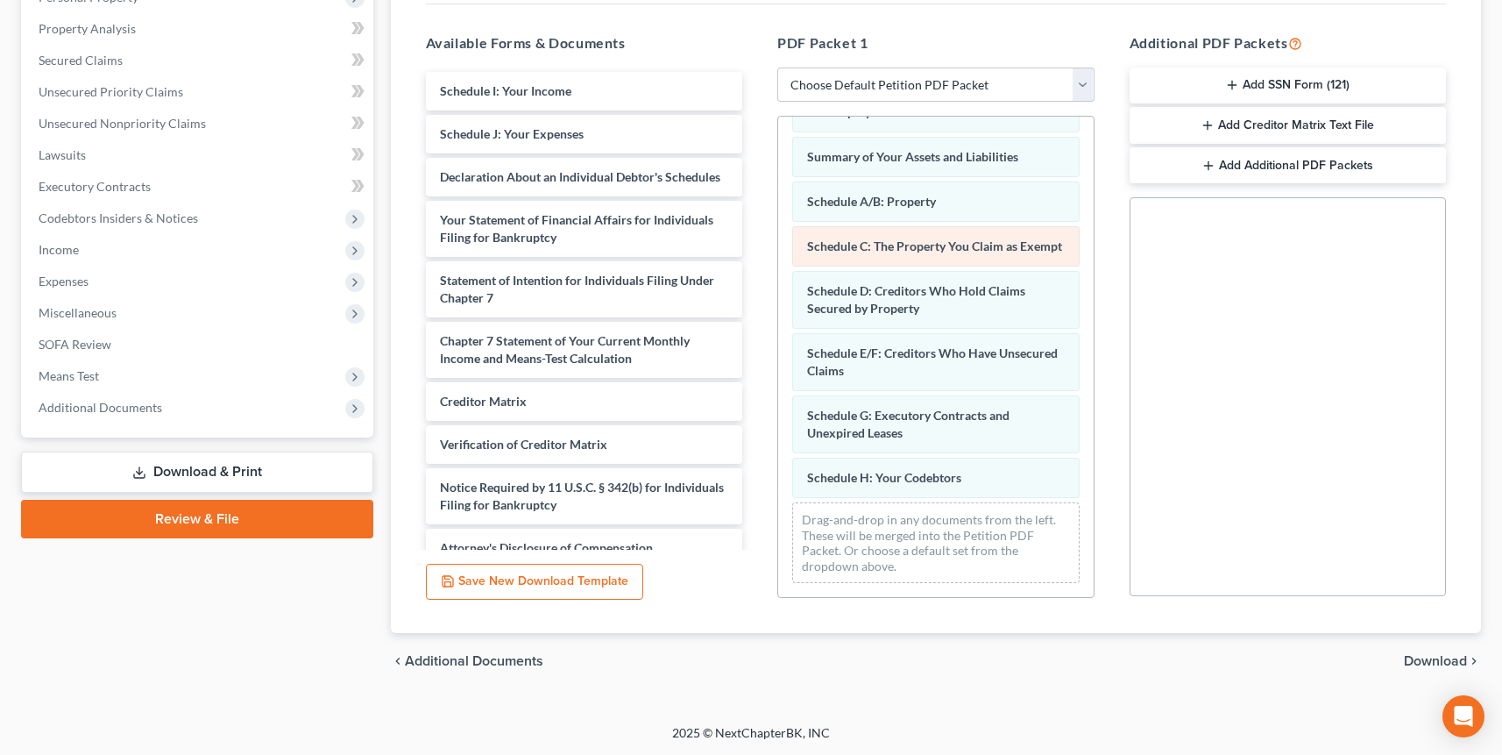
scroll to position [74, 0]
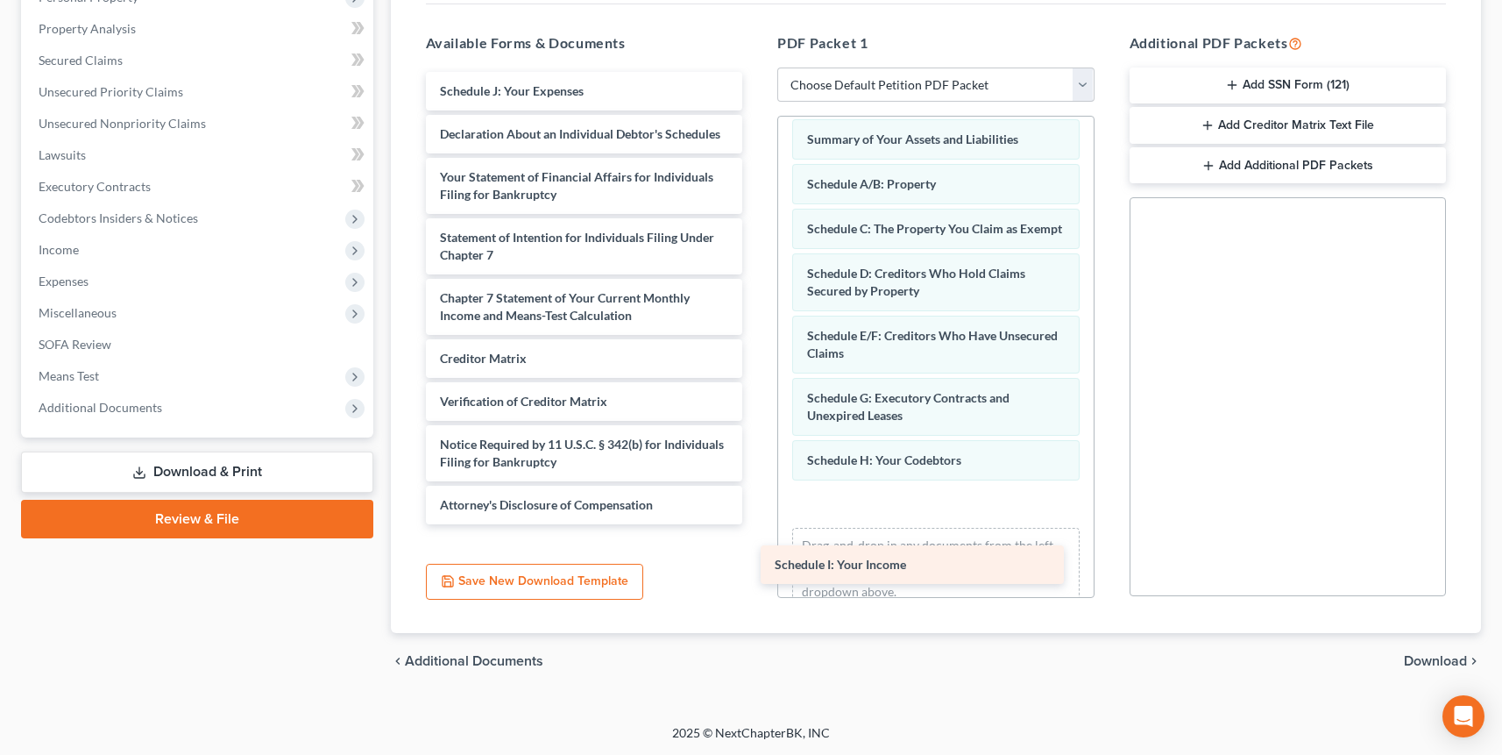
drag, startPoint x: 584, startPoint y: 85, endPoint x: 926, endPoint y: 531, distance: 562.0
click at [757, 524] on div "Schedule I: Your Income Schedule I: Your Income Schedule J: Your Expenses Decla…" at bounding box center [584, 298] width 345 height 452
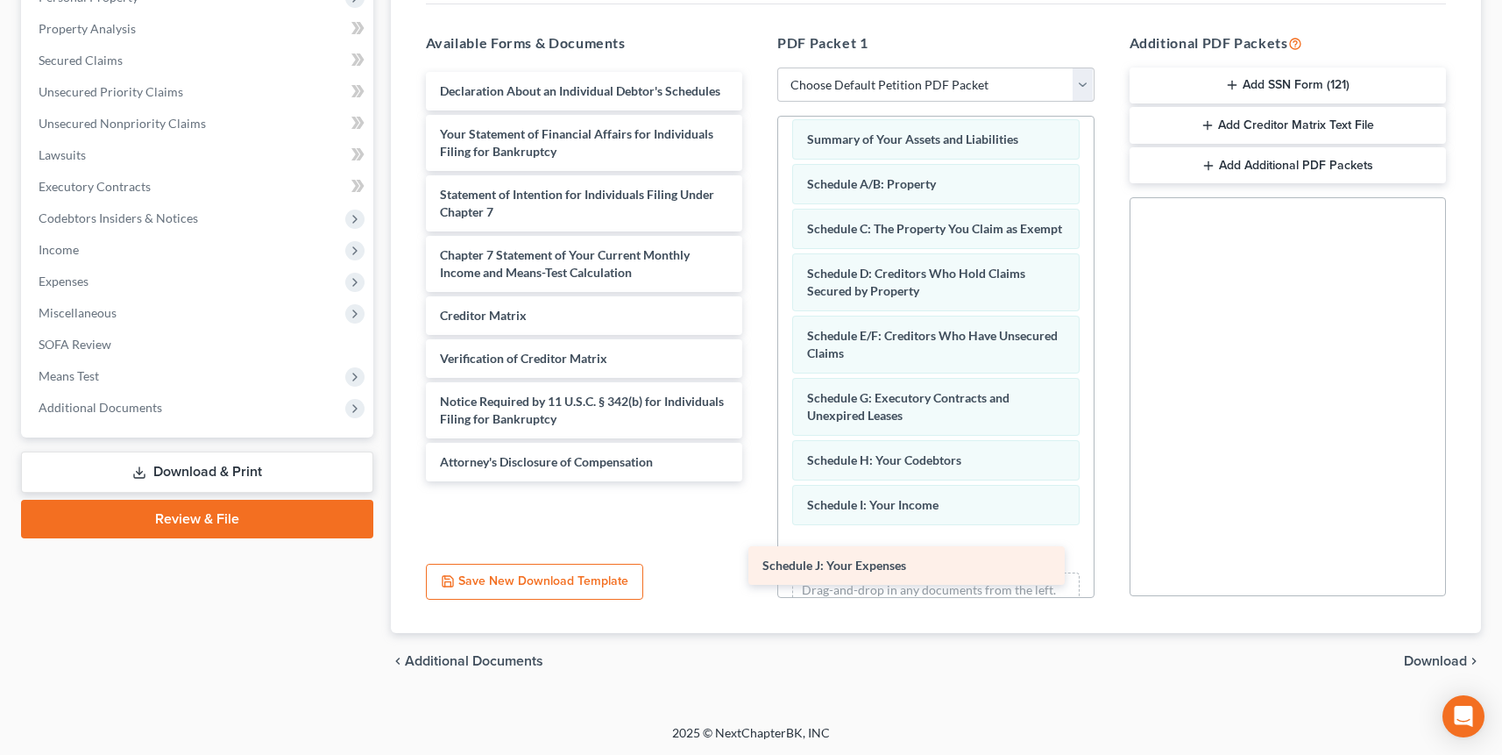
drag, startPoint x: 638, startPoint y: 86, endPoint x: 961, endPoint y: 559, distance: 572.8
click at [757, 481] on div "Schedule J: Your Expenses Schedule J: Your Expenses Declaration About an Indivi…" at bounding box center [584, 276] width 345 height 409
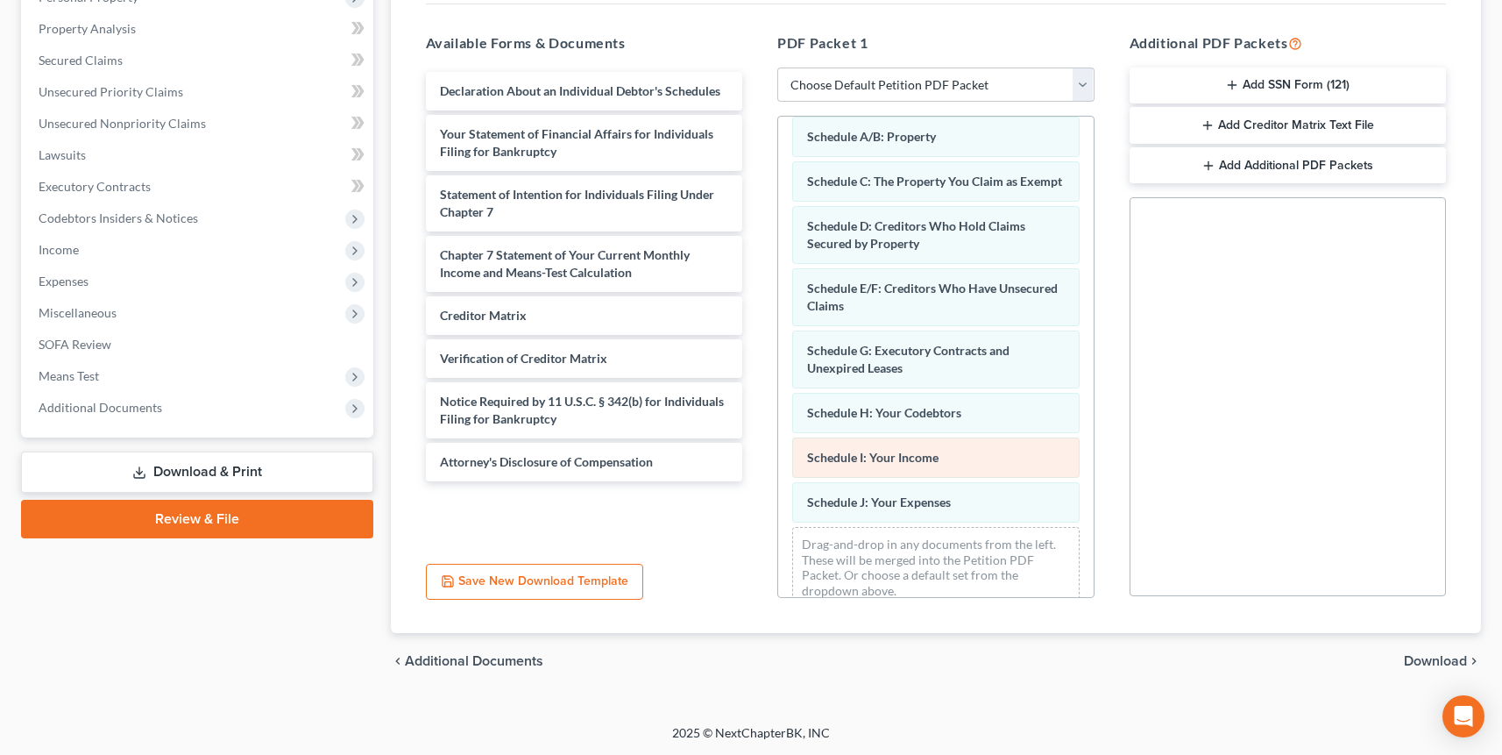
scroll to position [163, 0]
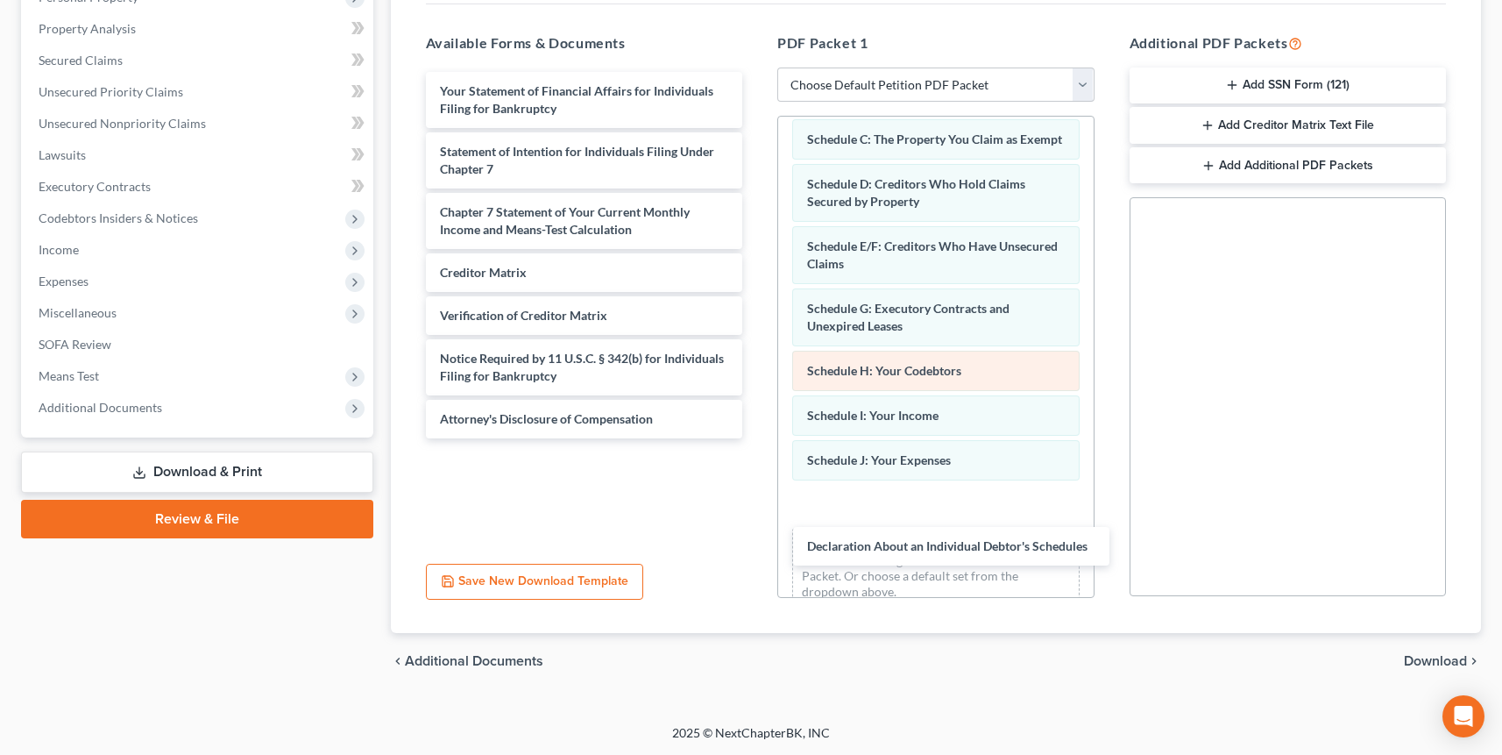
drag, startPoint x: 568, startPoint y: 89, endPoint x: 877, endPoint y: 401, distance: 439.4
click at [757, 438] on div "Declaration About an Individual Debtor's Schedules Declaration About an Individ…" at bounding box center [584, 255] width 345 height 366
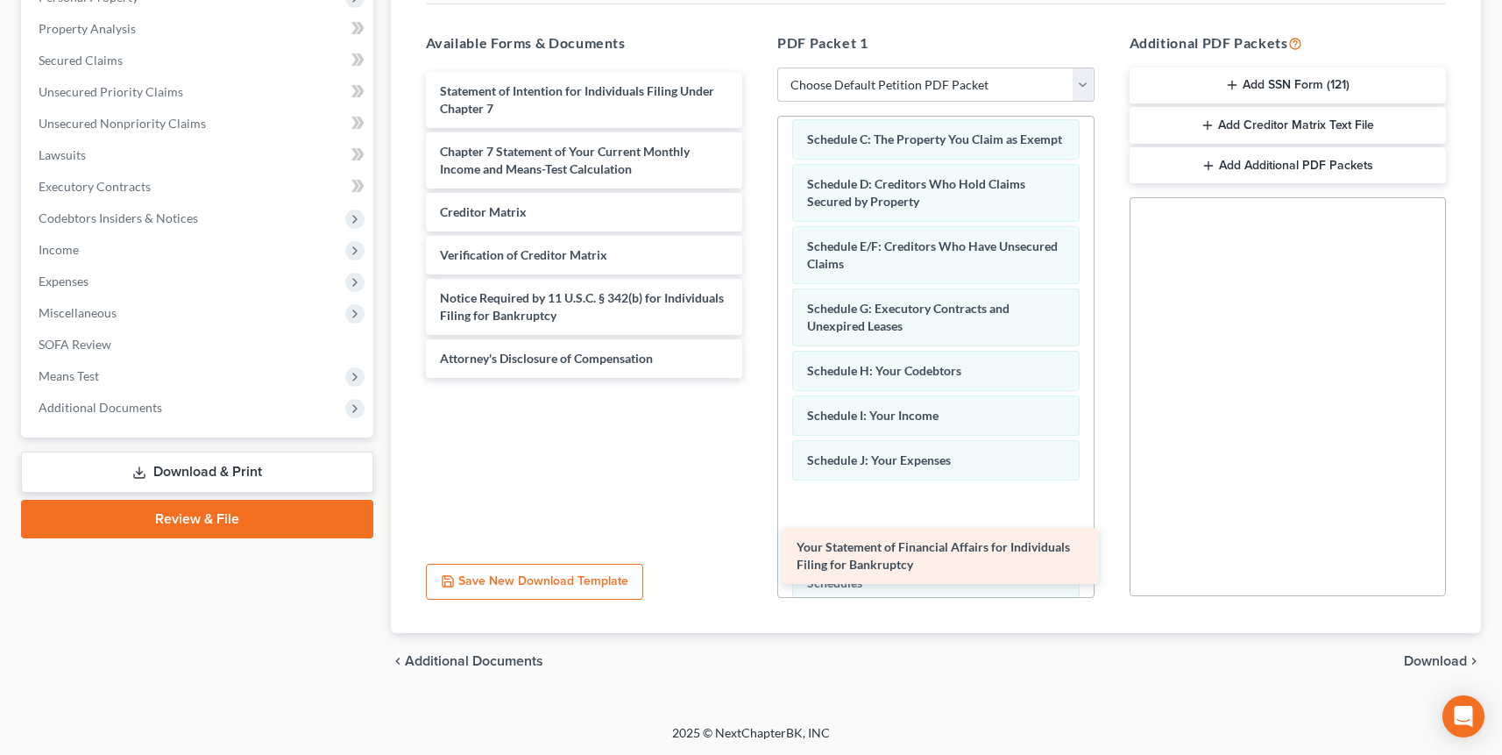
drag, startPoint x: 610, startPoint y: 93, endPoint x: 967, endPoint y: 549, distance: 578.8
click at [757, 378] on div "Your Statement of Financial Affairs for Individuals Filing for Bankruptcy Your …" at bounding box center [584, 225] width 345 height 306
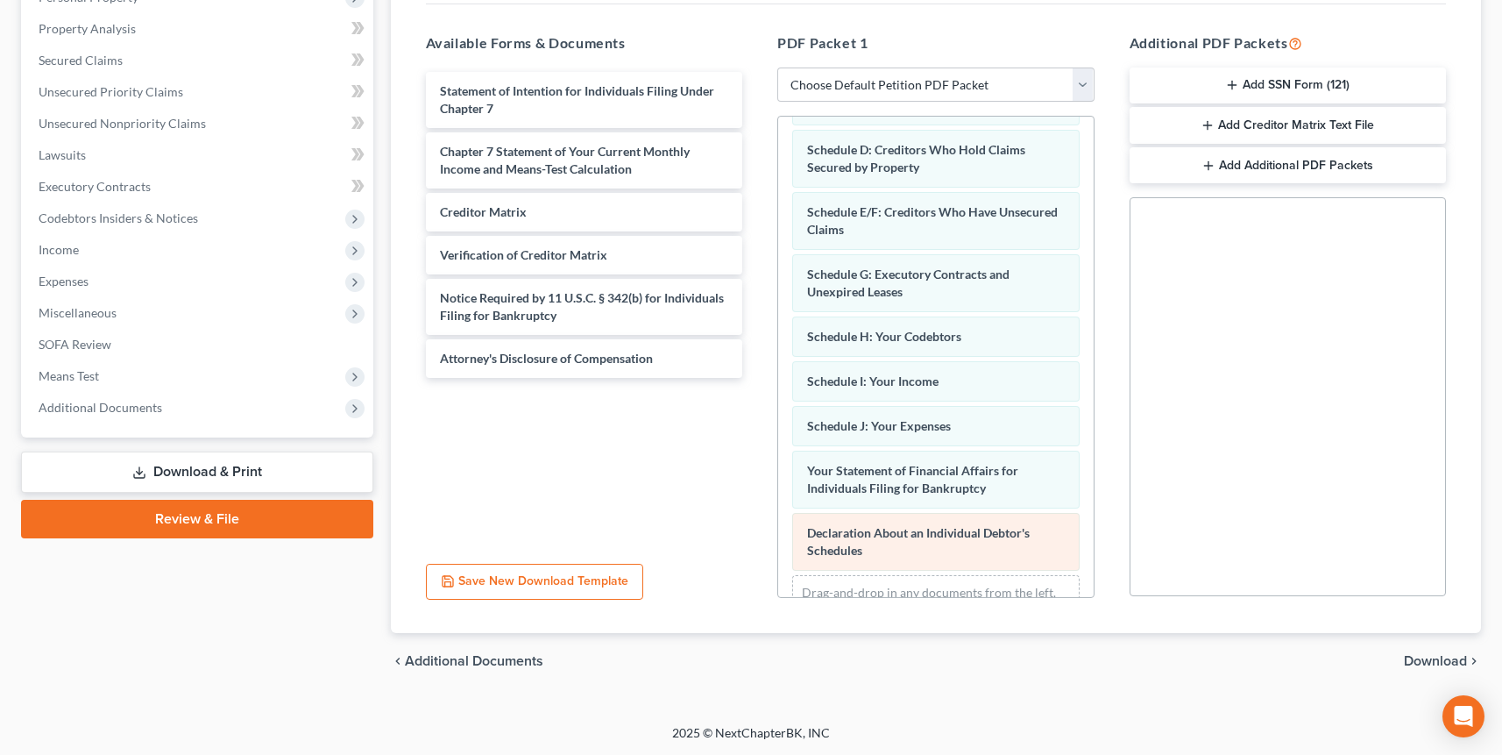
scroll to position [287, 0]
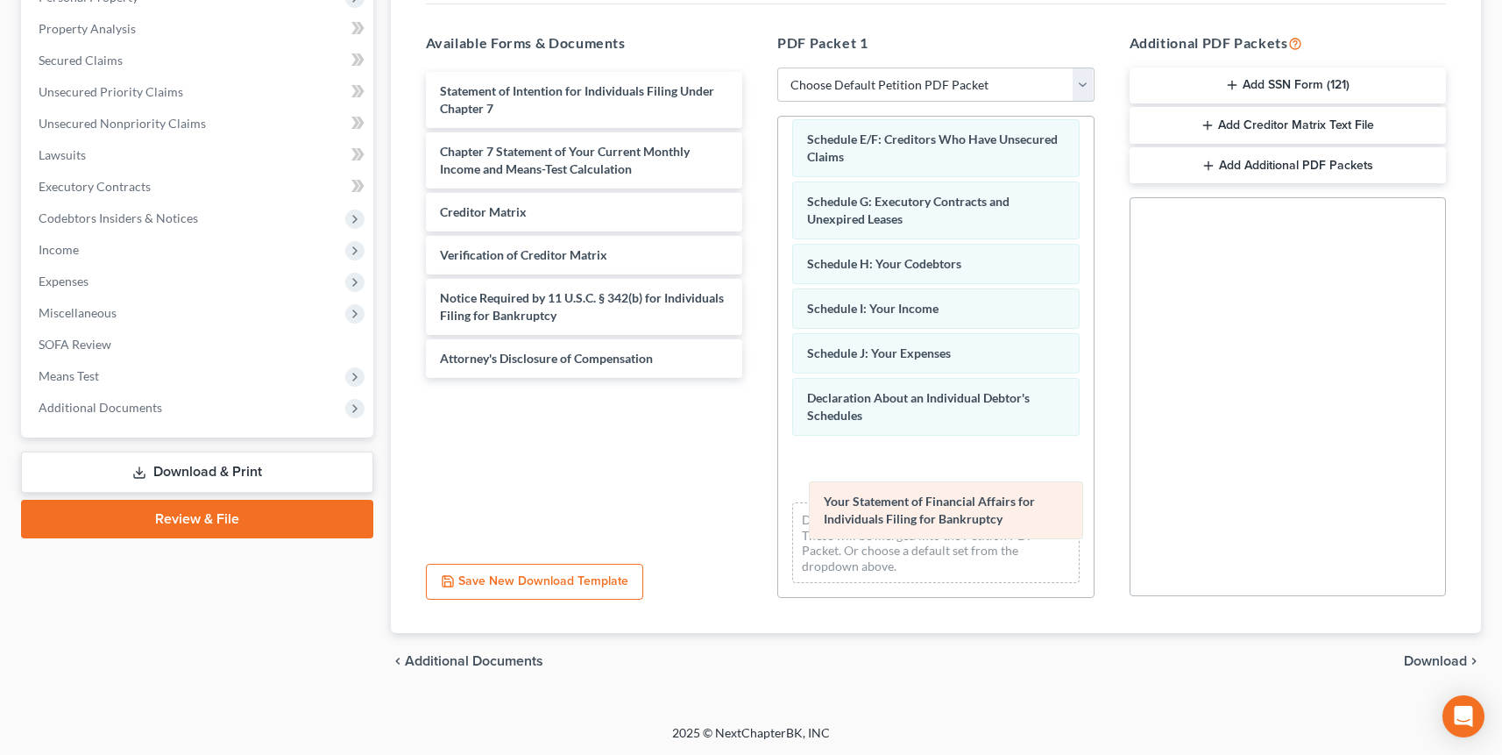
drag, startPoint x: 948, startPoint y: 411, endPoint x: 964, endPoint y: 515, distance: 105.6
click at [964, 515] on div "Your Statement of Financial Affairs for Individuals Filing for Bankruptcy Volun…" at bounding box center [936, 222] width 316 height 750
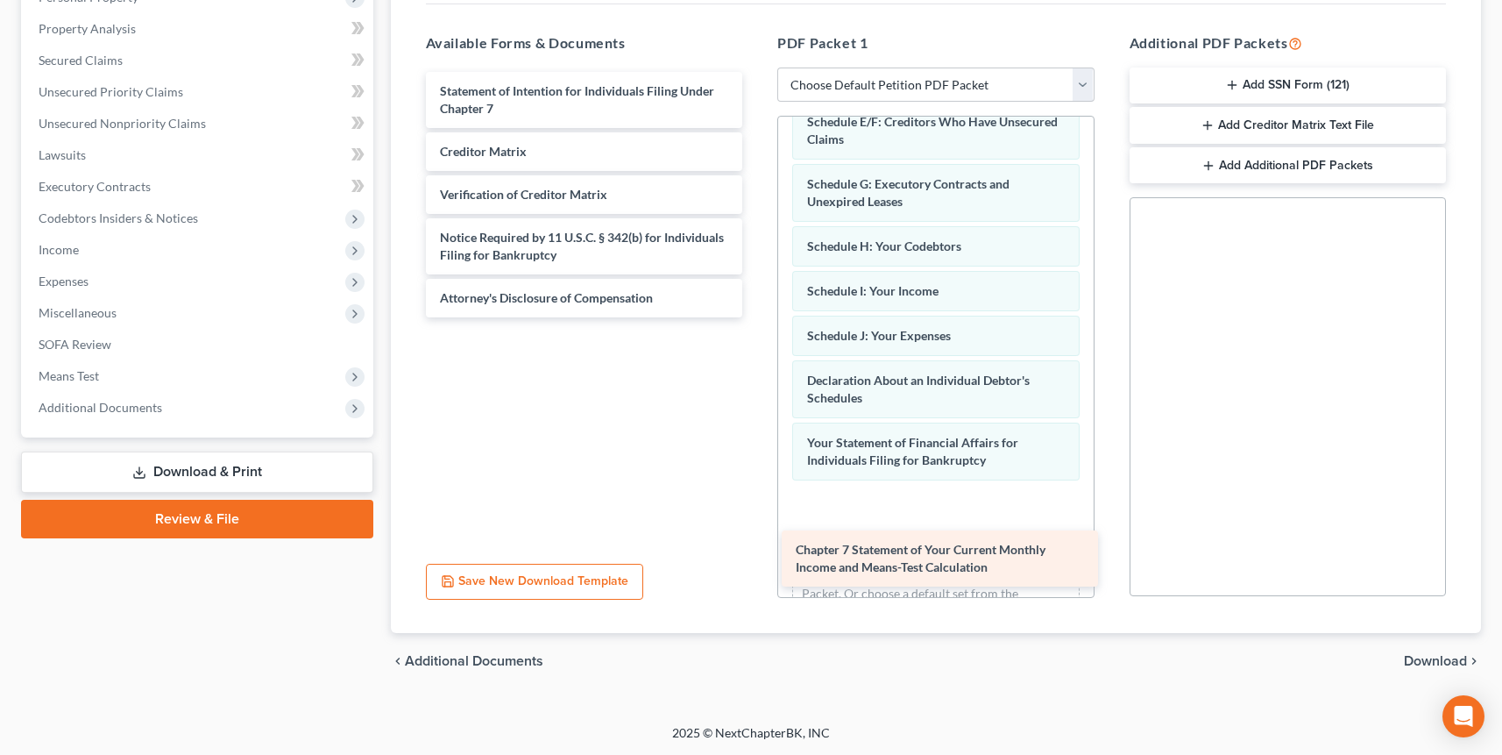
drag, startPoint x: 600, startPoint y: 148, endPoint x: 955, endPoint y: 544, distance: 531.4
click at [757, 317] on div "Chapter 7 Statement of Your Current Monthly Income and Means-Test Calculation S…" at bounding box center [584, 194] width 345 height 245
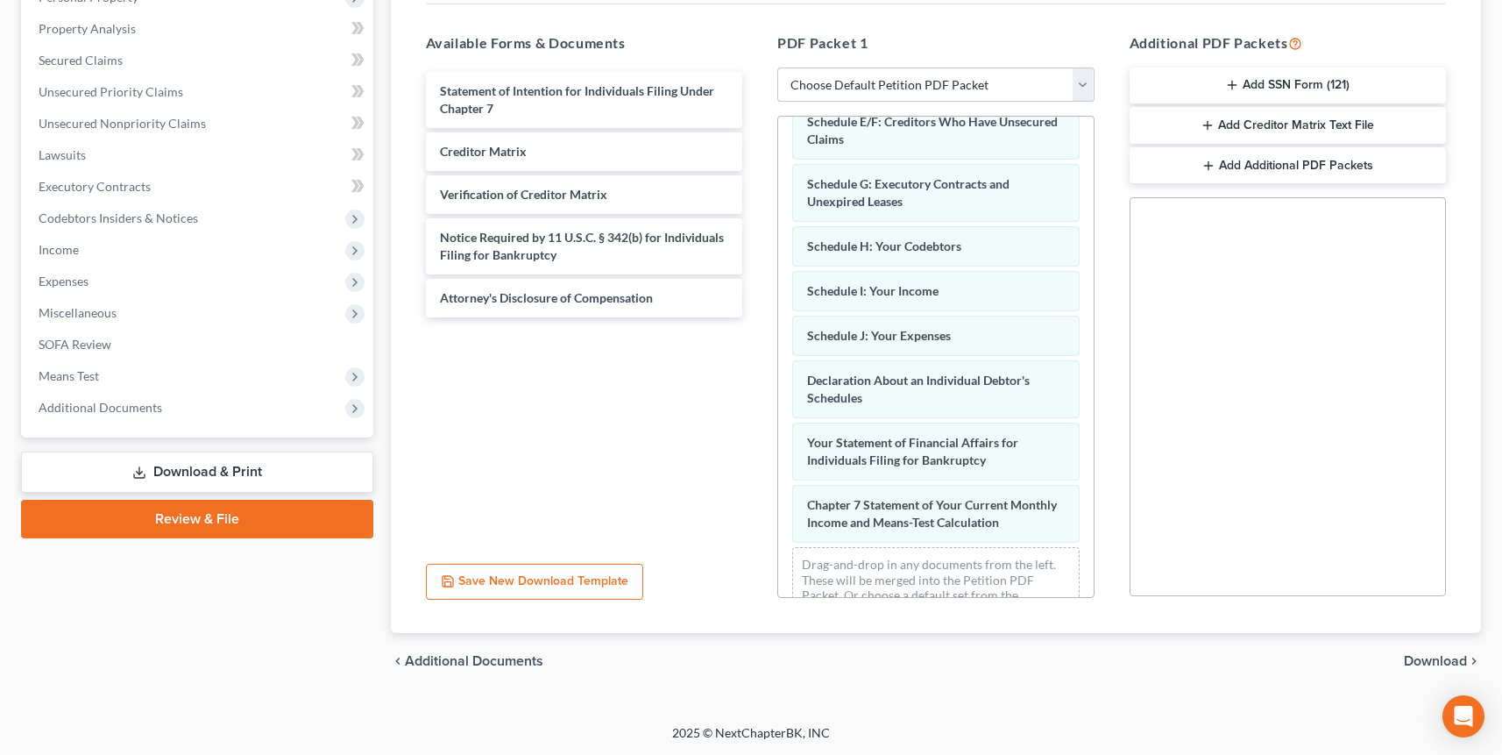
click at [1035, 657] on span "Download" at bounding box center [1435, 661] width 63 height 14
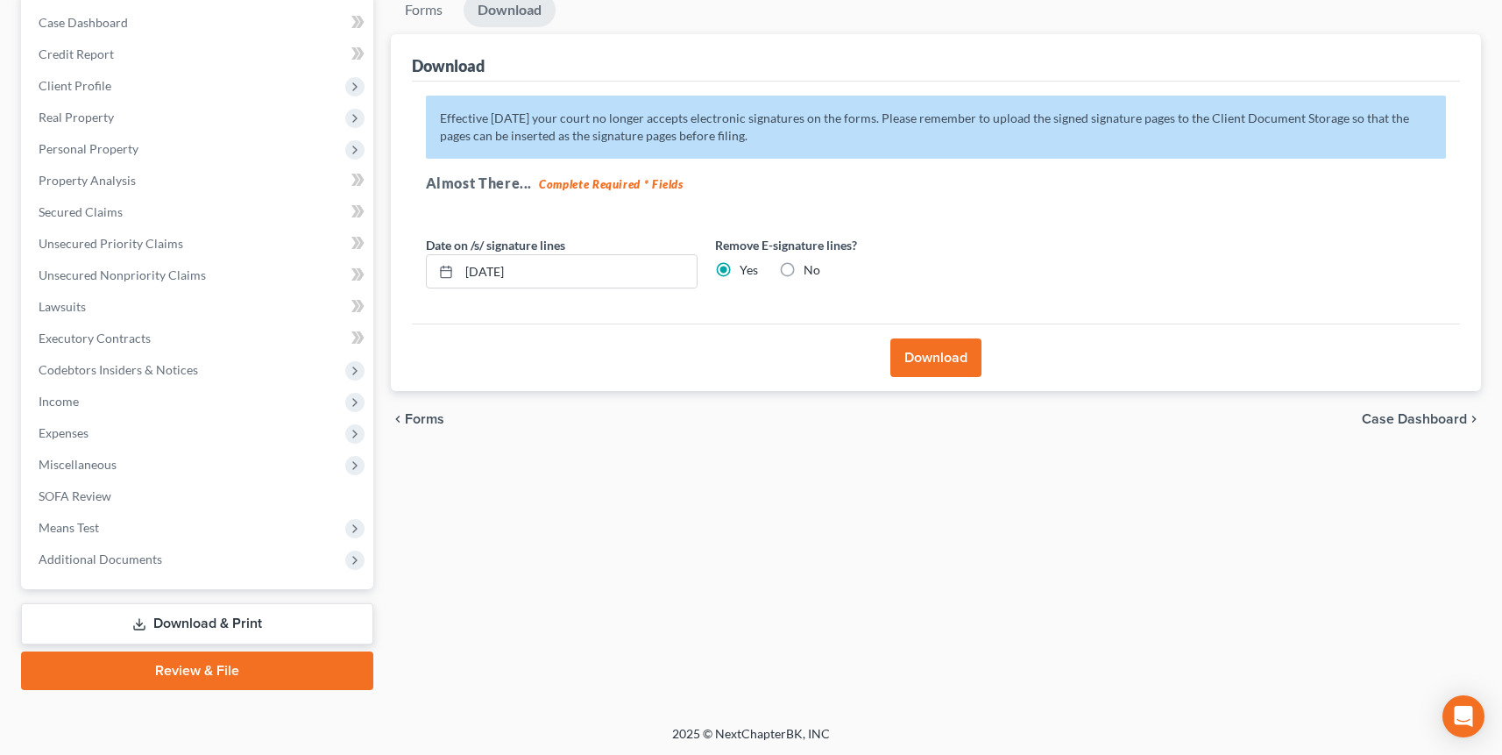
click at [935, 353] on button "Download" at bounding box center [936, 357] width 91 height 39
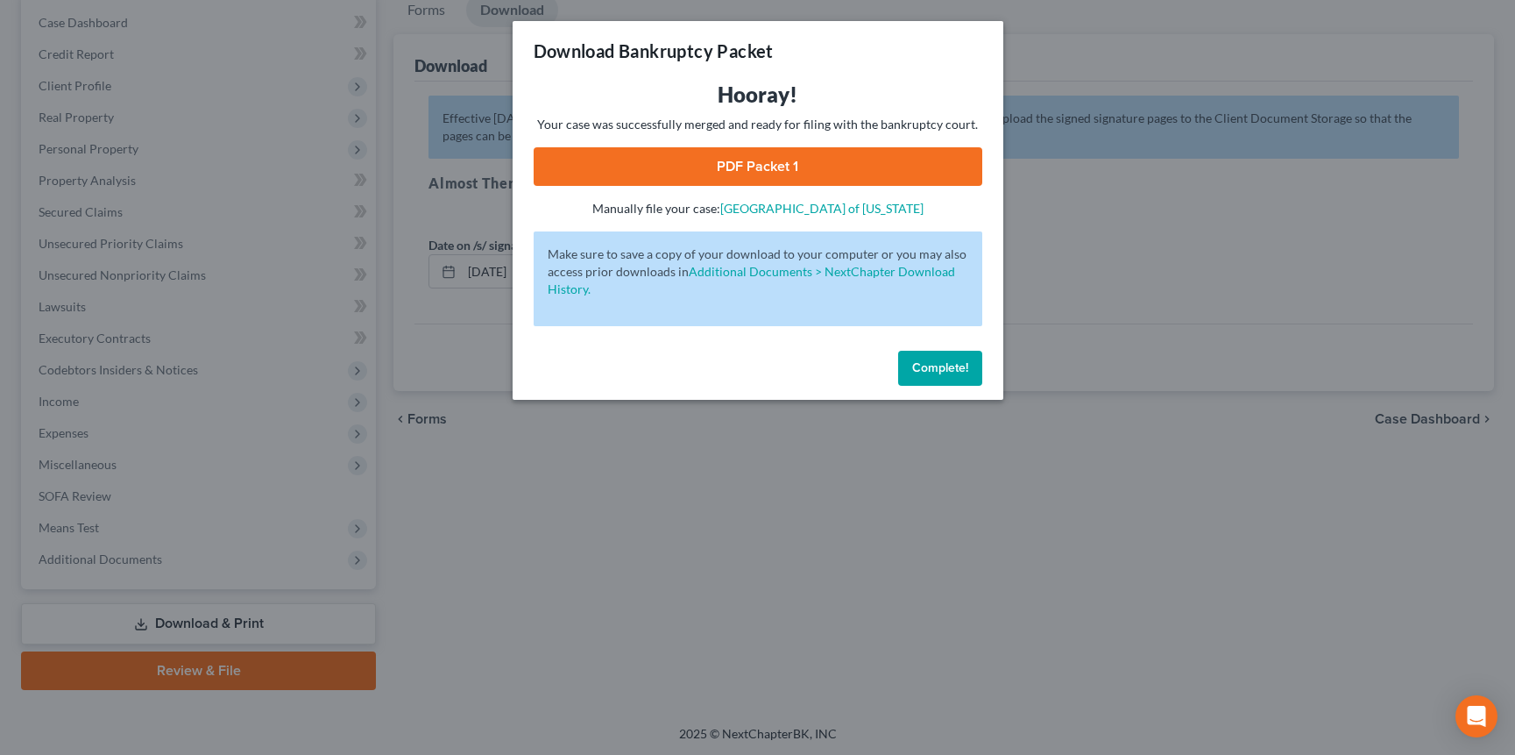
click at [789, 163] on link "PDF Packet 1" at bounding box center [758, 166] width 449 height 39
click at [919, 372] on span "Complete!" at bounding box center [940, 367] width 56 height 15
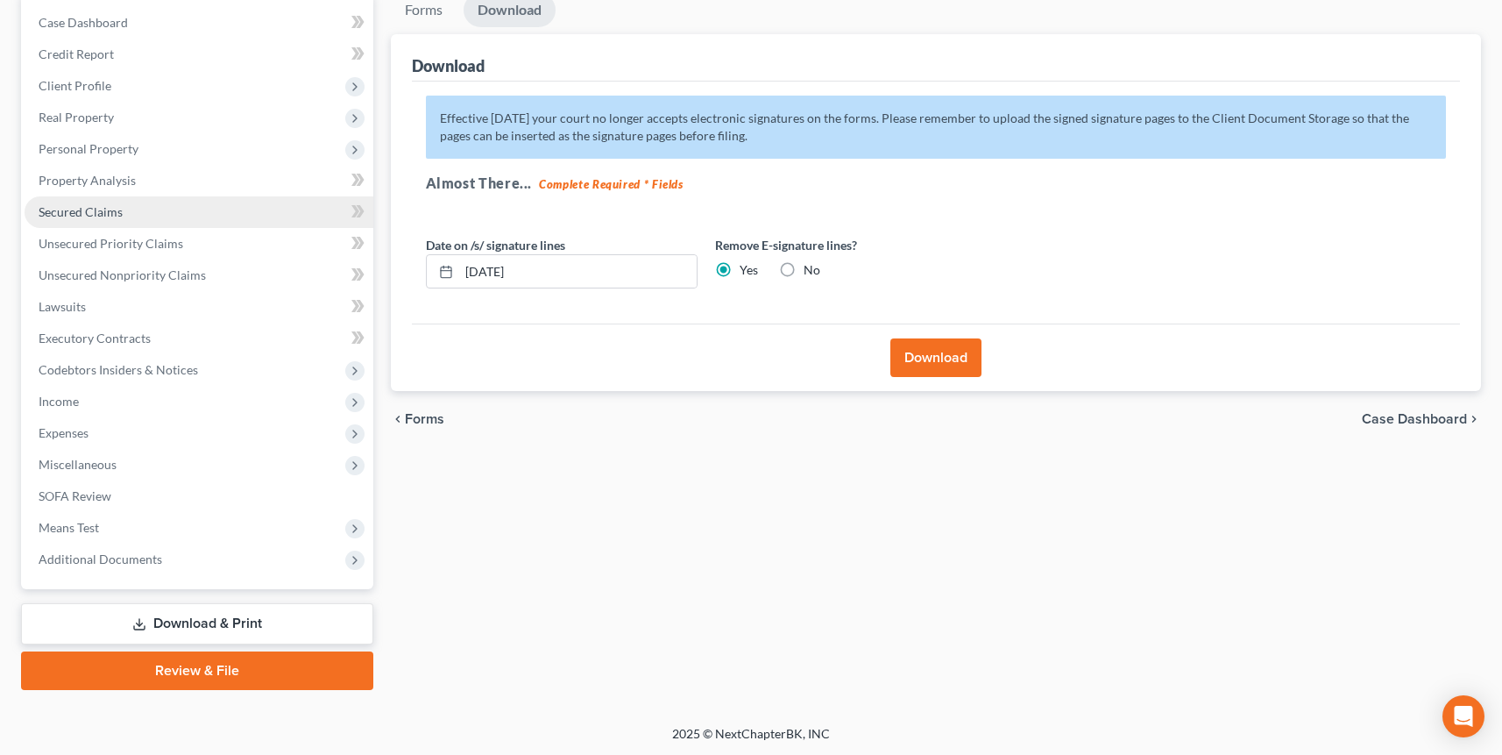
click at [67, 210] on span "Secured Claims" at bounding box center [81, 211] width 84 height 15
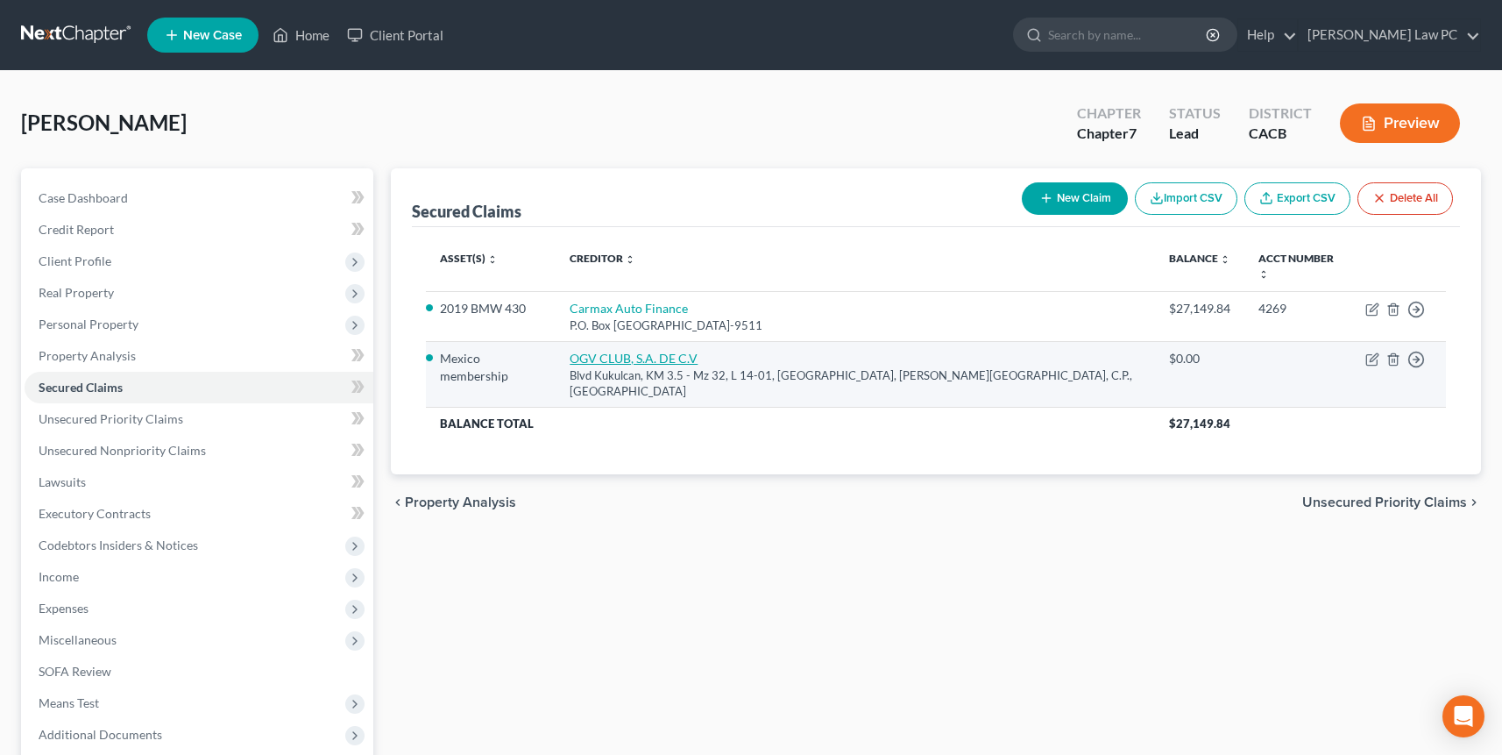
click at [670, 351] on link "OGV CLUB, S.A. DE C.V" at bounding box center [634, 358] width 128 height 15
select select "4"
select select "0"
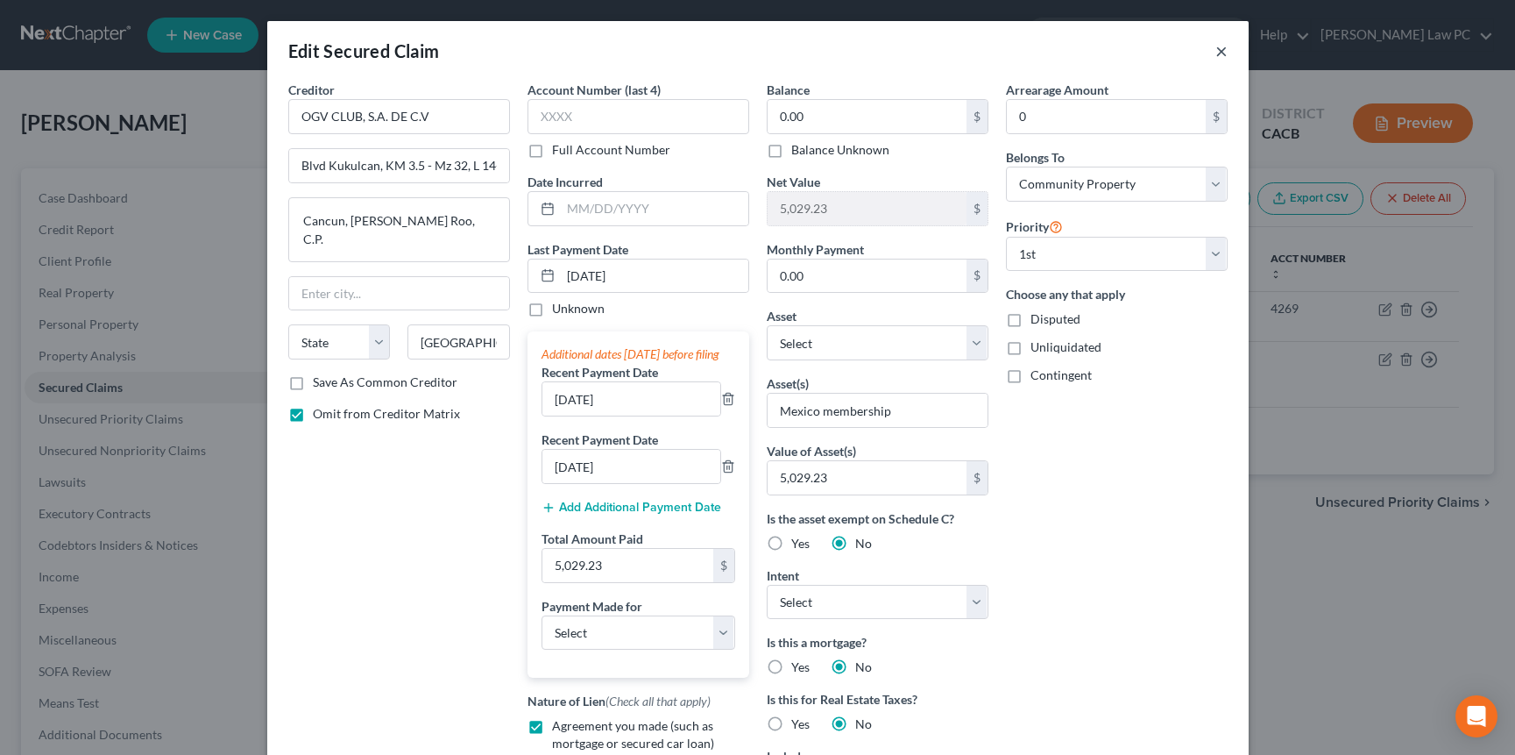
click at [1035, 53] on button "×" at bounding box center [1222, 50] width 12 height 21
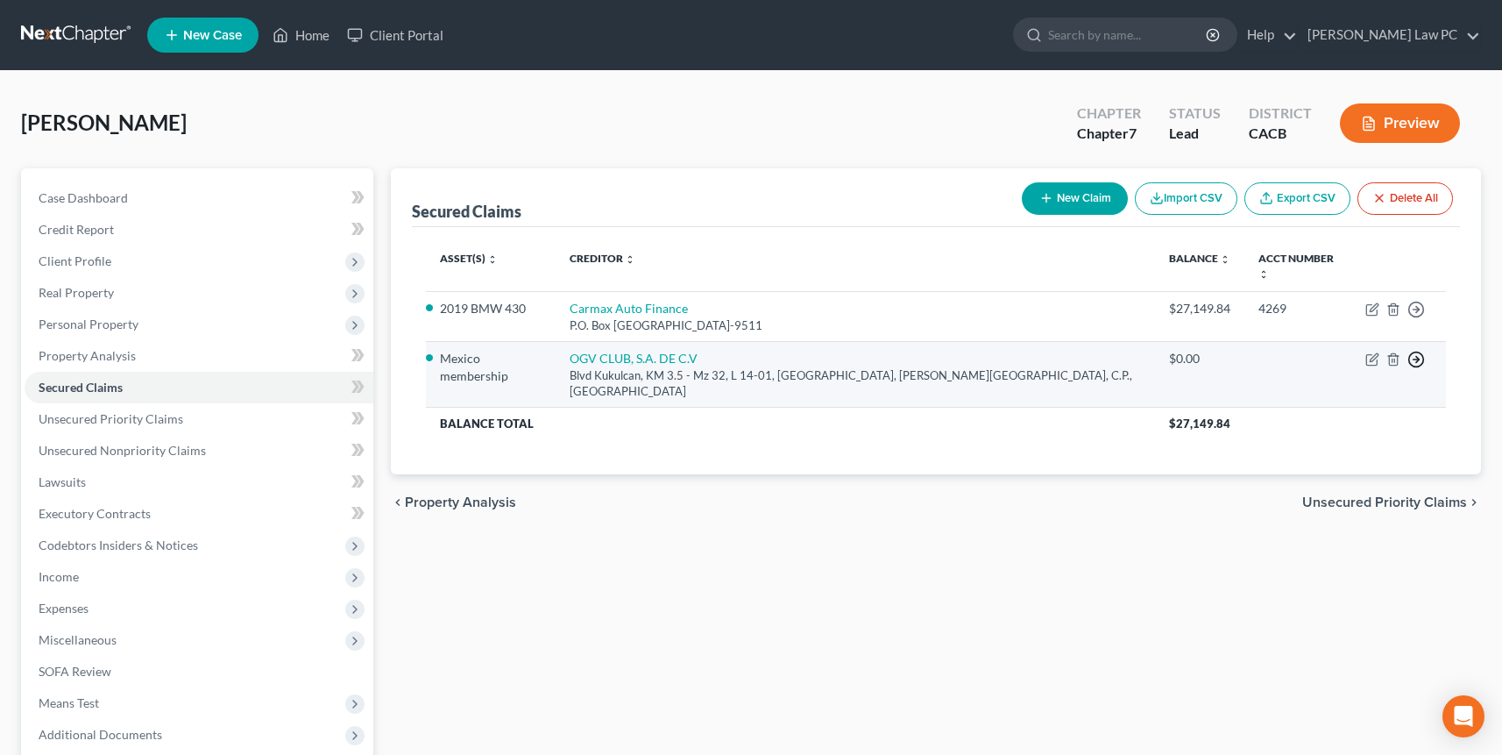
click at [1035, 351] on icon "button" at bounding box center [1417, 360] width 18 height 18
click at [1035, 393] on link "Move to F" at bounding box center [1336, 402] width 146 height 30
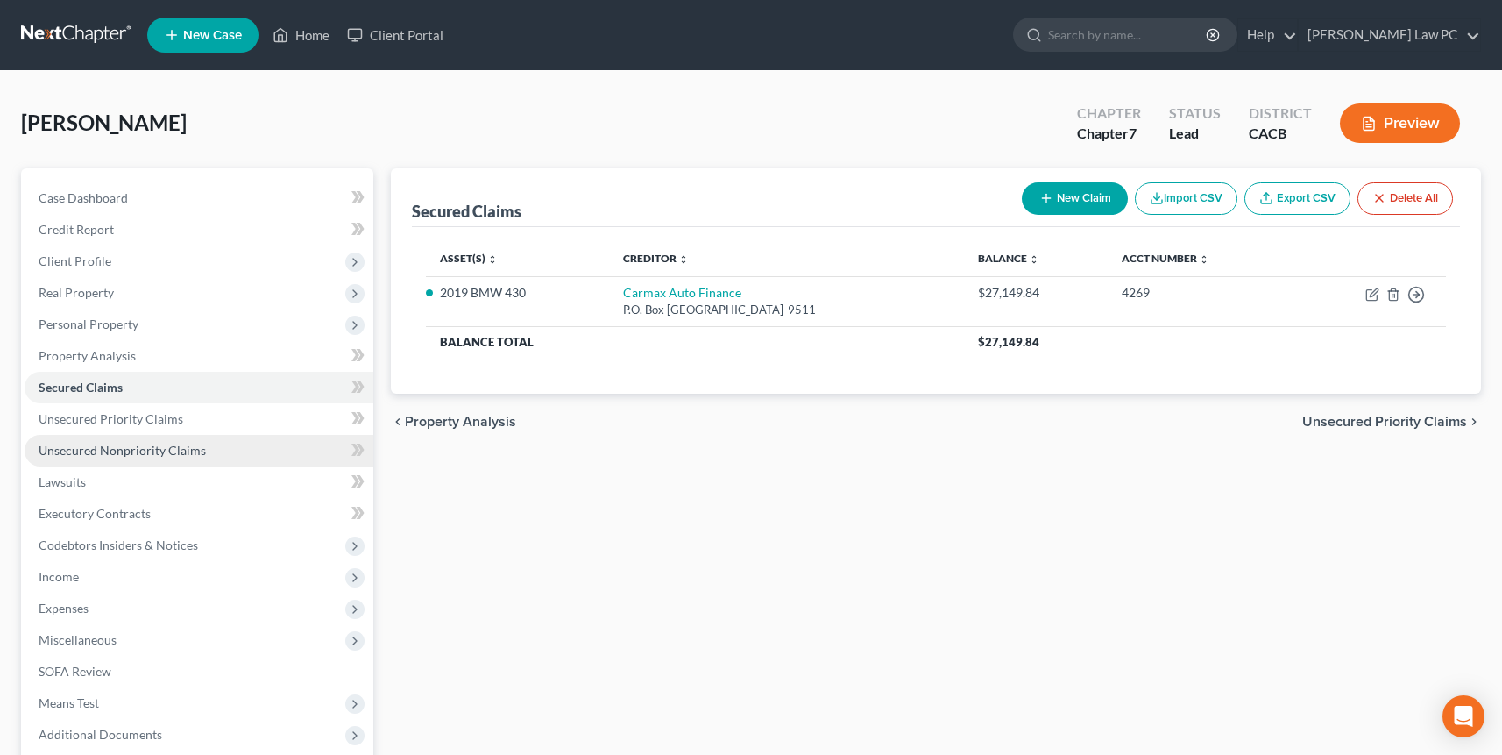
click at [131, 440] on link "Unsecured Nonpriority Claims" at bounding box center [199, 451] width 349 height 32
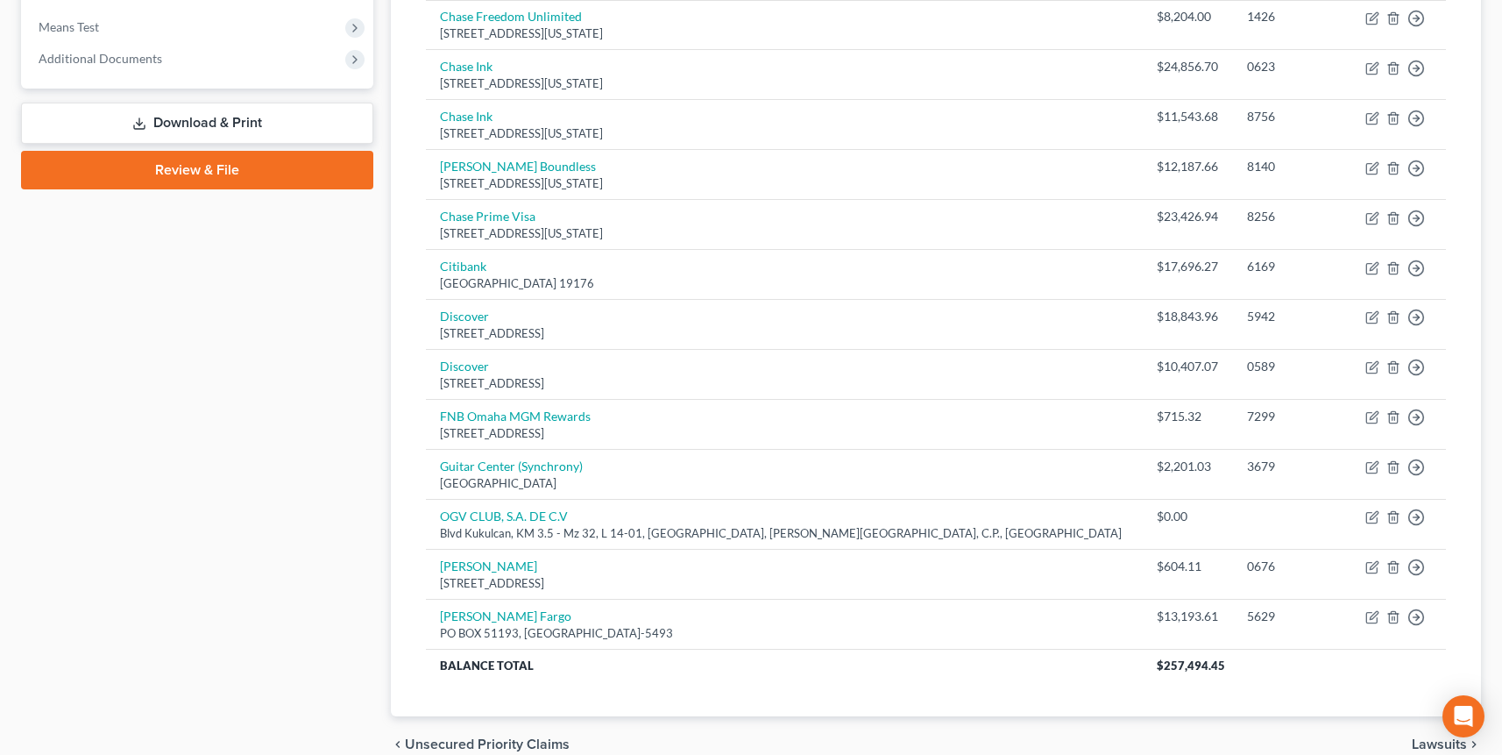
scroll to position [759, 0]
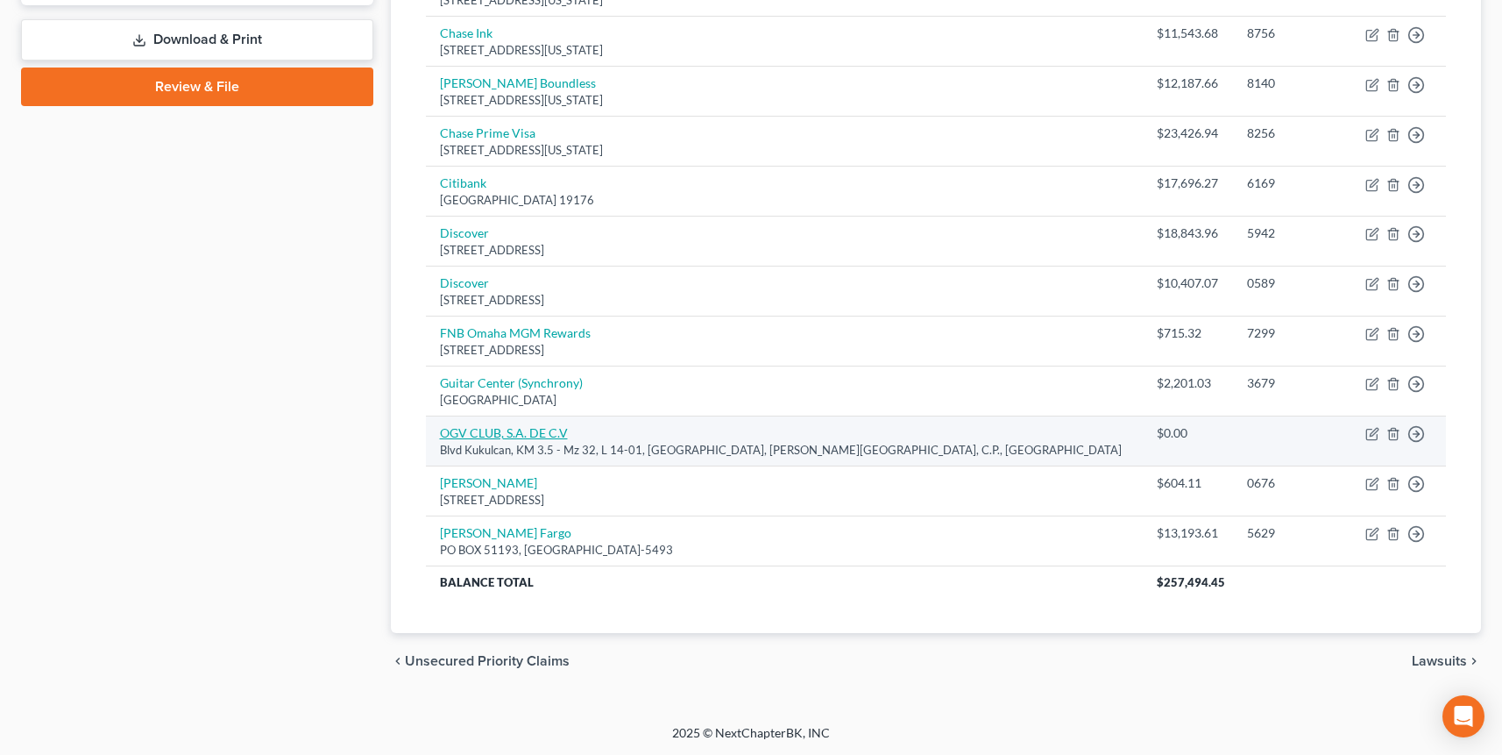
click at [516, 431] on link "OGV CLUB, S.A. DE C.V" at bounding box center [504, 432] width 128 height 15
select select "4"
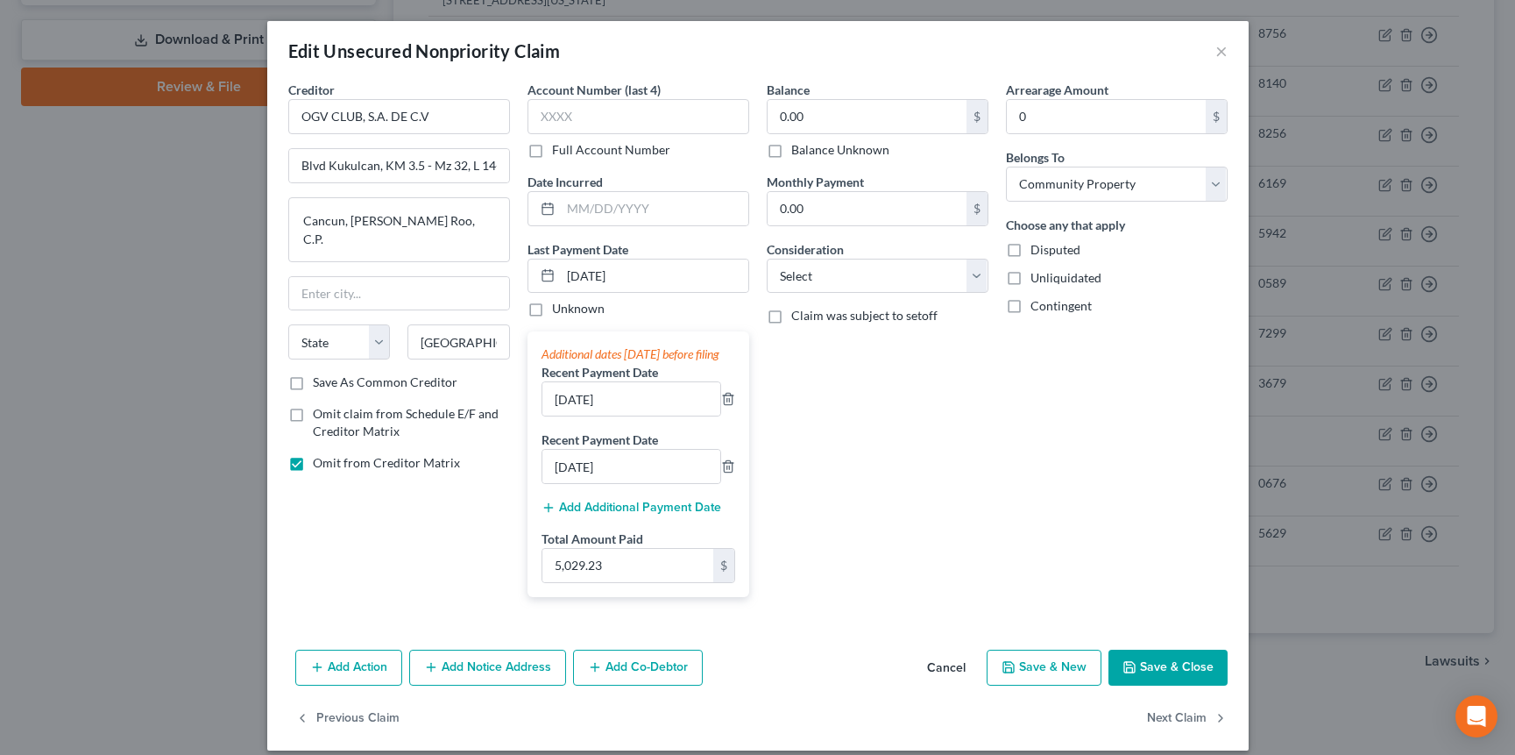
click at [444, 415] on span "Omit claim from Schedule E/F and Creditor Matrix" at bounding box center [406, 422] width 186 height 32
click at [331, 415] on input "Omit claim from Schedule E/F and Creditor Matrix" at bounding box center [325, 410] width 11 height 11
checkbox input "true"
click at [1035, 686] on button "Save & Close" at bounding box center [1168, 667] width 119 height 37
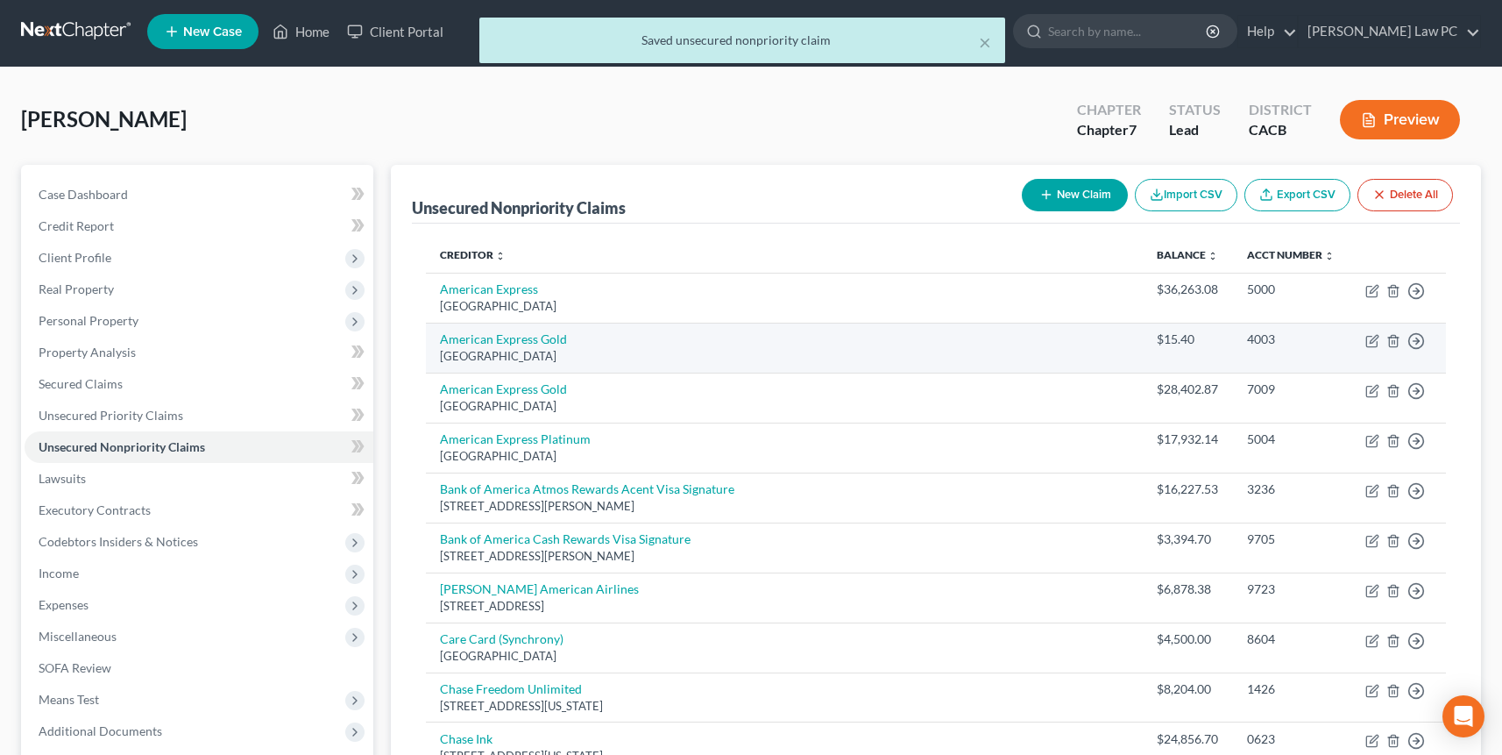
scroll to position [0, 0]
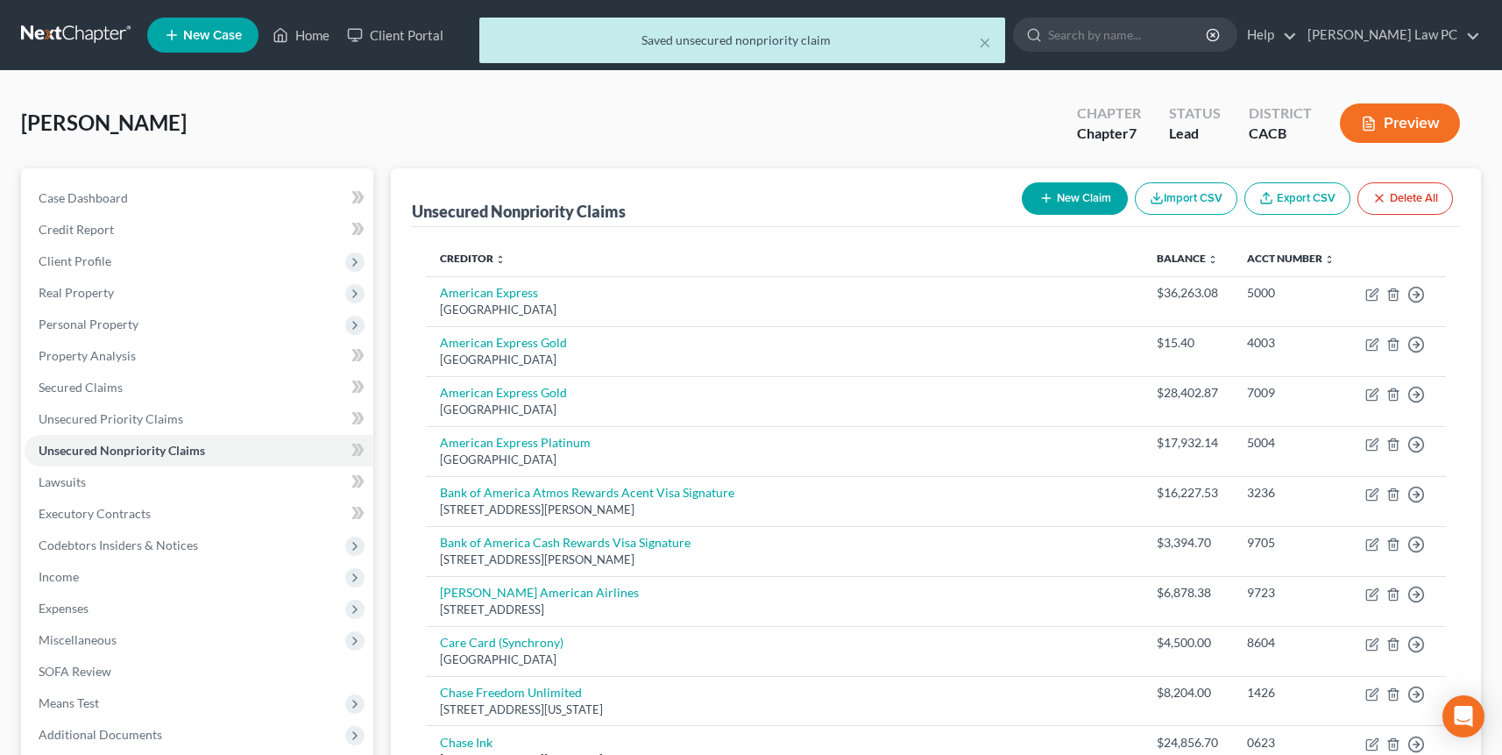
click at [1035, 132] on button "Preview" at bounding box center [1400, 122] width 120 height 39
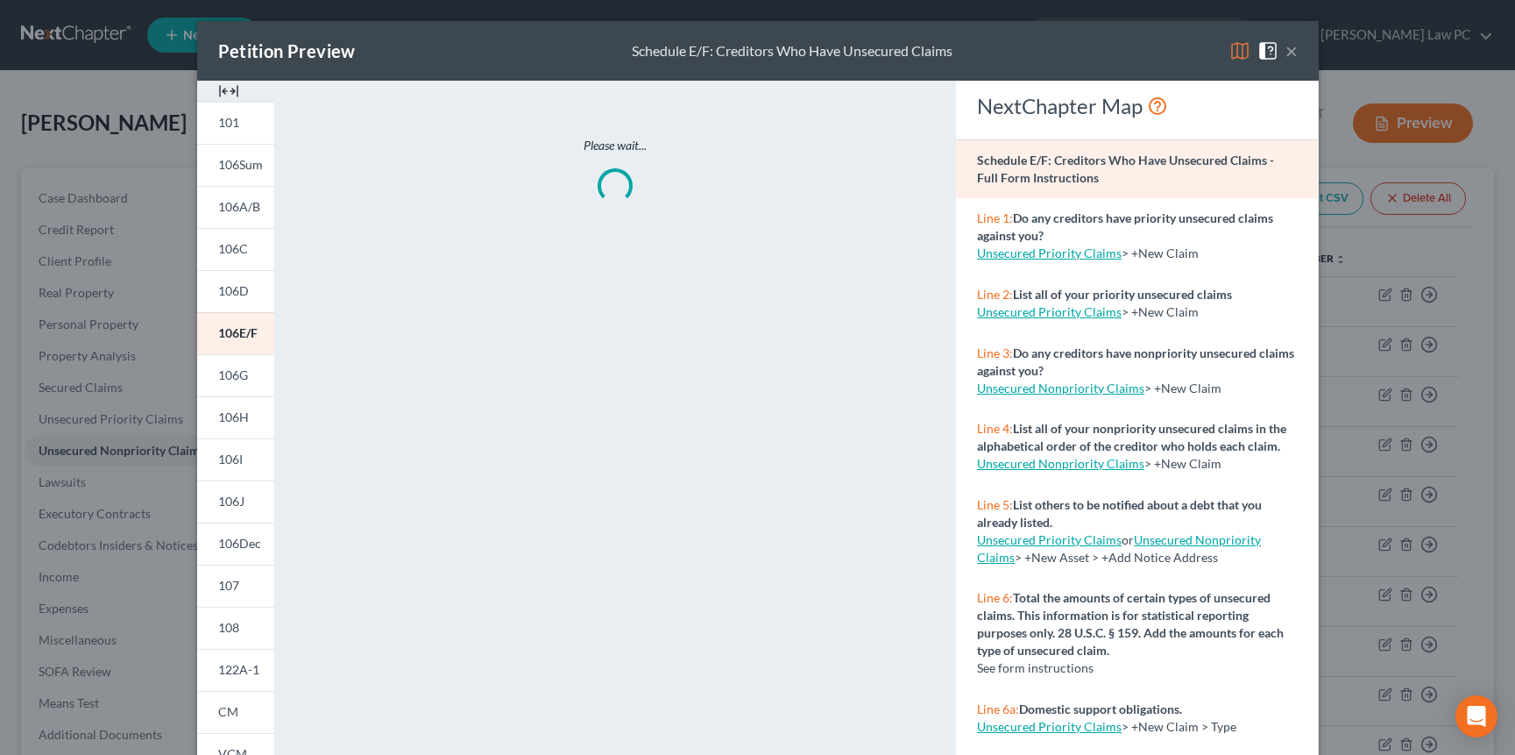
click at [1035, 50] on img at bounding box center [1240, 50] width 21 height 21
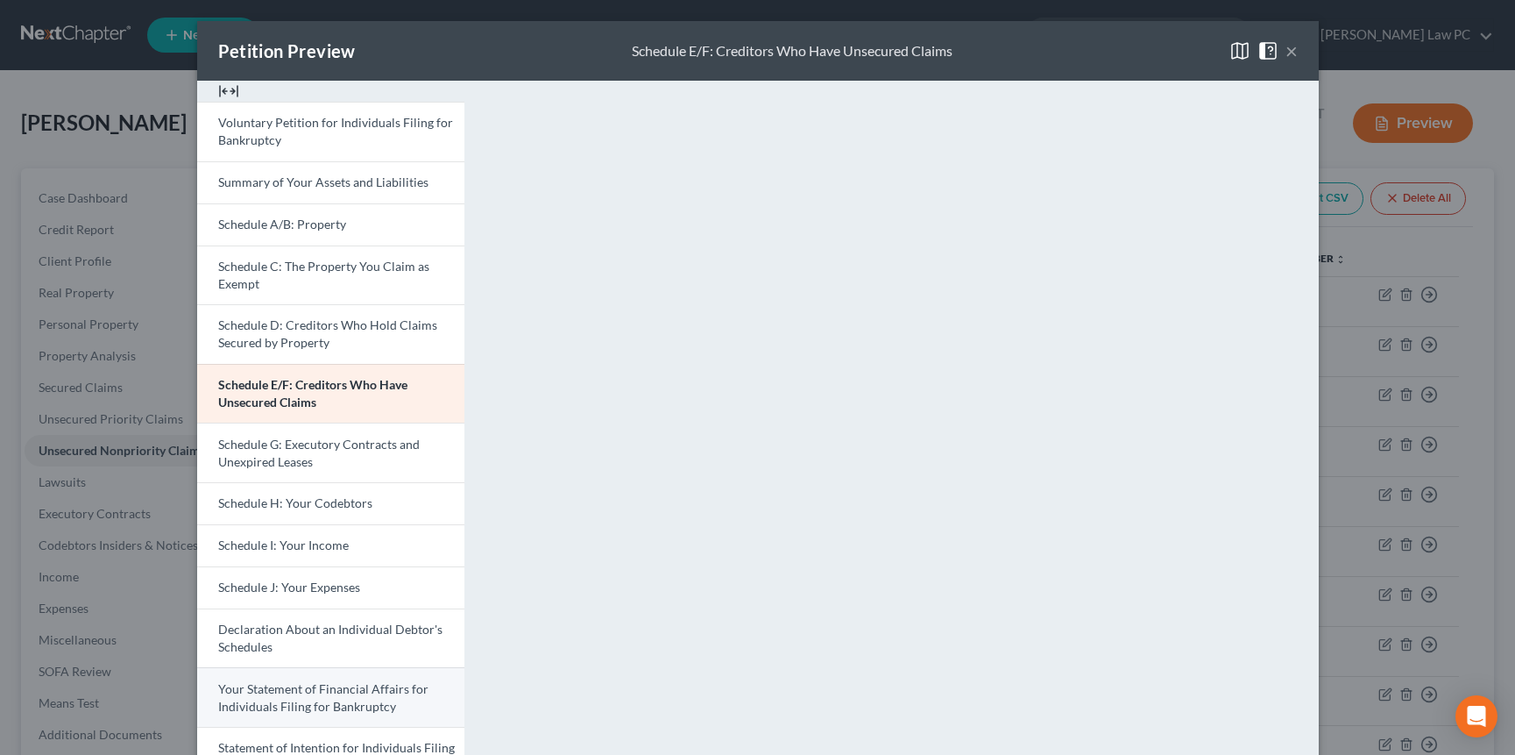
click at [354, 691] on span "Your Statement of Financial Affairs for Individuals Filing for Bankruptcy" at bounding box center [323, 697] width 210 height 32
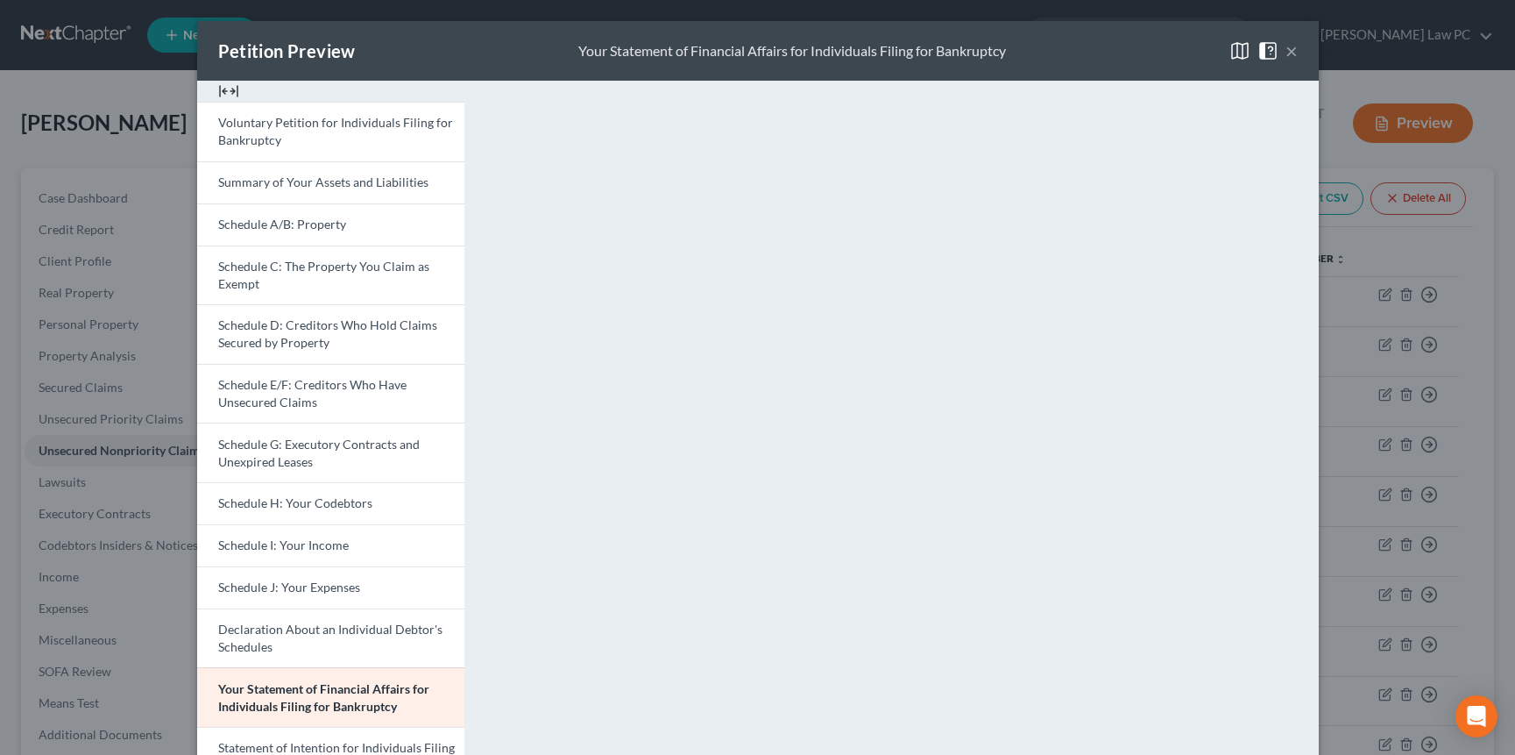
click at [1035, 50] on button "×" at bounding box center [1292, 50] width 12 height 21
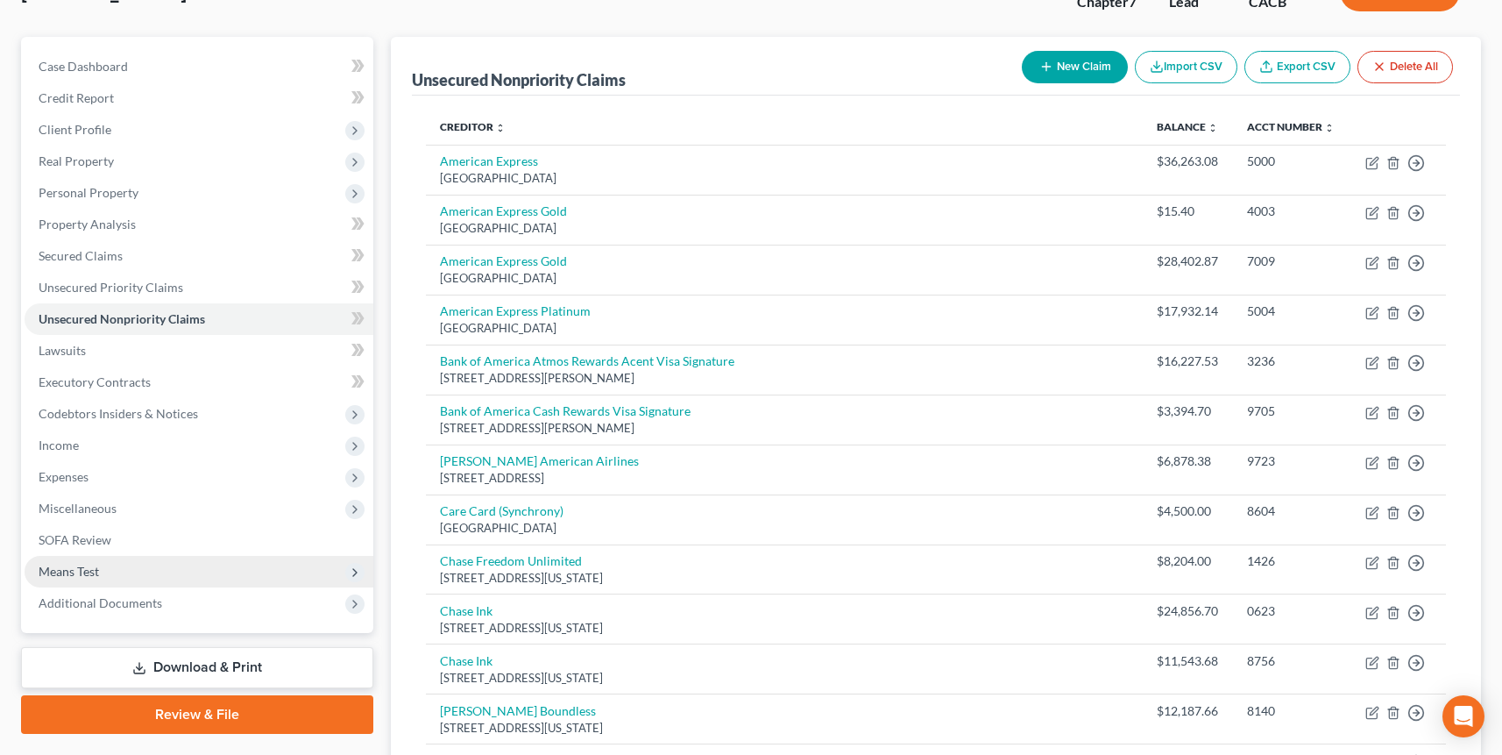
scroll to position [133, 0]
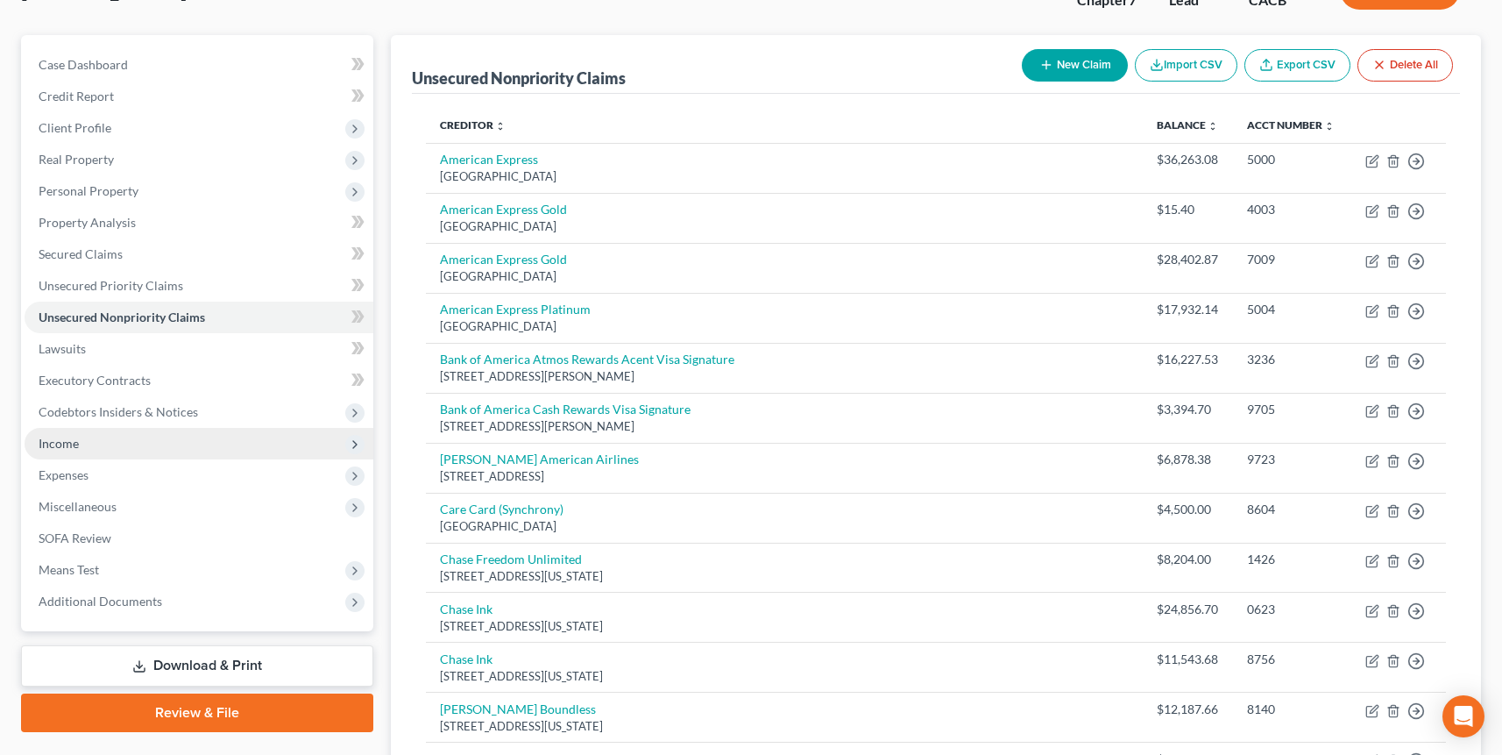
click at [92, 448] on span "Income" at bounding box center [199, 444] width 349 height 32
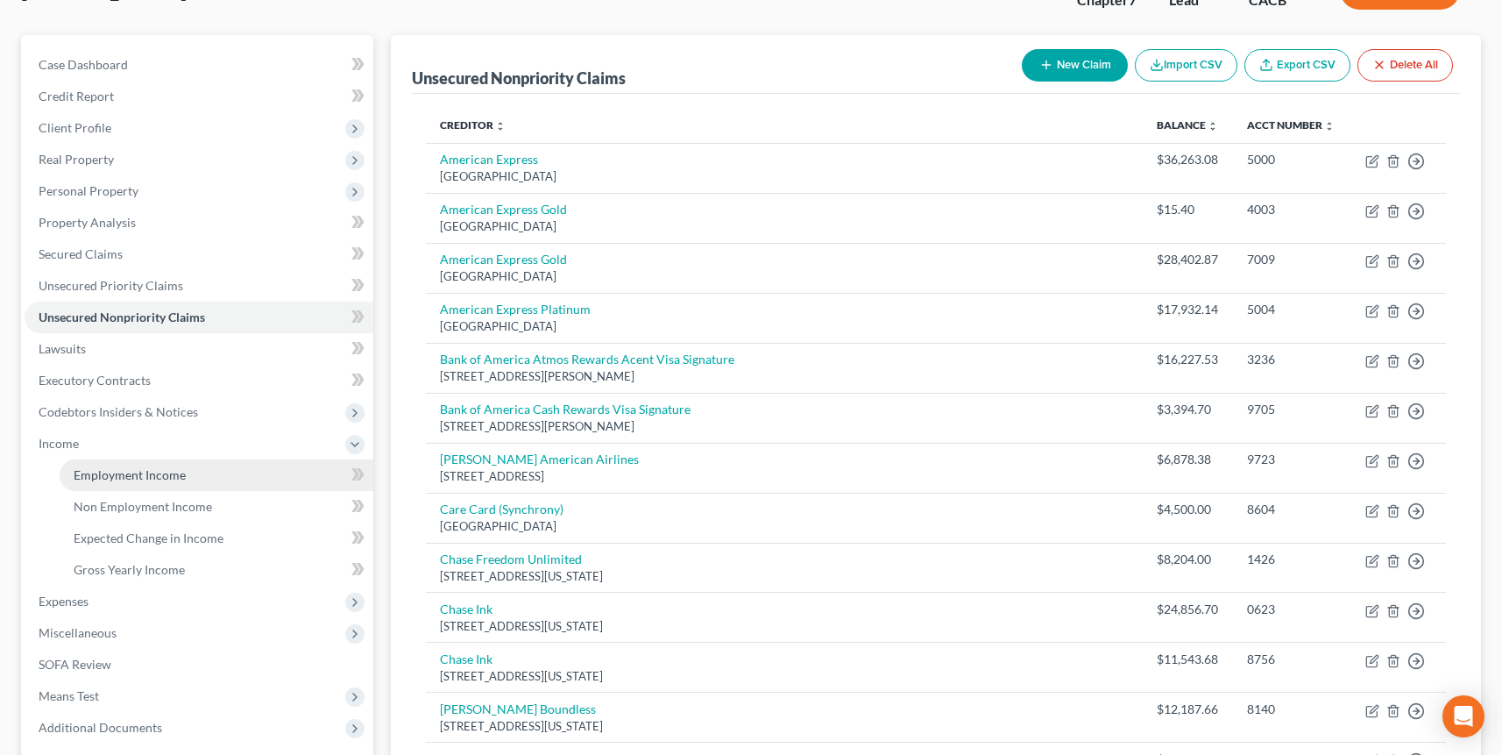
click at [184, 479] on link "Employment Income" at bounding box center [217, 475] width 314 height 32
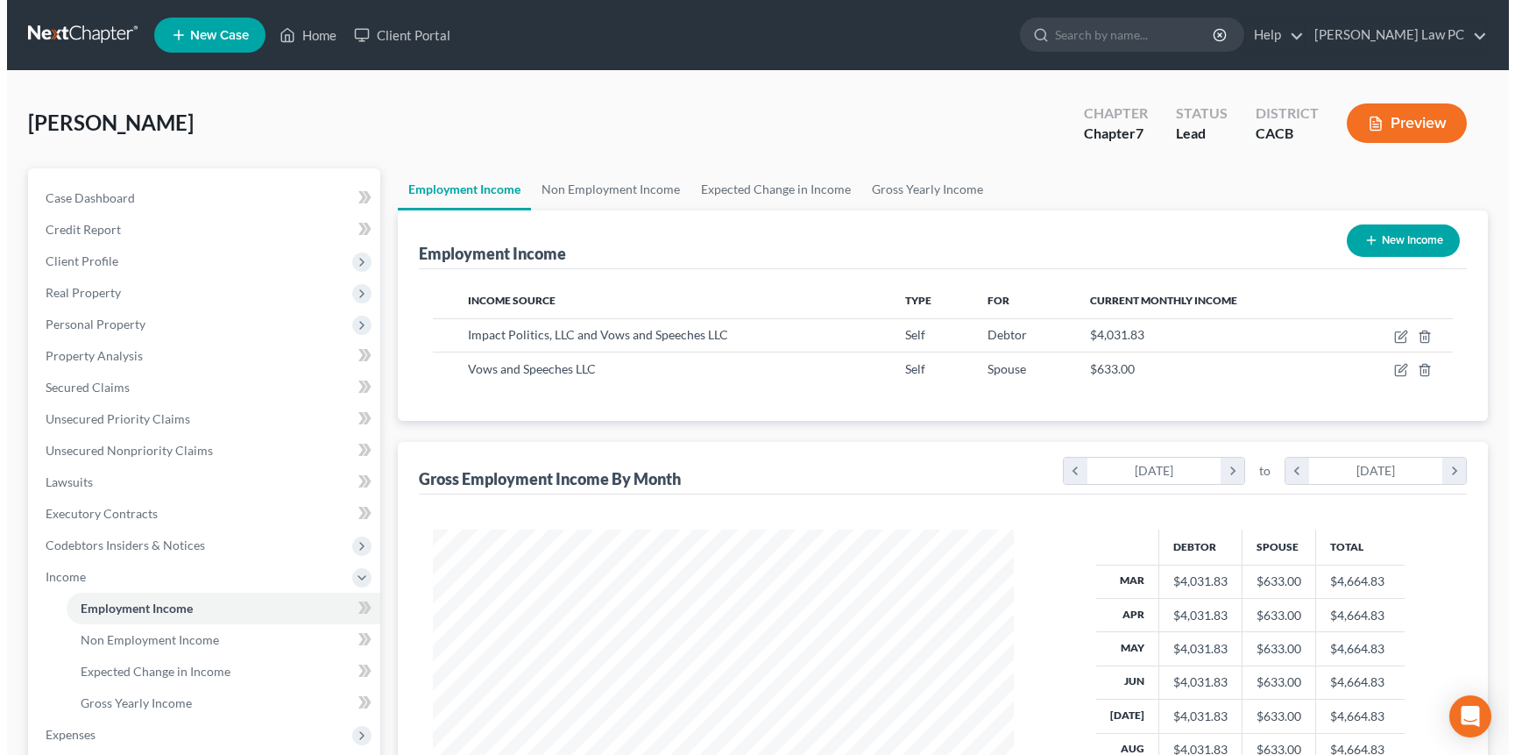
scroll to position [314, 616]
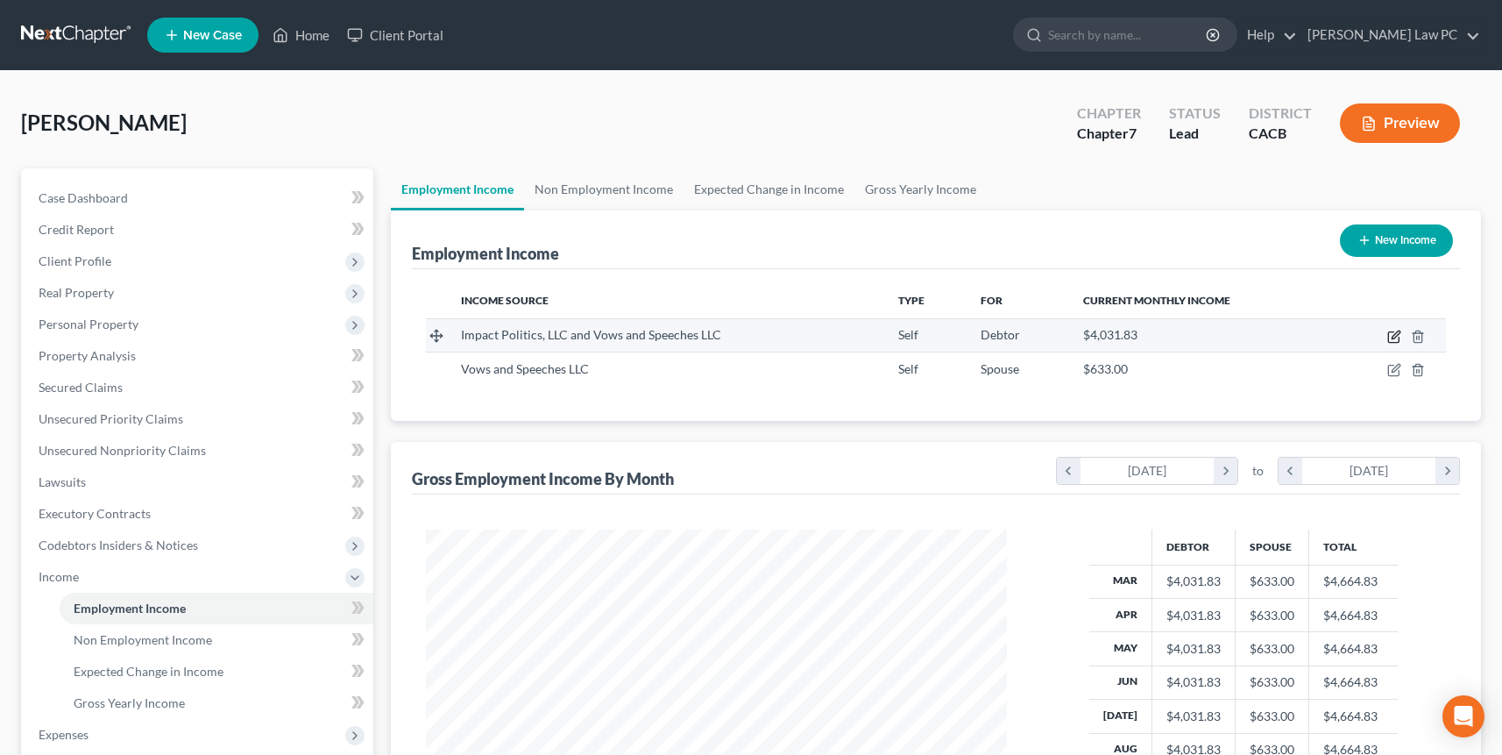
click at [1035, 336] on icon "button" at bounding box center [1395, 337] width 14 height 14
select select "1"
select select "4"
select select "0"
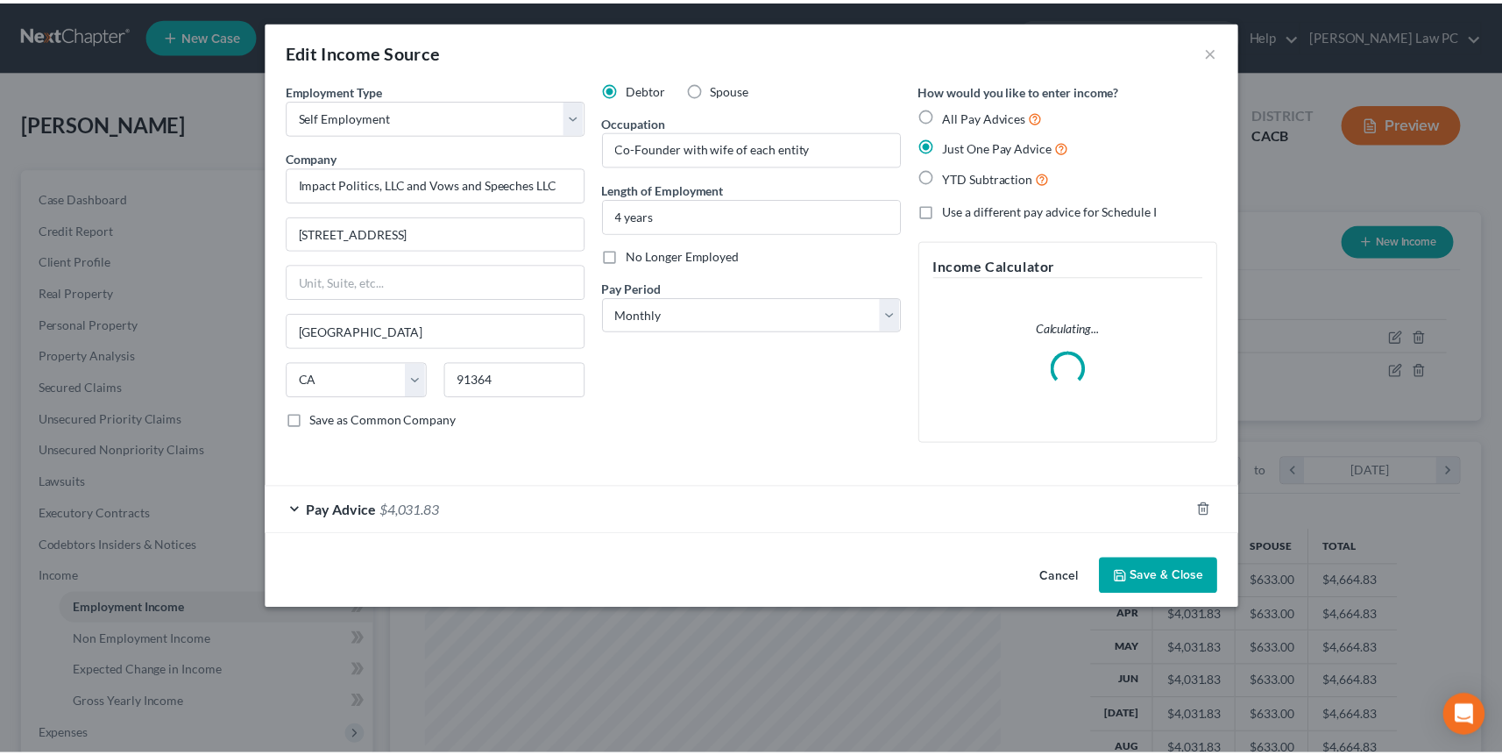
scroll to position [314, 621]
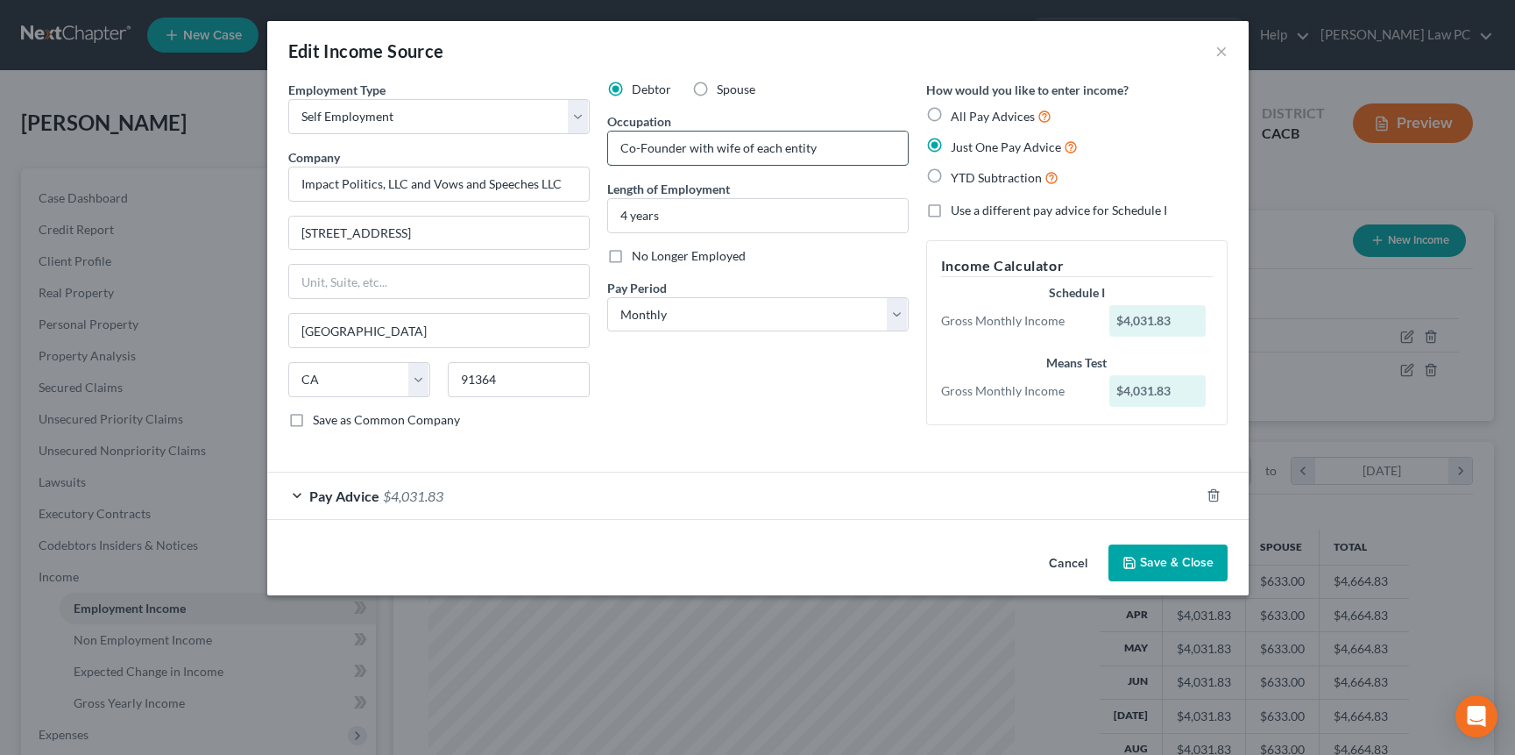
drag, startPoint x: 833, startPoint y: 153, endPoint x: 737, endPoint y: 149, distance: 95.6
click at [737, 149] on input "Co-Founder with wife of each entity" at bounding box center [758, 147] width 300 height 33
click at [773, 145] on input "Co-Founder with wife" at bounding box center [758, 147] width 300 height 33
drag, startPoint x: 773, startPoint y: 145, endPoint x: 692, endPoint y: 146, distance: 80.7
click at [692, 146] on input "Co-Founder with wife" at bounding box center [758, 147] width 300 height 33
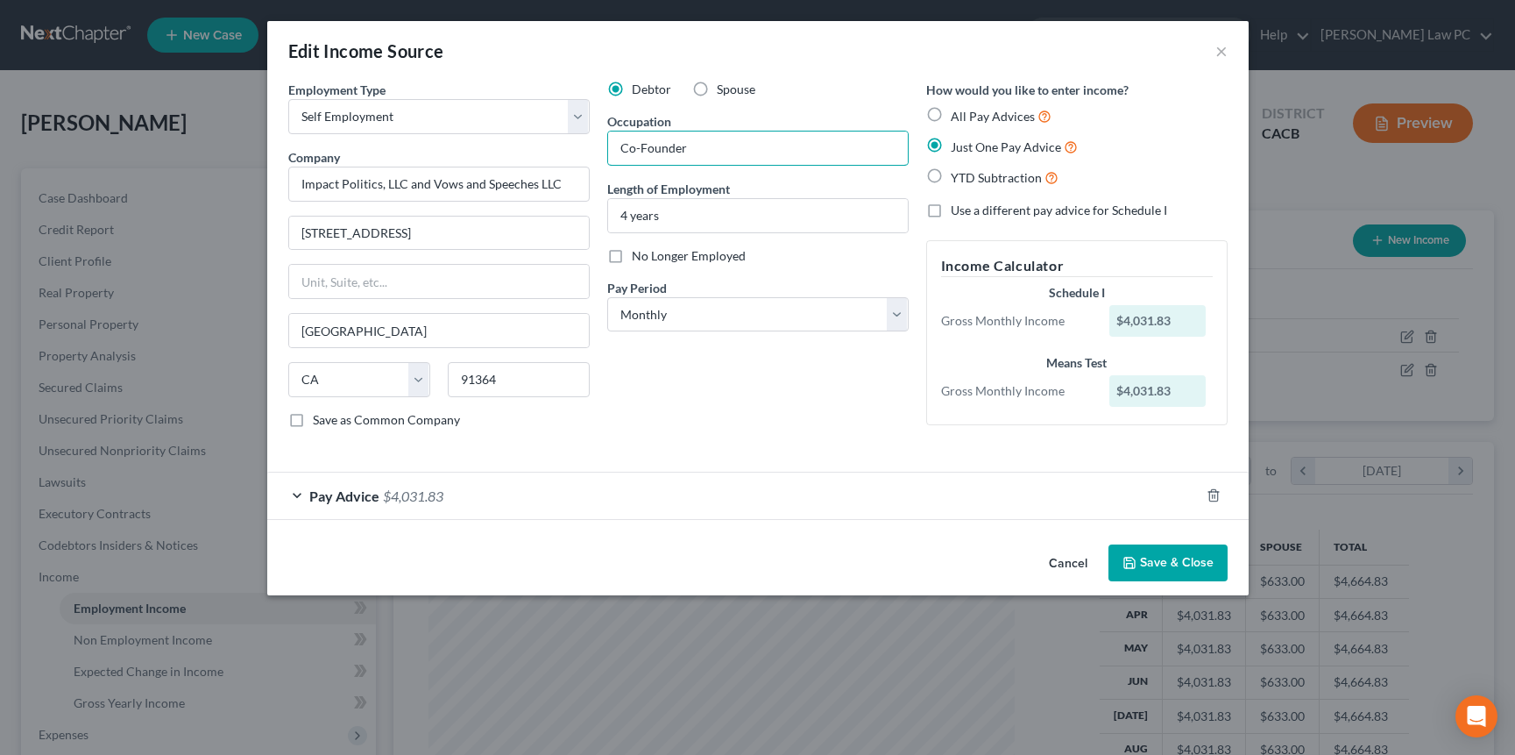
type input "Co-Founder"
drag, startPoint x: 702, startPoint y: 422, endPoint x: 678, endPoint y: 385, distance: 44.5
click at [702, 422] on div "Debtor Spouse Occupation Co-Founder Length of Employment 4 years No Longer Empl…" at bounding box center [758, 262] width 319 height 362
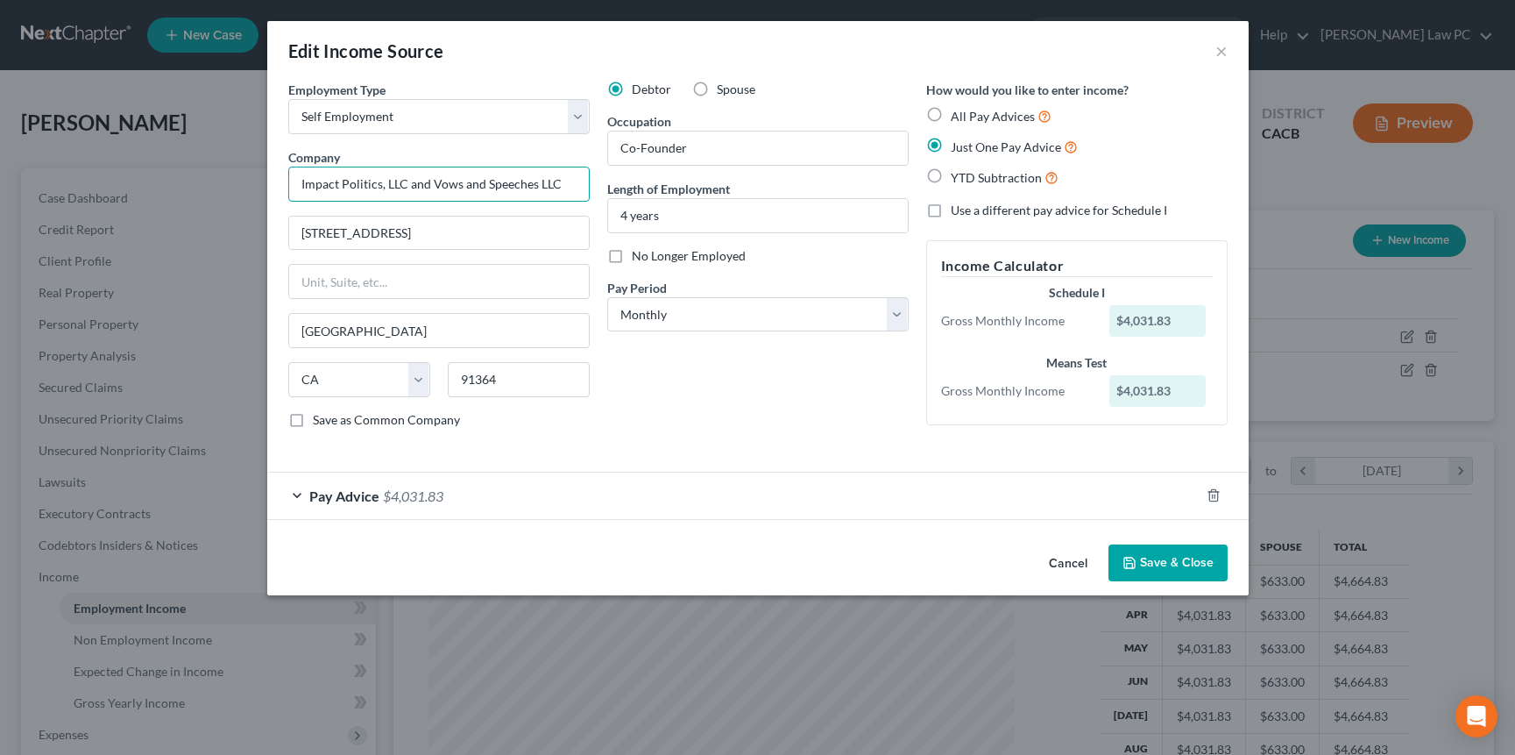
drag, startPoint x: 568, startPoint y: 190, endPoint x: 293, endPoint y: 184, distance: 275.3
click at [293, 184] on input "Impact Politics, LLC and Vows and Speeches LLC" at bounding box center [439, 184] width 302 height 35
click at [1035, 564] on button "Save & Close" at bounding box center [1168, 562] width 119 height 37
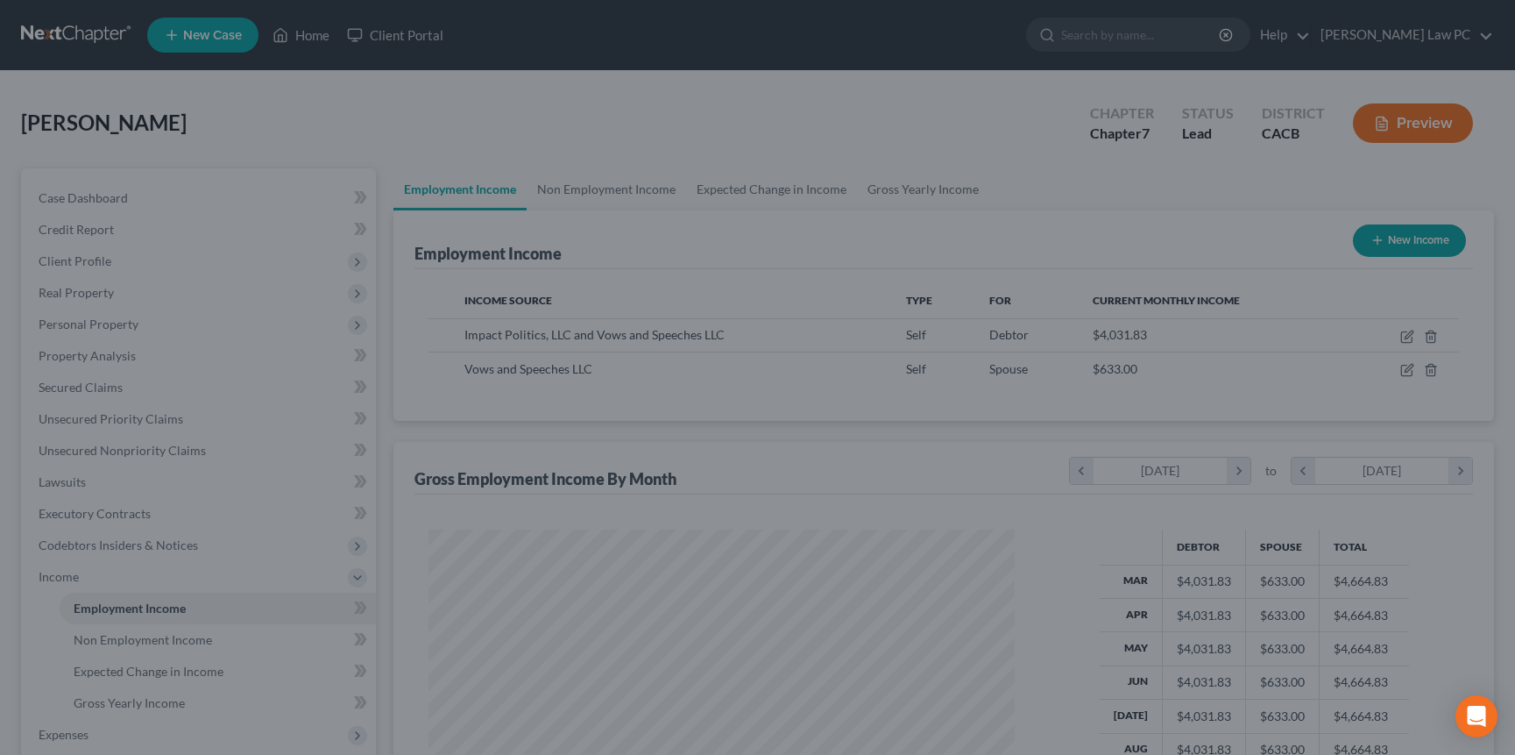
scroll to position [876191, 875890]
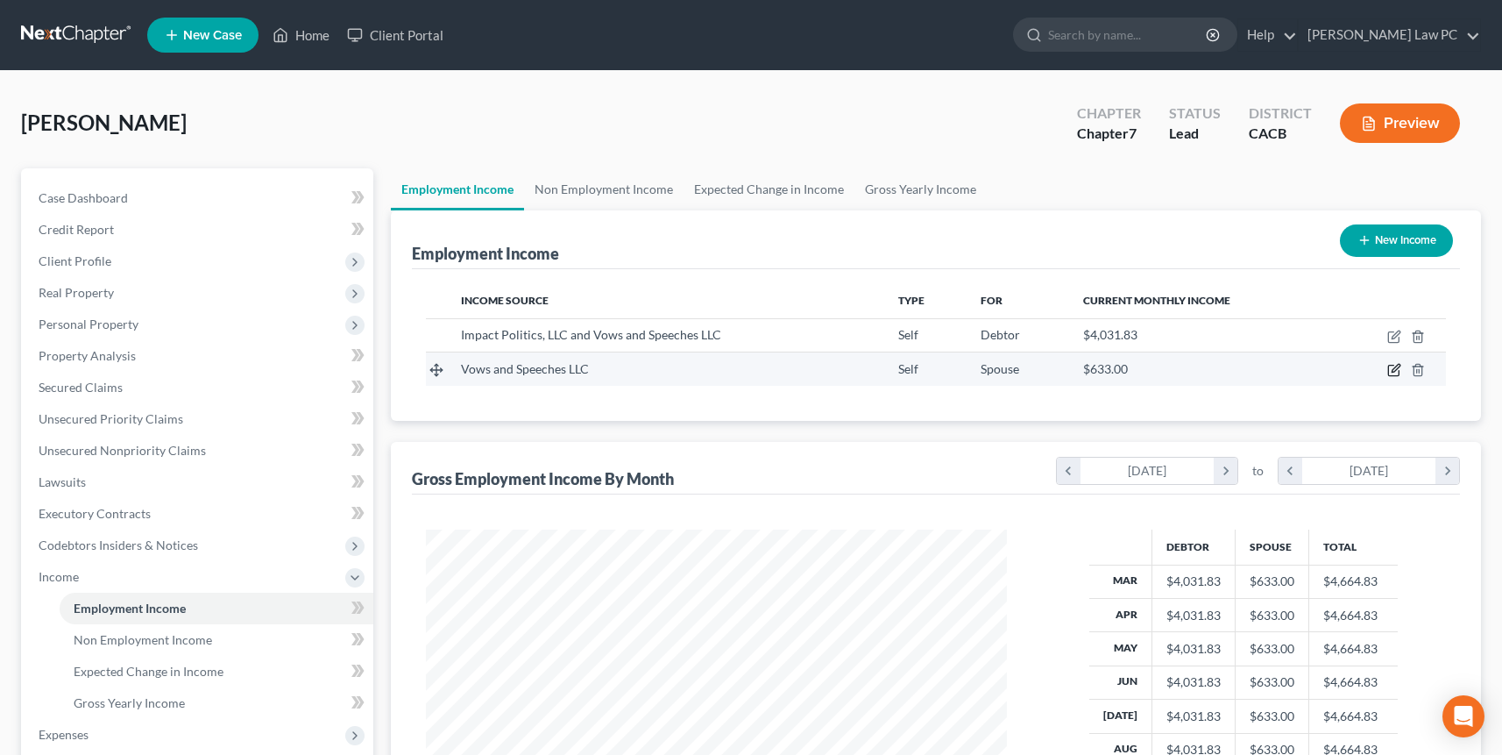
click at [1035, 371] on icon "button" at bounding box center [1396, 369] width 8 height 8
select select "1"
select select "4"
select select "0"
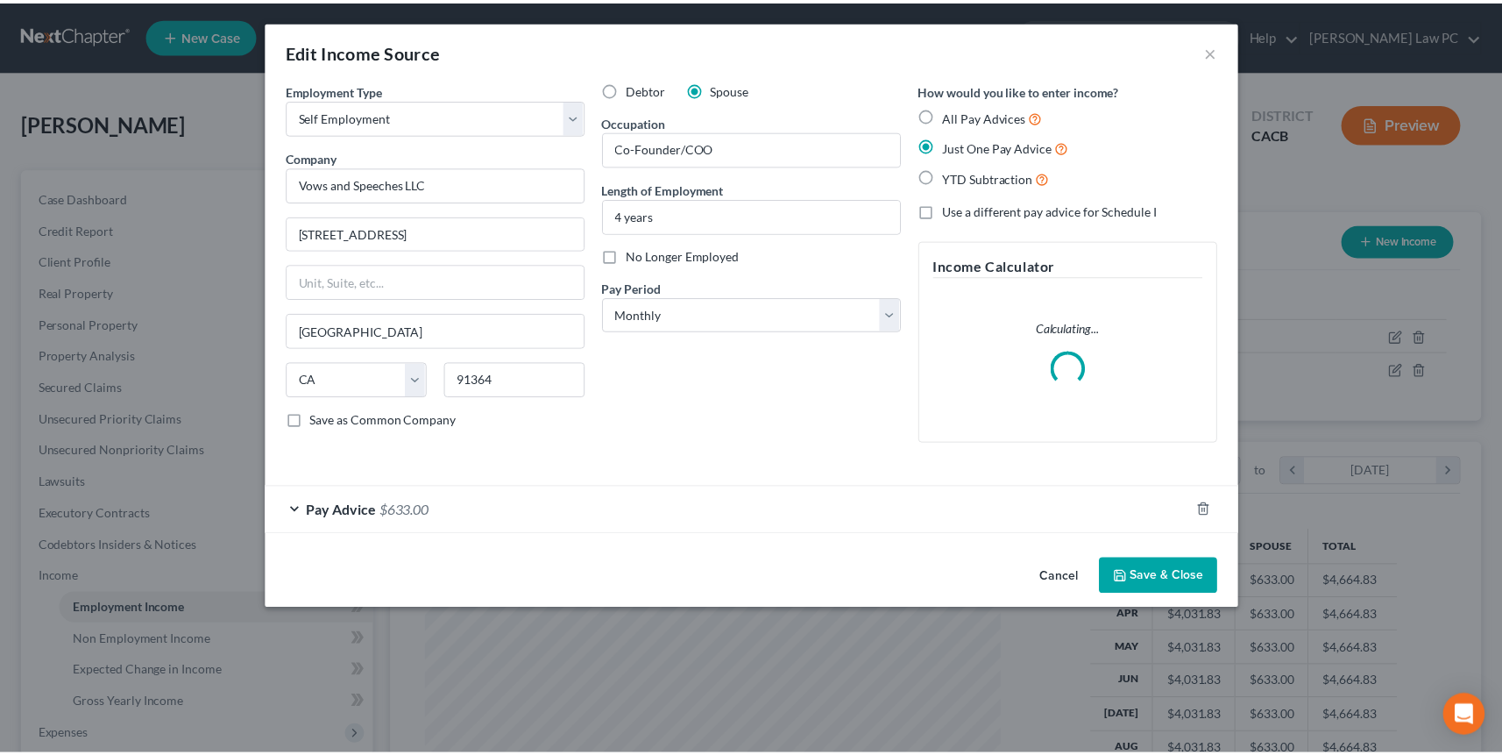
scroll to position [314, 621]
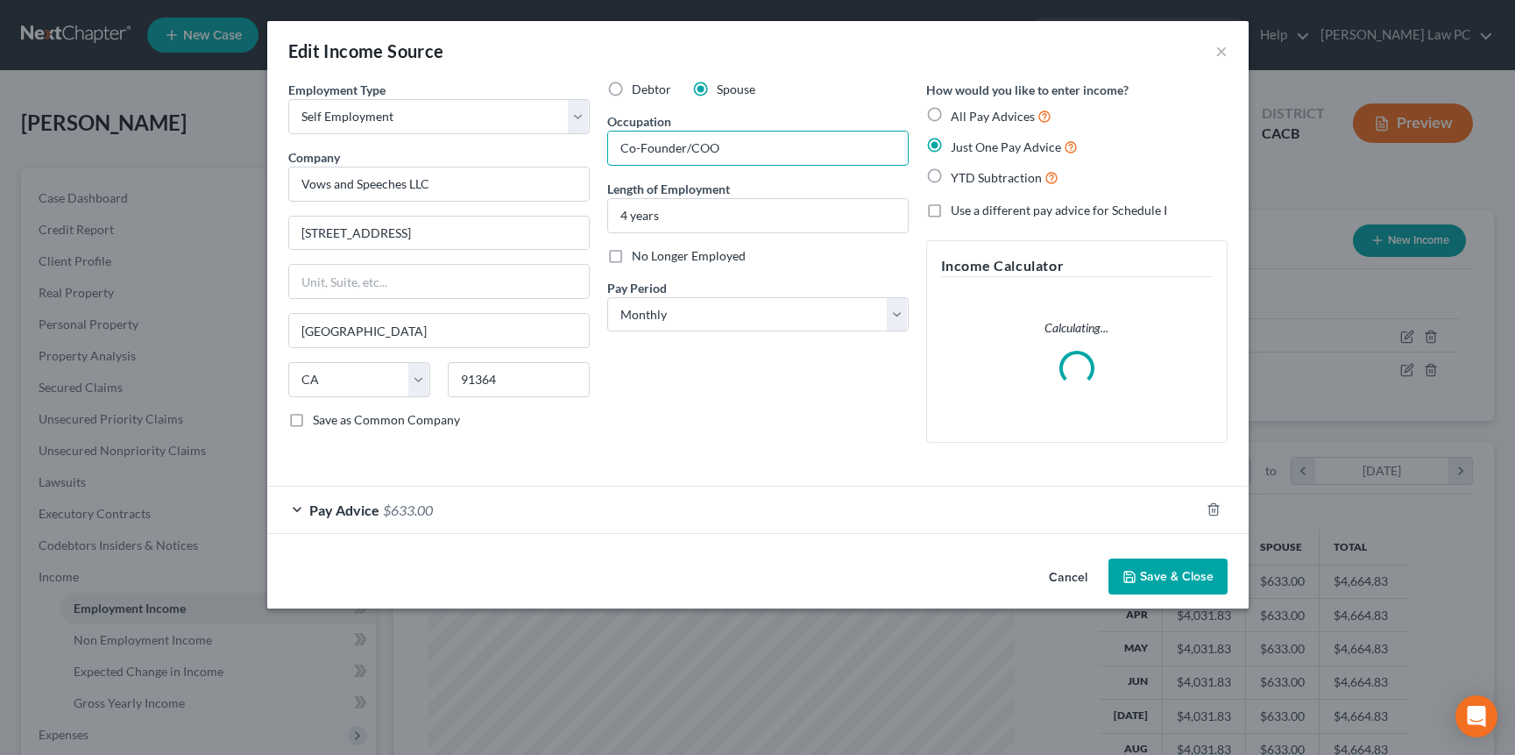
drag, startPoint x: 750, startPoint y: 151, endPoint x: 541, endPoint y: 134, distance: 210.1
click at [541, 135] on div "Employment Type * Select Full or [DEMOGRAPHIC_DATA] Employment Self Employment …" at bounding box center [758, 276] width 957 height 391
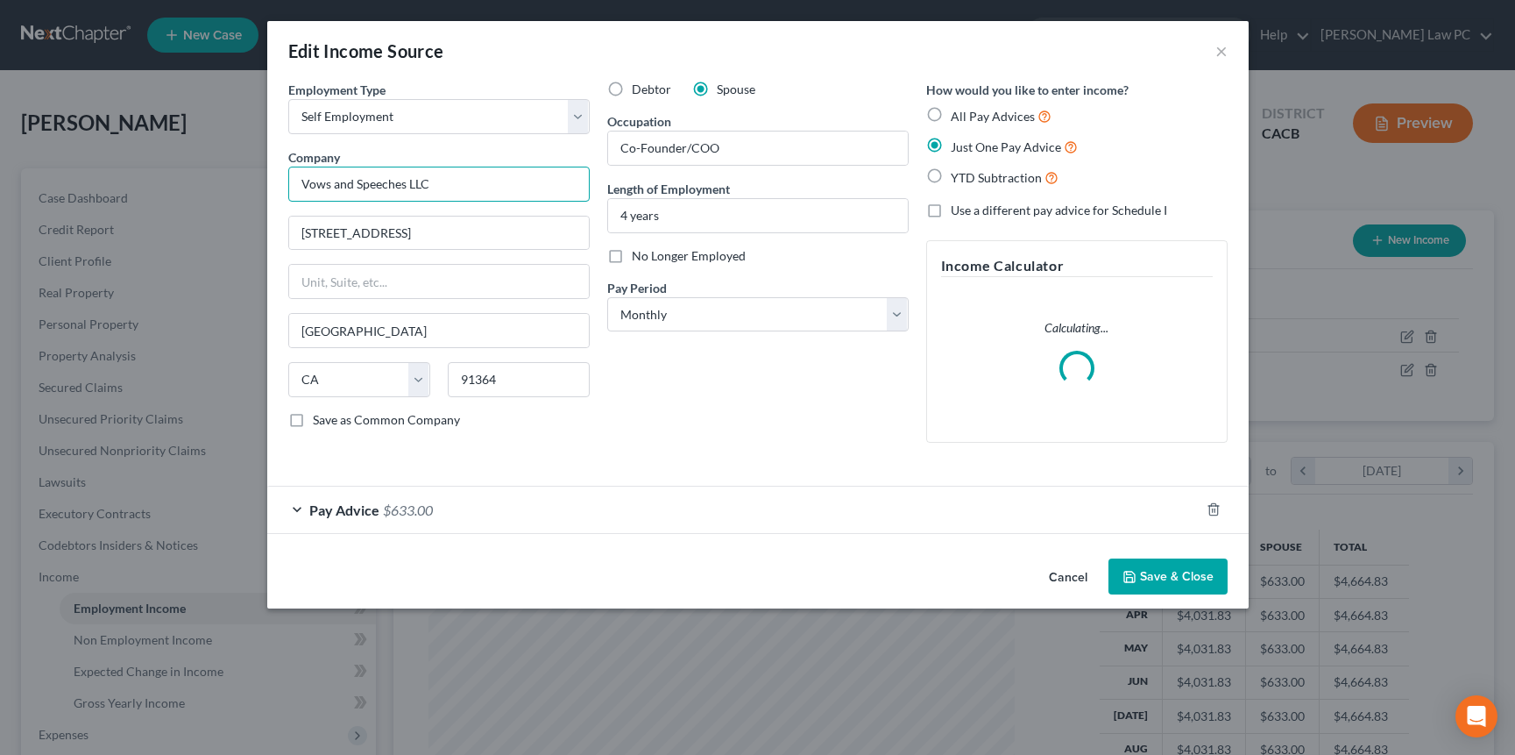
drag, startPoint x: 375, startPoint y: 183, endPoint x: 217, endPoint y: 184, distance: 157.8
click at [219, 185] on div "Edit Income Source × Employment Type * Select Full or [DEMOGRAPHIC_DATA] Employ…" at bounding box center [757, 377] width 1515 height 755
paste input "Impact Politics, LLC and"
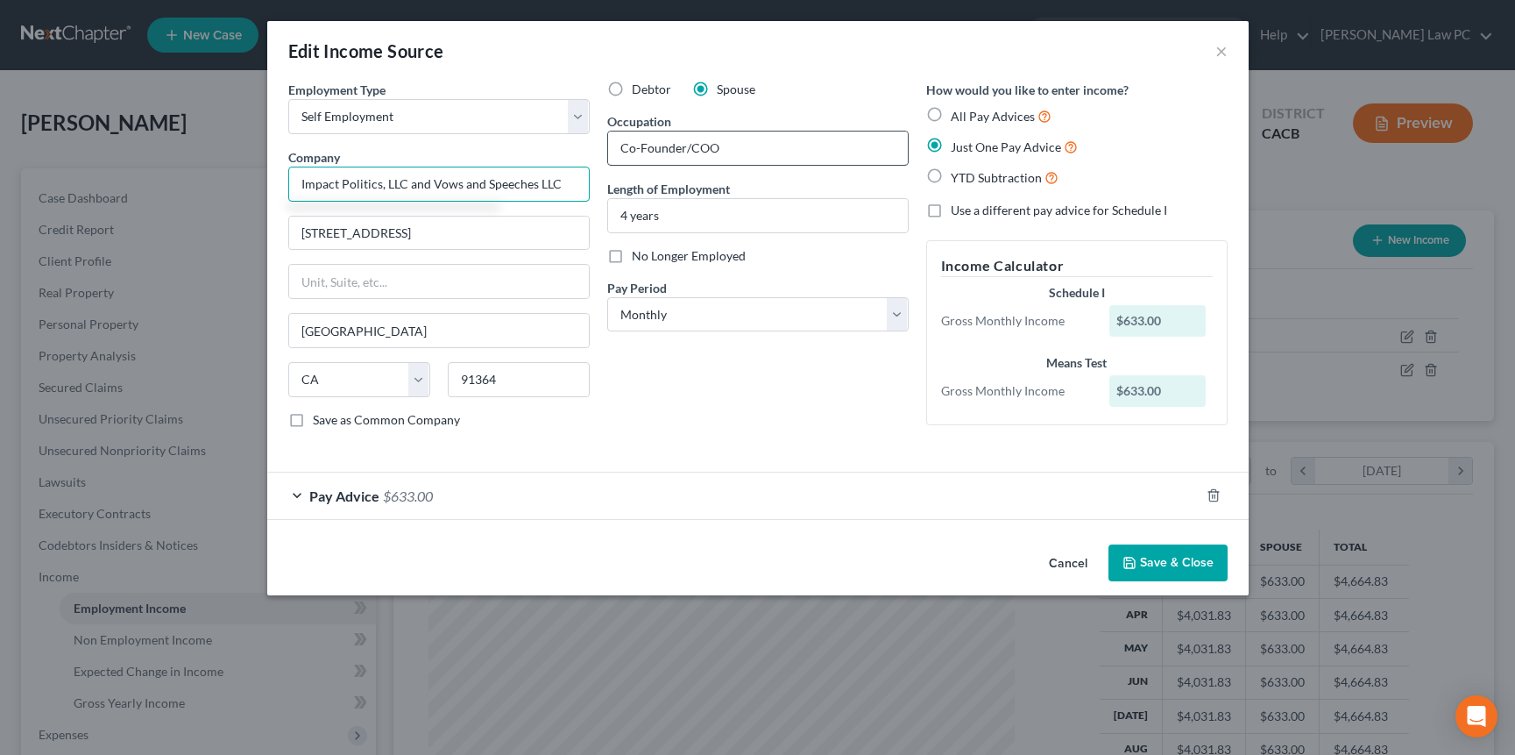
type input "Impact Politics, LLC and Vows and Speeches LLC"
click at [777, 159] on input "Co-Founder/COO" at bounding box center [758, 147] width 300 height 33
type input "Co-Founder"
click at [1035, 559] on button "Save & Close" at bounding box center [1168, 562] width 119 height 37
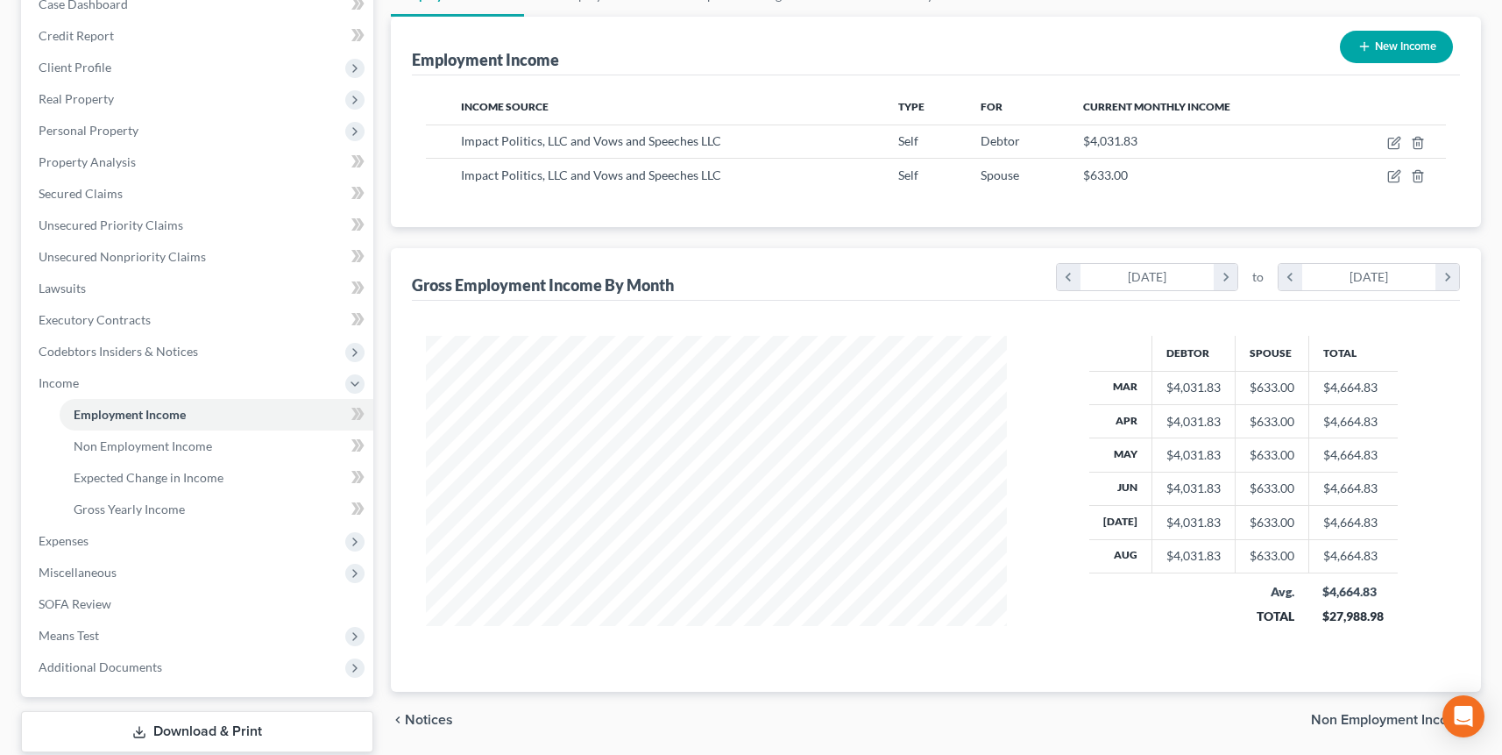
scroll to position [302, 0]
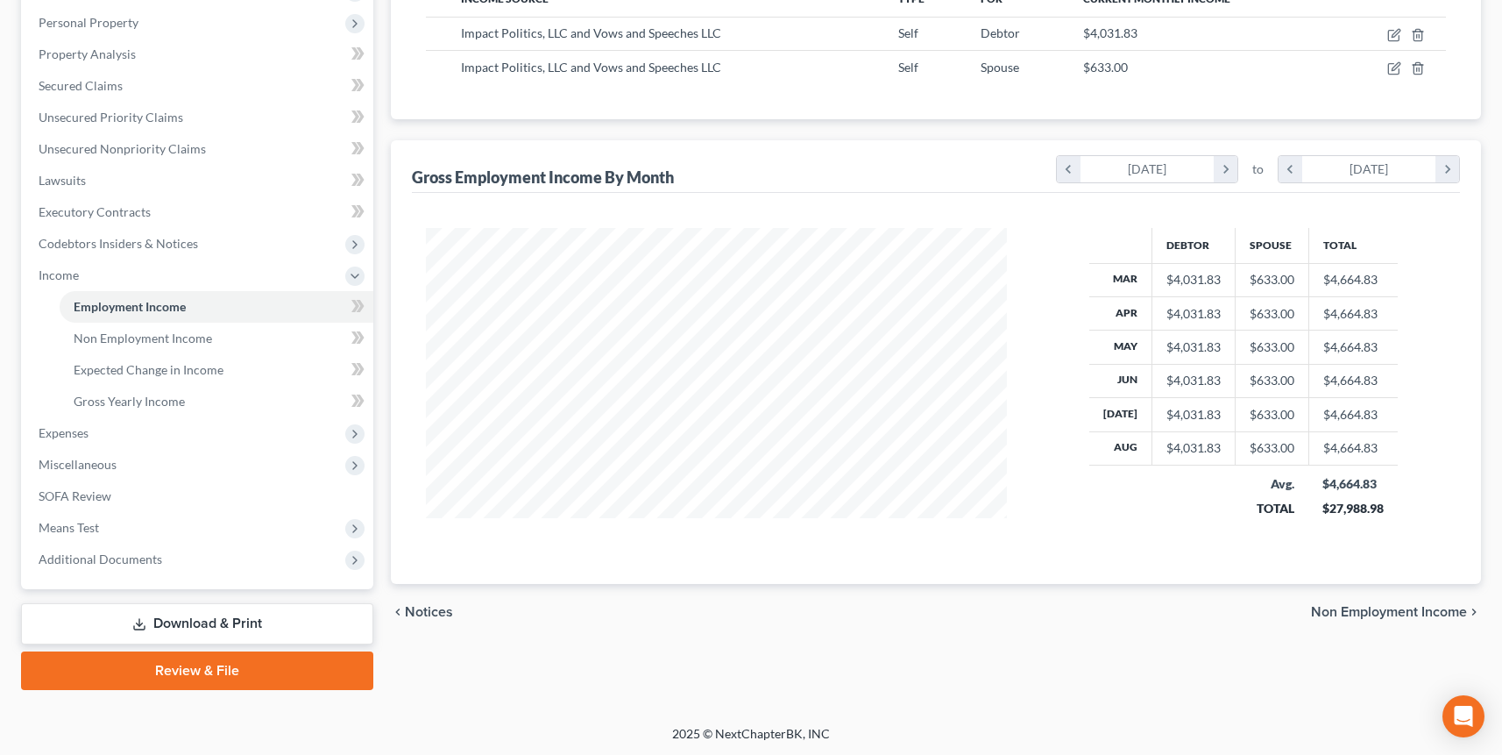
click at [173, 621] on link "Download & Print" at bounding box center [197, 623] width 352 height 41
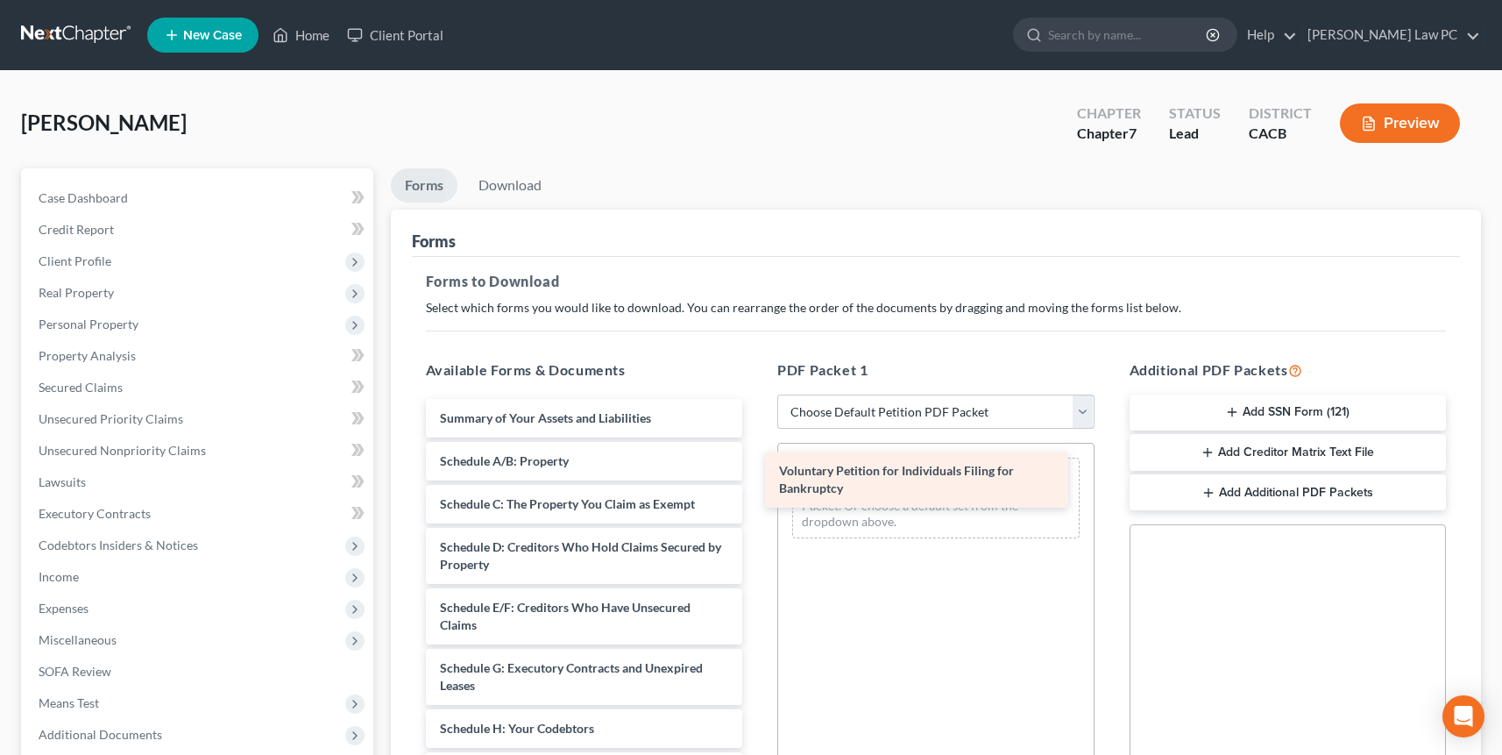
drag, startPoint x: 634, startPoint y: 427, endPoint x: 966, endPoint y: 475, distance: 335.7
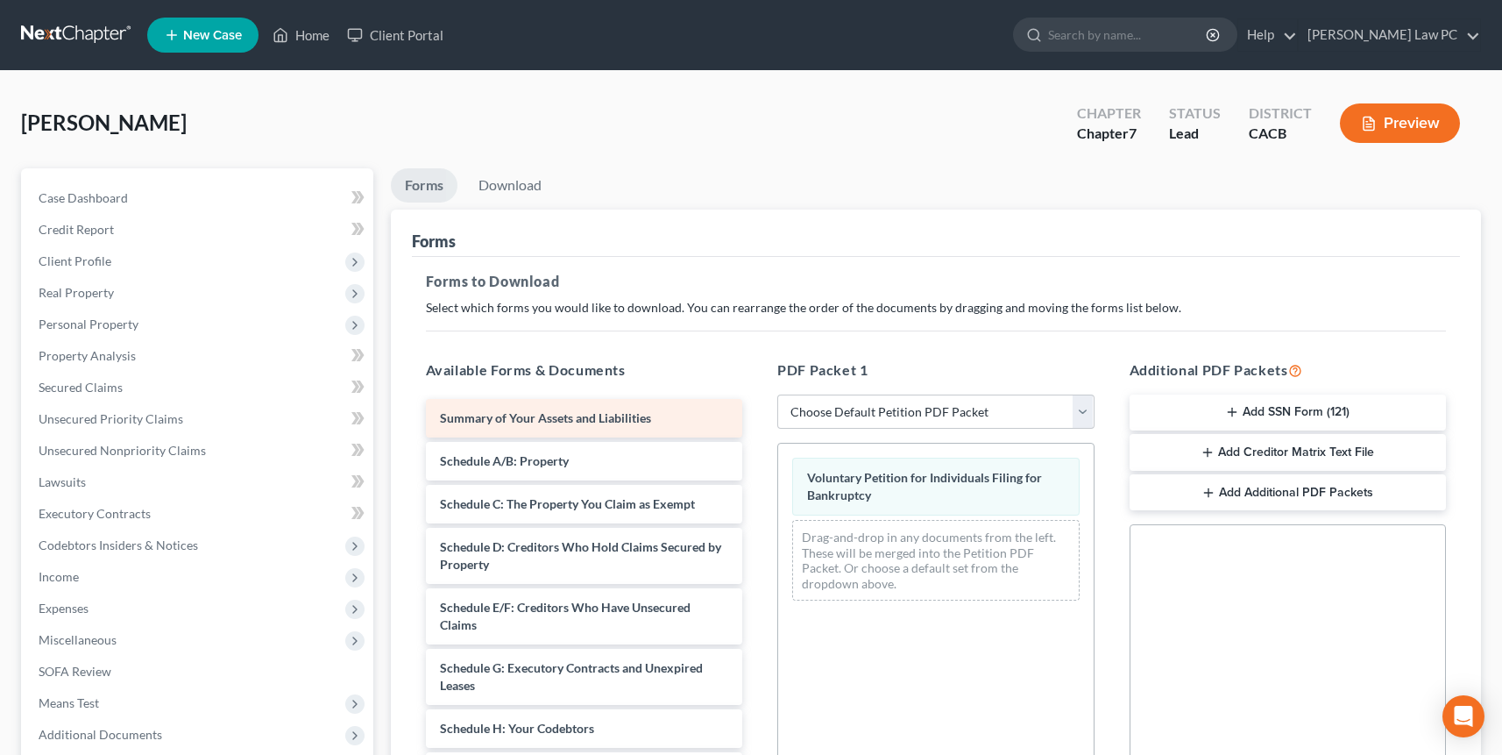
click at [661, 412] on div "Summary of Your Assets and Liabilities" at bounding box center [584, 418] width 317 height 39
click at [592, 426] on div "Summary of Your Assets and Liabilities" at bounding box center [584, 418] width 317 height 39
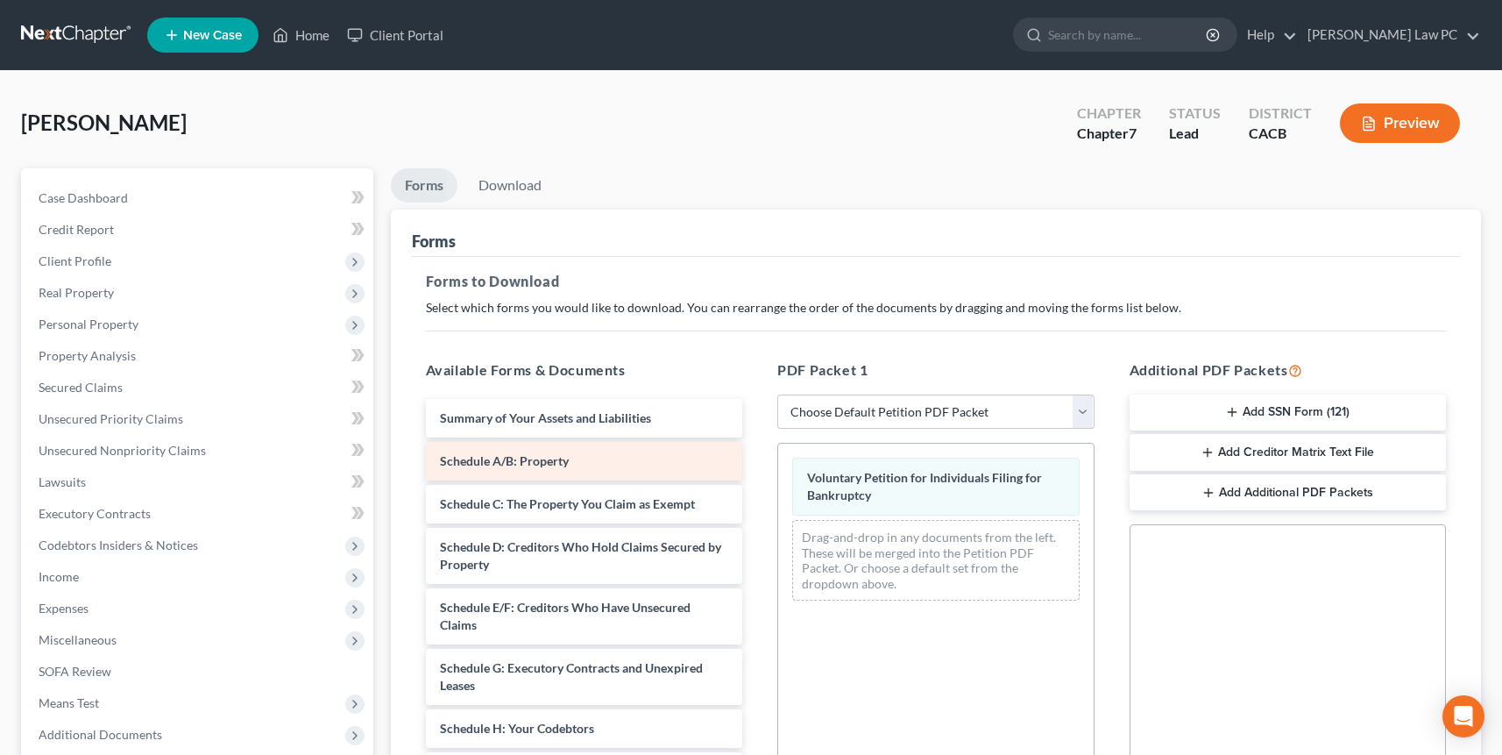
click at [578, 463] on div "Schedule A/B: Property" at bounding box center [584, 461] width 317 height 39
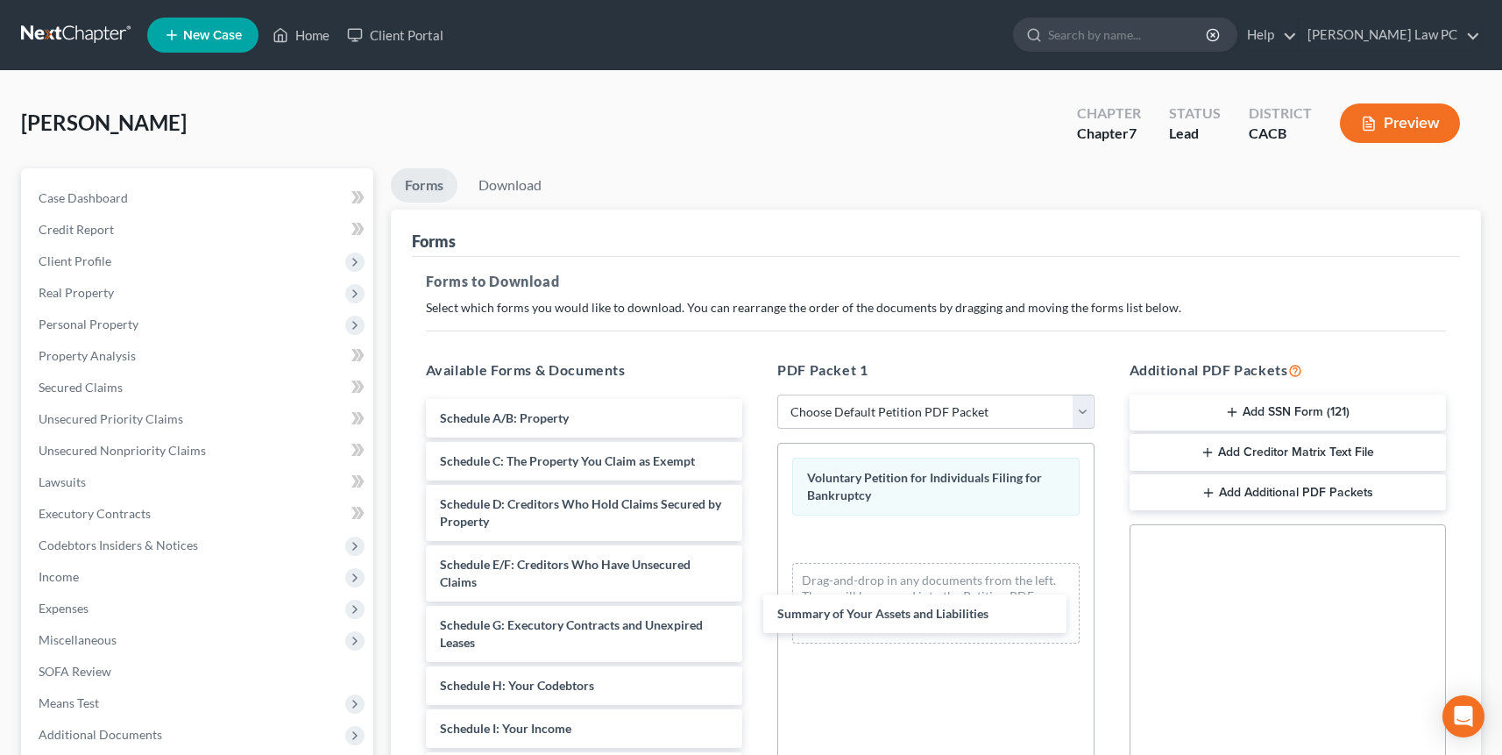
drag, startPoint x: 585, startPoint y: 418, endPoint x: 876, endPoint y: 572, distance: 329.4
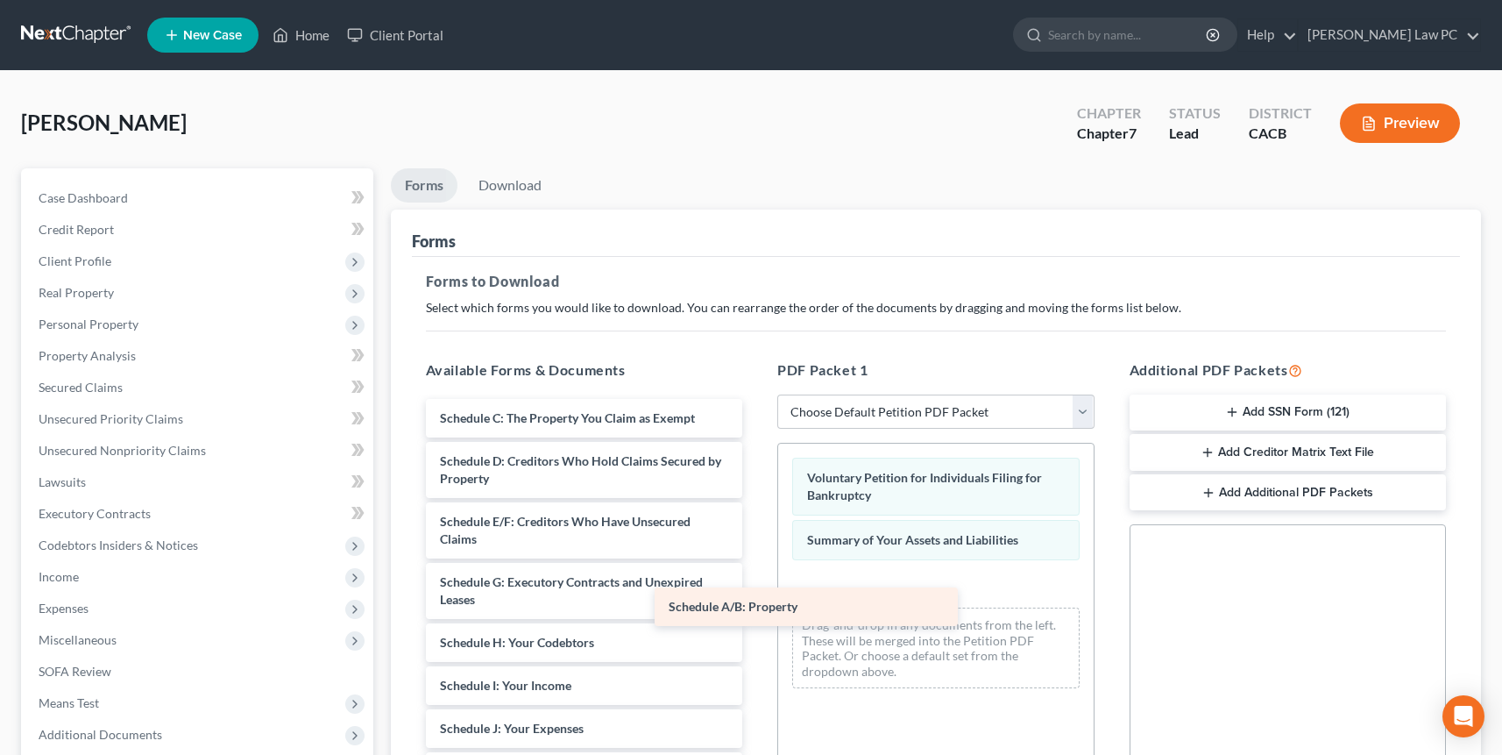
drag, startPoint x: 647, startPoint y: 419, endPoint x: 873, endPoint y: 603, distance: 291.6
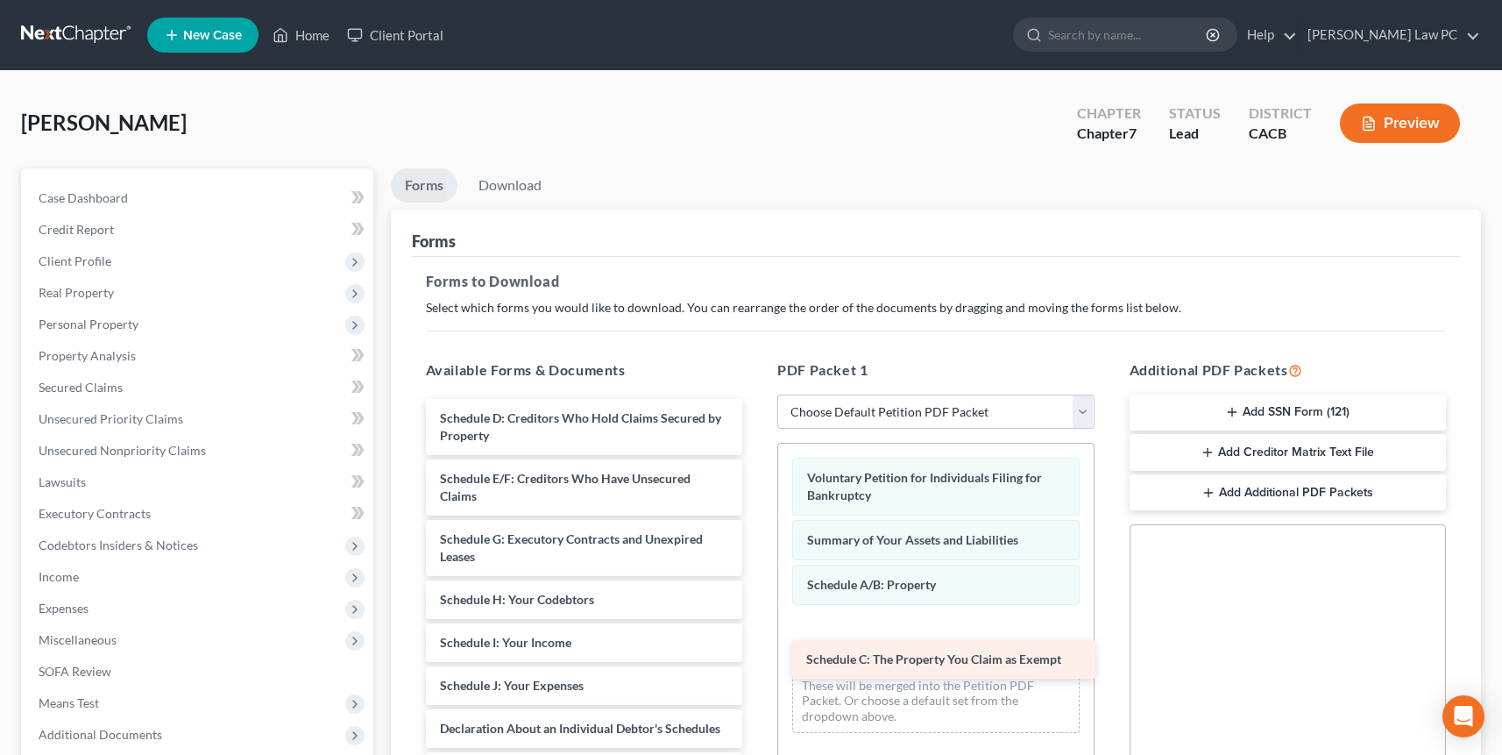
drag, startPoint x: 579, startPoint y: 412, endPoint x: 940, endPoint y: 631, distance: 421.7
click at [757, 631] on div "Schedule C: The Property You Claim as Exempt Schedule C: The Property You Claim…" at bounding box center [584, 759] width 345 height 720
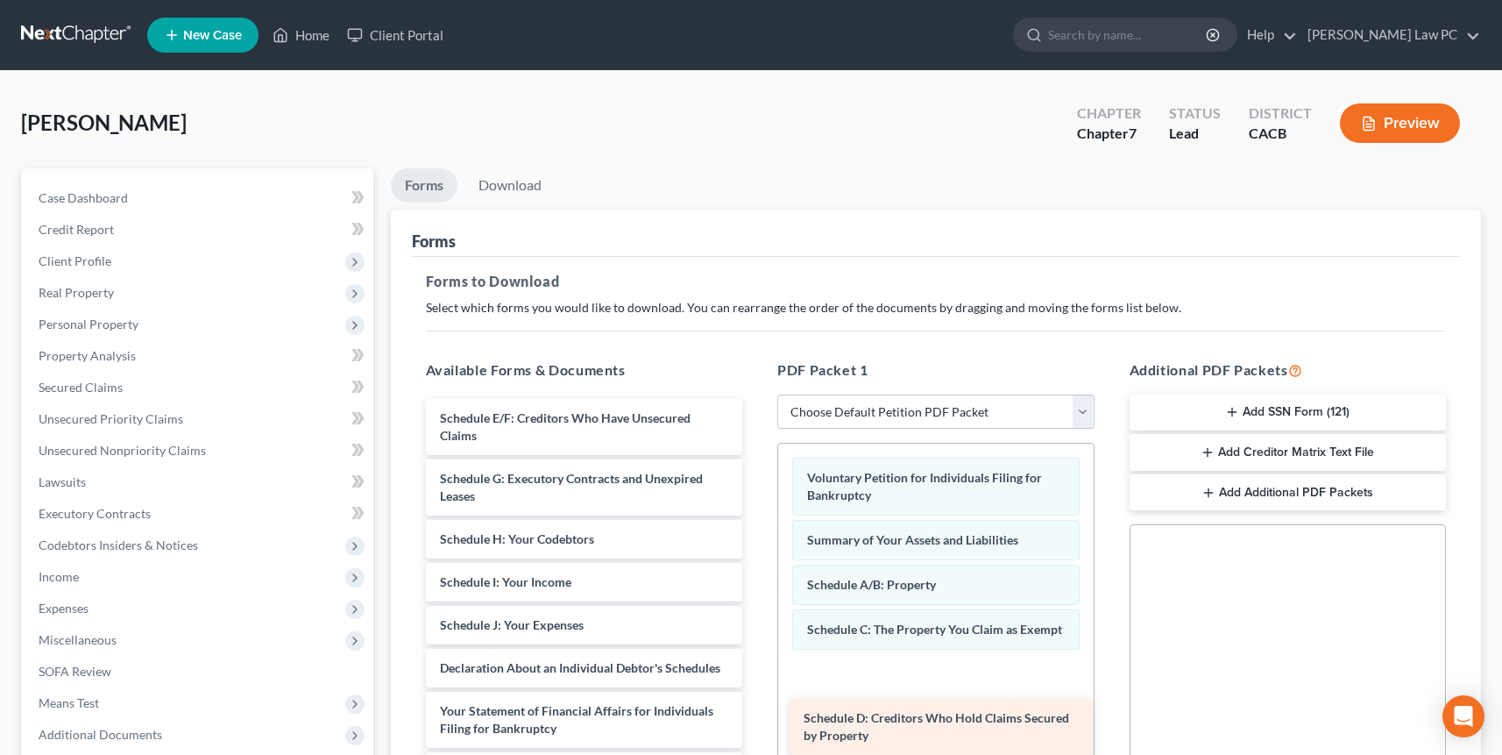
drag, startPoint x: 733, startPoint y: 517, endPoint x: 962, endPoint y: 693, distance: 289.4
click at [757, 695] on div "Schedule D: Creditors Who Hold Claims Secured by Property Schedule D: Creditors…" at bounding box center [584, 728] width 345 height 659
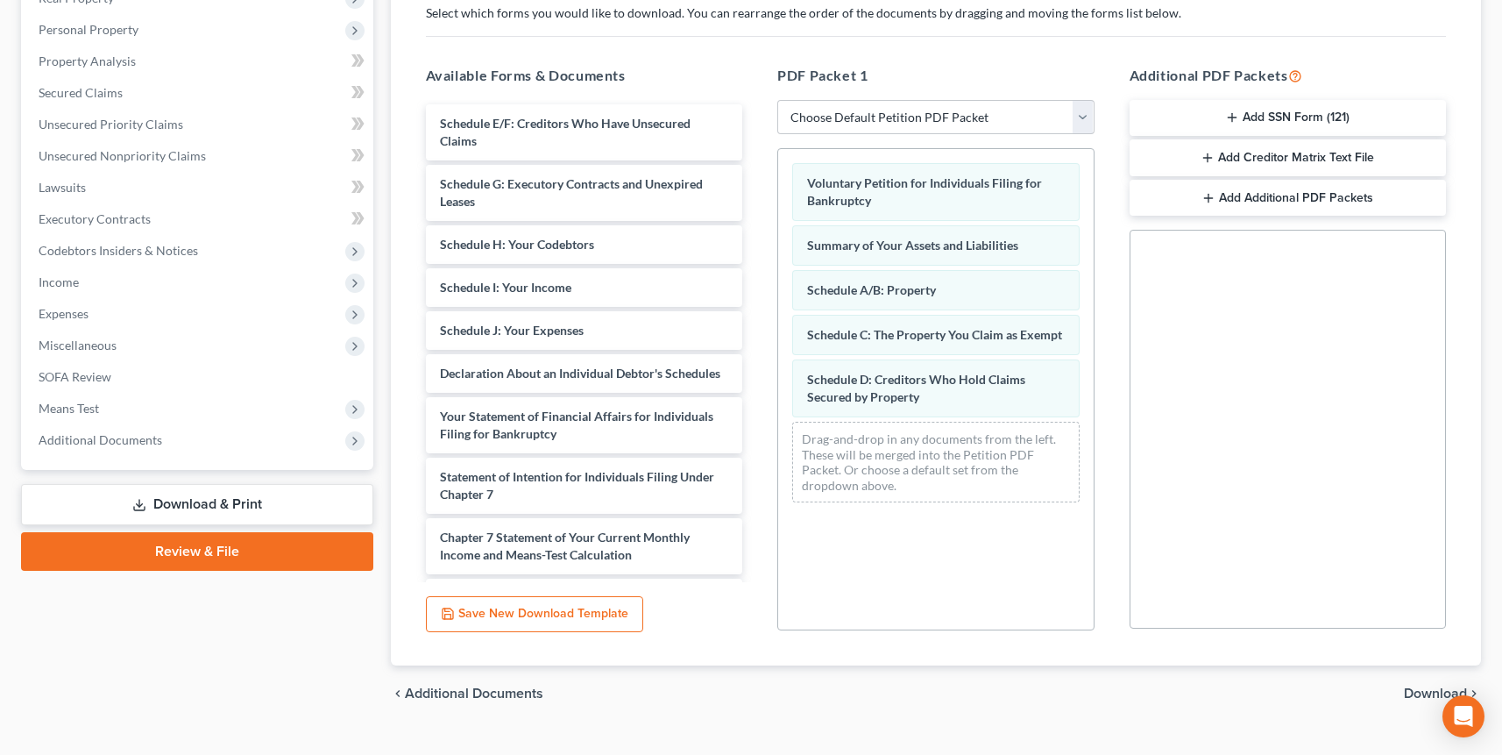
scroll to position [319, 0]
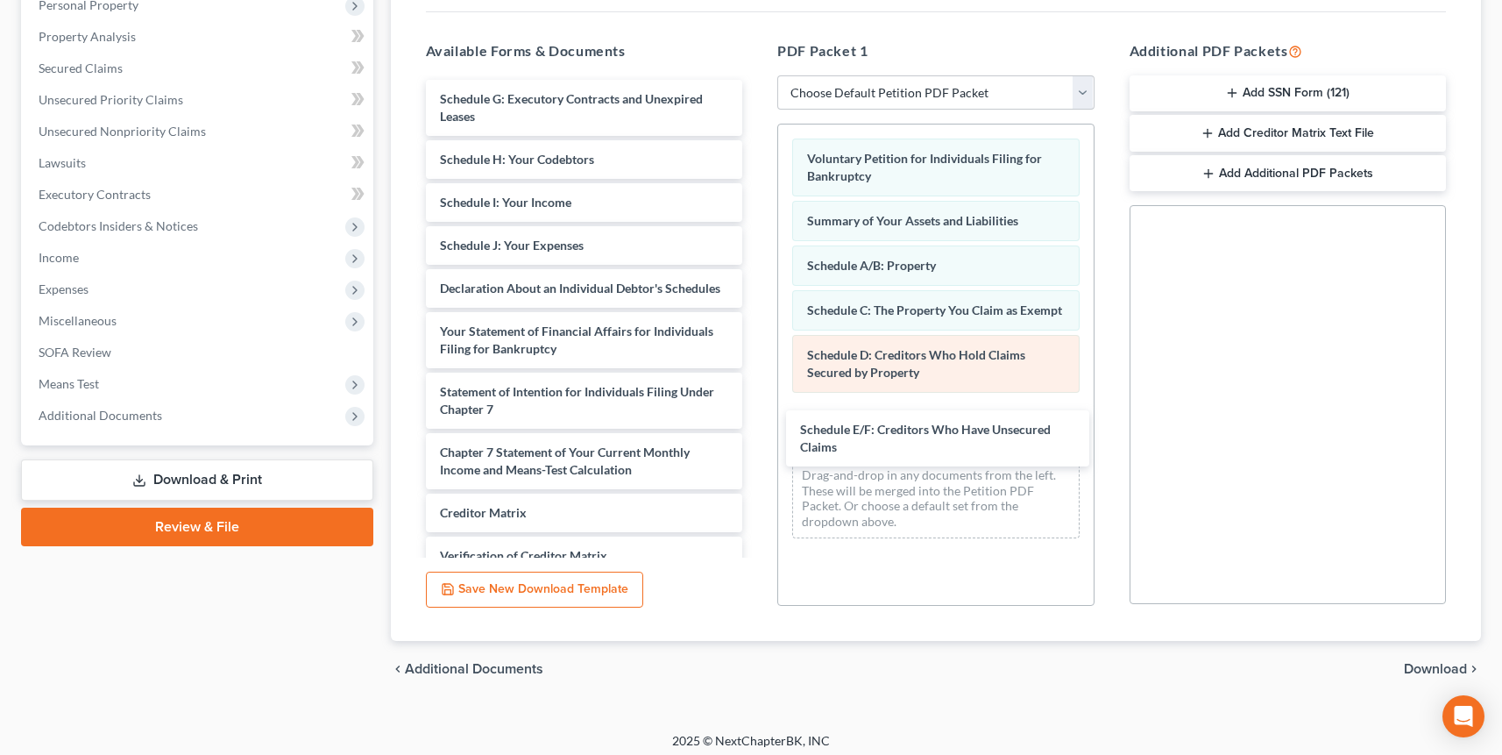
drag, startPoint x: 696, startPoint y: 265, endPoint x: 834, endPoint y: 374, distance: 176.6
click at [757, 412] on div "Schedule E/F: Creditors Who Have Unsecured Claims Schedule E/F: Creditors Who H…" at bounding box center [584, 379] width 345 height 599
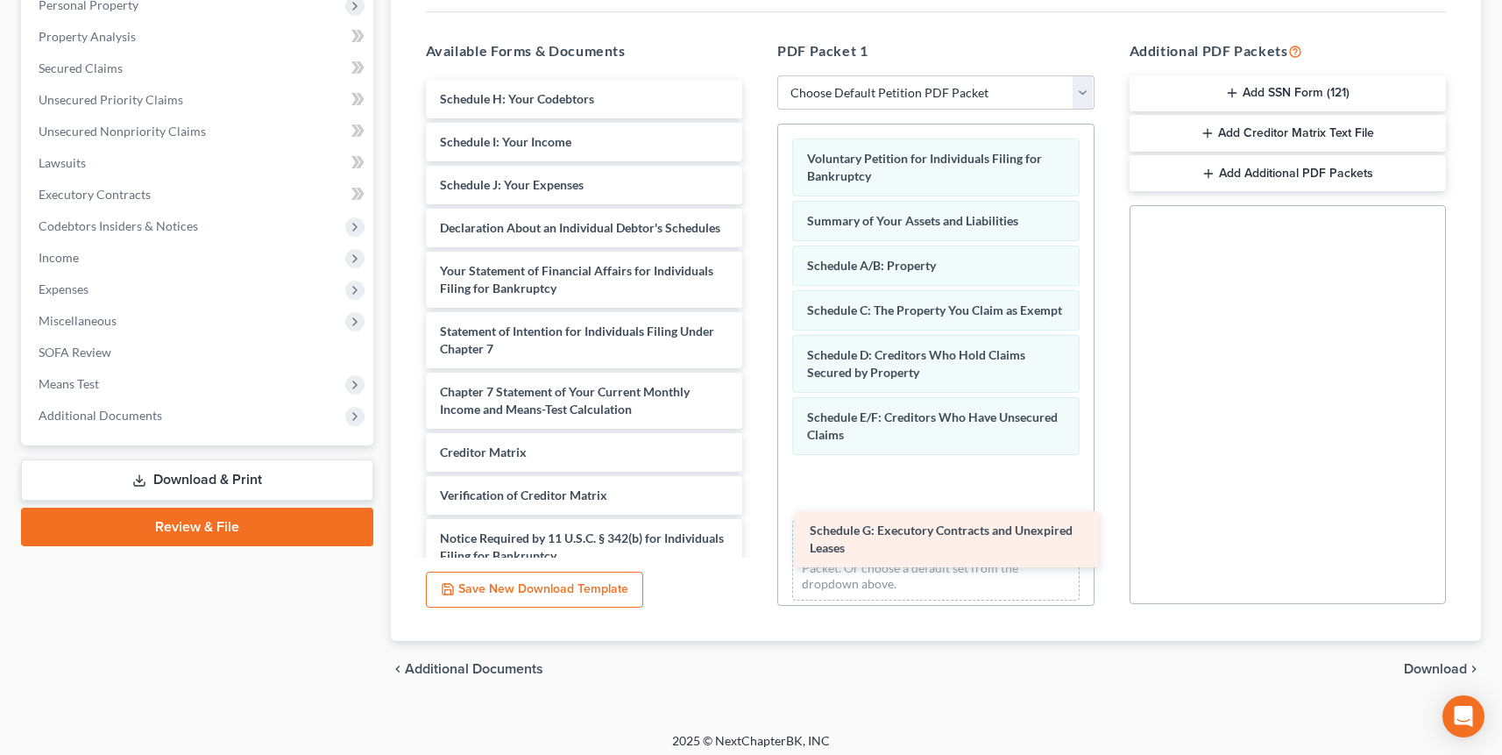
drag, startPoint x: 547, startPoint y: 112, endPoint x: 892, endPoint y: 499, distance: 518.3
click at [757, 500] on div "Schedule G: Executory Contracts and Unexpired Leases Schedule G: Executory Cont…" at bounding box center [584, 349] width 345 height 538
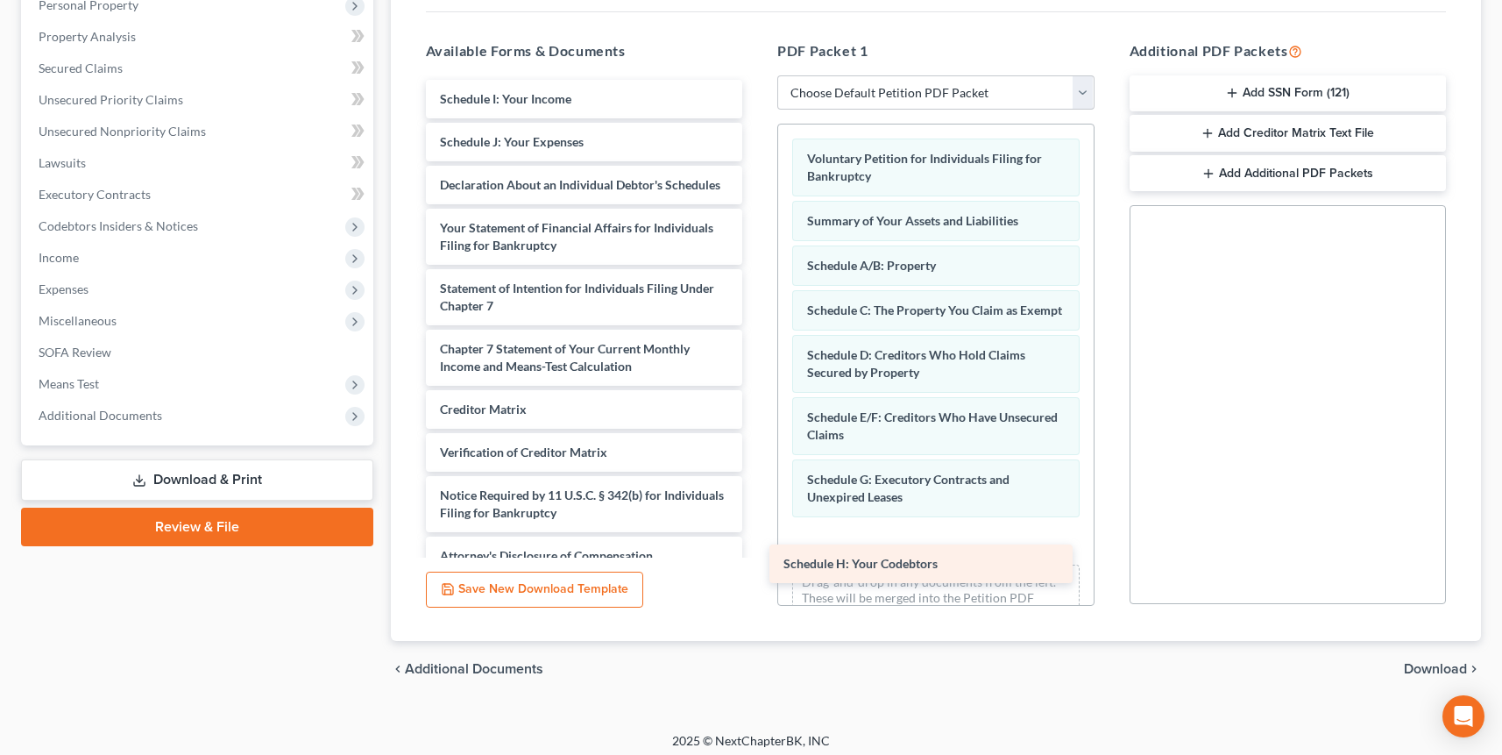
drag, startPoint x: 728, startPoint y: 226, endPoint x: 911, endPoint y: 550, distance: 371.7
click at [757, 559] on div "Schedule H: Your Codebtors Schedule H: Your Codebtors Schedule I: Your Income S…" at bounding box center [584, 327] width 345 height 495
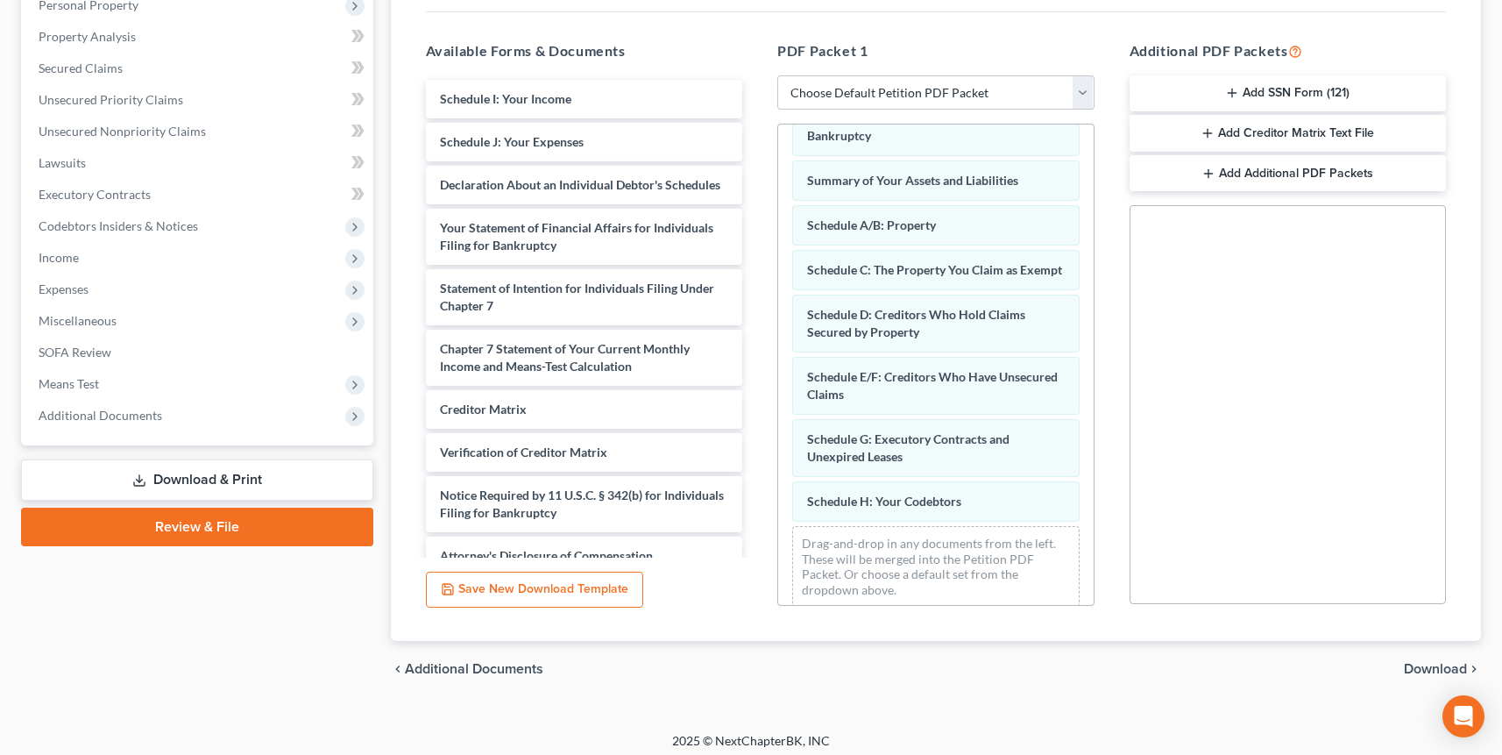
scroll to position [74, 0]
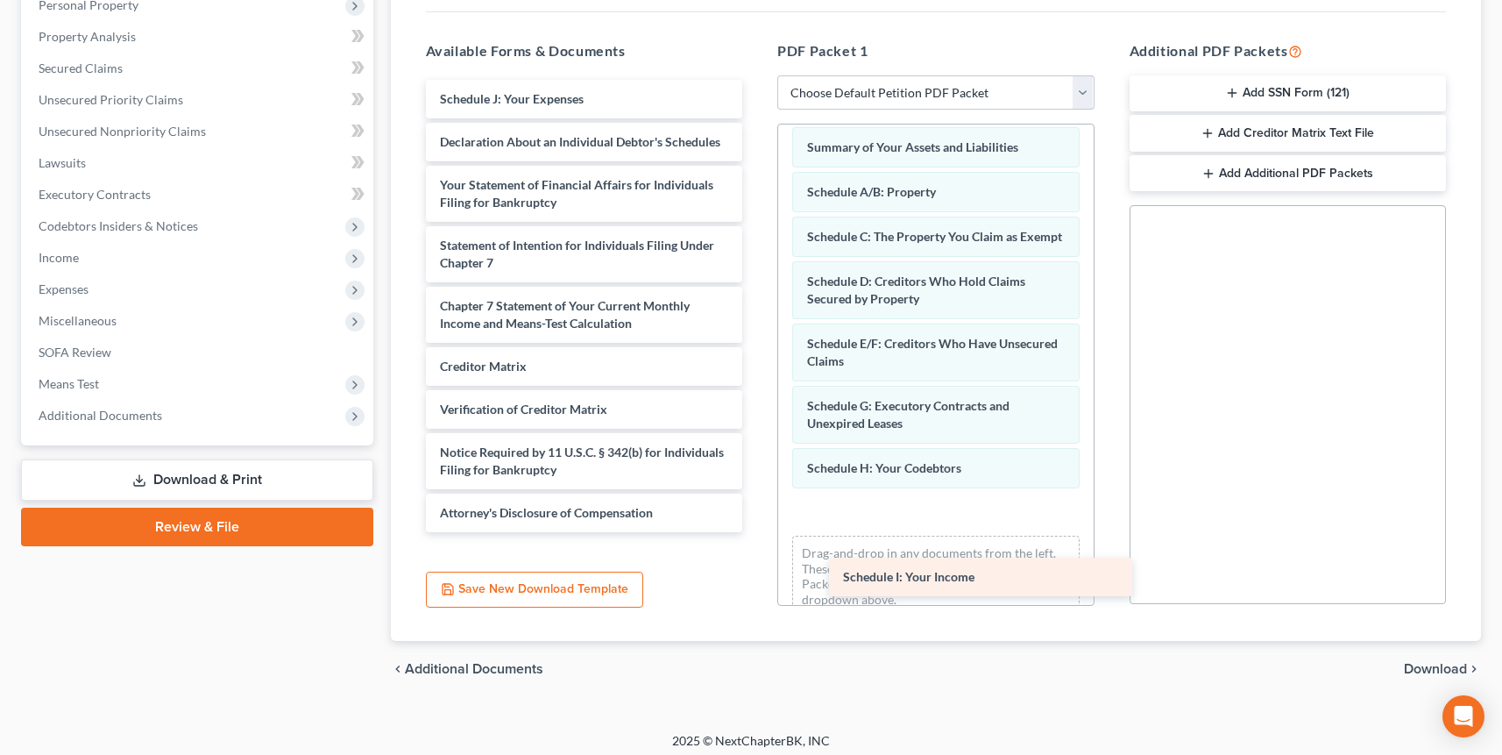
drag, startPoint x: 533, startPoint y: 105, endPoint x: 885, endPoint y: 534, distance: 554.9
click at [757, 532] on div "Schedule I: Your Income Schedule I: Your Income Schedule J: Your Expenses Decla…" at bounding box center [584, 306] width 345 height 452
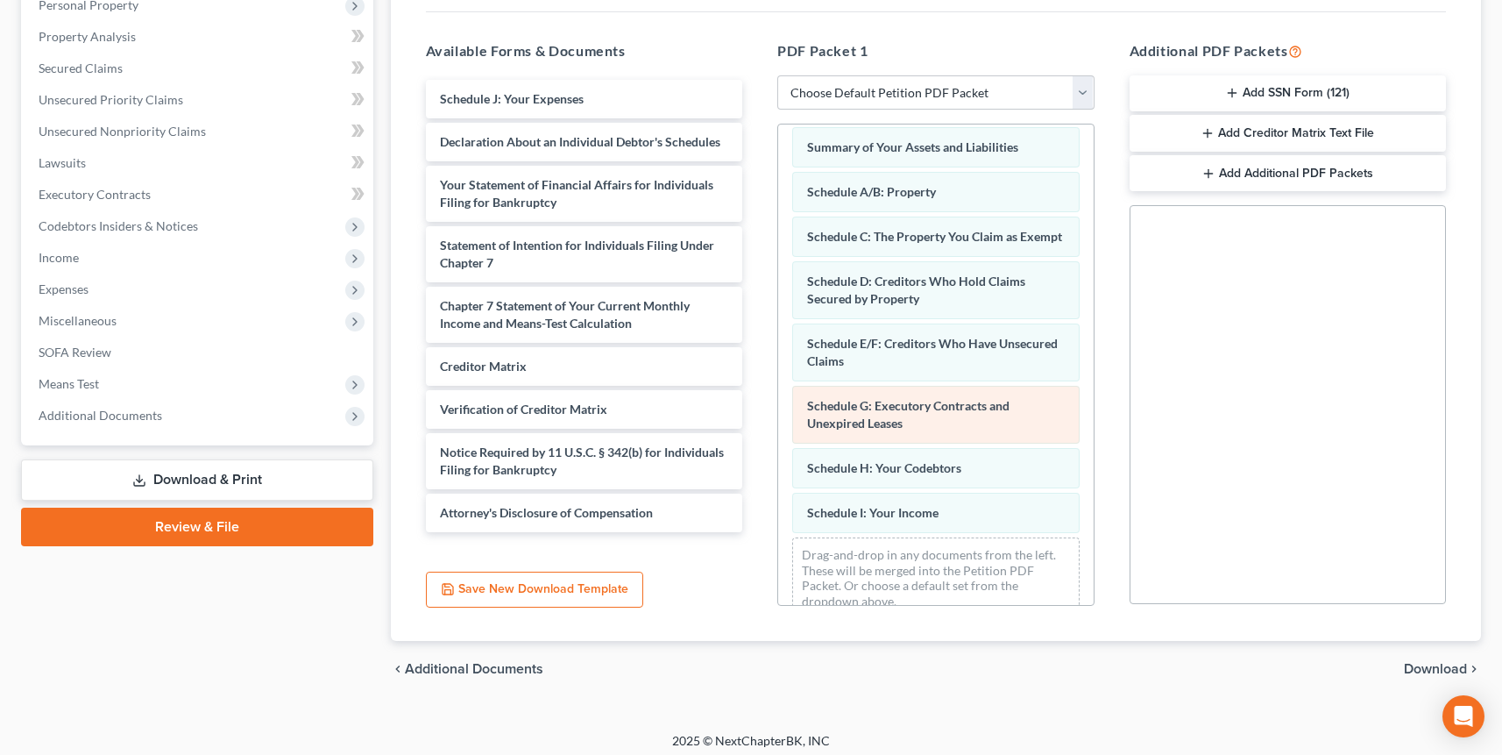
scroll to position [118, 0]
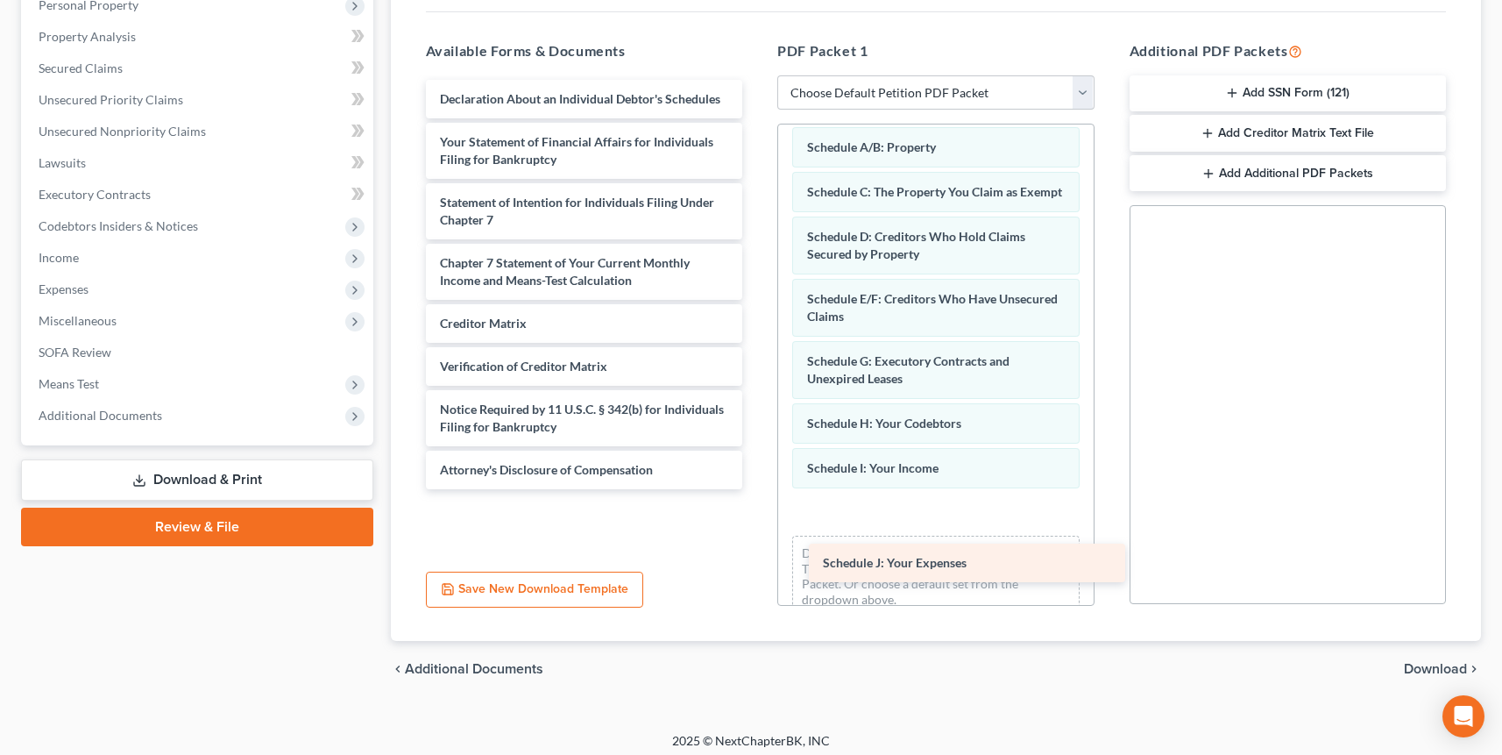
drag, startPoint x: 620, startPoint y: 153, endPoint x: 946, endPoint y: 551, distance: 514.5
click at [757, 489] on div "Schedule J: Your Expenses Schedule J: Your Expenses Declaration About an Indivi…" at bounding box center [584, 284] width 345 height 409
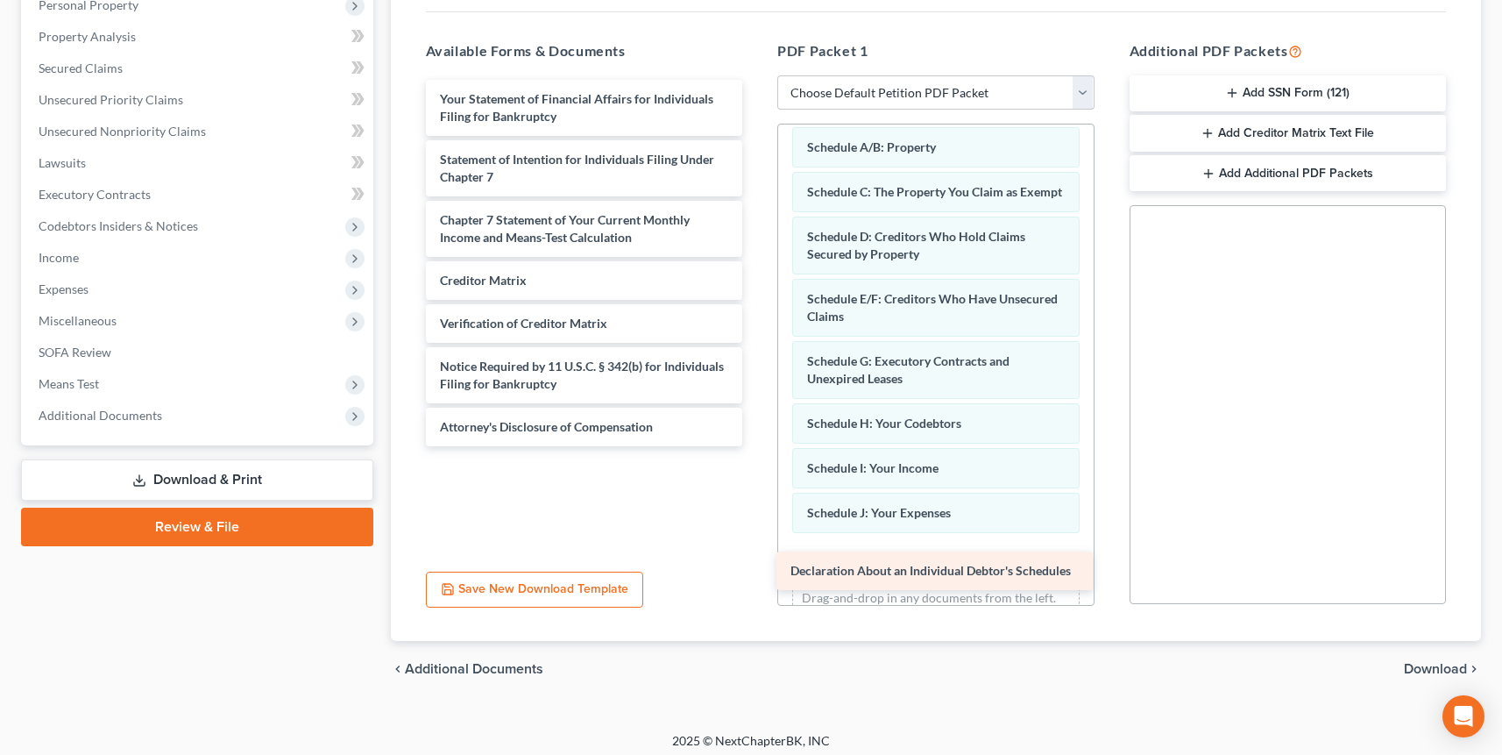
drag, startPoint x: 612, startPoint y: 104, endPoint x: 962, endPoint y: 578, distance: 588.5
click at [757, 446] on div "Declaration About an Individual Debtor's Schedules Declaration About an Individ…" at bounding box center [584, 263] width 345 height 366
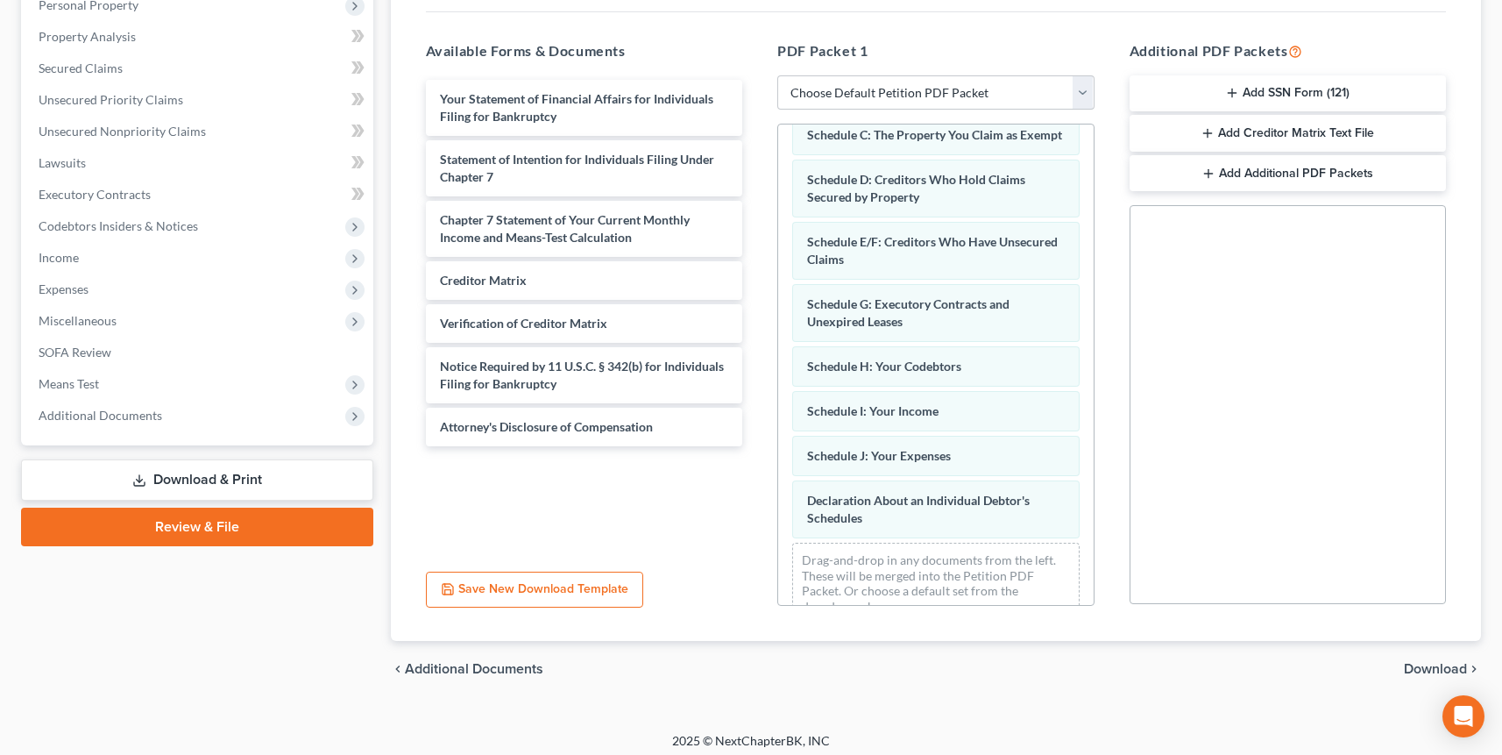
scroll to position [225, 0]
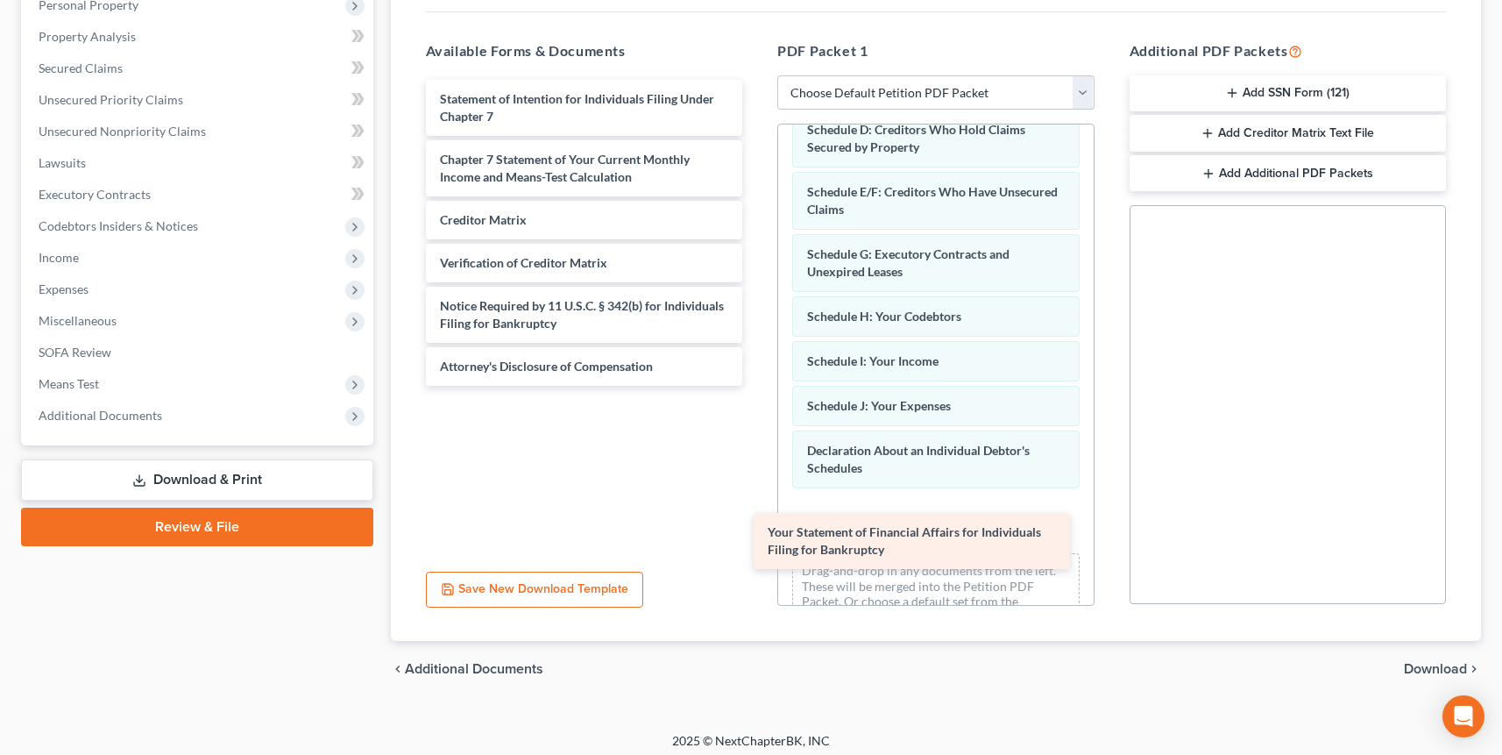
drag, startPoint x: 571, startPoint y: 109, endPoint x: 905, endPoint y: 545, distance: 549.1
click at [757, 386] on div "Your Statement of Financial Affairs for Individuals Filing for Bankruptcy Your …" at bounding box center [584, 233] width 345 height 306
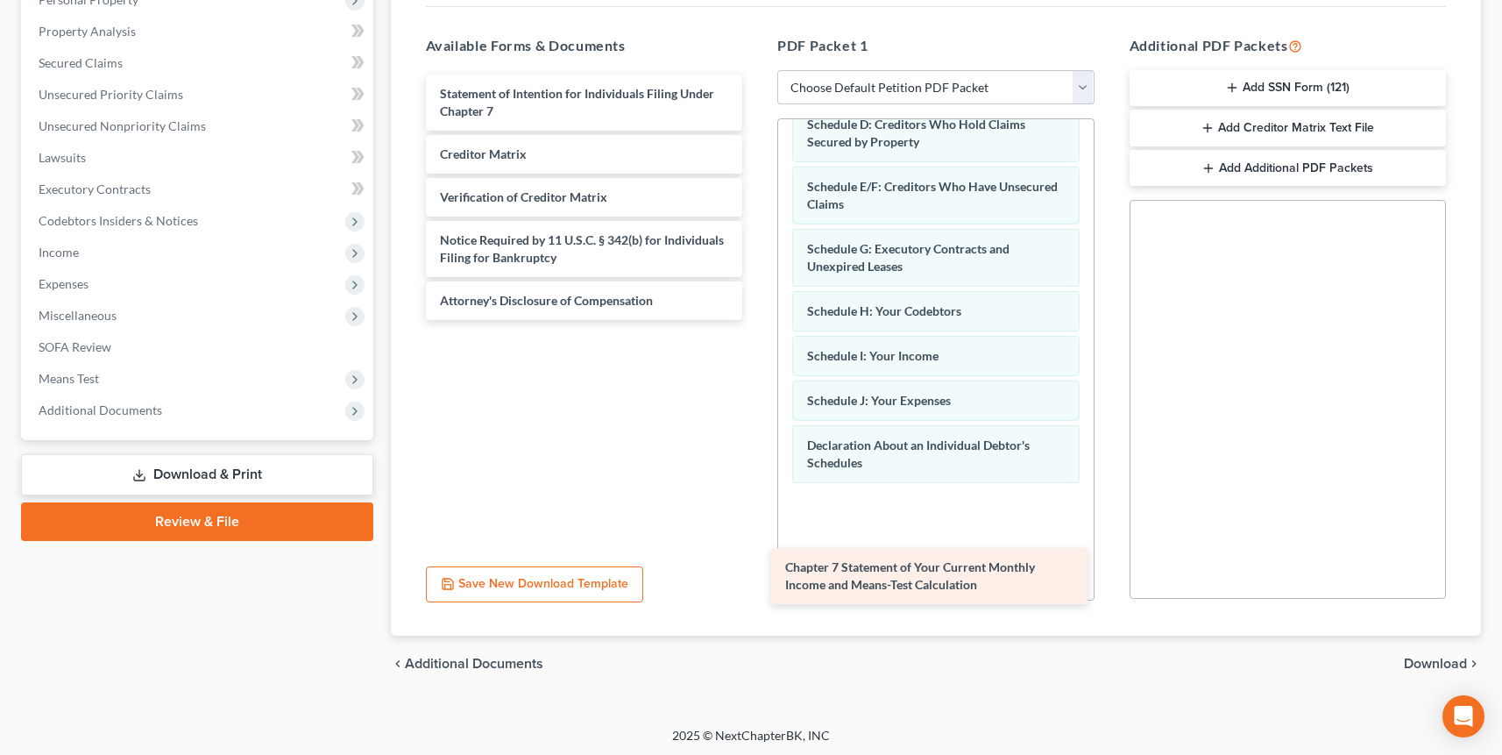
scroll to position [327, 0]
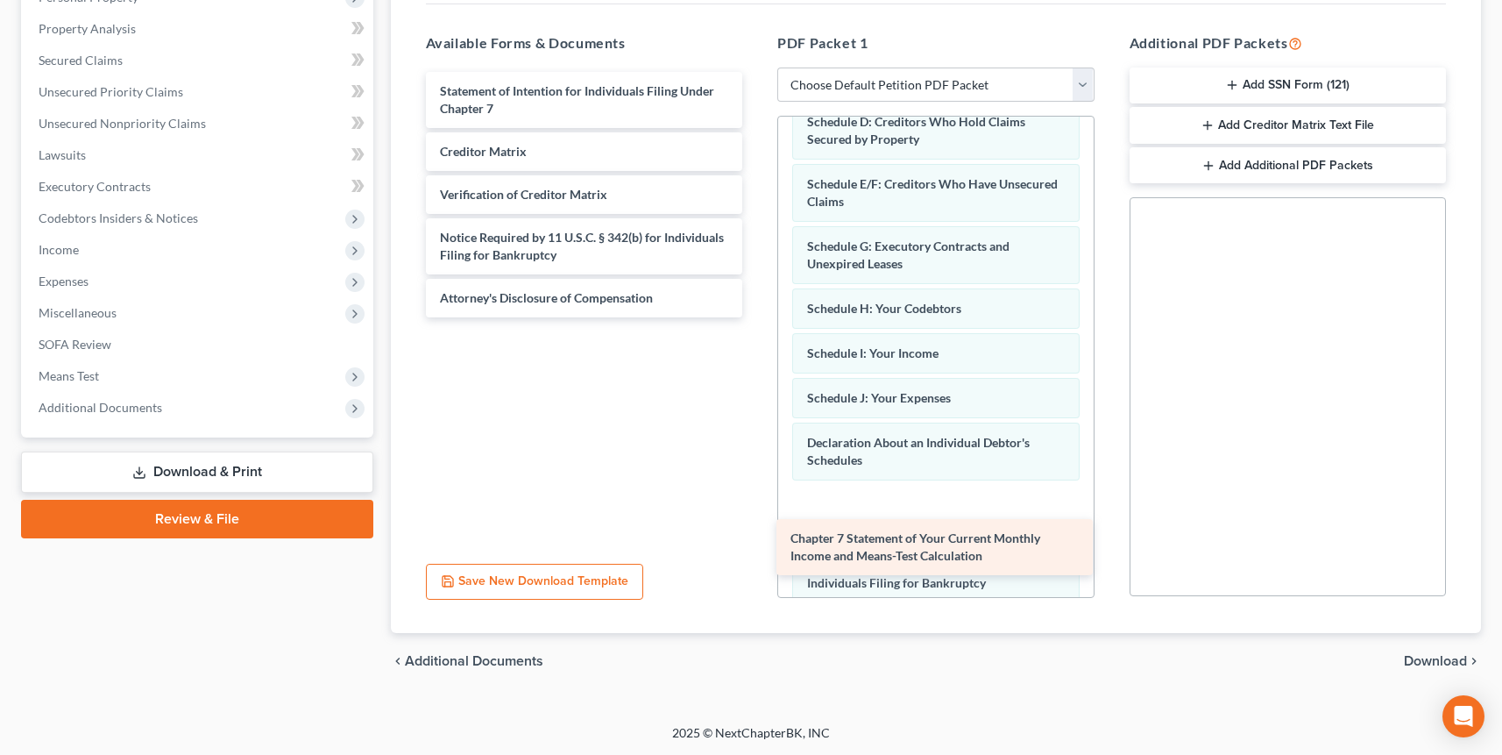
drag, startPoint x: 566, startPoint y: 171, endPoint x: 918, endPoint y: 551, distance: 517.9
click at [757, 317] on div "Chapter 7 Statement of Your Current Monthly Income and Means-Test Calculation S…" at bounding box center [584, 194] width 345 height 245
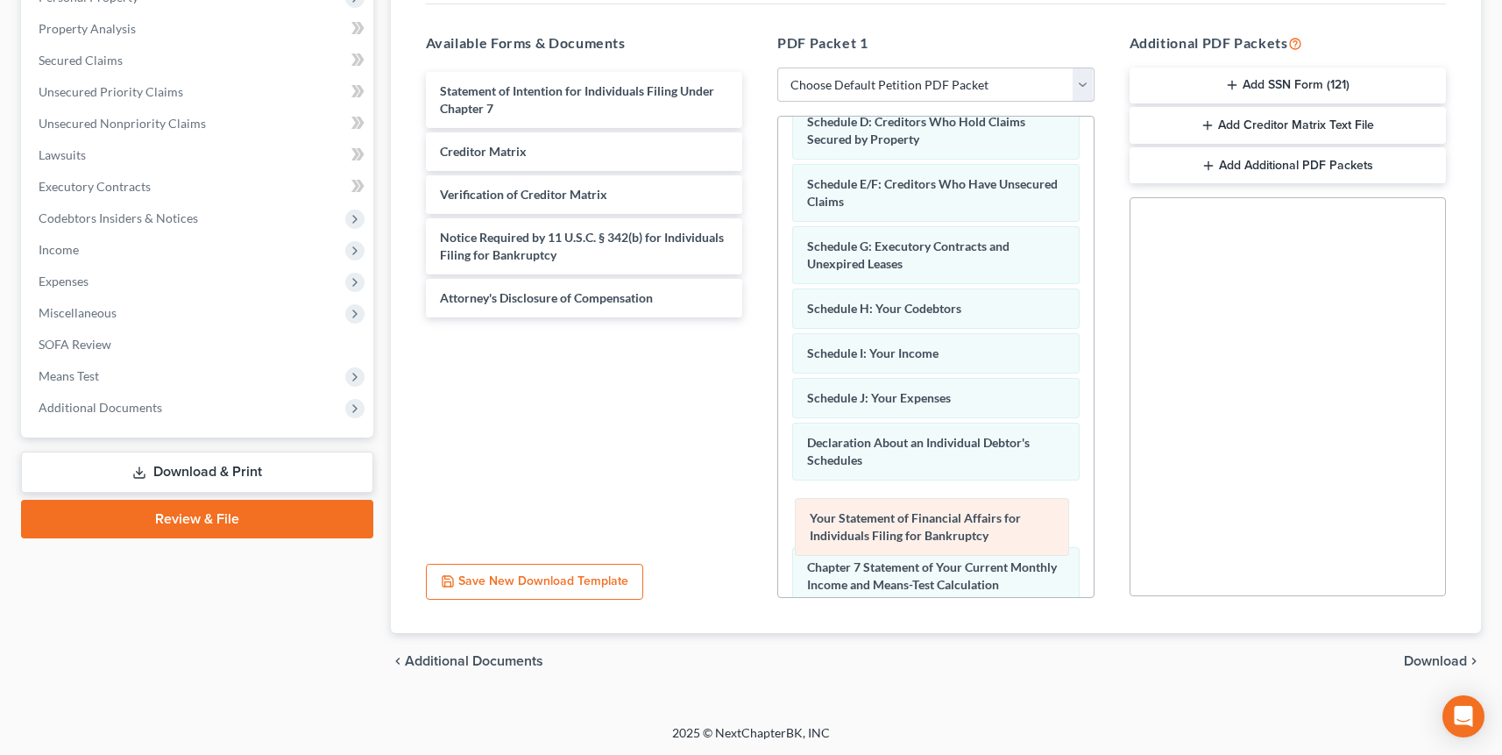
drag, startPoint x: 944, startPoint y: 584, endPoint x: 946, endPoint y: 515, distance: 68.4
click at [946, 515] on div "Your Statement of Financial Affairs for Individuals Filing for Bankruptcy Volun…" at bounding box center [936, 297] width 316 height 813
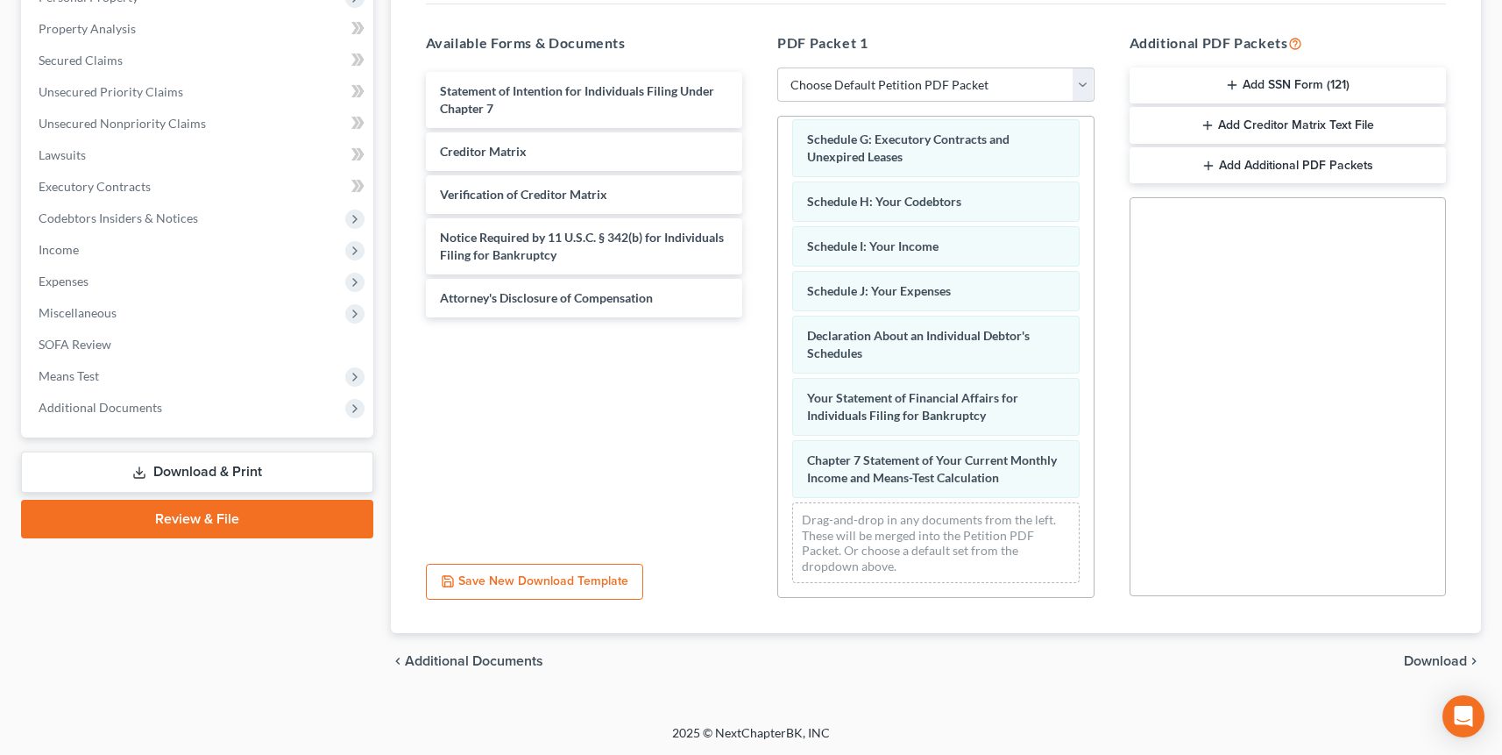
scroll to position [350, 0]
click at [1035, 661] on span "Download" at bounding box center [1435, 661] width 63 height 14
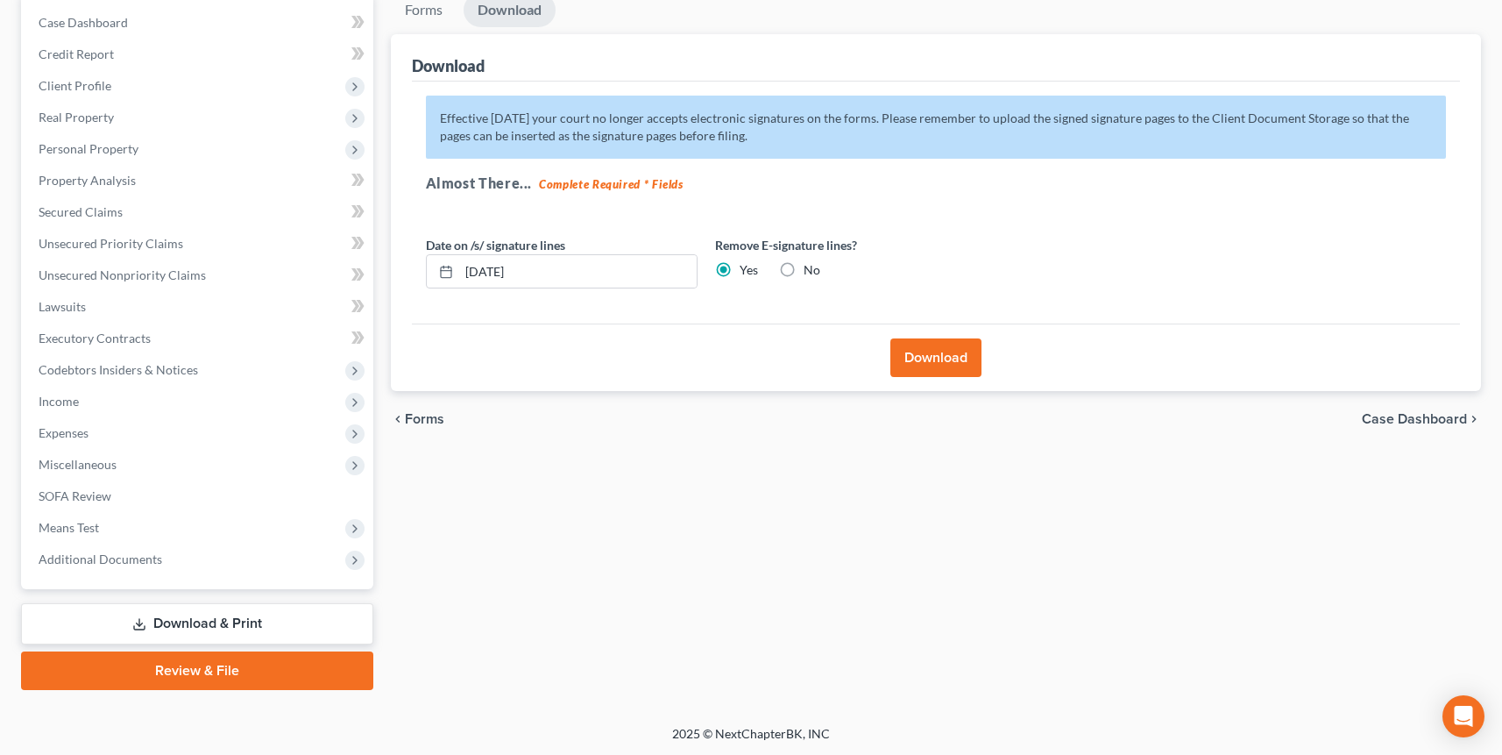
click at [930, 338] on button "Download" at bounding box center [936, 357] width 91 height 39
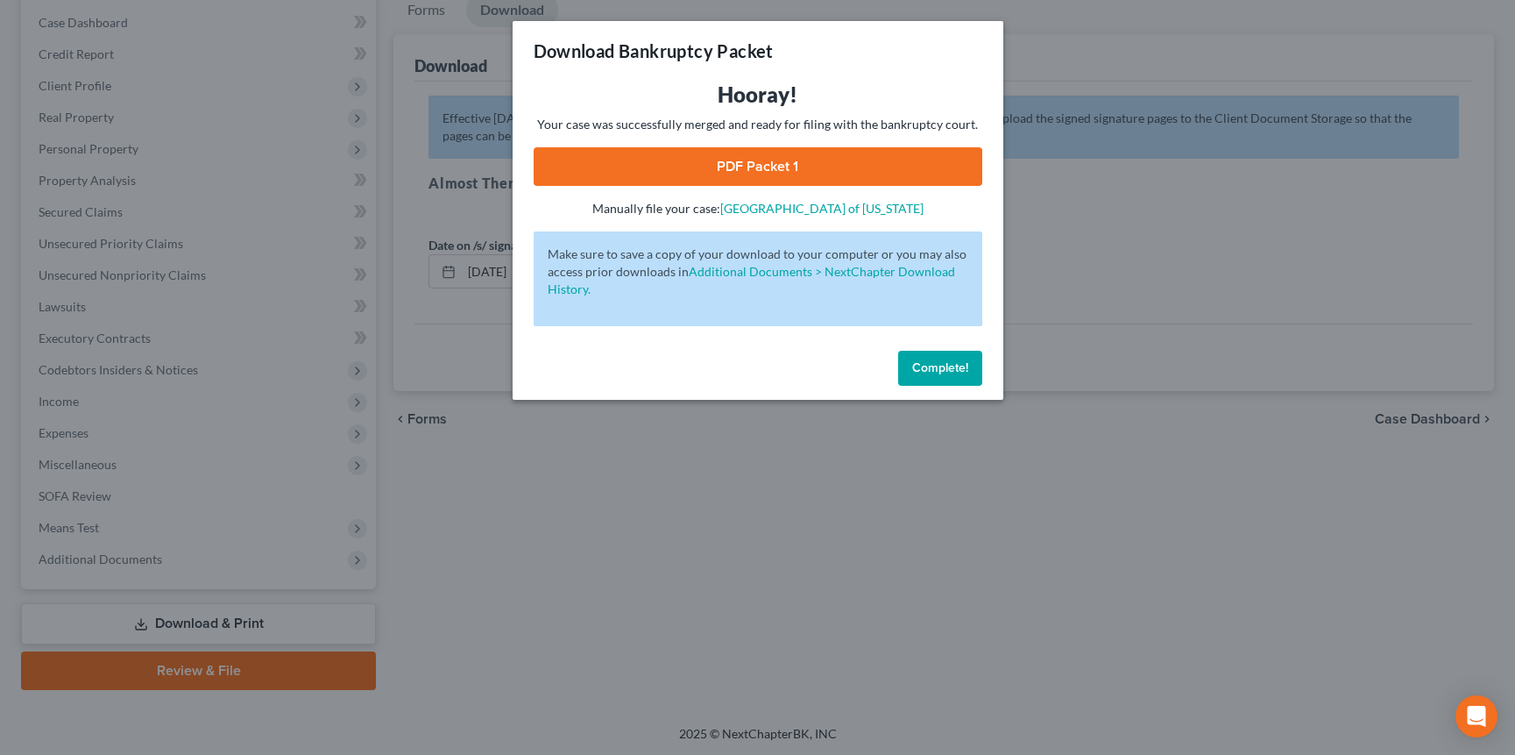
click at [813, 165] on link "PDF Packet 1" at bounding box center [758, 166] width 449 height 39
